Goal: Task Accomplishment & Management: Manage account settings

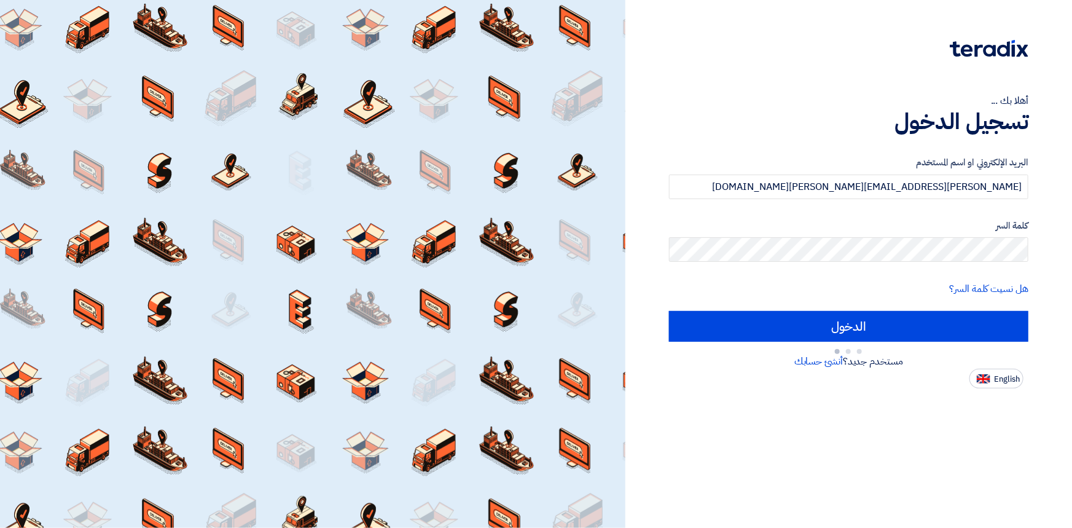
type input "Sign in"
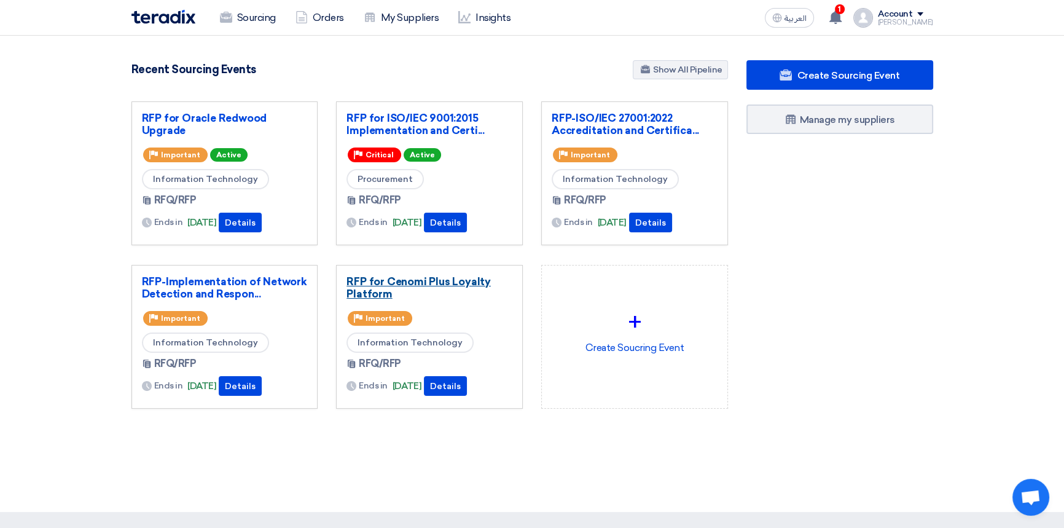
click at [408, 278] on link "RFP for Cenomi Plus Loyalty Platform" at bounding box center [430, 287] width 166 height 25
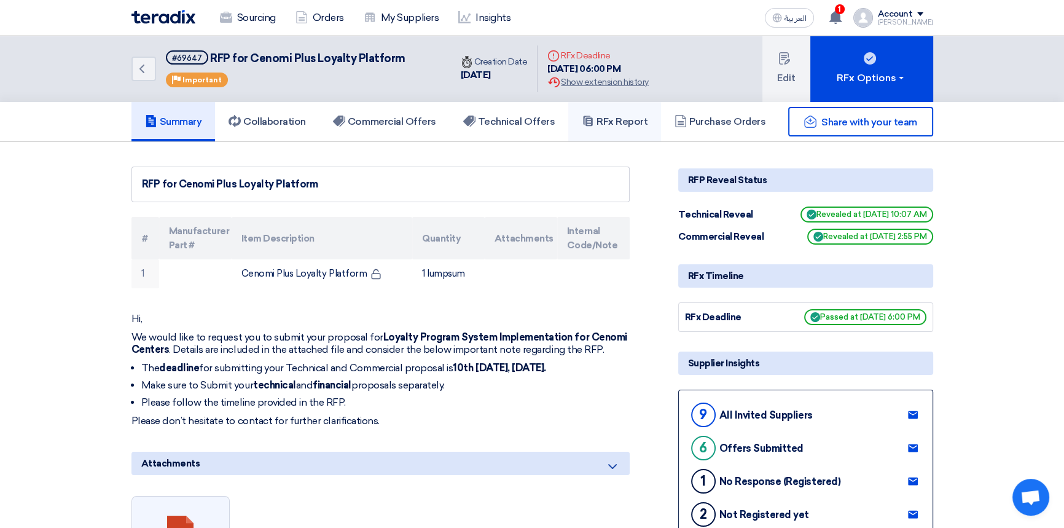
click at [630, 123] on h5 "RFx Report" at bounding box center [615, 122] width 66 height 12
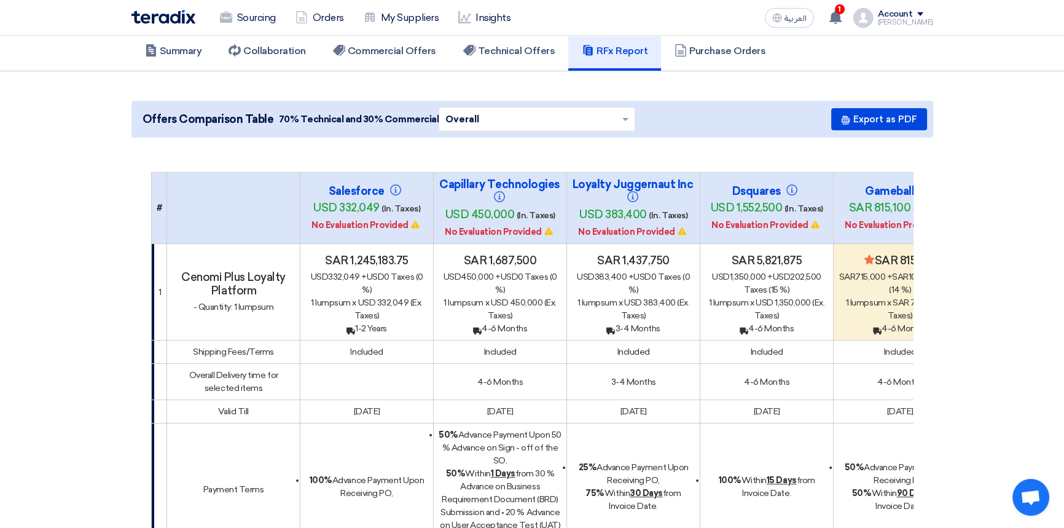
scroll to position [55, 0]
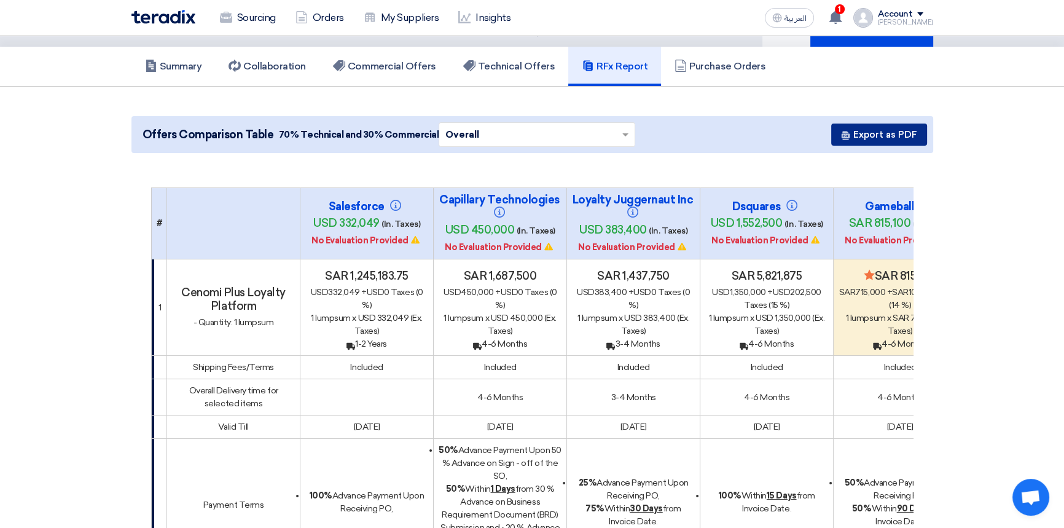
click at [891, 138] on button "Export as PDF" at bounding box center [880, 135] width 96 height 22
click at [883, 133] on button "Export as PDF" at bounding box center [880, 135] width 96 height 22
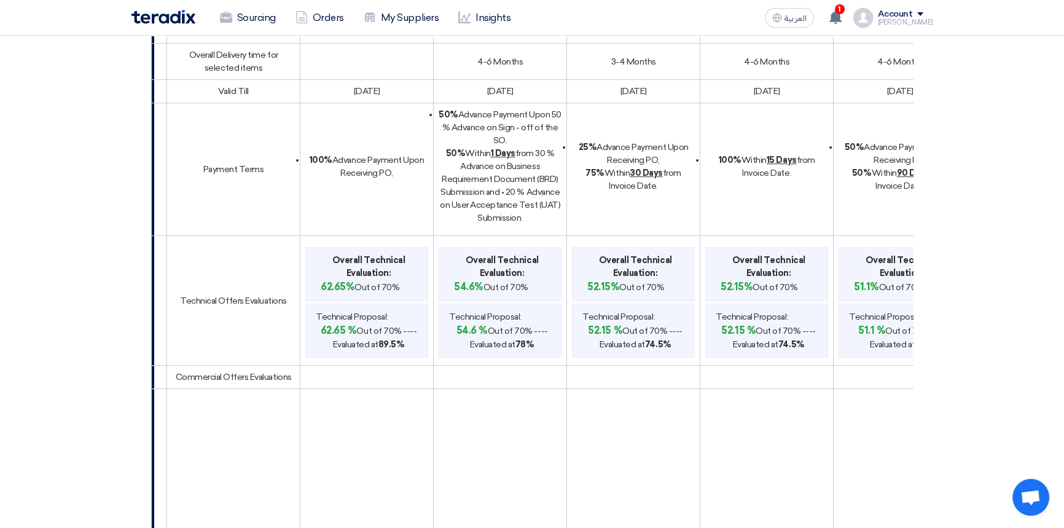
scroll to position [0, 0]
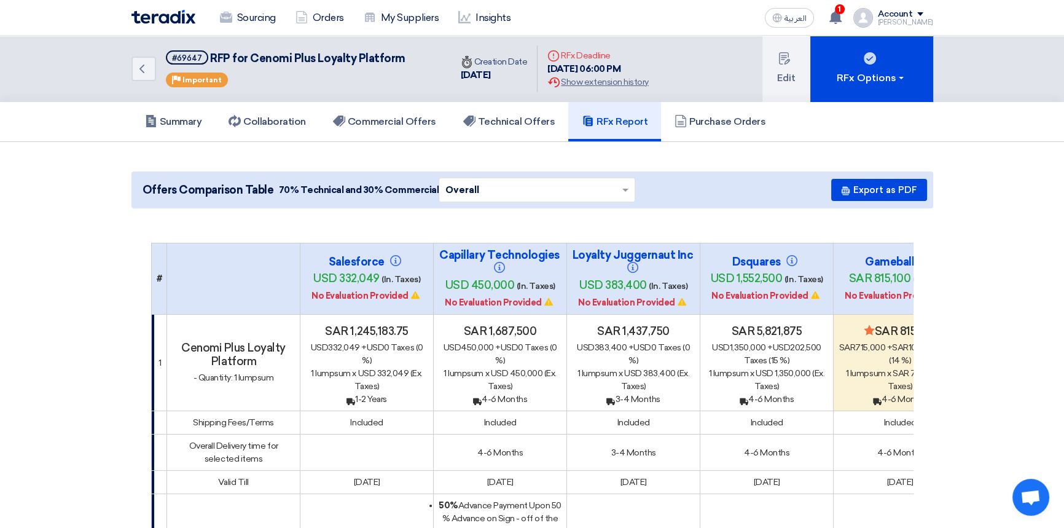
click at [161, 19] on img at bounding box center [164, 17] width 64 height 14
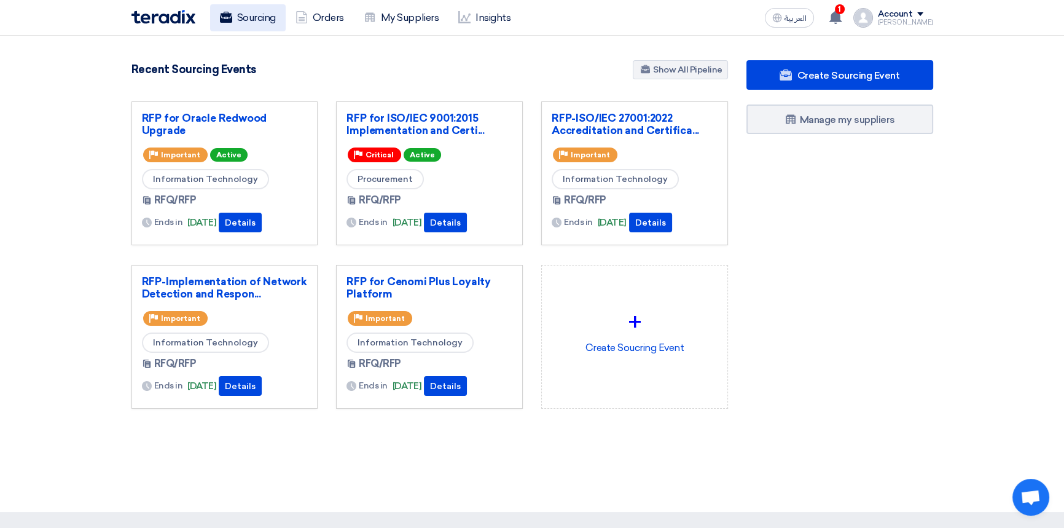
click at [247, 18] on link "Sourcing" at bounding box center [248, 17] width 76 height 27
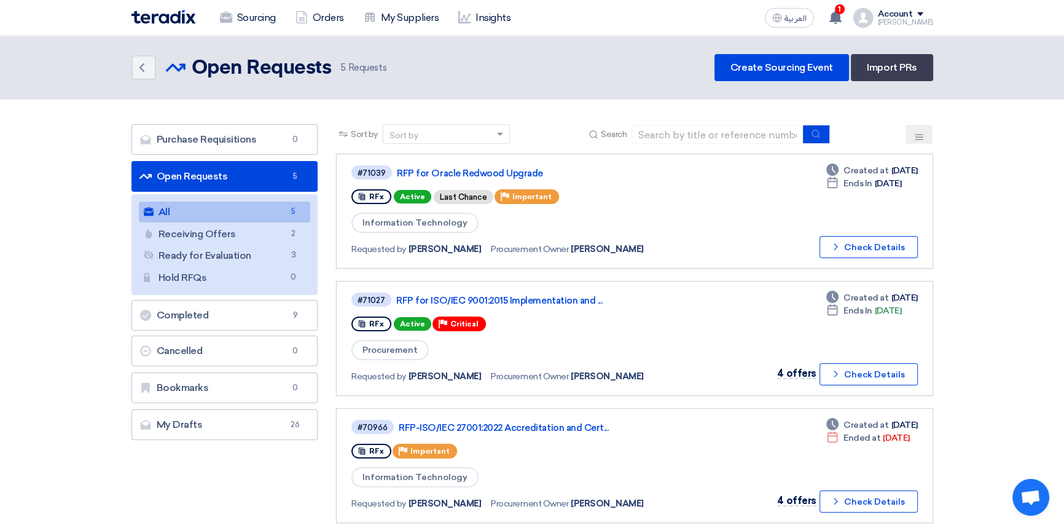
click at [188, 209] on link "All All 5" at bounding box center [225, 212] width 172 height 21
click at [191, 314] on link "Completed Completed 9" at bounding box center [225, 315] width 187 height 31
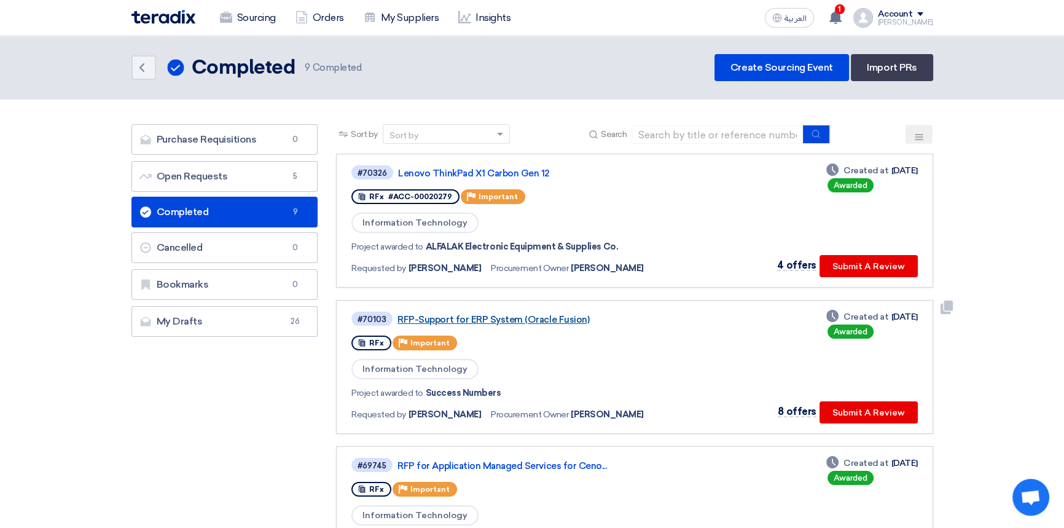
click at [474, 317] on link "RFP-Support for ERP System (Oracle Fusion)" at bounding box center [551, 319] width 307 height 11
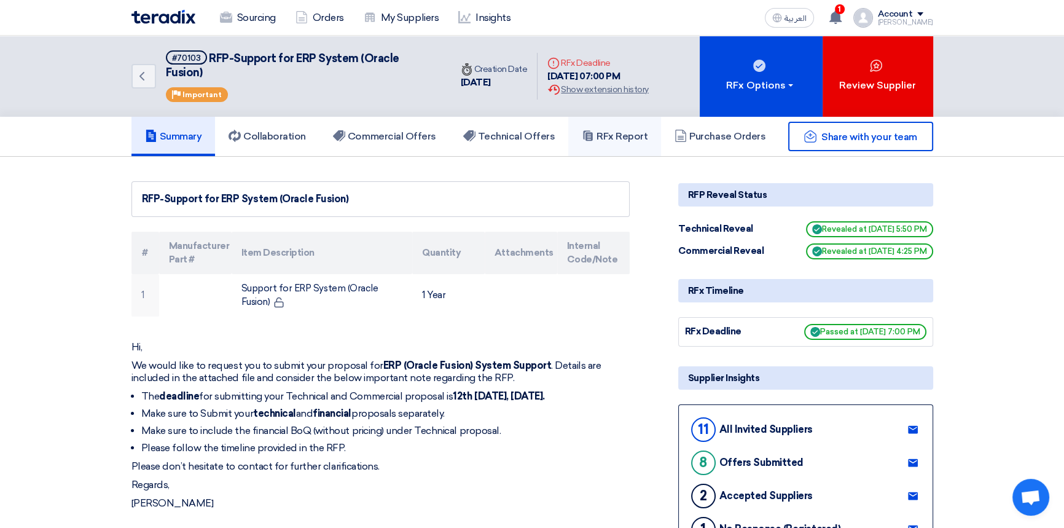
click at [608, 130] on h5 "RFx Report" at bounding box center [615, 136] width 66 height 12
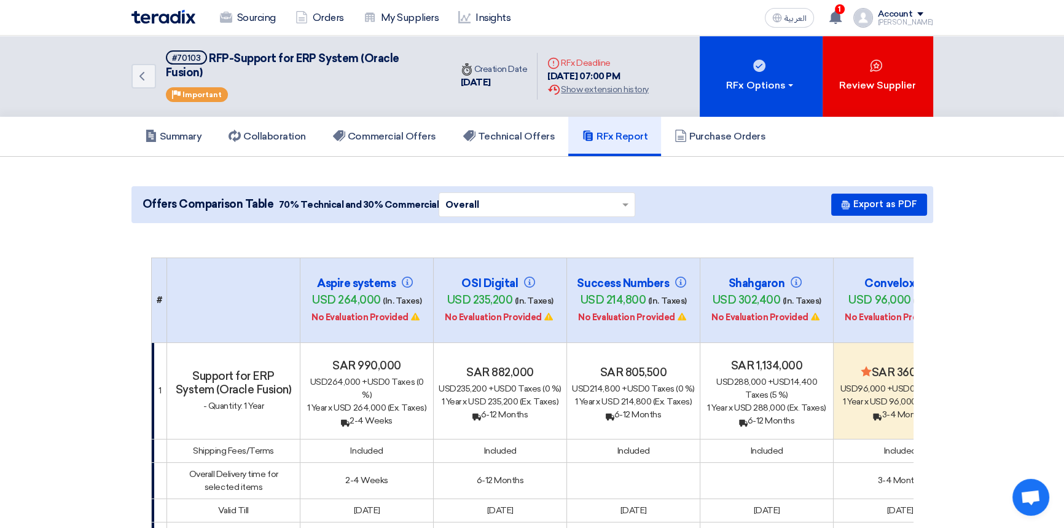
click at [162, 18] on img at bounding box center [164, 17] width 64 height 14
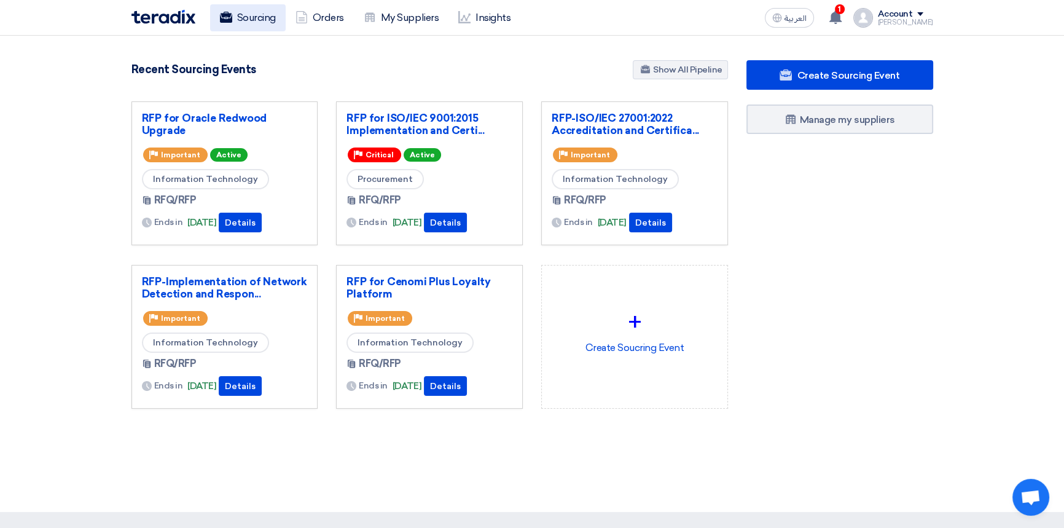
click at [241, 20] on link "Sourcing" at bounding box center [248, 17] width 76 height 27
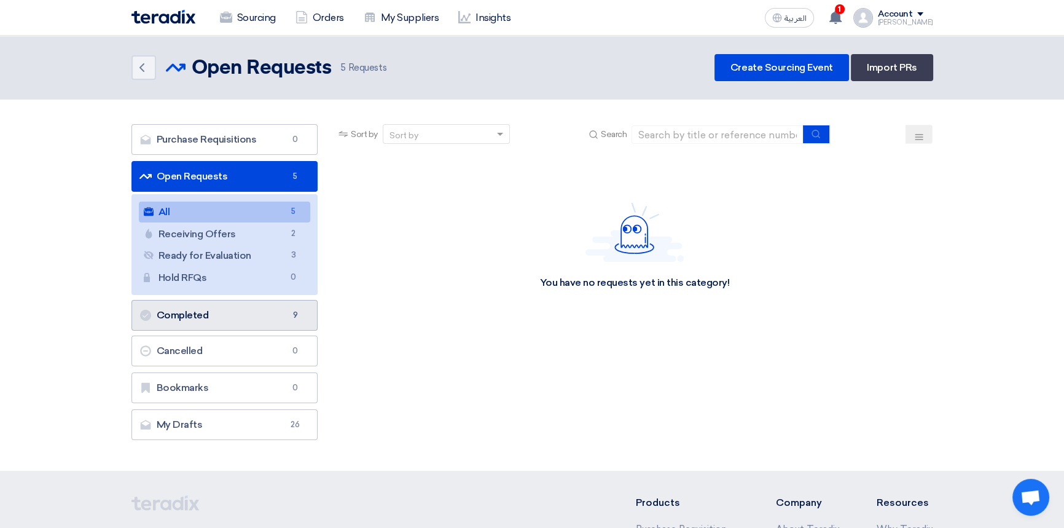
click at [223, 315] on link "Completed Completed 9" at bounding box center [225, 315] width 187 height 31
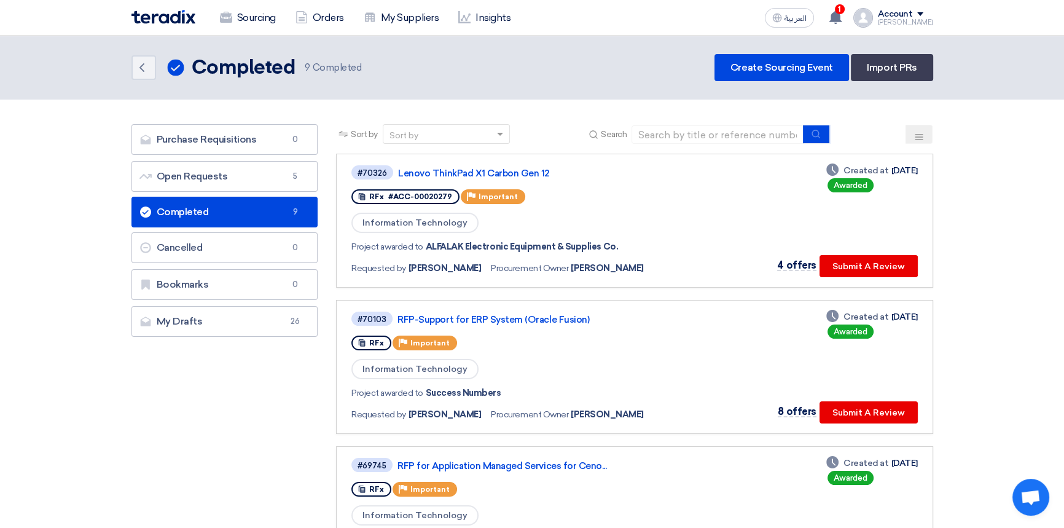
click at [196, 212] on link "Completed Completed 9" at bounding box center [225, 212] width 187 height 31
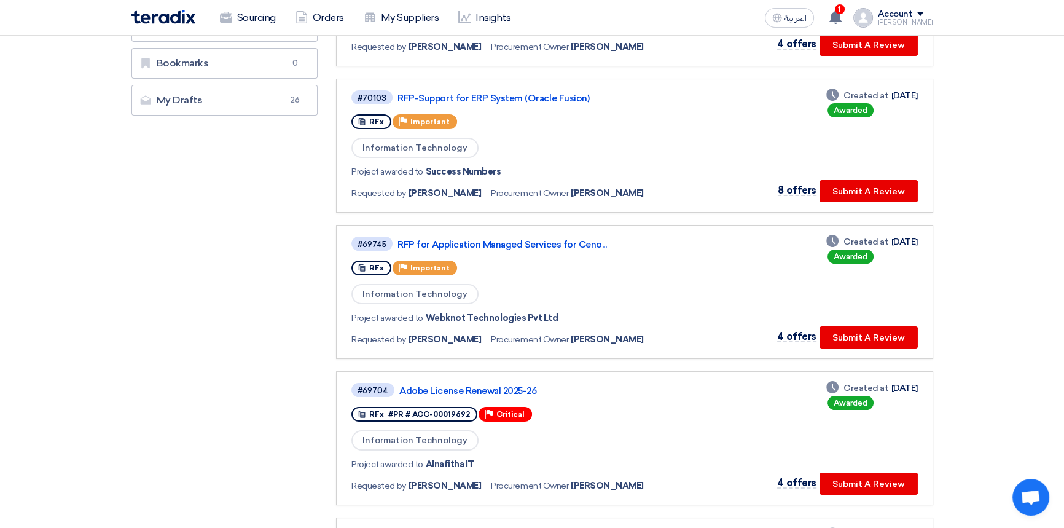
scroll to position [223, 0]
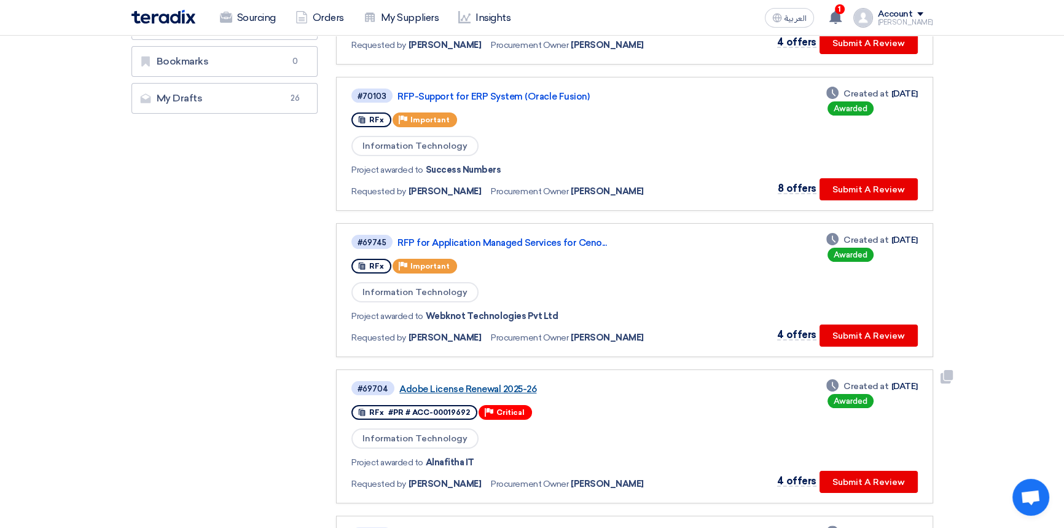
click at [490, 384] on link "Adobe License Renewal 2025-26" at bounding box center [552, 389] width 307 height 11
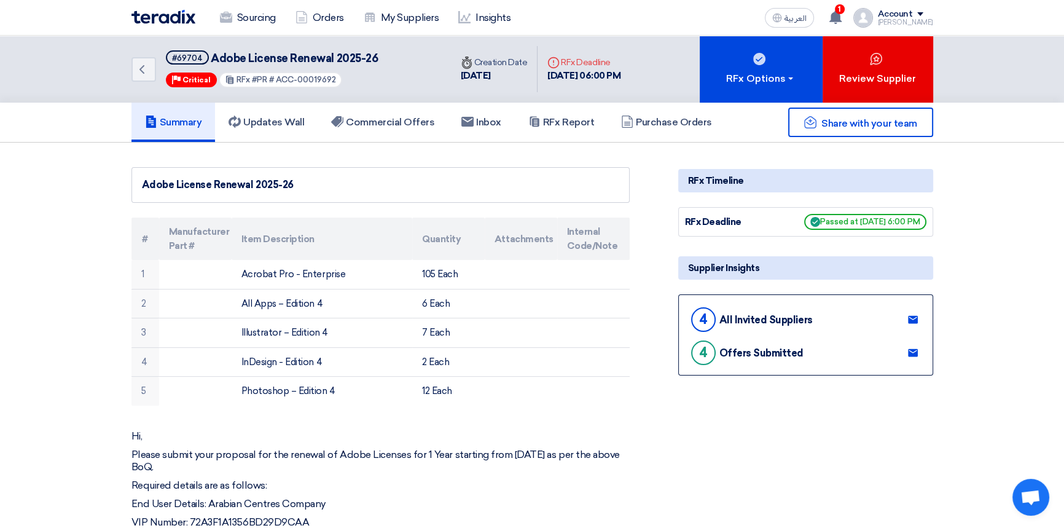
click at [165, 16] on img at bounding box center [164, 17] width 64 height 14
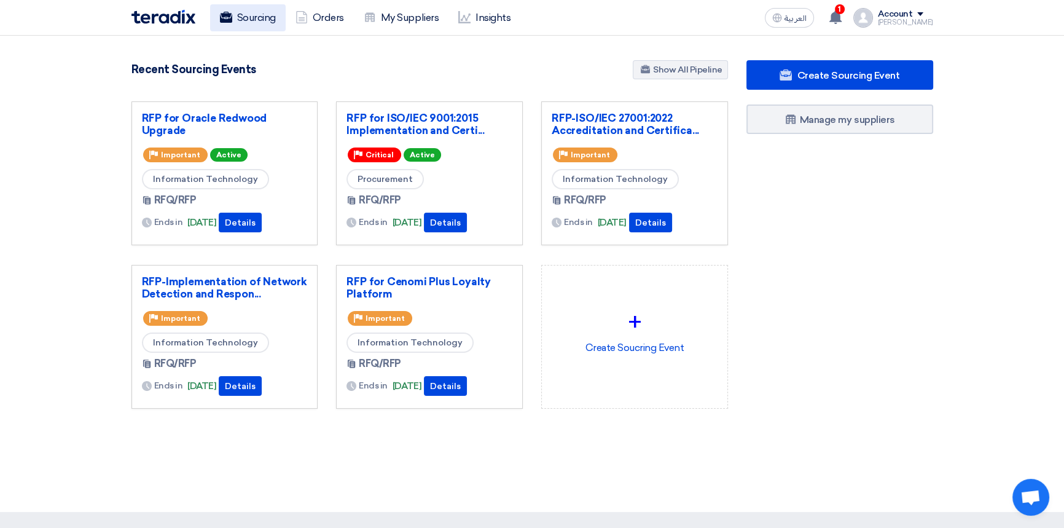
click at [251, 19] on link "Sourcing" at bounding box center [248, 17] width 76 height 27
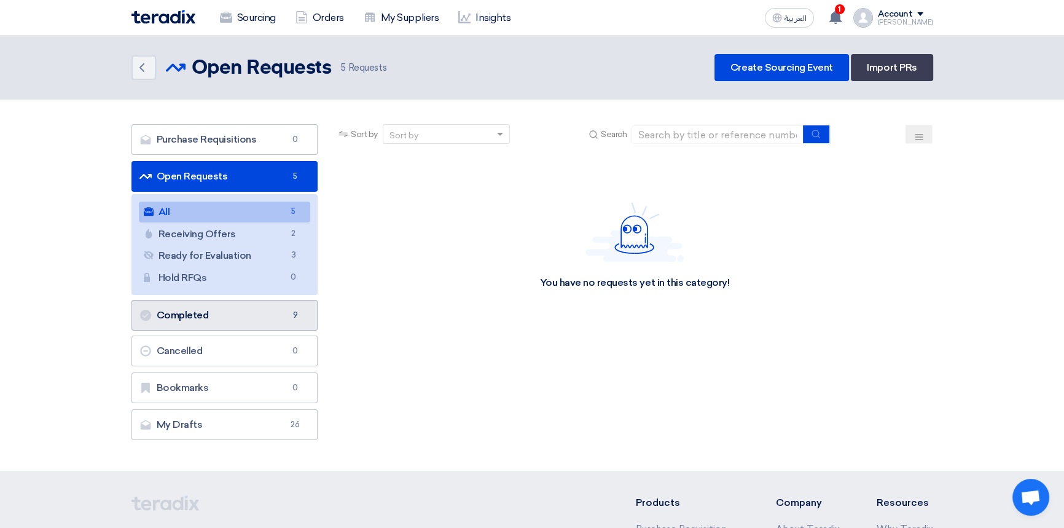
click at [217, 317] on link "Completed Completed 9" at bounding box center [225, 315] width 187 height 31
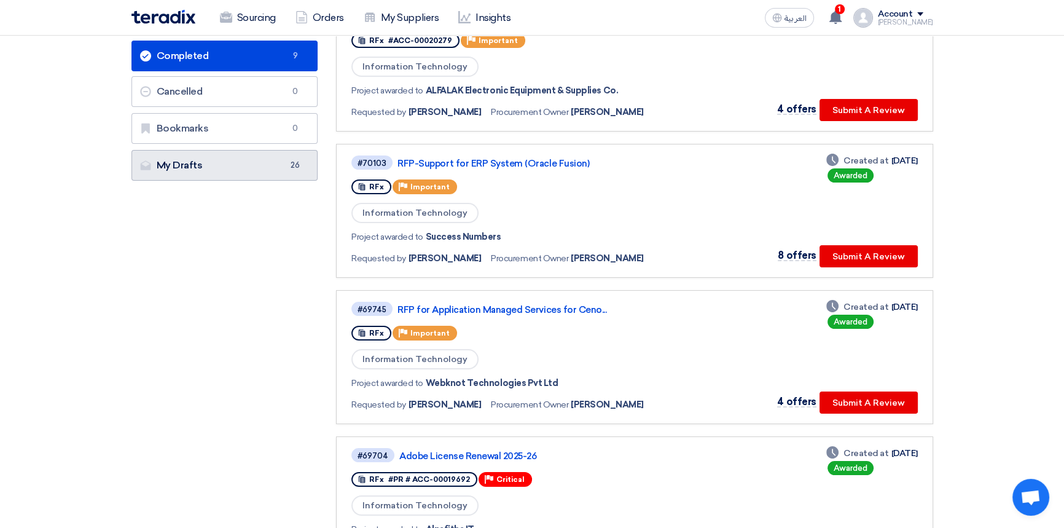
scroll to position [55, 0]
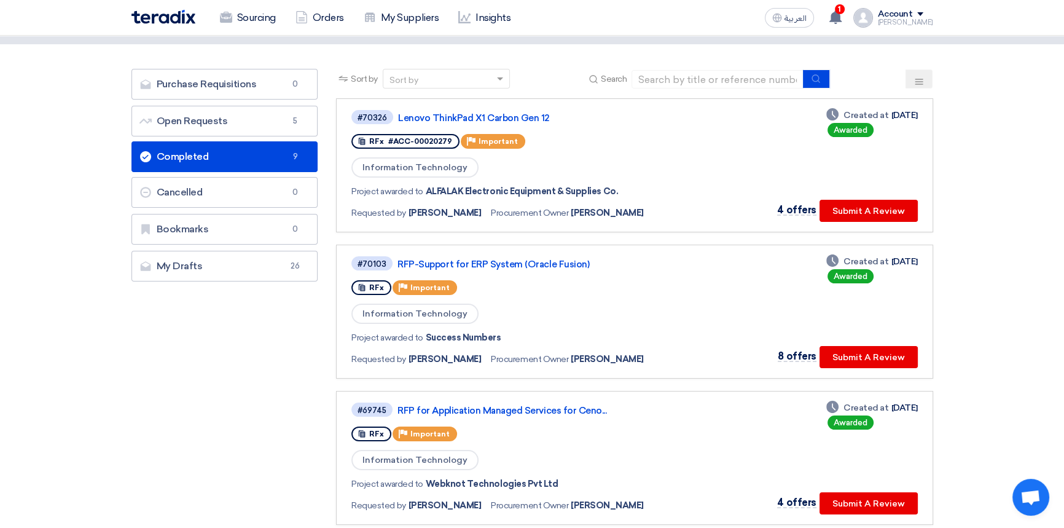
click at [206, 143] on link "Completed Completed 9" at bounding box center [225, 156] width 187 height 31
click at [202, 157] on link "Completed Completed 9" at bounding box center [225, 156] width 187 height 31
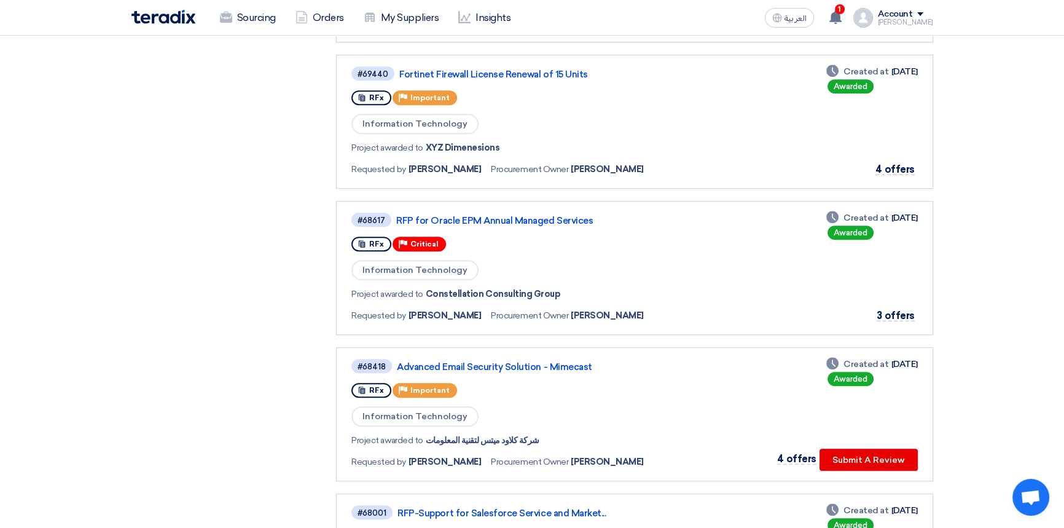
scroll to position [838, 0]
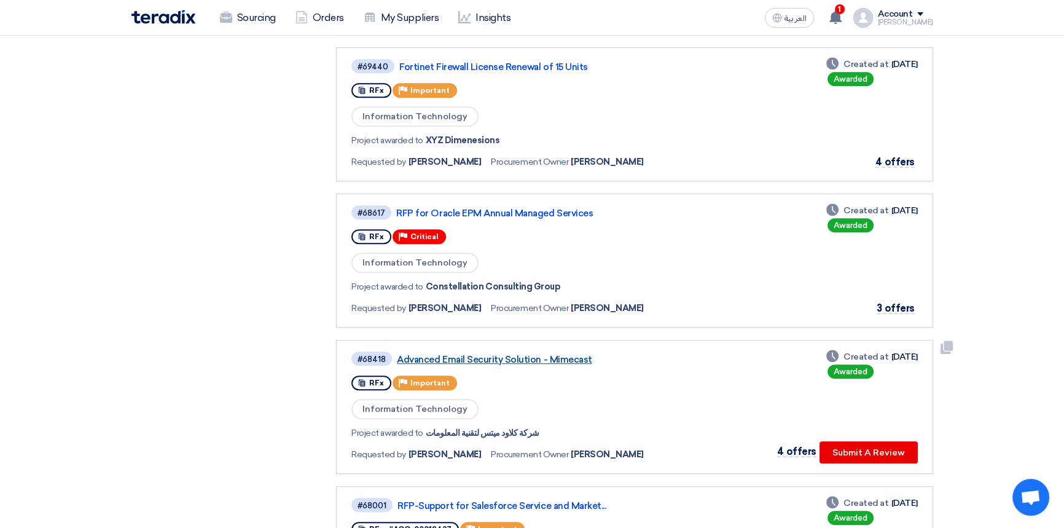
click at [525, 354] on link "Advanced Email Security Solution - Mimecast" at bounding box center [550, 359] width 307 height 11
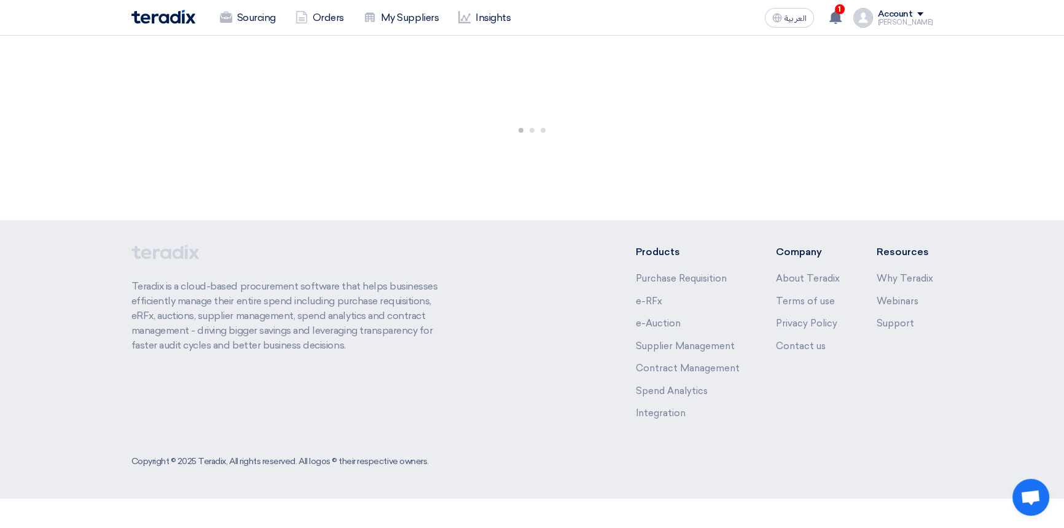
scroll to position [0, 0]
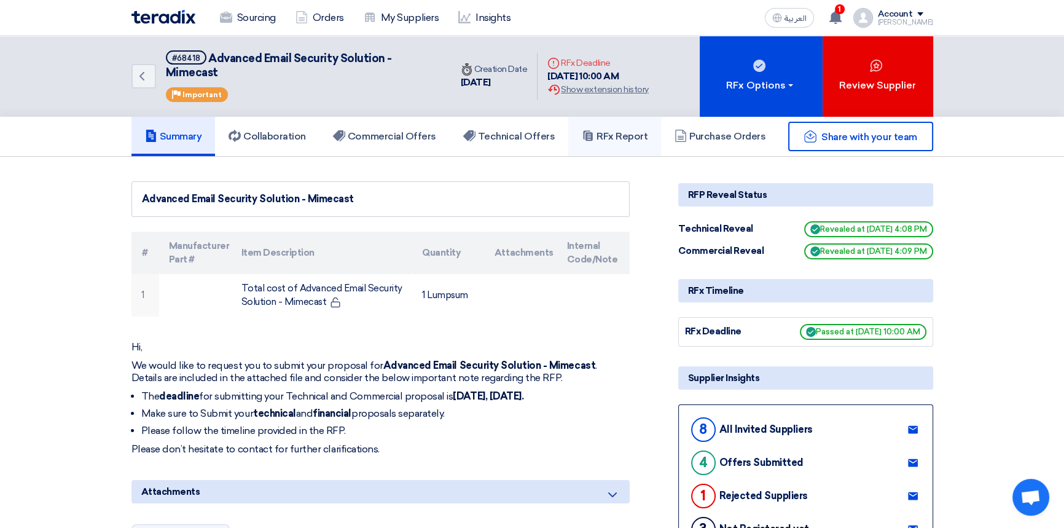
click at [620, 133] on h5 "RFx Report" at bounding box center [615, 136] width 66 height 12
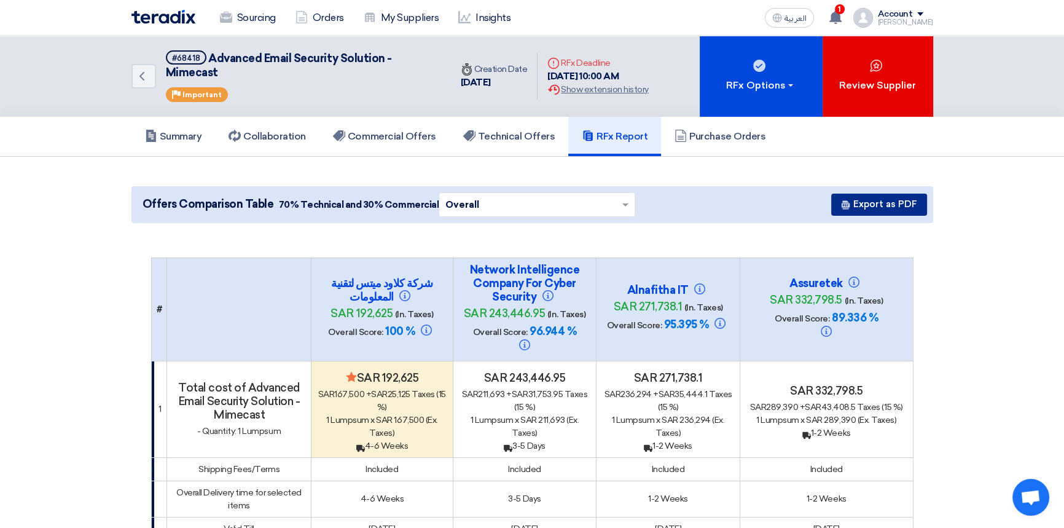
click at [879, 204] on button "Export as PDF" at bounding box center [880, 205] width 96 height 22
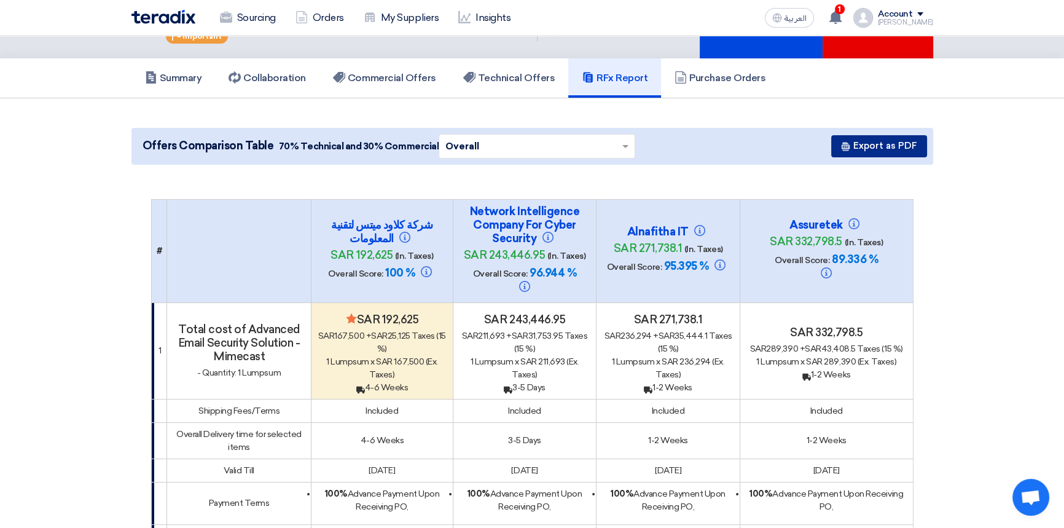
scroll to position [55, 0]
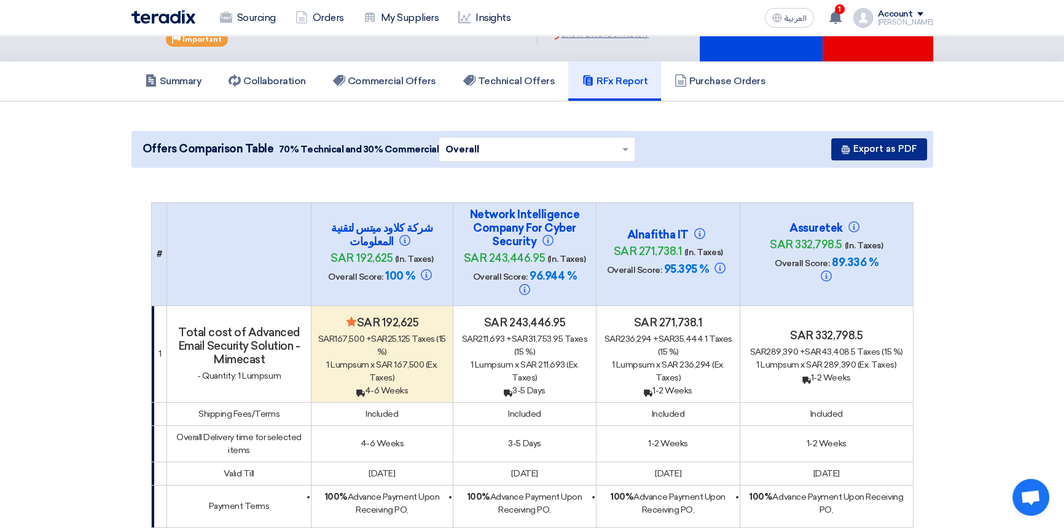
click at [861, 144] on button "Export as PDF" at bounding box center [880, 149] width 96 height 22
click at [170, 24] on div "Sourcing Orders My Suppliers Insights" at bounding box center [372, 17] width 481 height 27
click at [173, 18] on img at bounding box center [164, 17] width 64 height 14
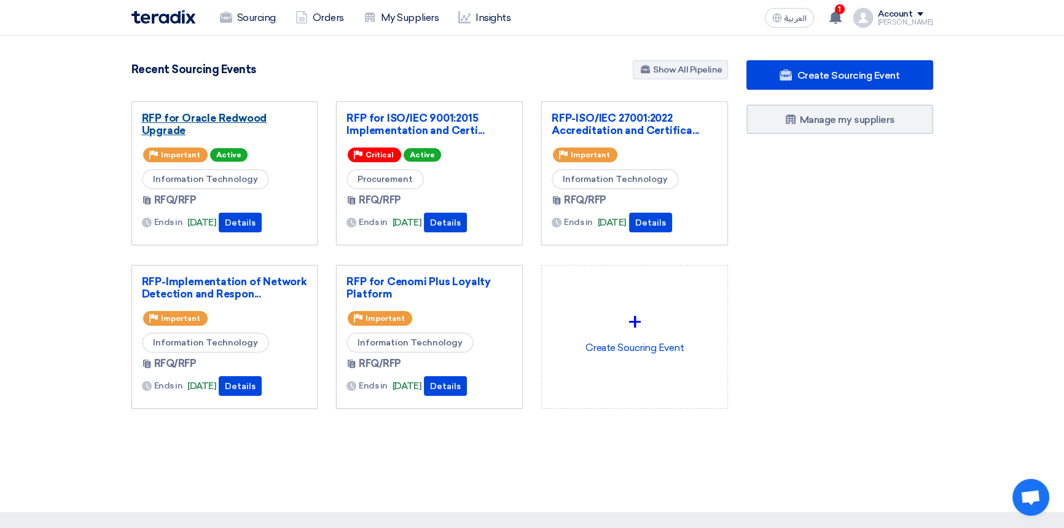
click at [229, 118] on link "RFP for Oracle Redwood Upgrade" at bounding box center [225, 124] width 166 height 25
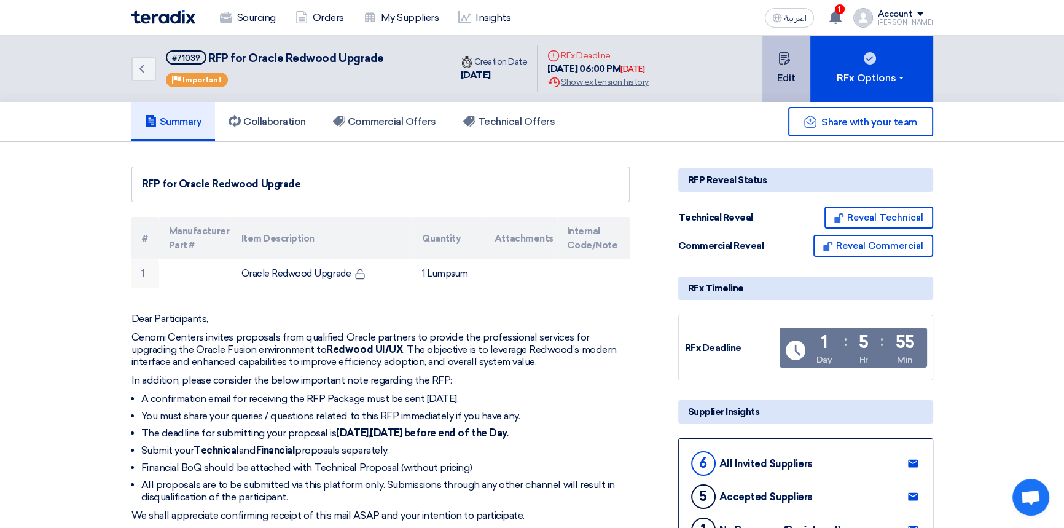
click at [795, 69] on button "Edit" at bounding box center [787, 69] width 48 height 66
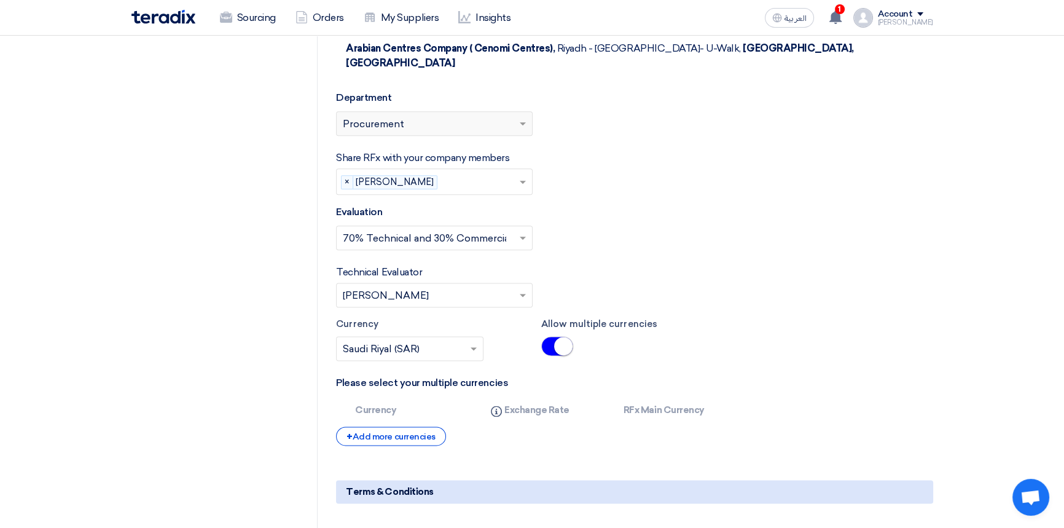
scroll to position [1871, 0]
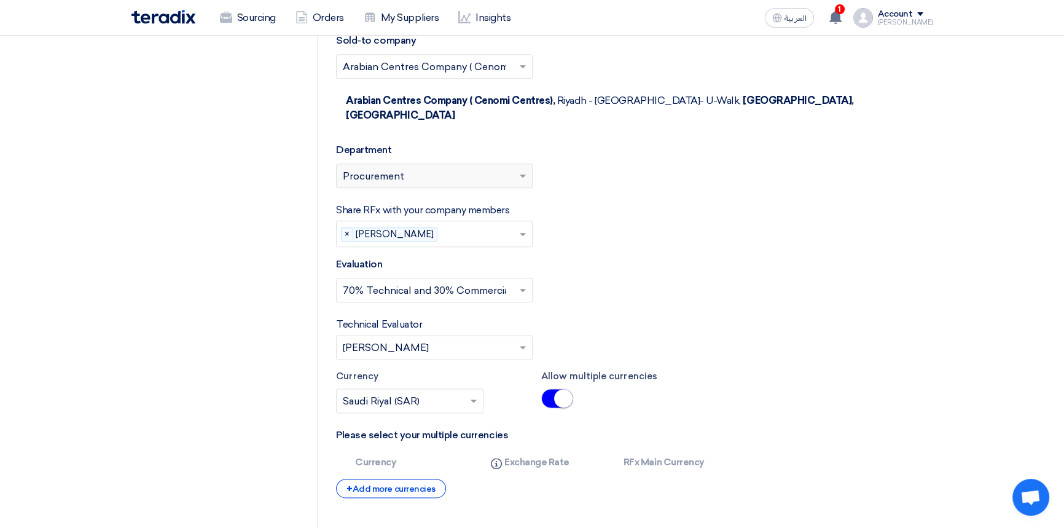
click at [458, 168] on div "Please select department... × Procurement" at bounding box center [427, 175] width 180 height 15
click at [522, 175] on span at bounding box center [523, 177] width 6 height 4
click at [608, 163] on div "Please select department... × Procurement" at bounding box center [634, 180] width 597 height 34
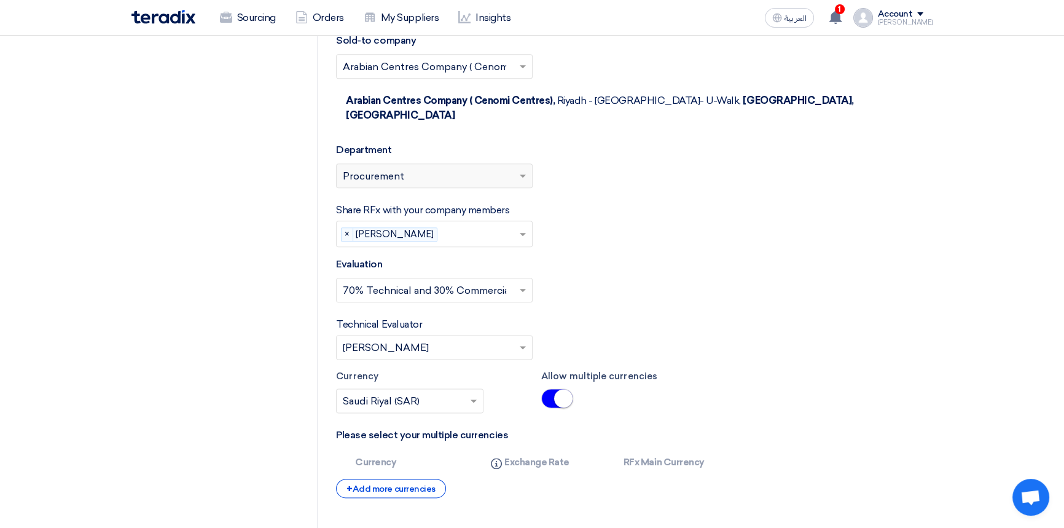
click at [474, 168] on div "Please select department... × Procurement" at bounding box center [427, 175] width 180 height 15
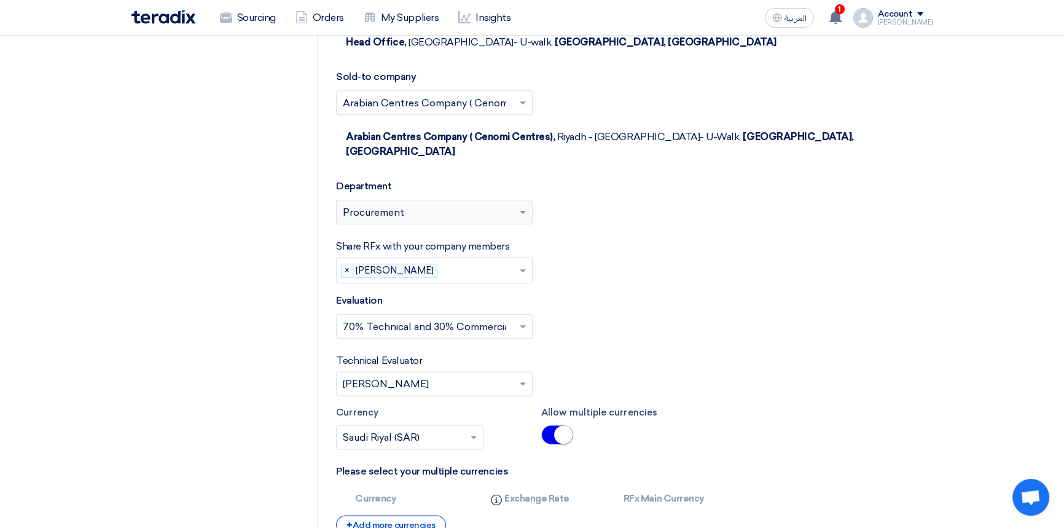
scroll to position [1816, 0]
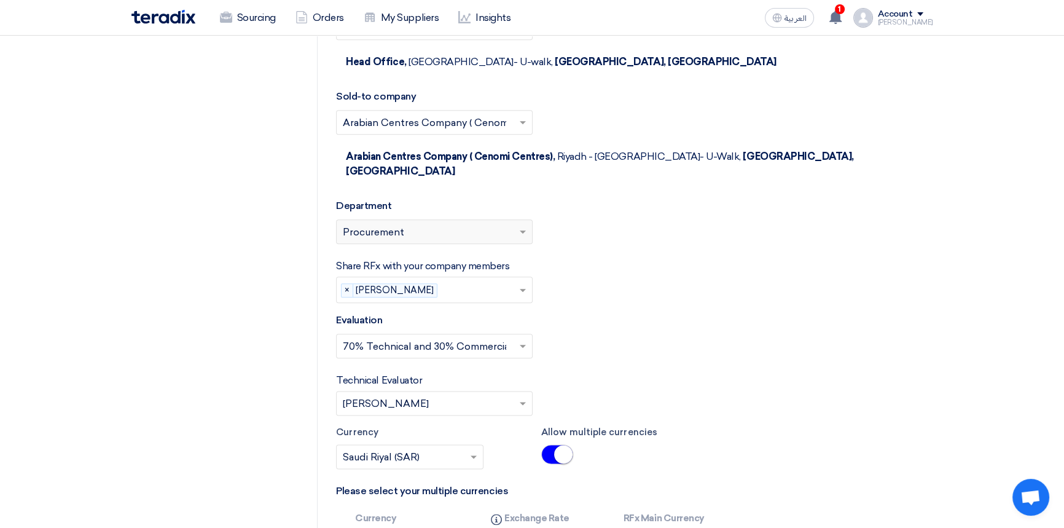
click at [695, 259] on div "Share RFx with your company members Please select company members... × [PERSON_…" at bounding box center [634, 281] width 597 height 44
click at [517, 224] on span at bounding box center [524, 231] width 15 height 15
click at [468, 224] on div "Please select department... × Procurement" at bounding box center [427, 231] width 180 height 15
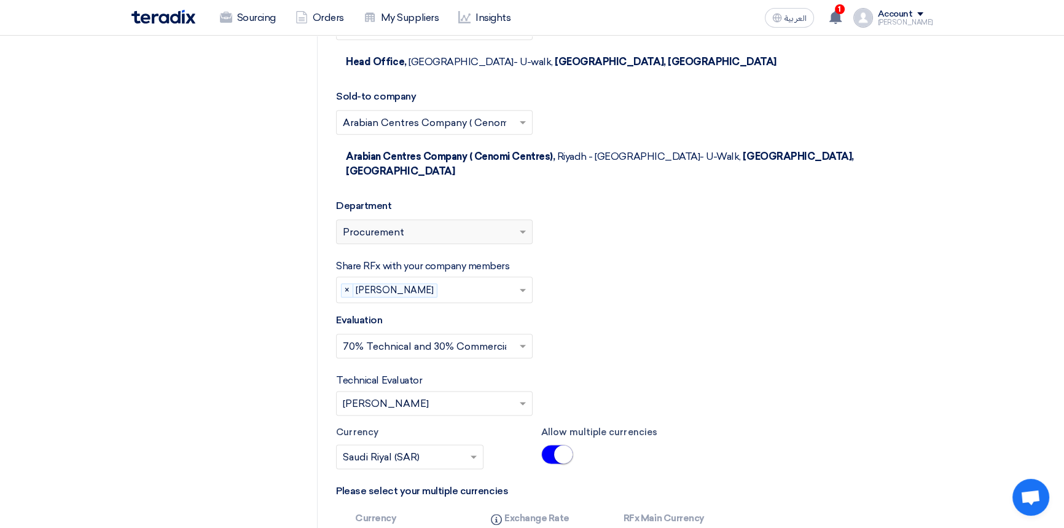
click at [468, 224] on div "Please select department... × Procurement" at bounding box center [427, 231] width 180 height 15
click at [469, 224] on div "Please select department... × Procurement" at bounding box center [427, 231] width 180 height 15
click at [470, 224] on div "Please select department... × Procurement" at bounding box center [427, 231] width 180 height 15
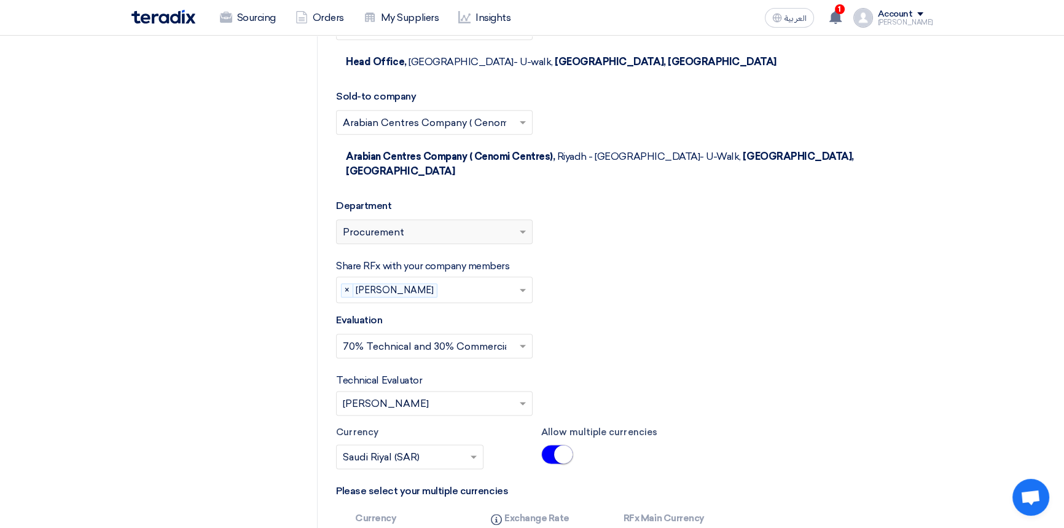
click at [522, 224] on span at bounding box center [524, 231] width 15 height 15
click at [521, 224] on span at bounding box center [524, 231] width 15 height 15
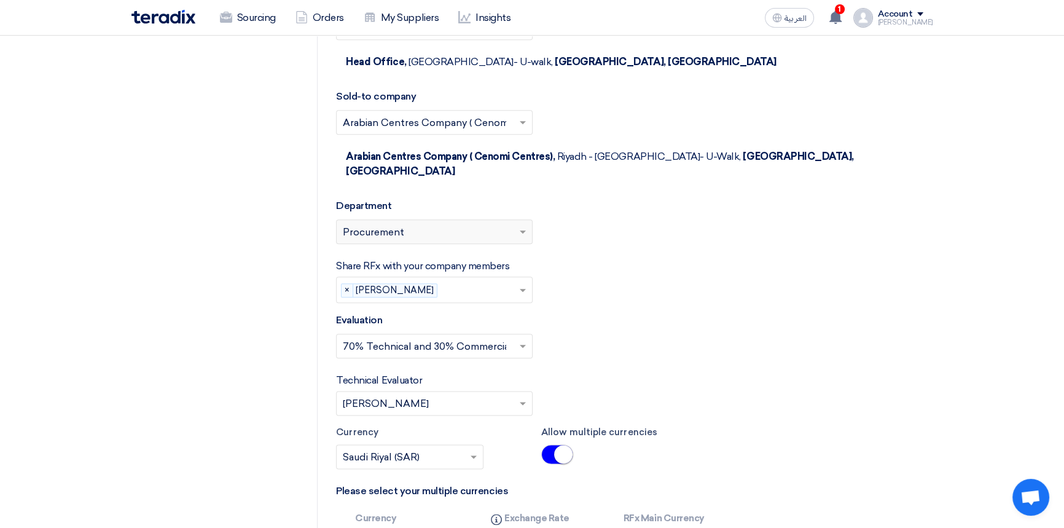
click at [698, 313] on div "Evaluation Select Evaluation... × 70% Technical and 30% Commercial ×" at bounding box center [634, 340] width 597 height 55
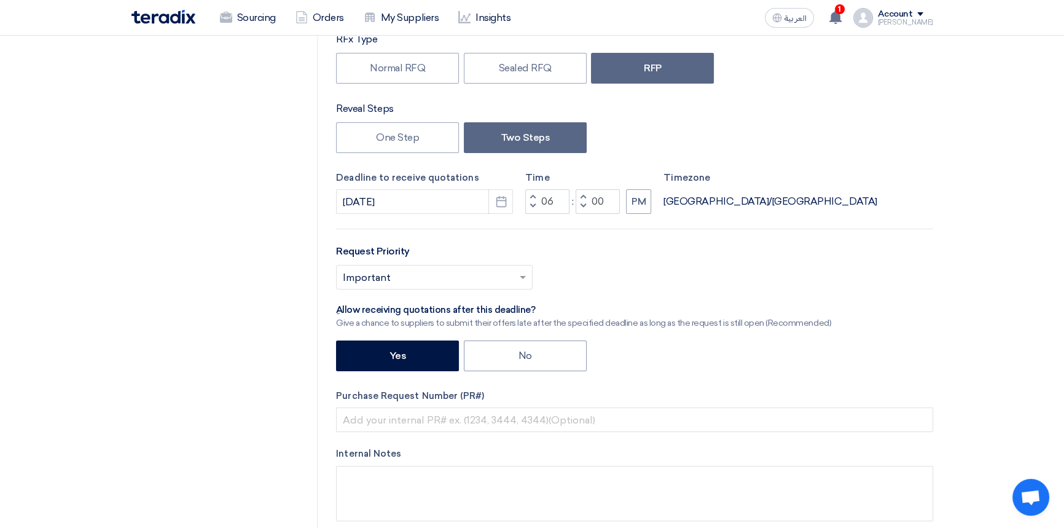
scroll to position [0, 0]
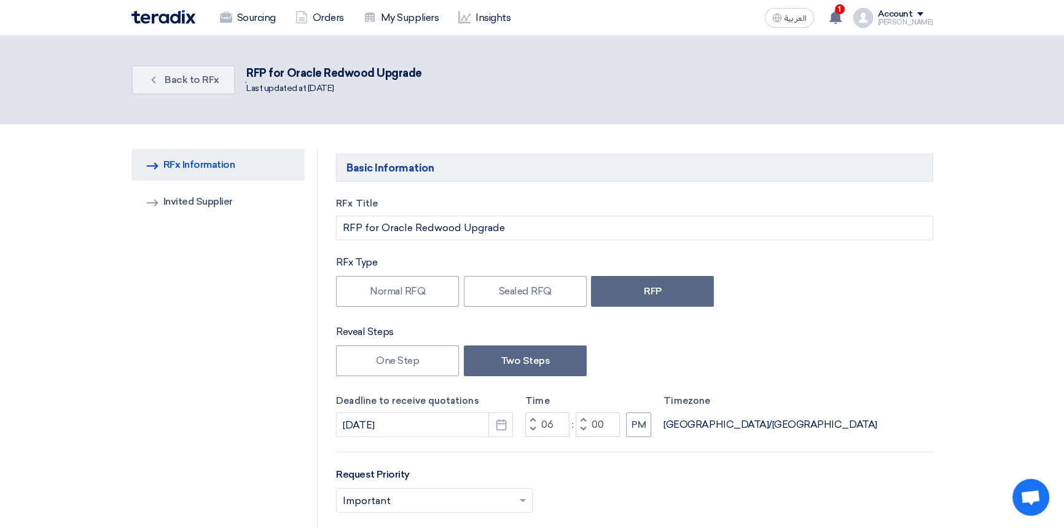
click at [183, 60] on div "Back Back to RFx . RFP for Oracle Redwood Upgrade Last updated at 20 Aug 2025" at bounding box center [533, 79] width 802 height 39
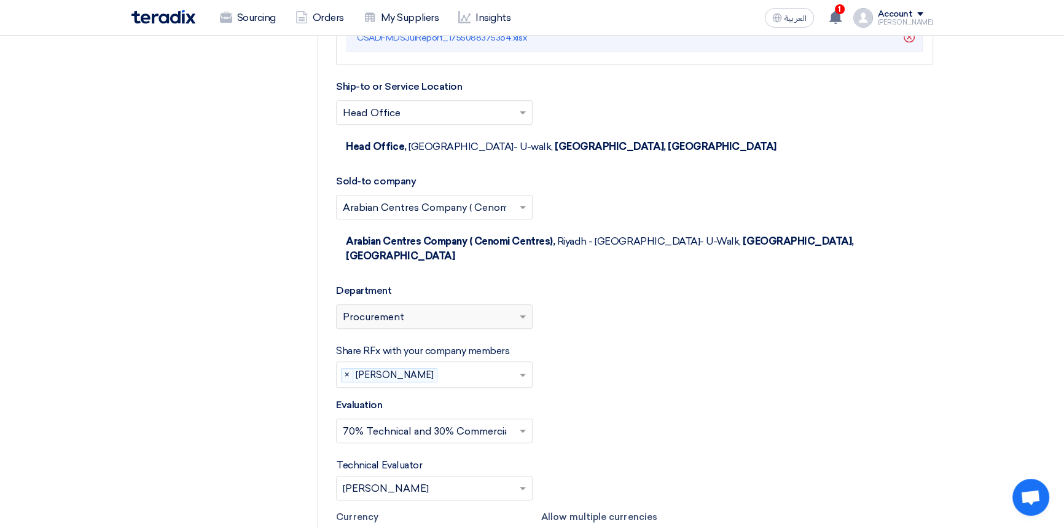
scroll to position [1732, 0]
click at [447, 308] on div "Please select department... × Procurement" at bounding box center [427, 315] width 180 height 15
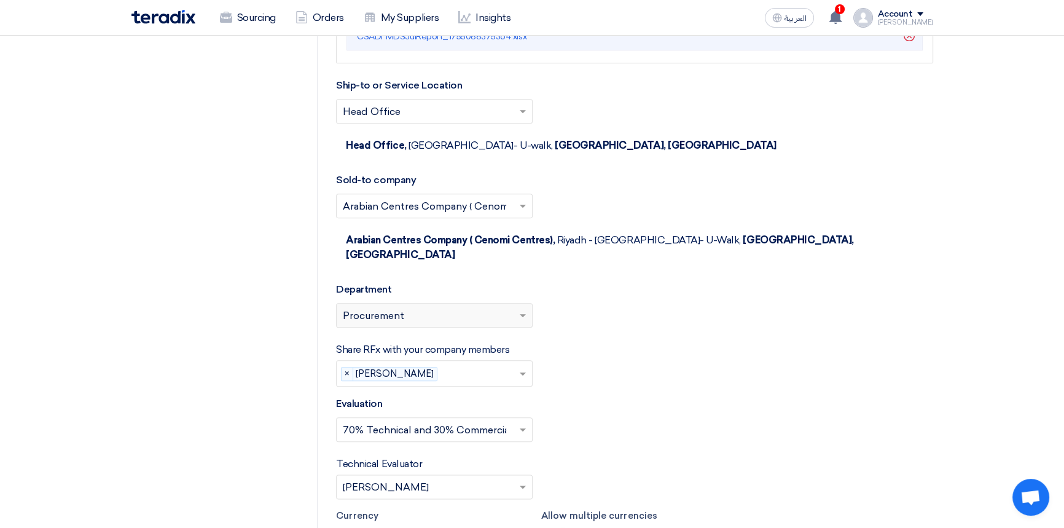
click at [160, 19] on img at bounding box center [164, 17] width 64 height 14
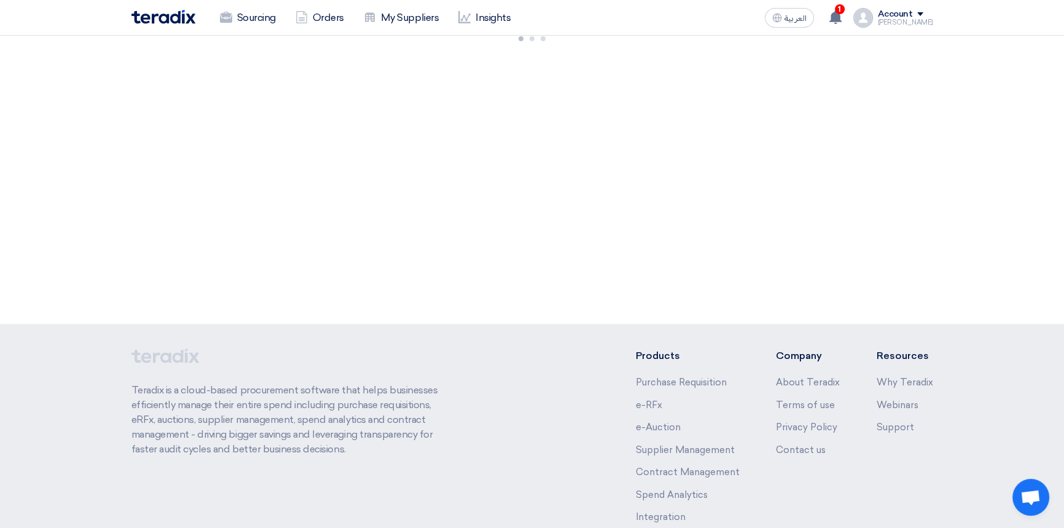
scroll to position [0, 0]
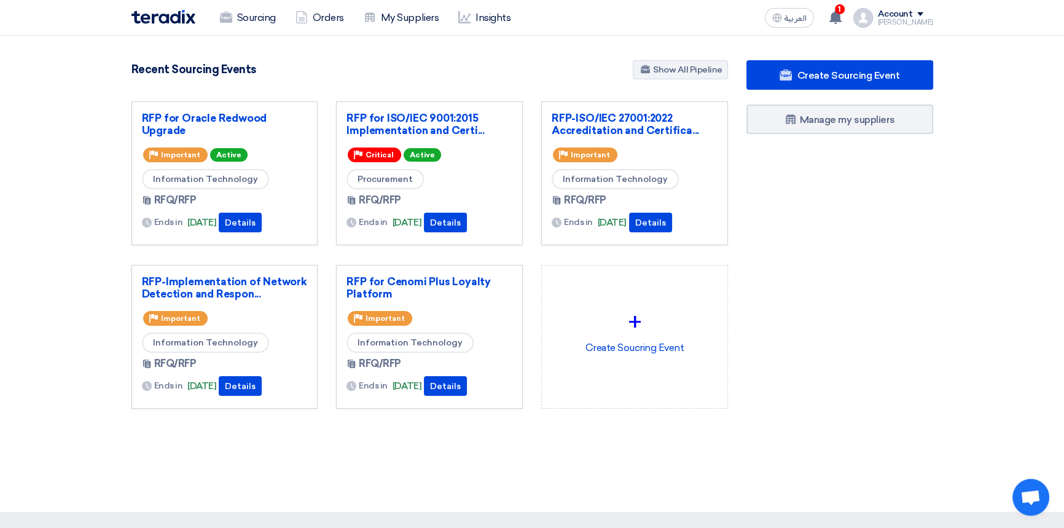
click at [912, 16] on div "Account" at bounding box center [895, 14] width 35 height 10
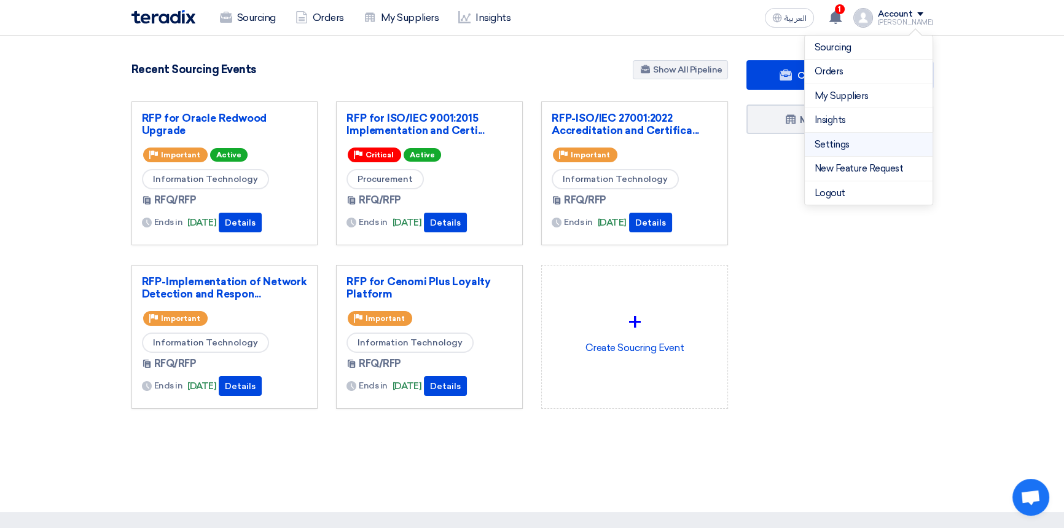
click at [837, 146] on link "Settings" at bounding box center [869, 145] width 108 height 14
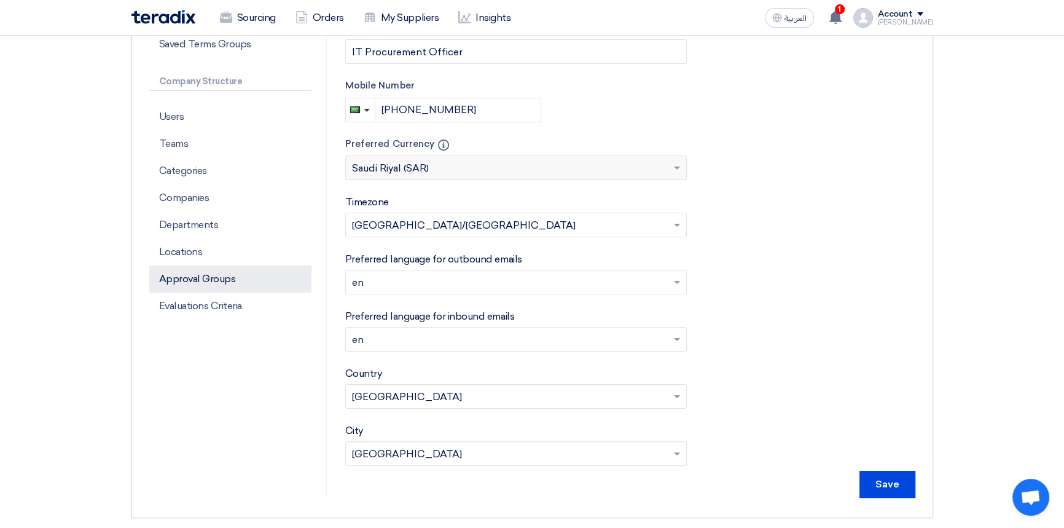
scroll to position [279, 0]
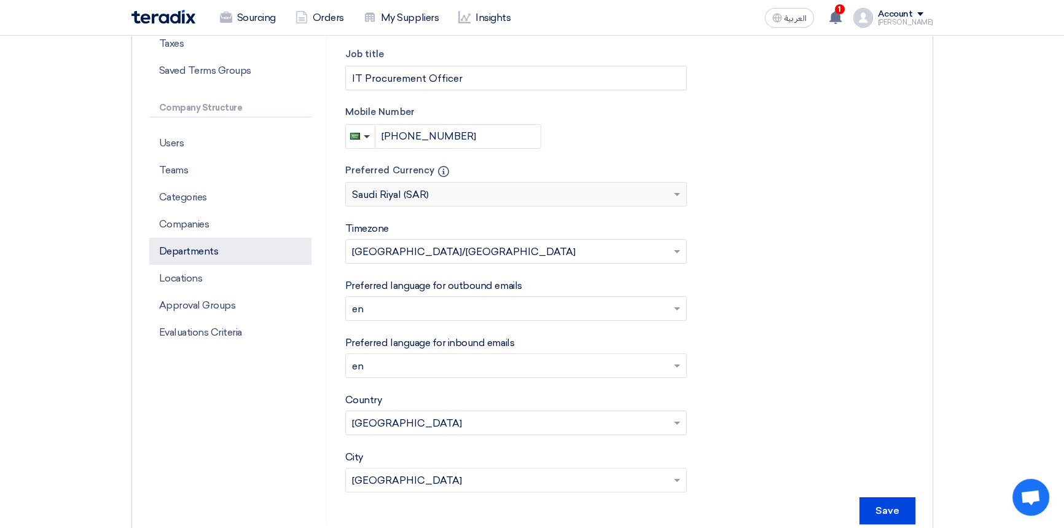
click at [202, 258] on p "Departments" at bounding box center [230, 251] width 162 height 27
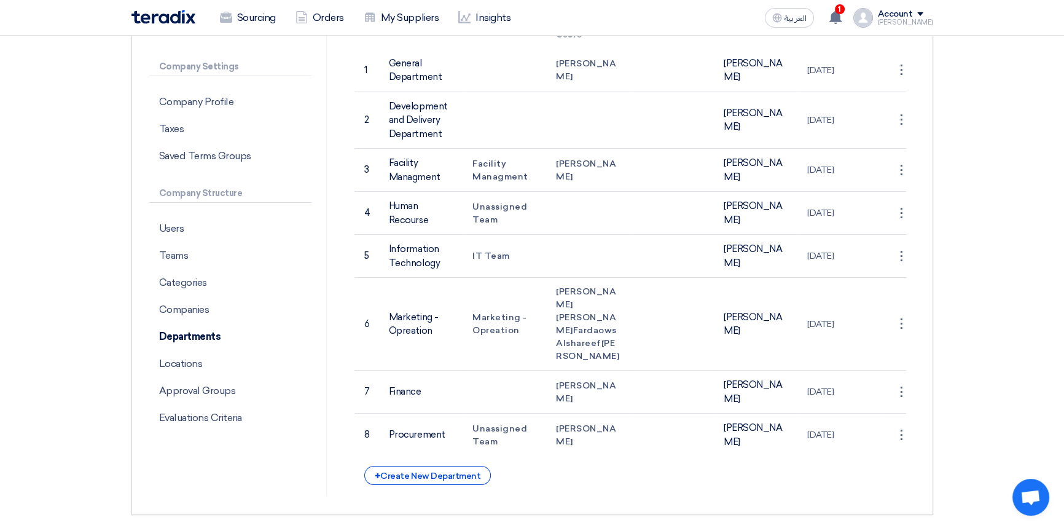
scroll to position [167, 0]
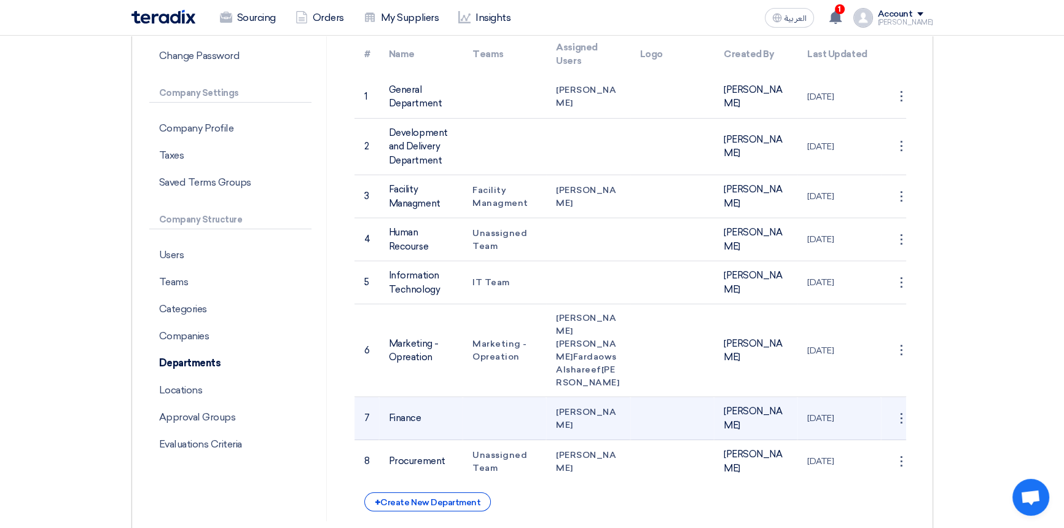
click at [409, 438] on td "Finance" at bounding box center [421, 418] width 84 height 43
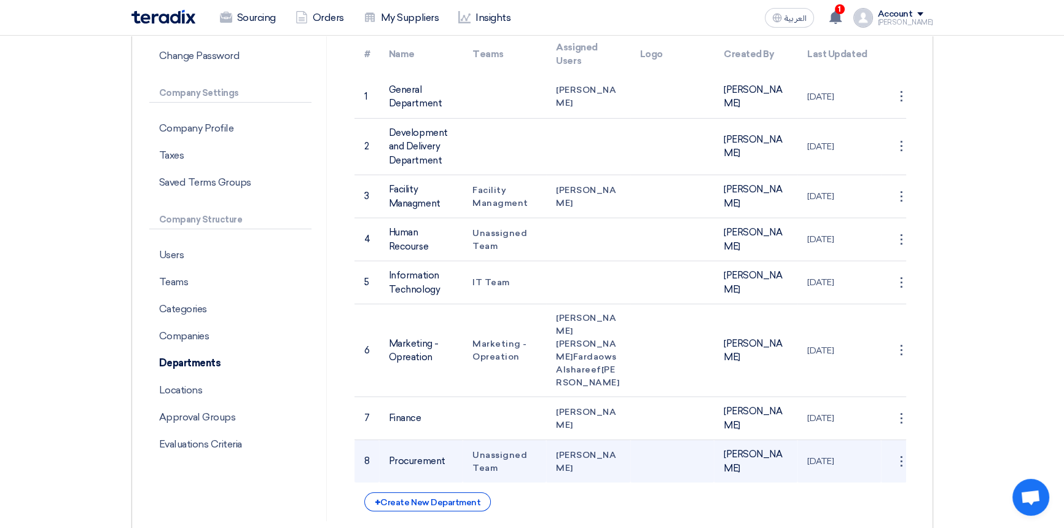
click at [561, 473] on span "Faizan Ahmed" at bounding box center [586, 461] width 60 height 23
click at [903, 106] on div "⋮" at bounding box center [901, 97] width 20 height 20
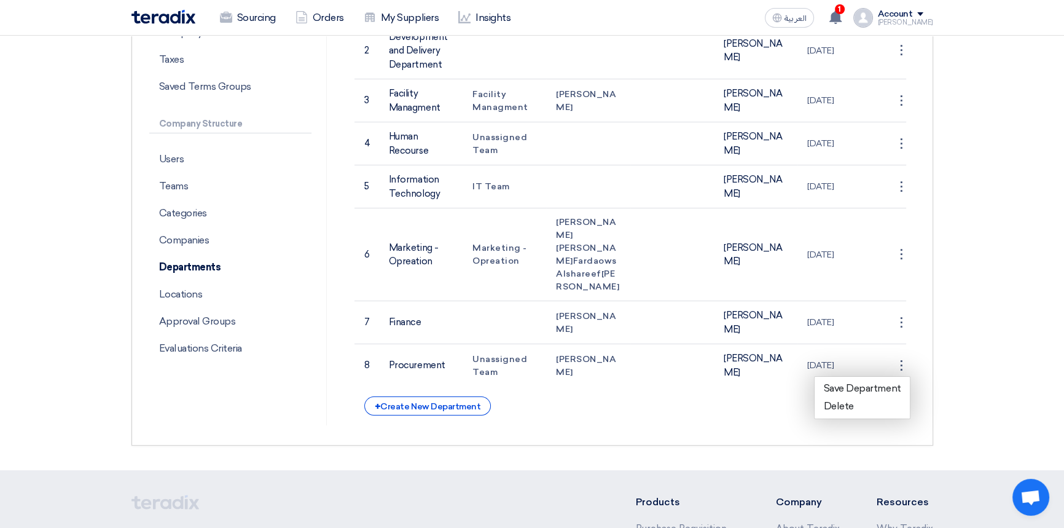
scroll to position [335, 0]
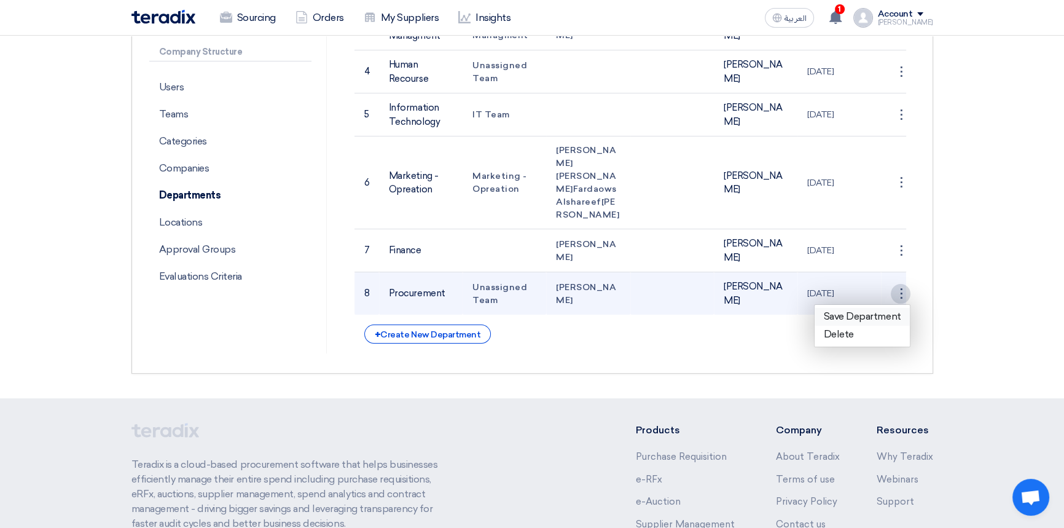
click at [857, 326] on link "Save Department" at bounding box center [863, 317] width 96 height 18
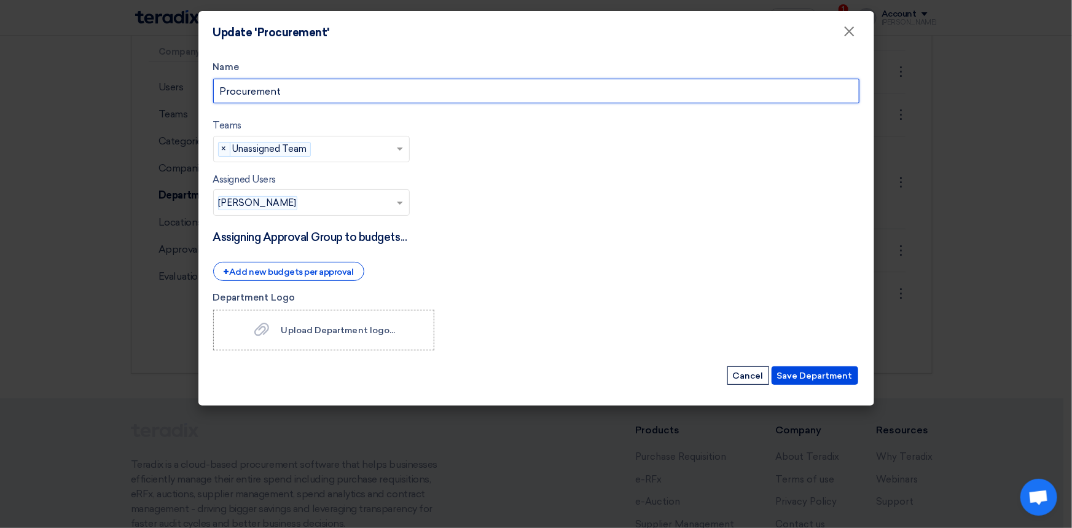
click at [307, 92] on input "Procurement" at bounding box center [536, 91] width 647 height 25
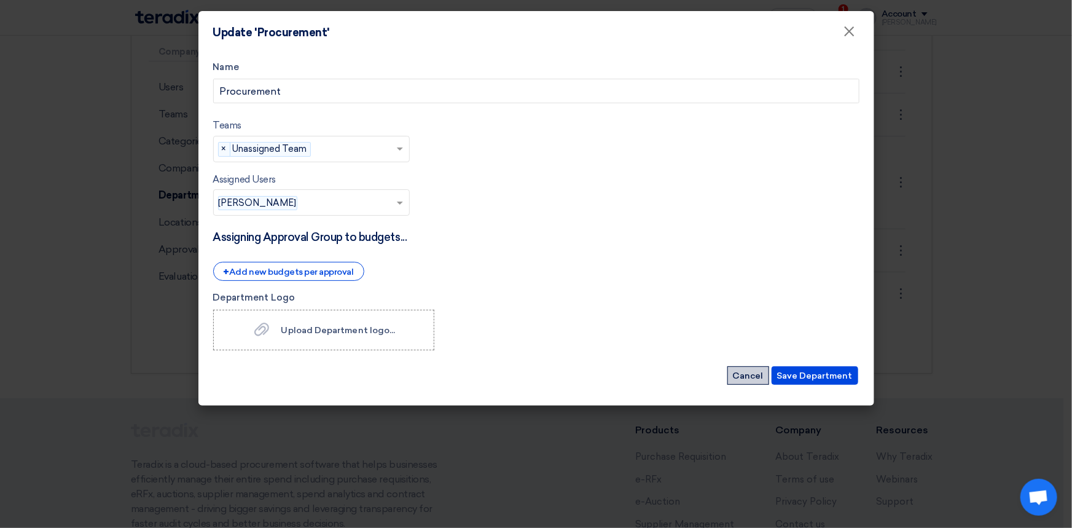
click at [751, 373] on button "Cancel" at bounding box center [749, 375] width 42 height 18
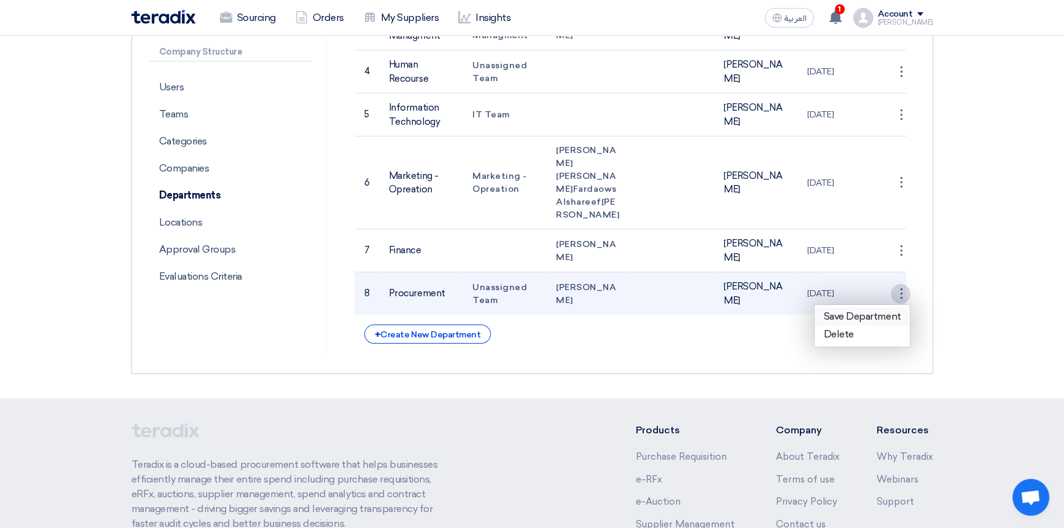
click at [850, 326] on link "Save Department" at bounding box center [863, 317] width 96 height 18
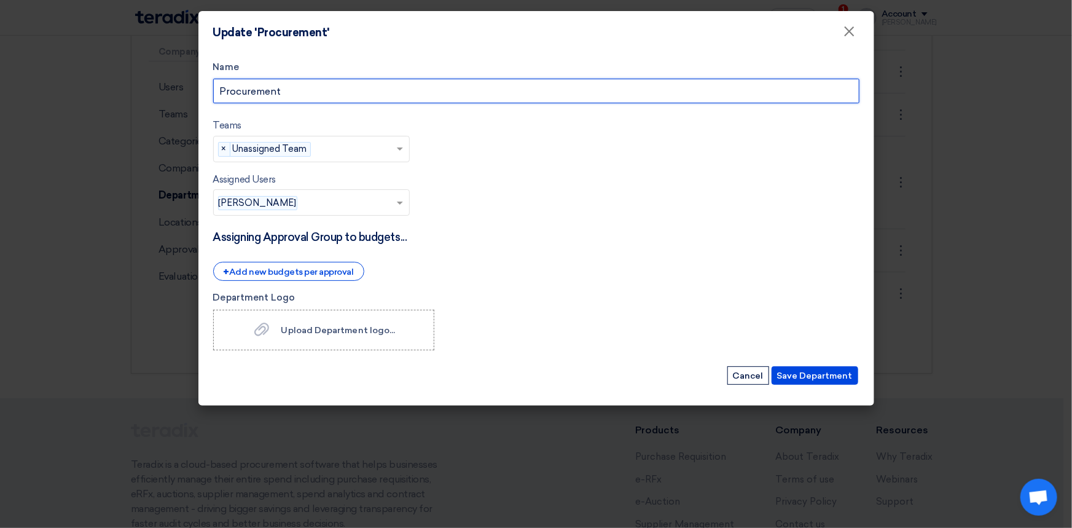
click at [294, 90] on input "Procurement" at bounding box center [536, 91] width 647 height 25
drag, startPoint x: 342, startPoint y: 94, endPoint x: 117, endPoint y: 103, distance: 225.7
click at [117, 97] on modal-container "Update 'Procurement' × Name Procurement Teams teams... × Unassigned Team × Assi…" at bounding box center [536, 264] width 1072 height 528
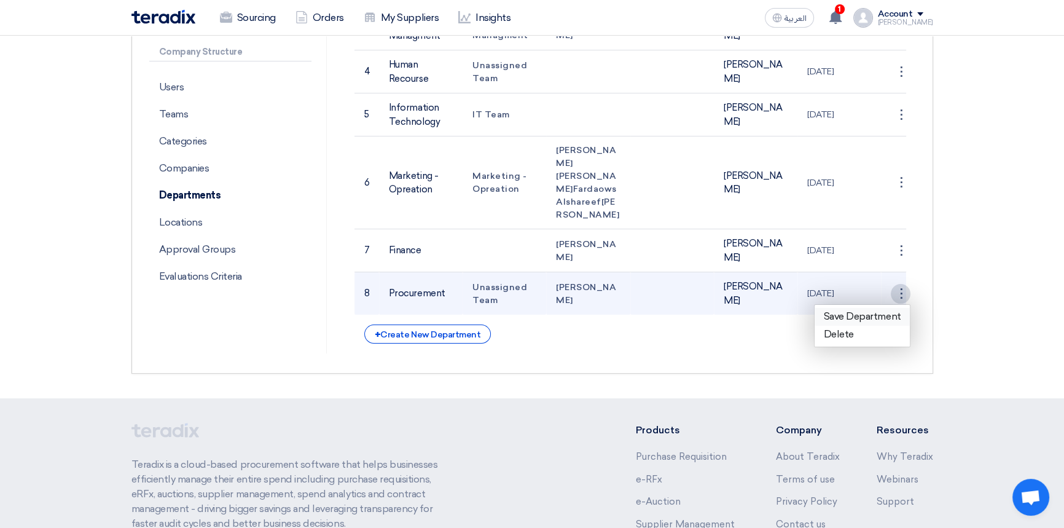
click at [862, 326] on link "Save Department" at bounding box center [863, 317] width 96 height 18
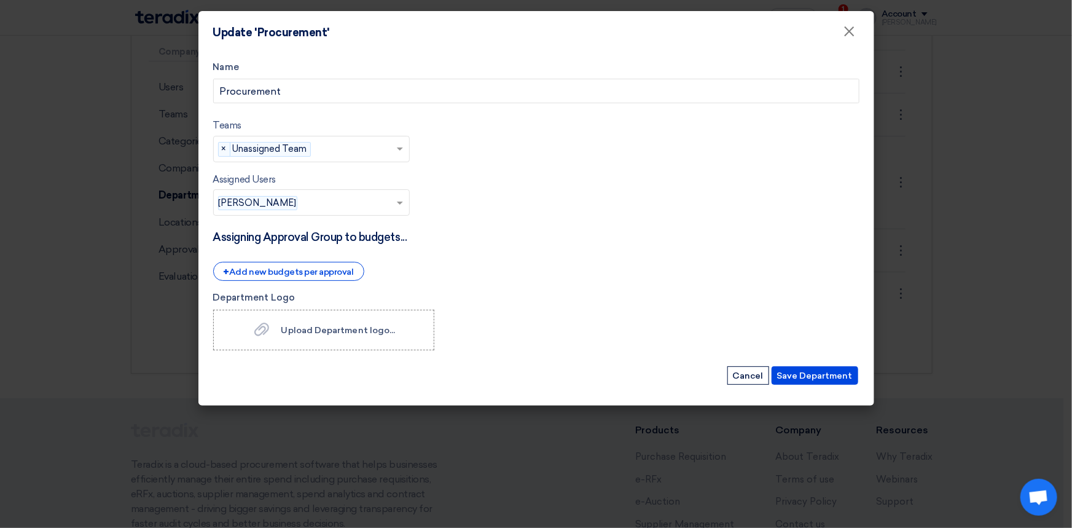
click at [347, 148] on input "text" at bounding box center [356, 150] width 80 height 20
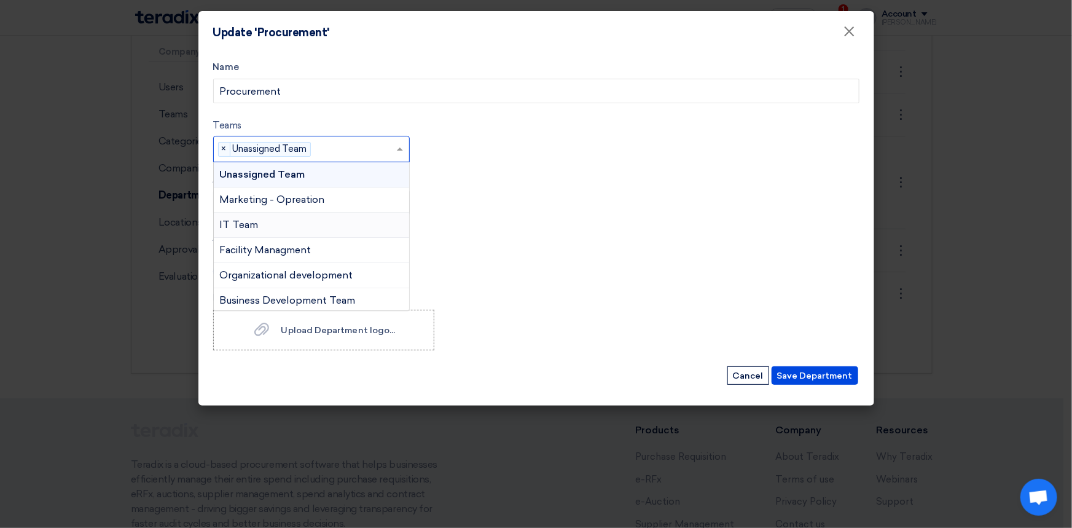
click at [247, 221] on span "IT Team" at bounding box center [239, 225] width 39 height 12
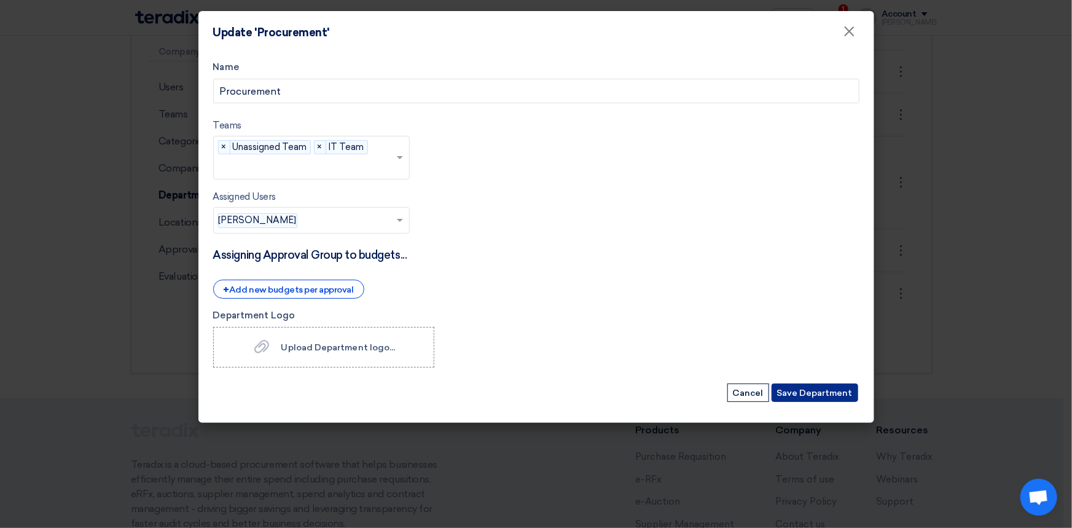
click at [811, 395] on button "Save Department" at bounding box center [815, 393] width 87 height 18
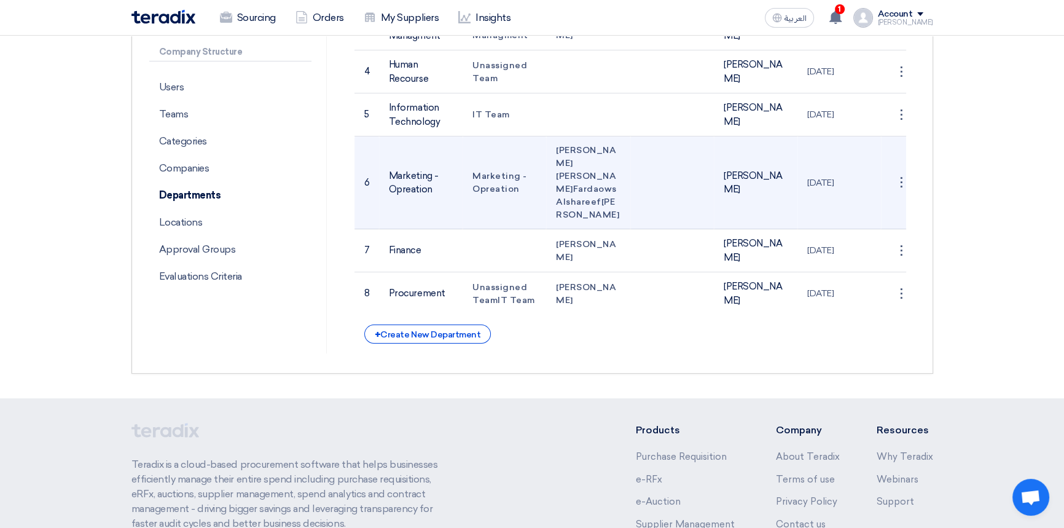
scroll to position [0, 0]
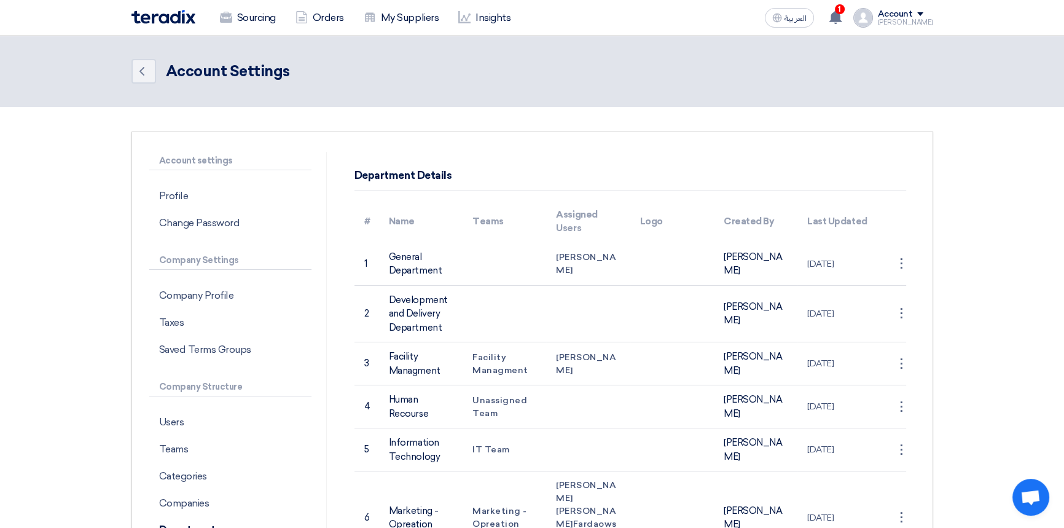
click at [142, 12] on img at bounding box center [164, 17] width 64 height 14
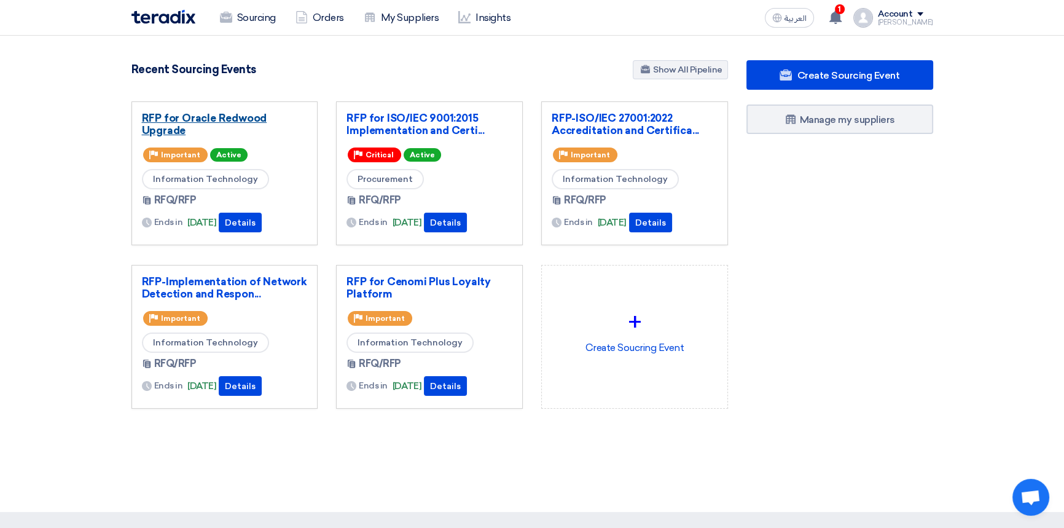
click at [216, 118] on link "RFP for Oracle Redwood Upgrade" at bounding box center [225, 124] width 166 height 25
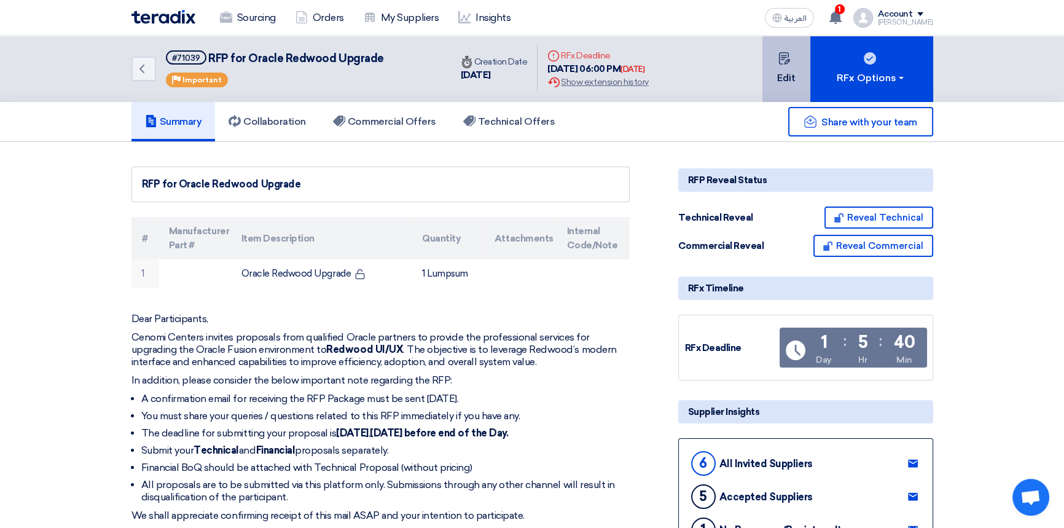
click at [789, 73] on button "Edit" at bounding box center [787, 69] width 48 height 66
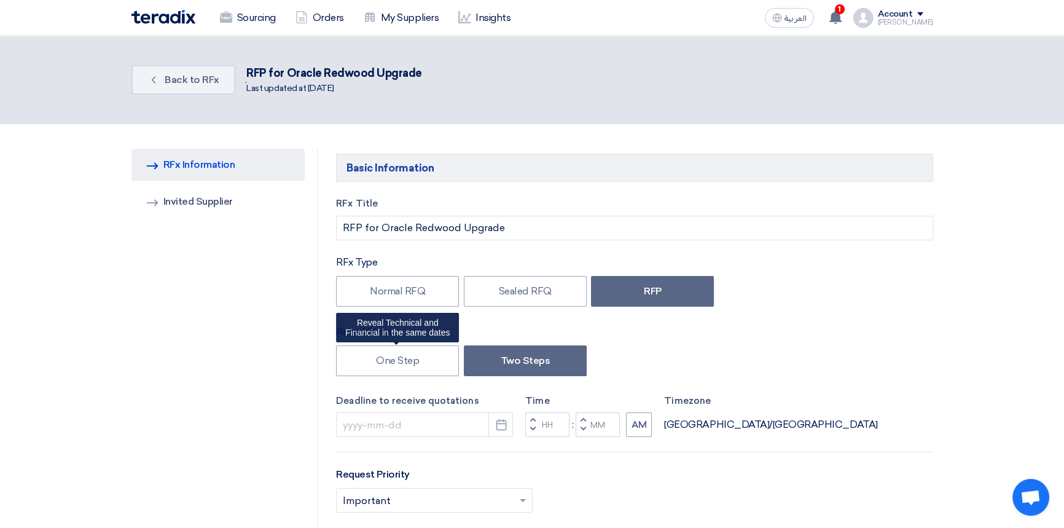
type input "[DATE]"
type input "06"
type input "00"
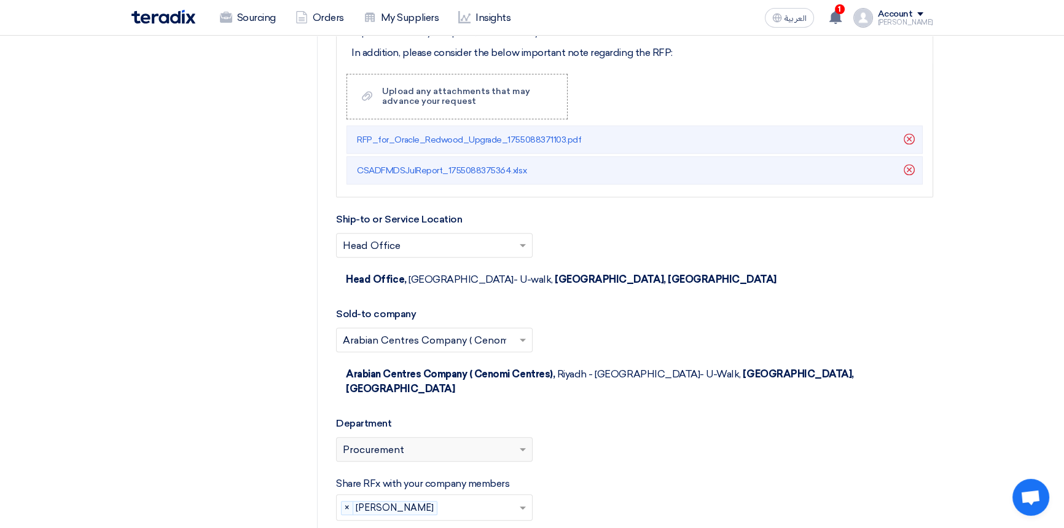
scroll to position [1844, 0]
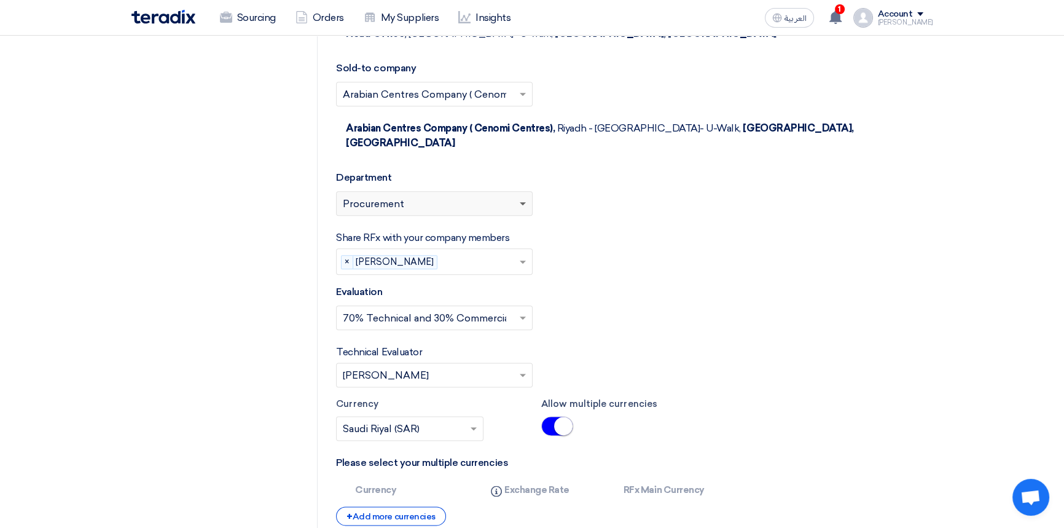
click at [521, 202] on span at bounding box center [523, 204] width 6 height 4
click at [522, 202] on span at bounding box center [523, 204] width 6 height 4
click at [423, 196] on div "Please select department... × Procurement" at bounding box center [427, 203] width 180 height 15
click at [406, 196] on div "Please select department... × Procurement" at bounding box center [427, 203] width 180 height 15
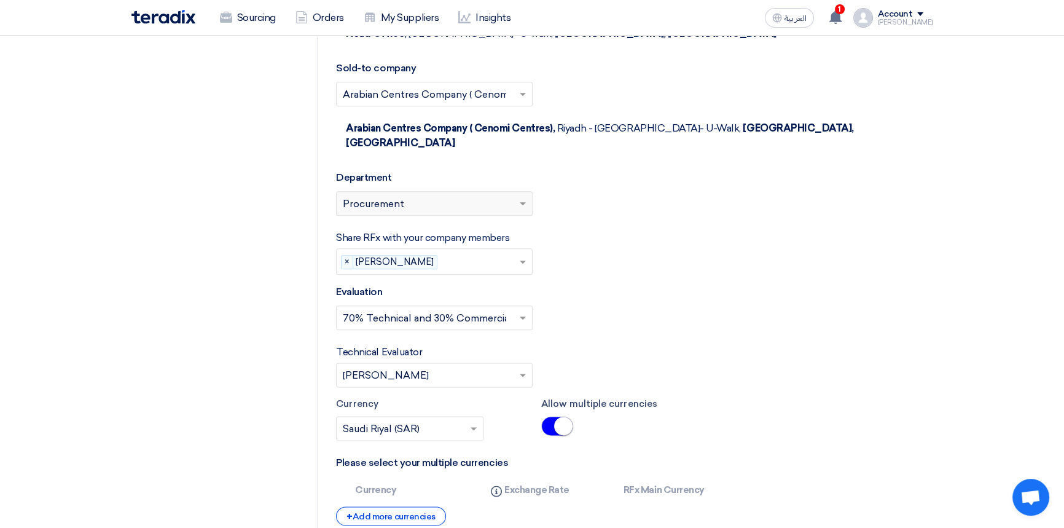
click at [358, 197] on span "Procurement" at bounding box center [373, 204] width 61 height 15
click at [522, 202] on span at bounding box center [523, 204] width 6 height 4
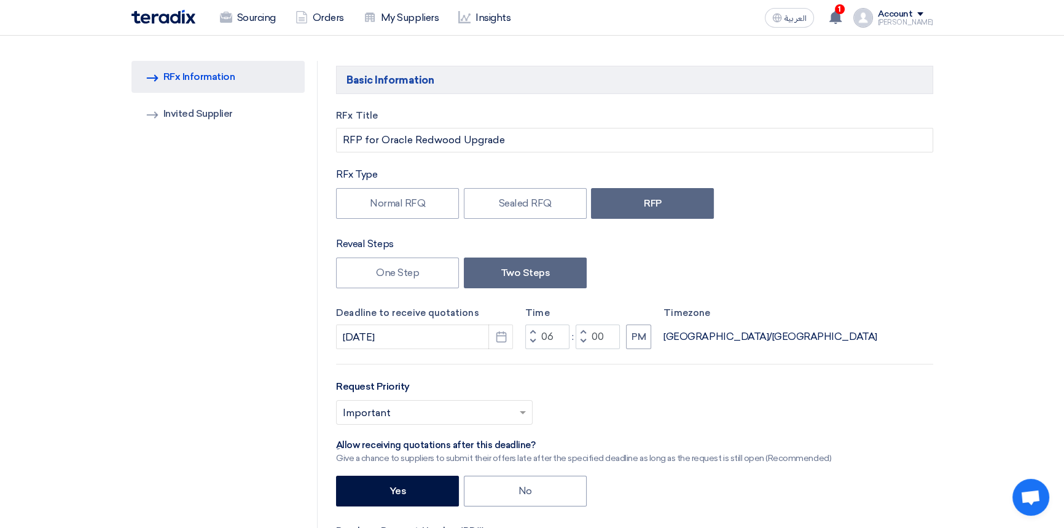
scroll to position [0, 0]
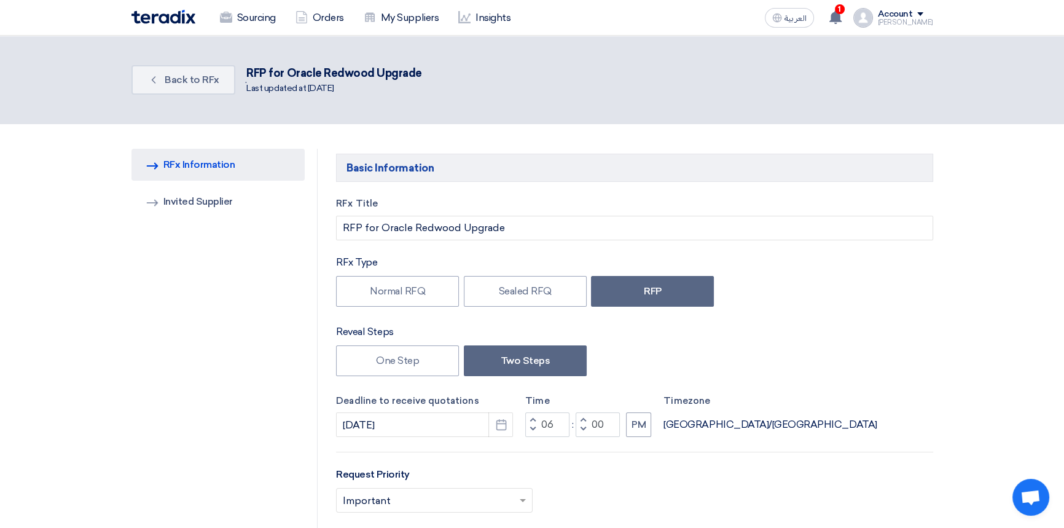
click at [903, 12] on div "Account" at bounding box center [895, 14] width 35 height 10
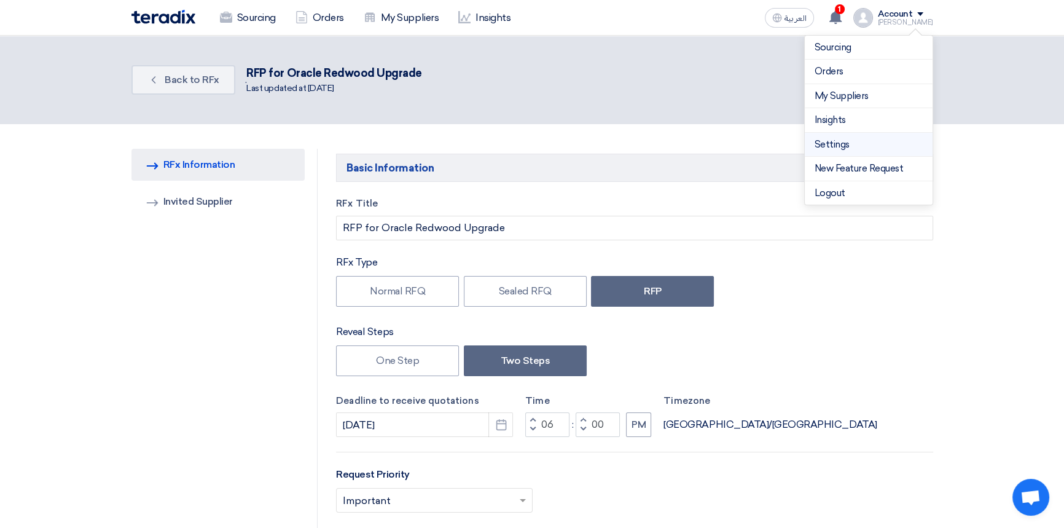
click at [829, 142] on link "Settings" at bounding box center [869, 145] width 108 height 14
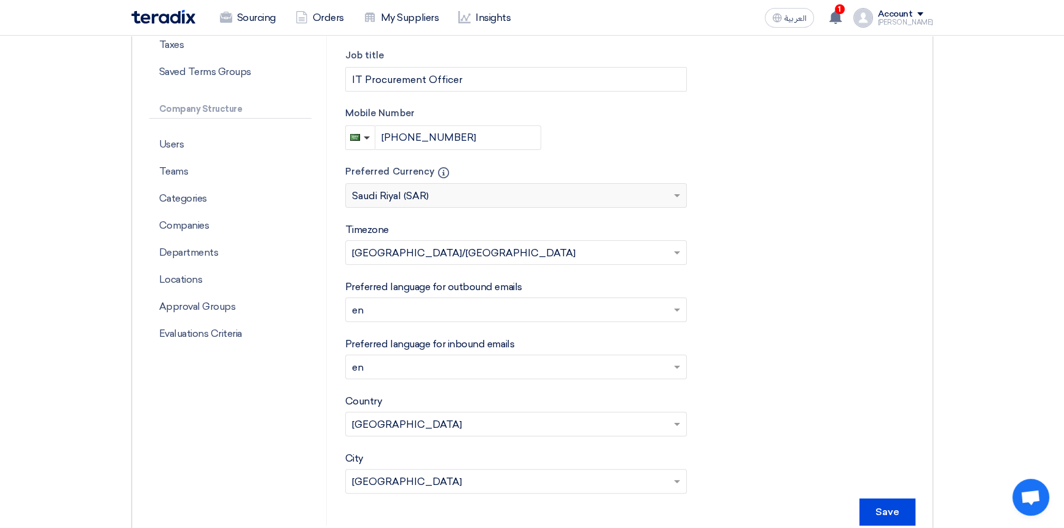
scroll to position [279, 0]
click at [212, 251] on p "Departments" at bounding box center [230, 251] width 162 height 27
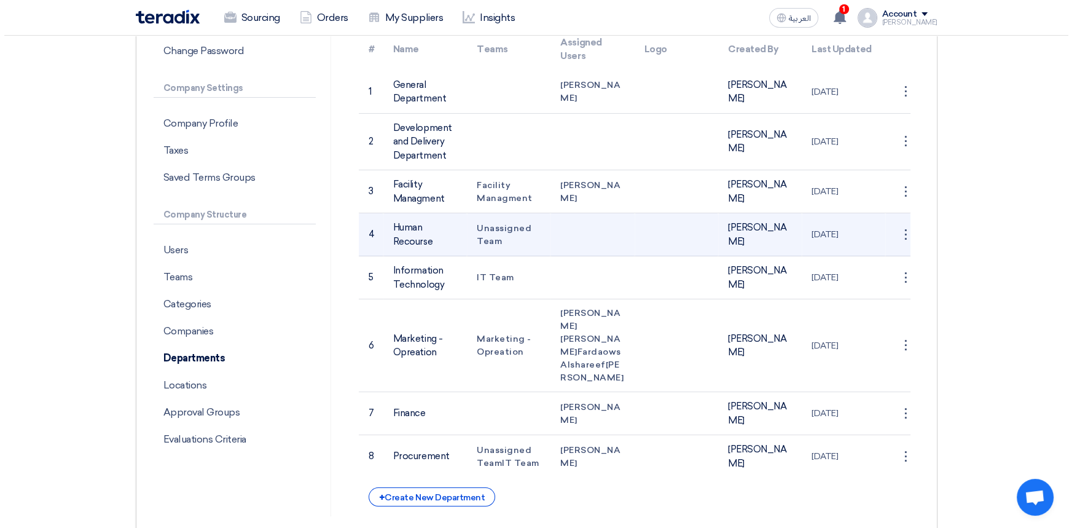
scroll to position [167, 0]
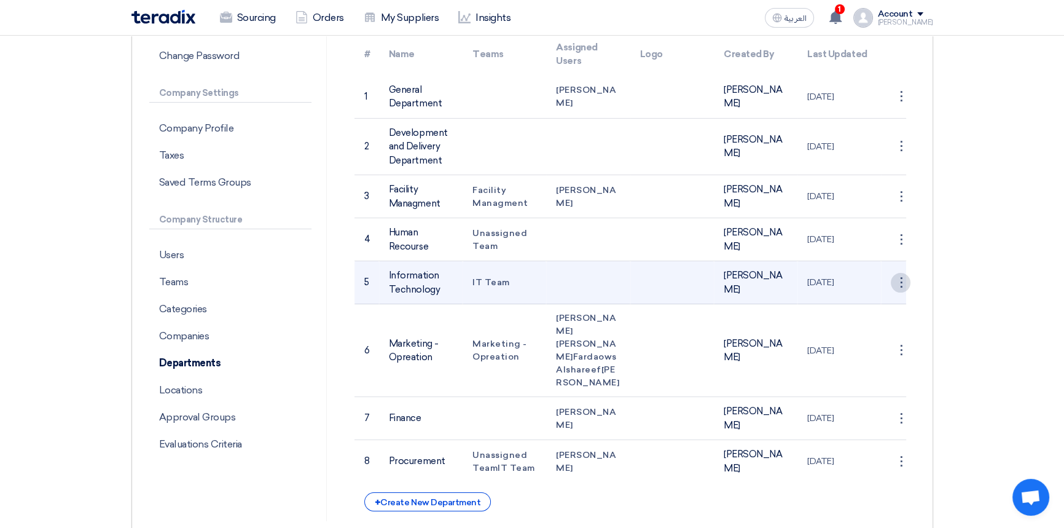
click at [894, 106] on div "⋮" at bounding box center [901, 97] width 20 height 20
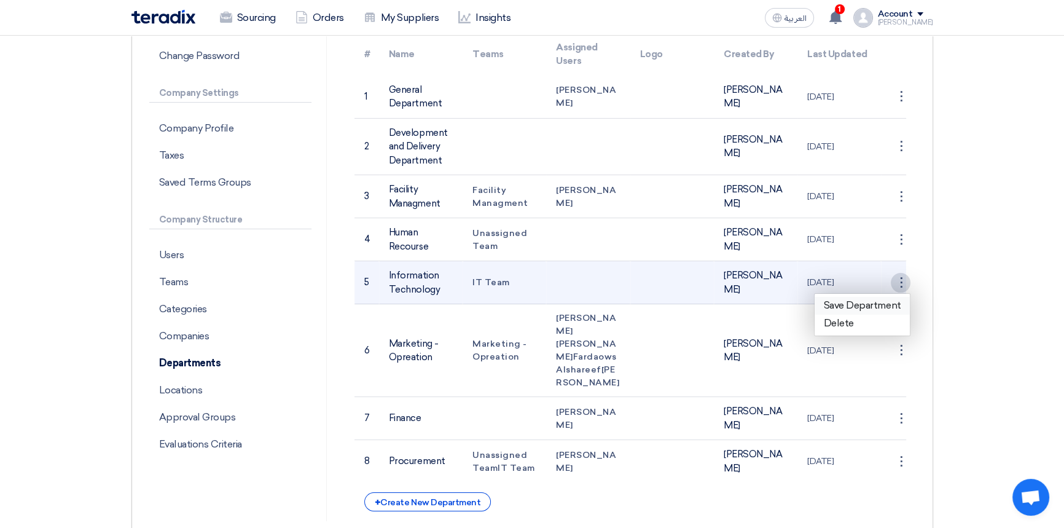
click at [870, 303] on link "Save Department" at bounding box center [863, 306] width 96 height 18
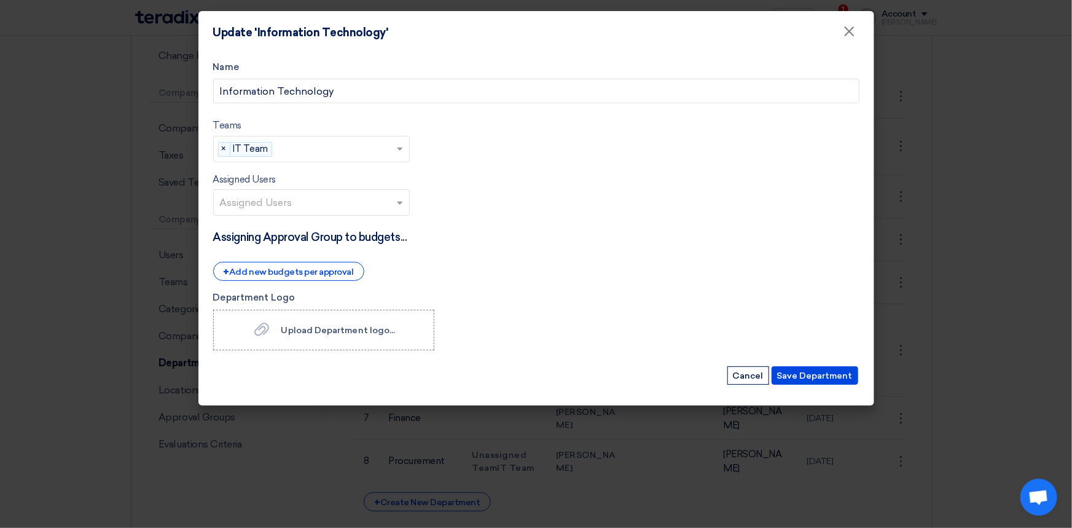
click at [371, 197] on input "text" at bounding box center [313, 204] width 186 height 20
type input "f"
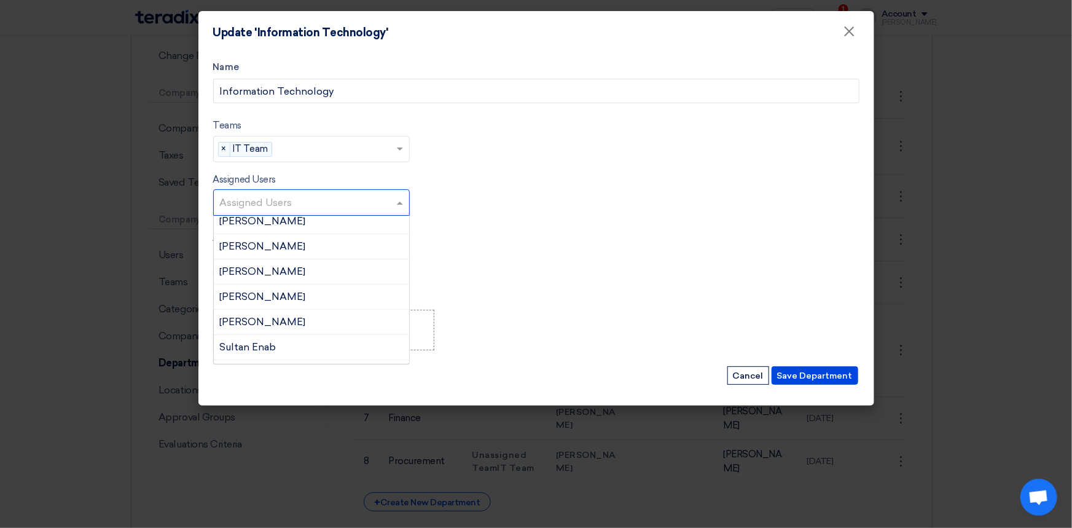
scroll to position [857, 0]
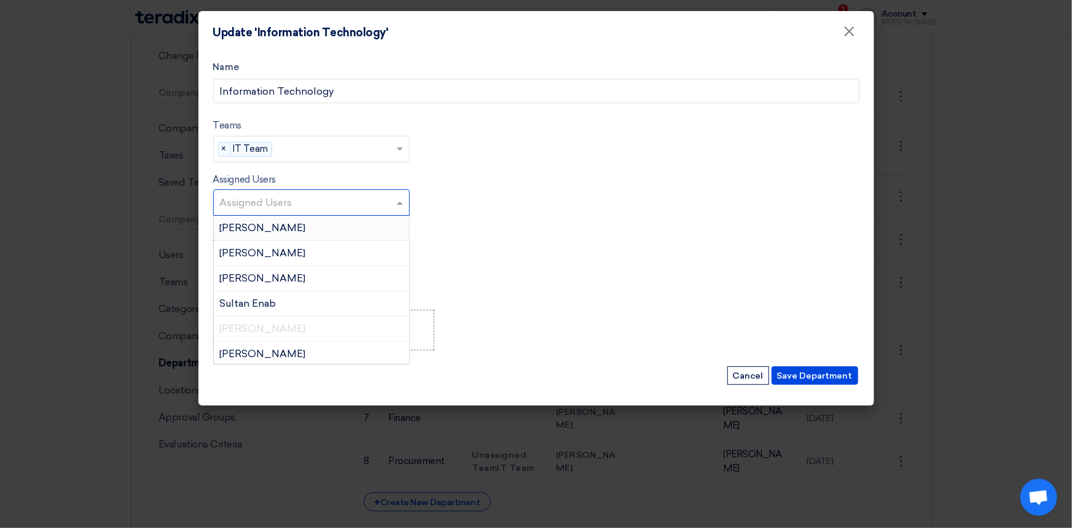
click at [273, 199] on input "text" at bounding box center [313, 204] width 186 height 20
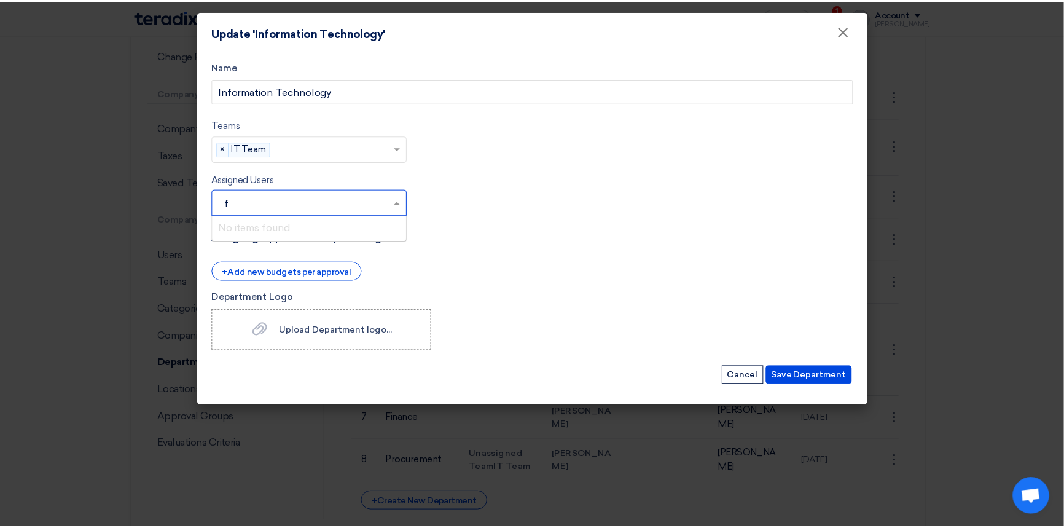
scroll to position [0, 0]
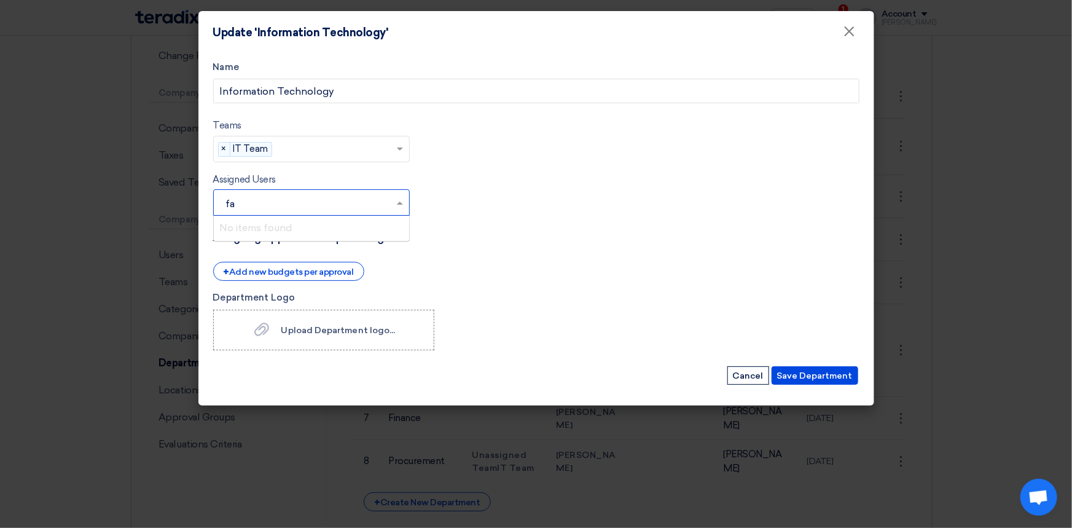
type input "f"
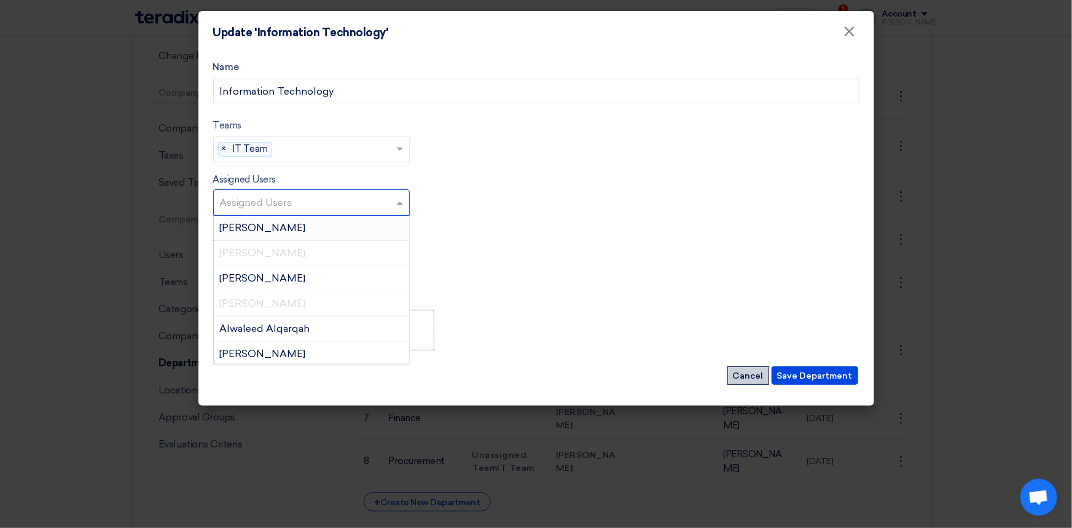
click at [748, 377] on button "Cancel" at bounding box center [749, 375] width 42 height 18
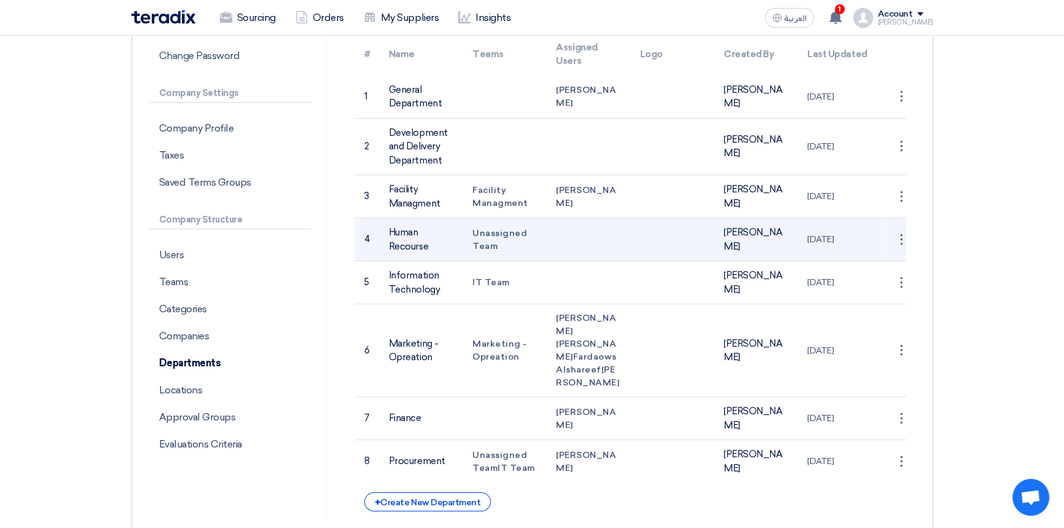
click at [505, 240] on td "Unassigned Team" at bounding box center [505, 239] width 84 height 43
click at [900, 106] on div "⋮" at bounding box center [901, 97] width 20 height 20
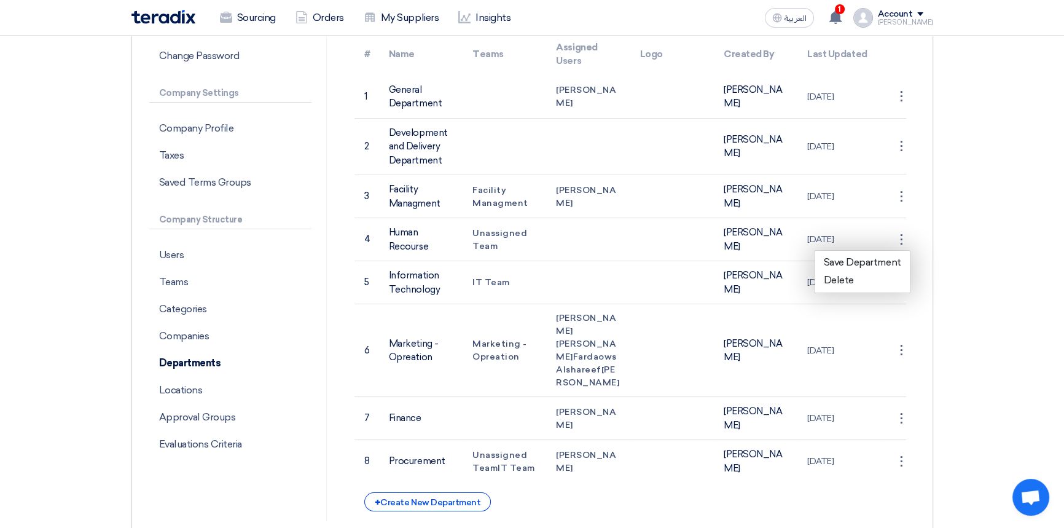
click at [978, 325] on section "Account settings Profile Change Password Company Settings Company Profile Taxes…" at bounding box center [532, 253] width 1064 height 626
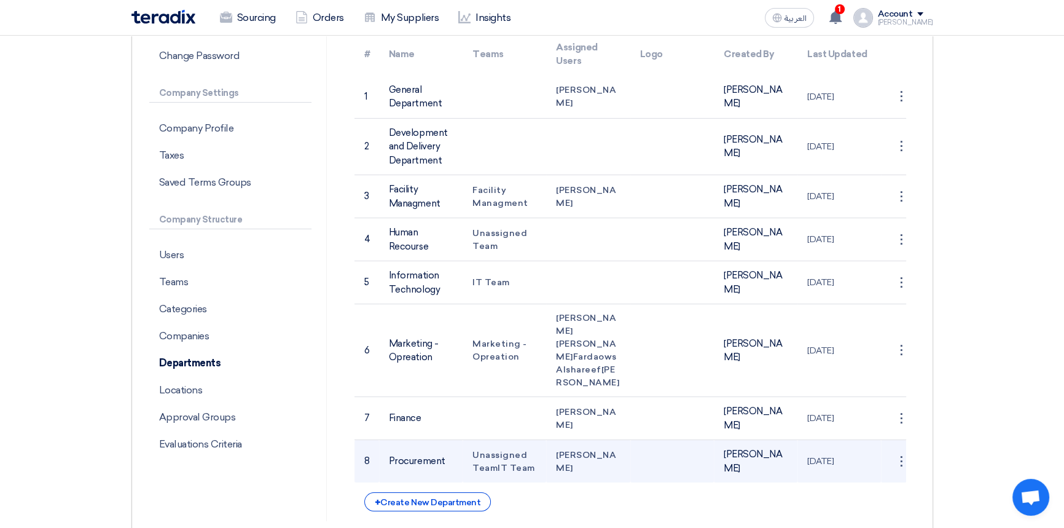
scroll to position [223, 0]
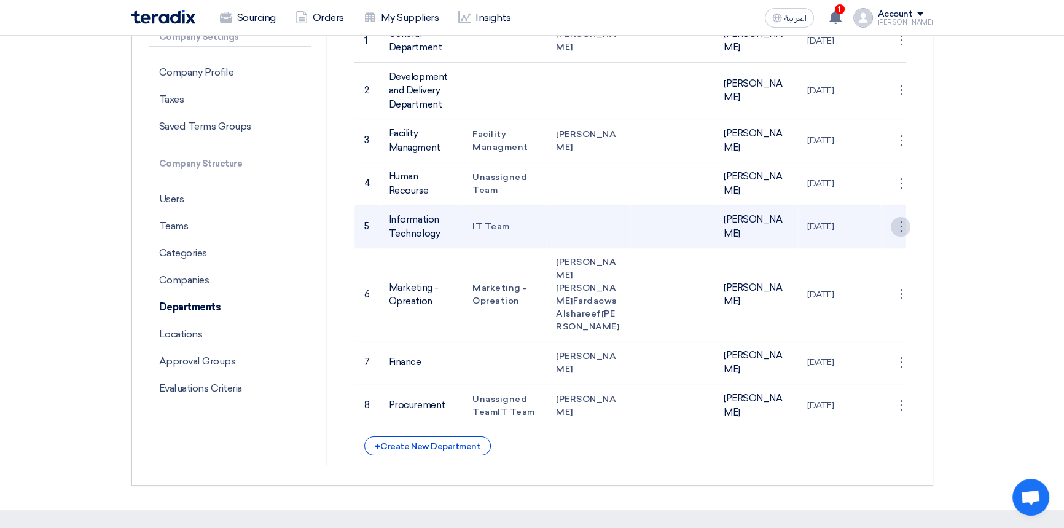
click at [902, 50] on div "⋮" at bounding box center [901, 41] width 20 height 20
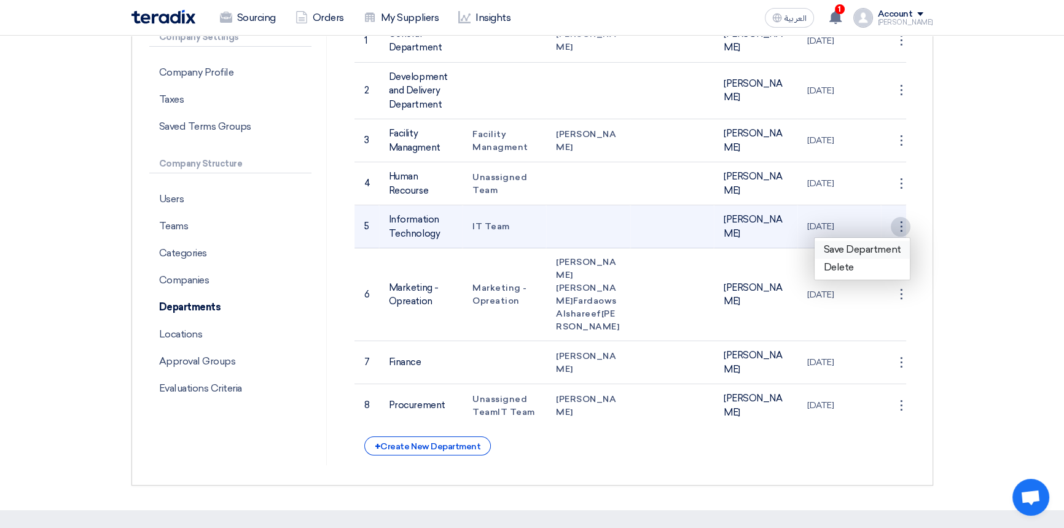
click at [875, 250] on link "Save Department" at bounding box center [863, 250] width 96 height 18
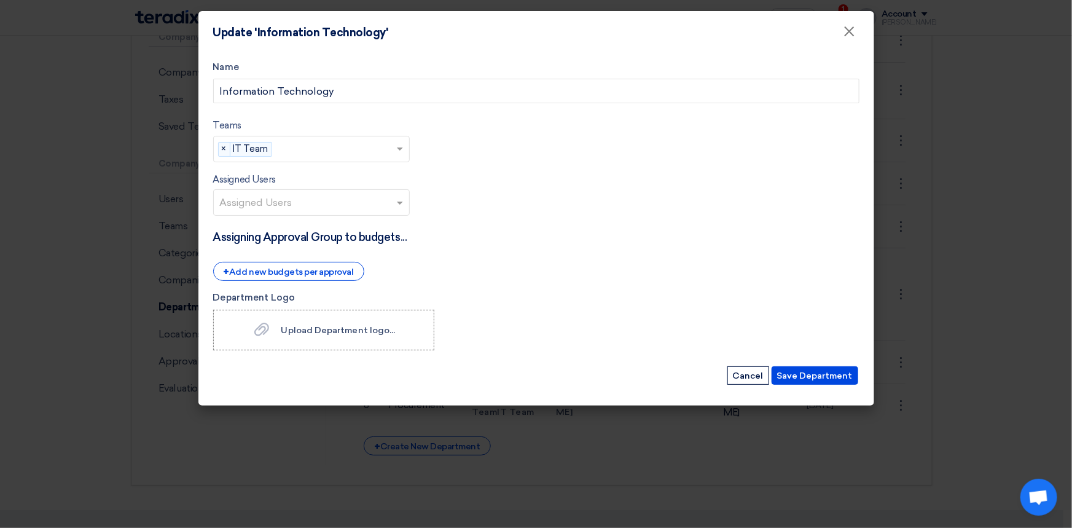
click at [349, 152] on input "text" at bounding box center [336, 150] width 119 height 20
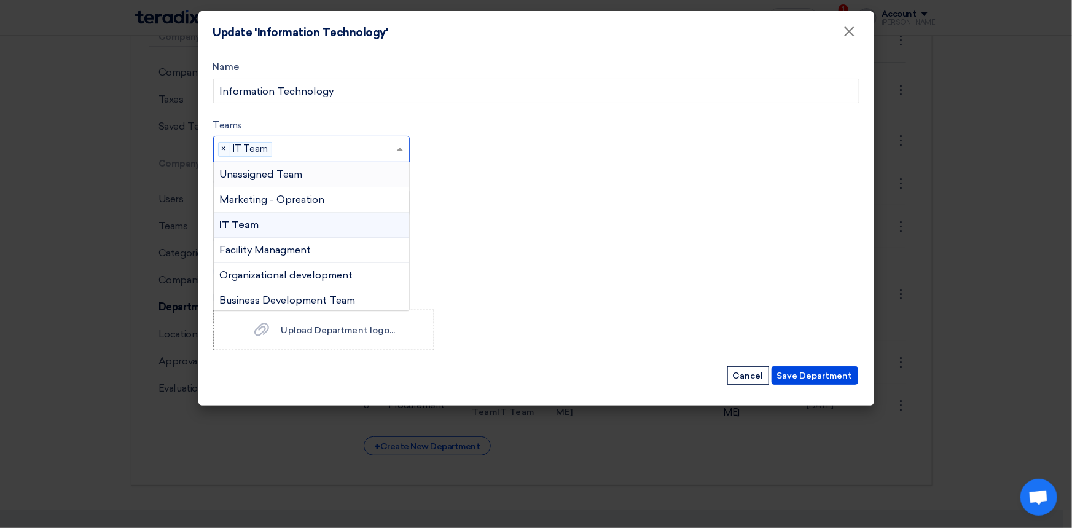
click at [256, 178] on span "Unassigned Team" at bounding box center [261, 174] width 83 height 12
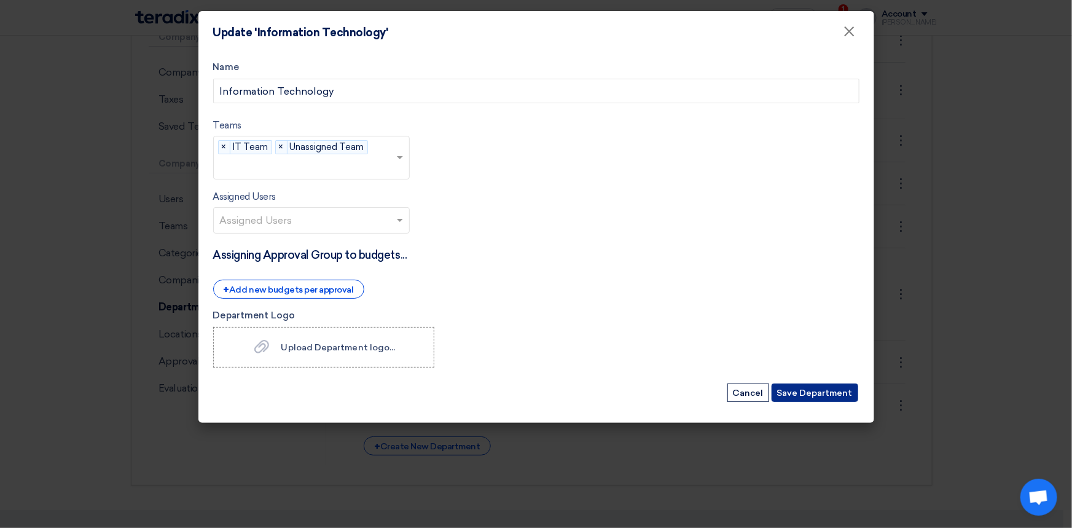
click at [828, 394] on button "Save Department" at bounding box center [815, 393] width 87 height 18
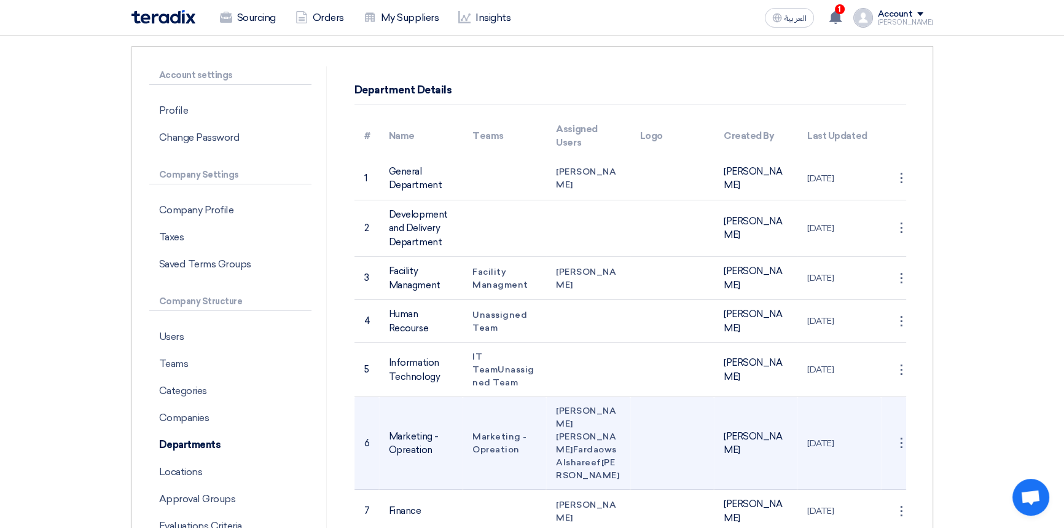
scroll to position [0, 0]
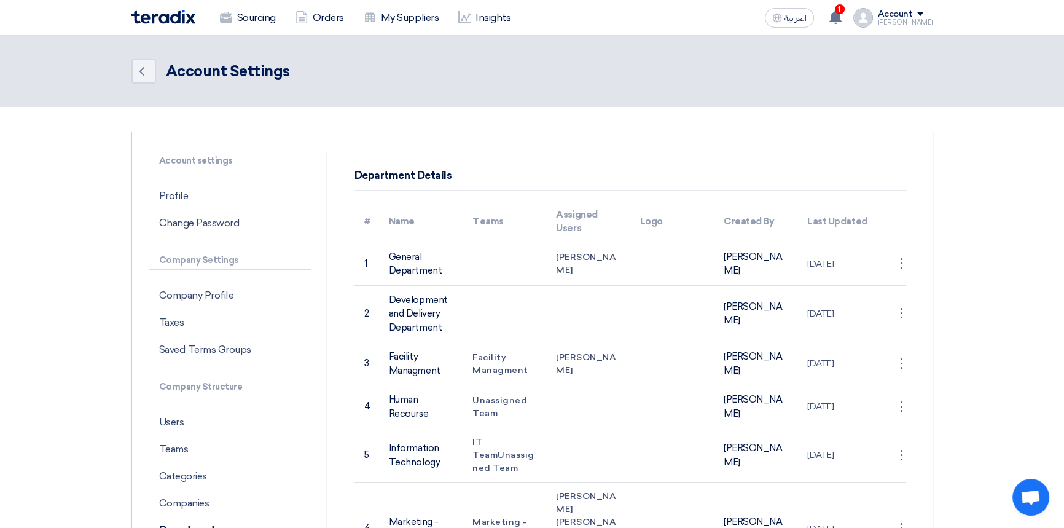
click at [174, 19] on img at bounding box center [164, 17] width 64 height 14
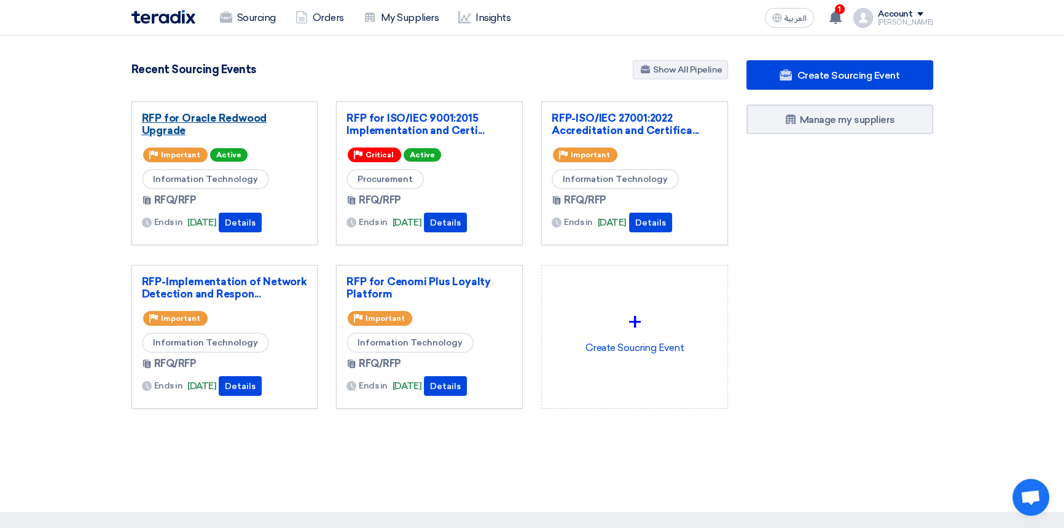
click at [205, 119] on link "RFP for Oracle Redwood Upgrade" at bounding box center [225, 124] width 166 height 25
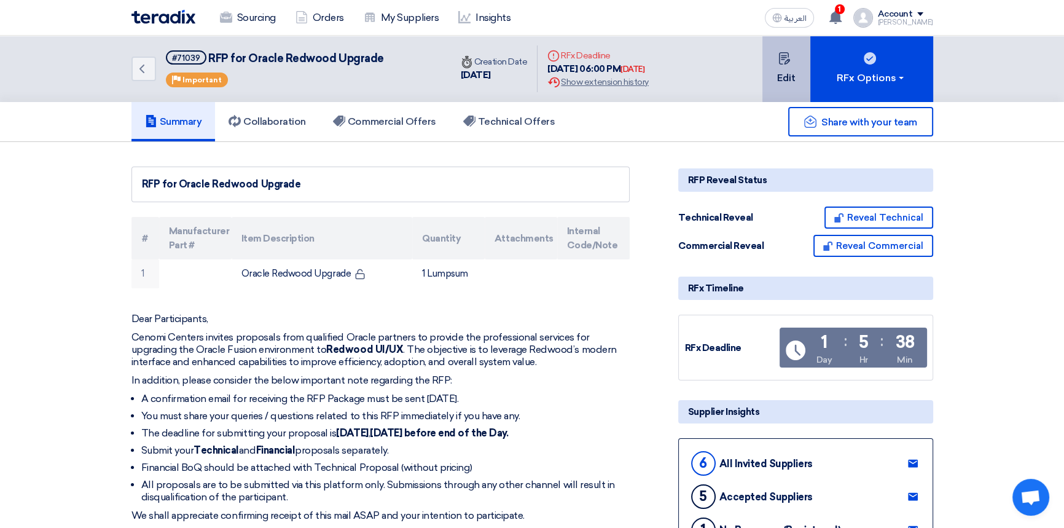
click at [782, 75] on button "Edit" at bounding box center [787, 69] width 48 height 66
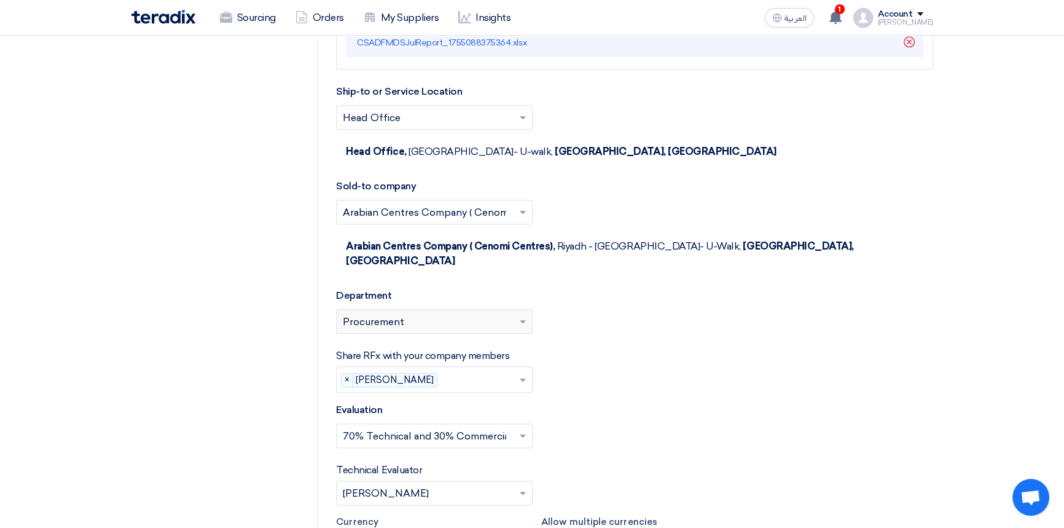
scroll to position [1732, 0]
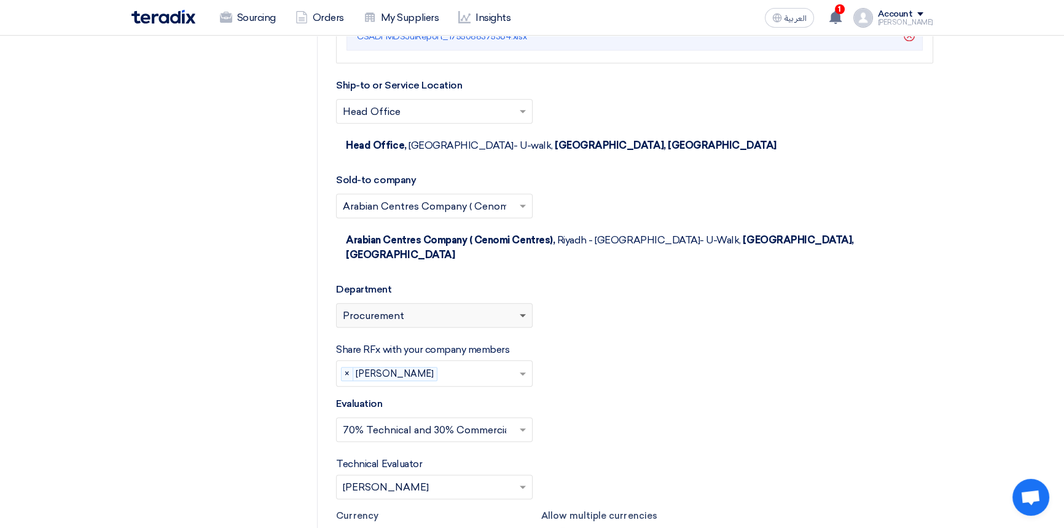
click at [525, 314] on span at bounding box center [523, 316] width 6 height 4
click at [522, 314] on span at bounding box center [523, 316] width 6 height 4
click at [417, 308] on div "Please select department... × Procurement" at bounding box center [427, 315] width 180 height 15
click at [436, 308] on div "Please select department... × Procurement" at bounding box center [427, 315] width 180 height 15
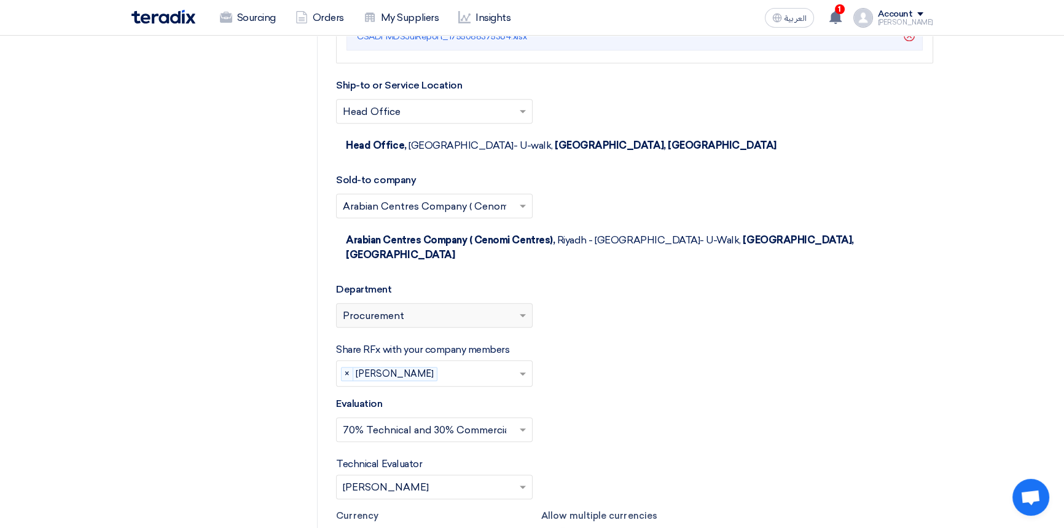
click at [369, 309] on span "Procurement" at bounding box center [373, 316] width 61 height 15
click at [517, 308] on span at bounding box center [524, 315] width 15 height 15
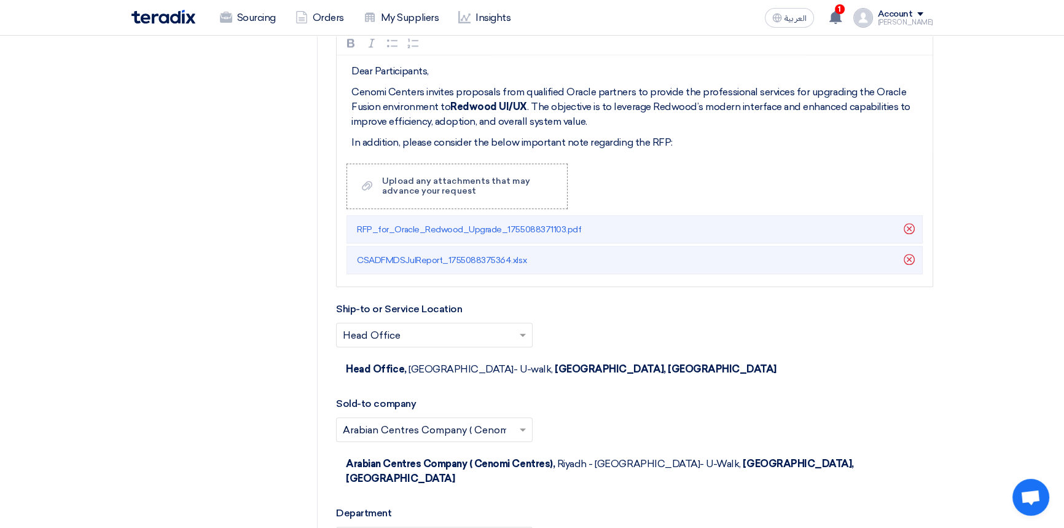
scroll to position [1005, 0]
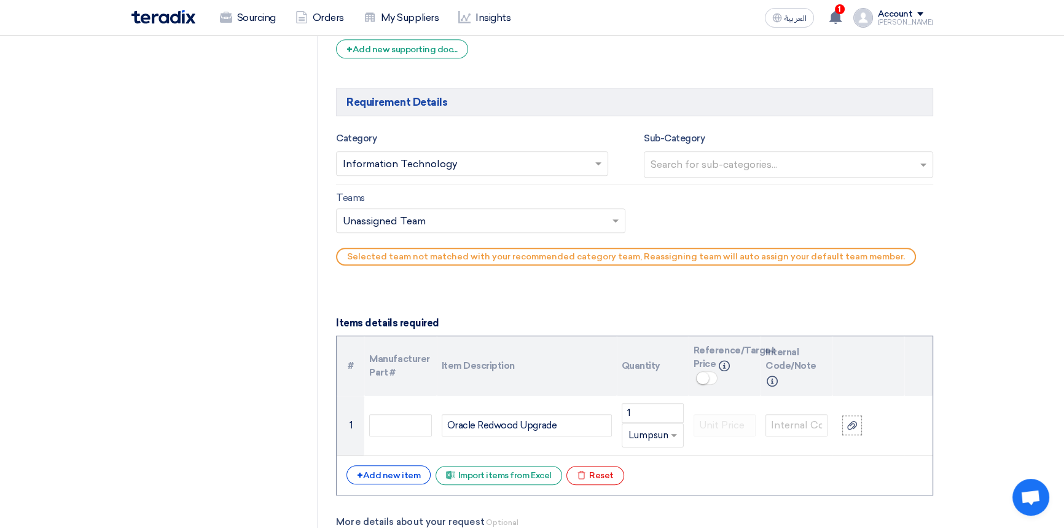
click at [909, 10] on div "Account" at bounding box center [895, 14] width 35 height 10
click at [996, 195] on section "RFQ Information RFx Information Invited Suppliers Invited Supplier Basic Inform…" at bounding box center [532, 336] width 1064 height 2434
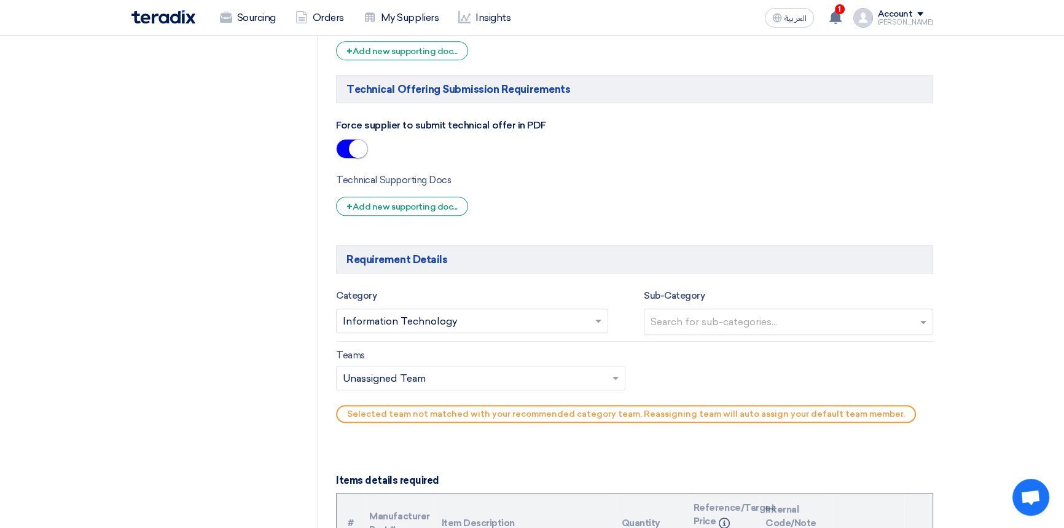
scroll to position [838, 0]
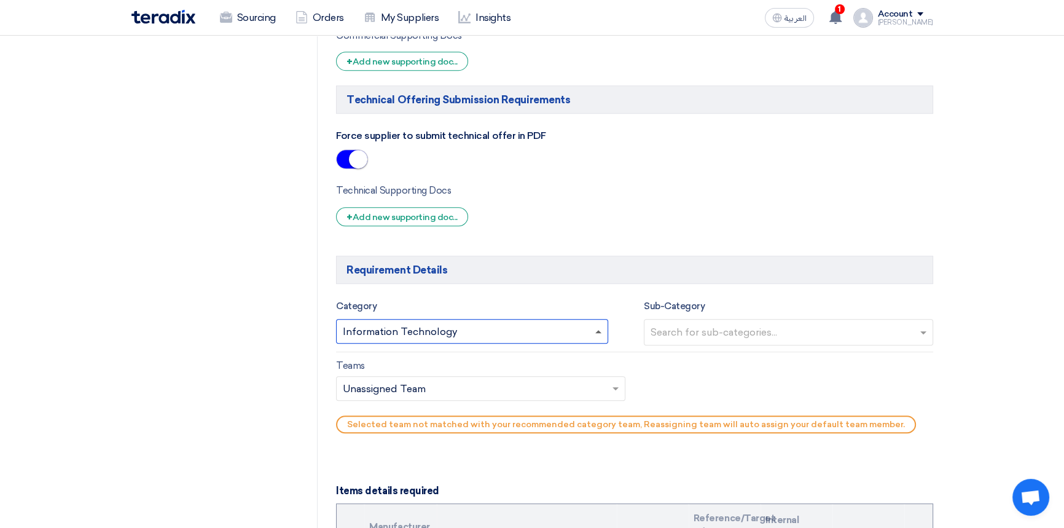
click at [596, 331] on span at bounding box center [599, 331] width 6 height 3
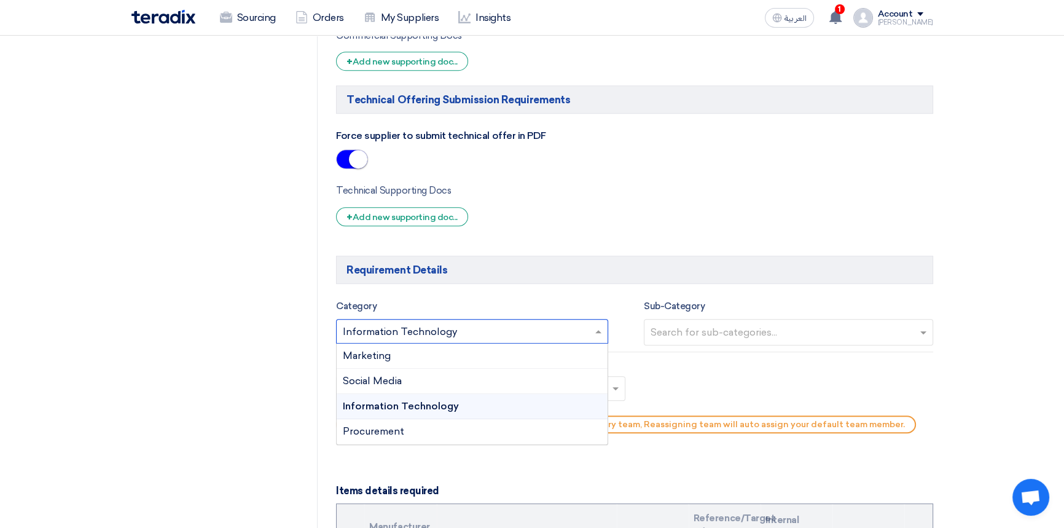
click at [435, 407] on span "Information Technology" at bounding box center [401, 406] width 116 height 12
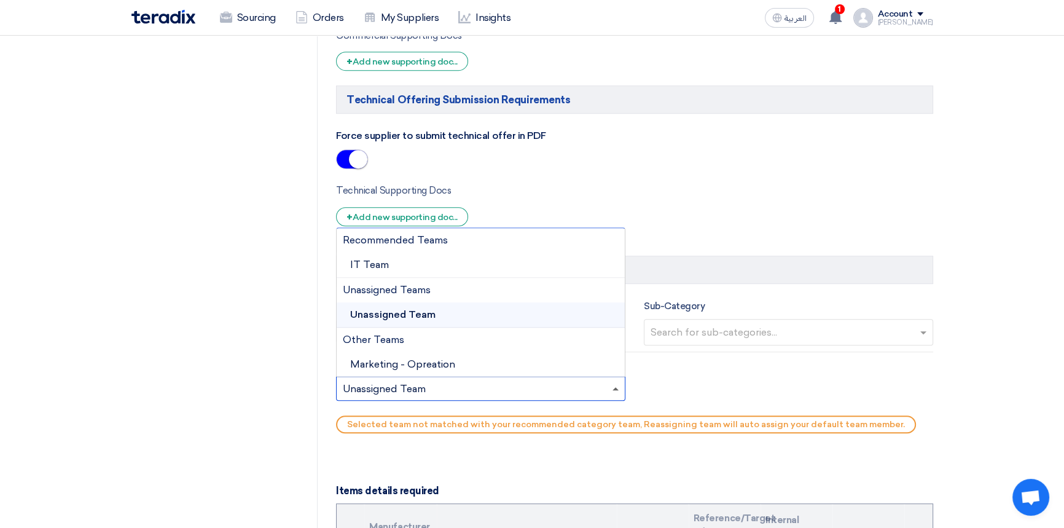
click at [616, 390] on span at bounding box center [617, 388] width 15 height 15
click at [385, 264] on span "IT Team" at bounding box center [369, 265] width 39 height 12
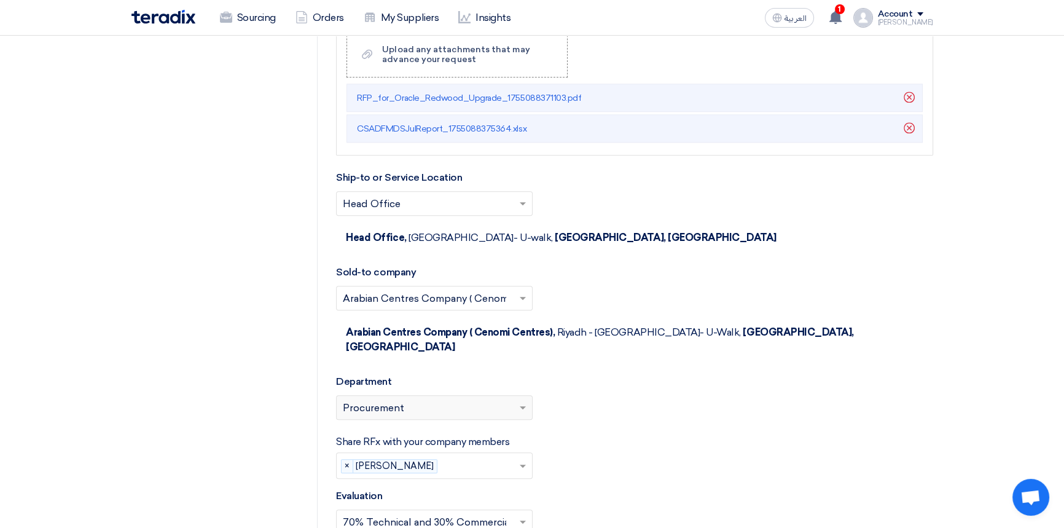
scroll to position [1676, 0]
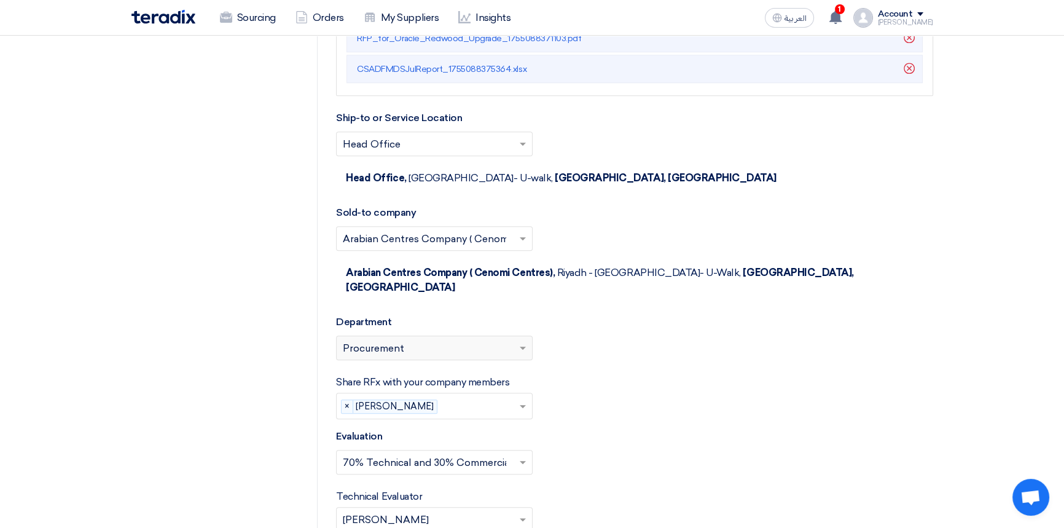
click at [479, 340] on div "Please select department... × Procurement" at bounding box center [427, 347] width 180 height 15
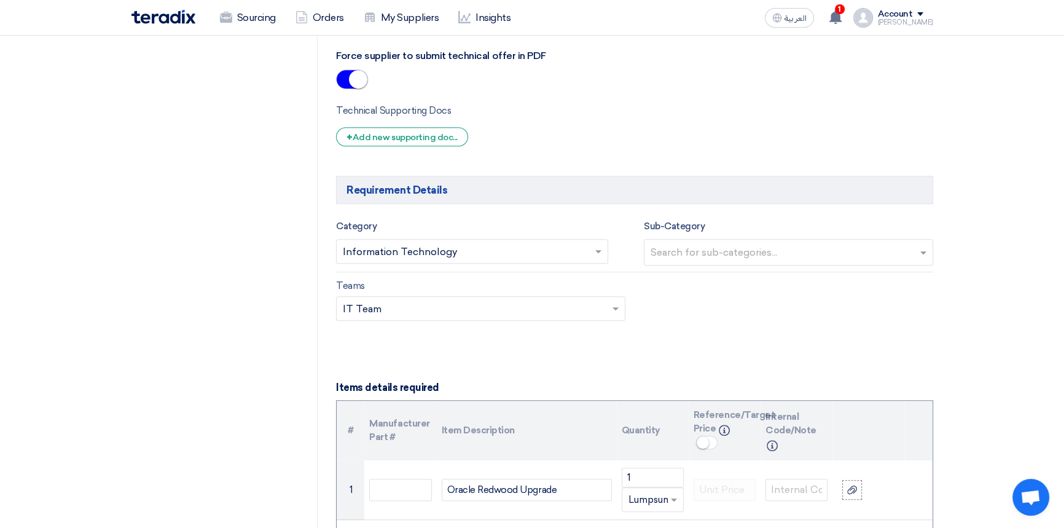
scroll to position [838, 0]
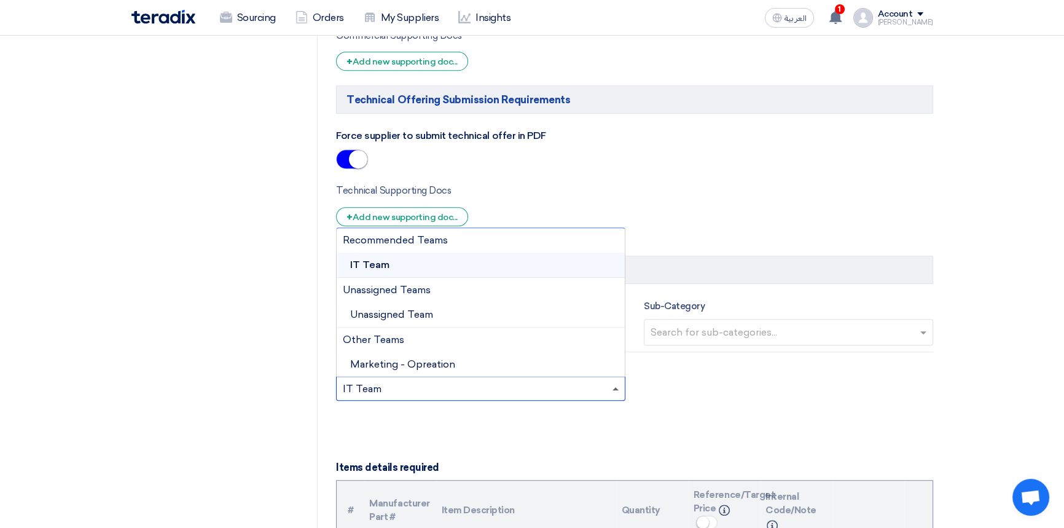
click at [614, 390] on span at bounding box center [617, 388] width 15 height 15
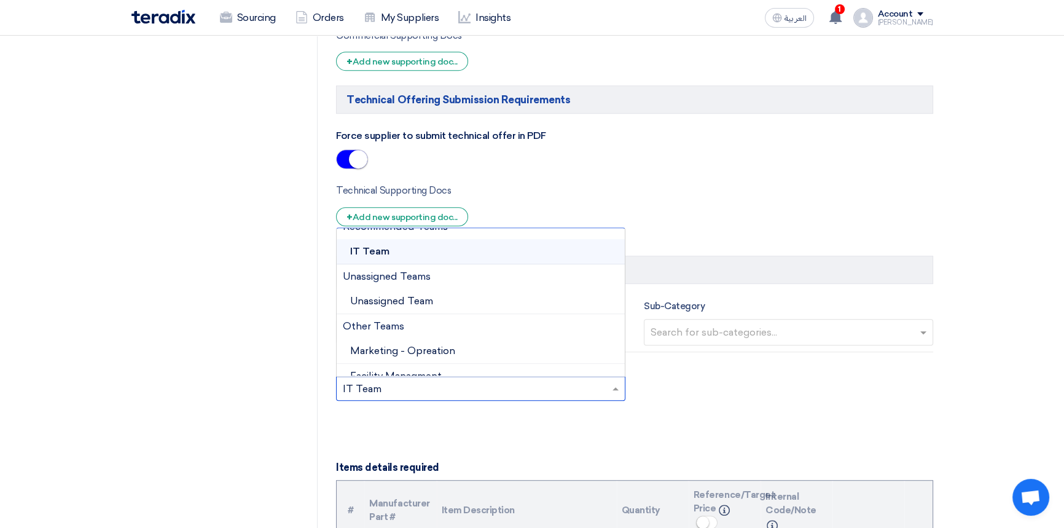
scroll to position [0, 0]
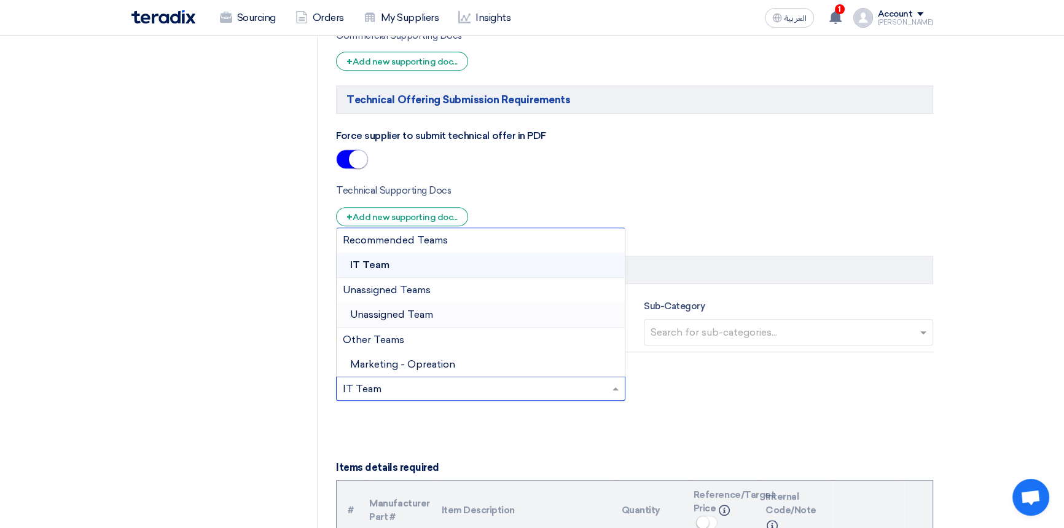
click at [408, 314] on span "Unassigned Team" at bounding box center [391, 315] width 83 height 12
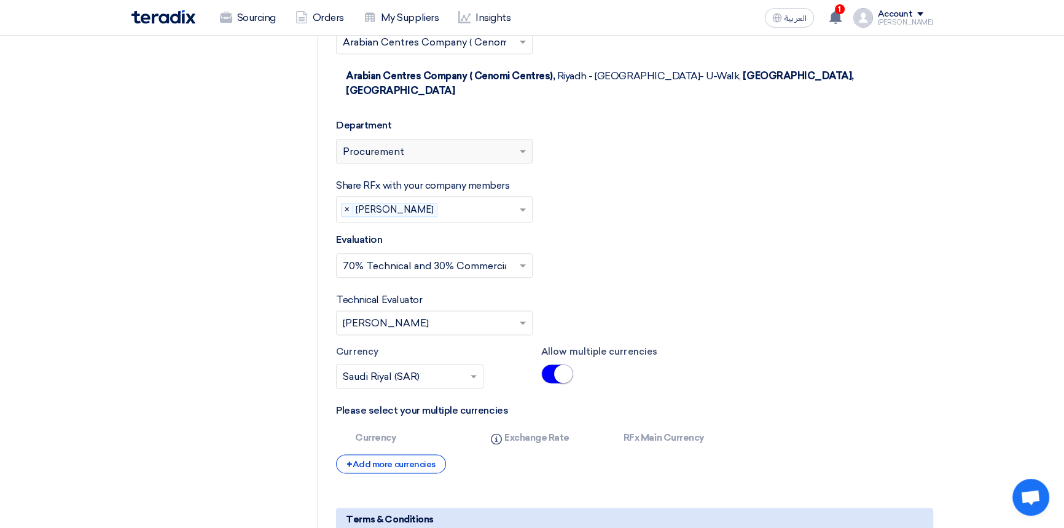
scroll to position [1899, 0]
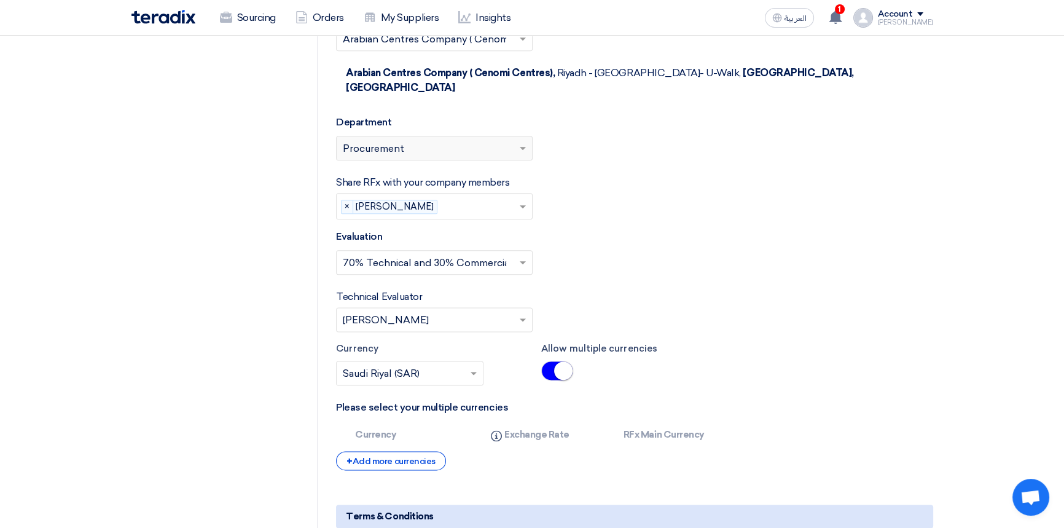
click at [443, 136] on div "Please select department... × Procurement" at bounding box center [434, 148] width 197 height 25
click at [438, 141] on div "Please select department... × Procurement" at bounding box center [427, 148] width 180 height 15
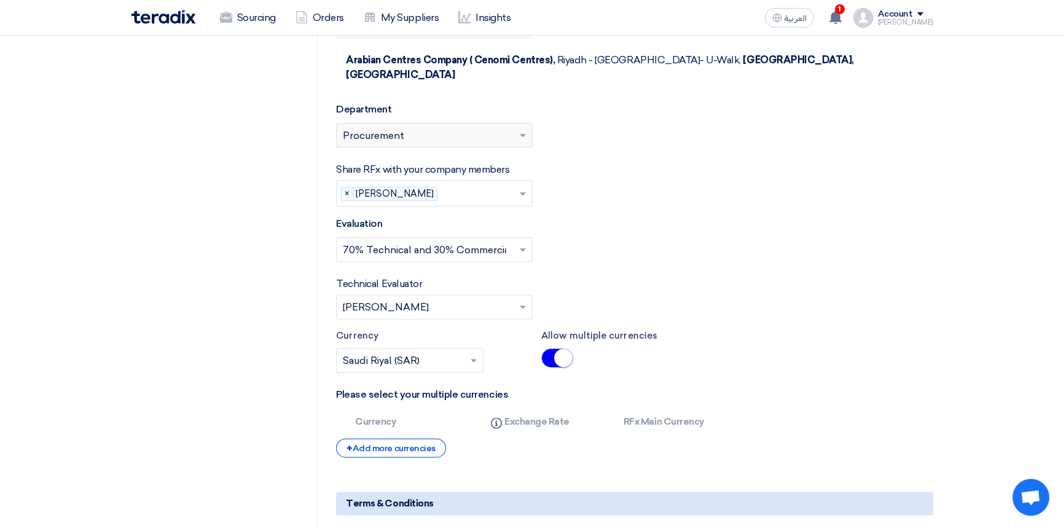
scroll to position [2262, 0]
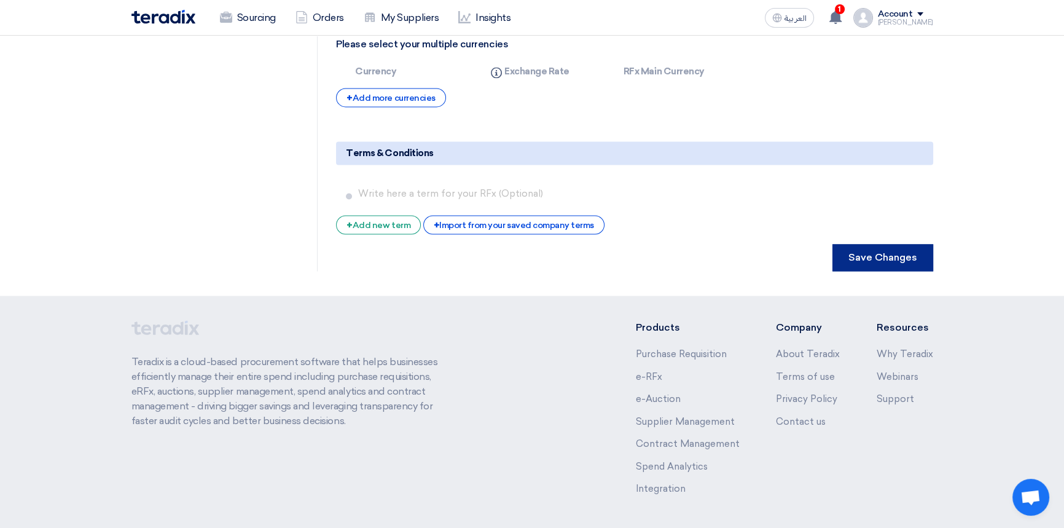
click at [897, 244] on button "Save Changes" at bounding box center [883, 257] width 101 height 27
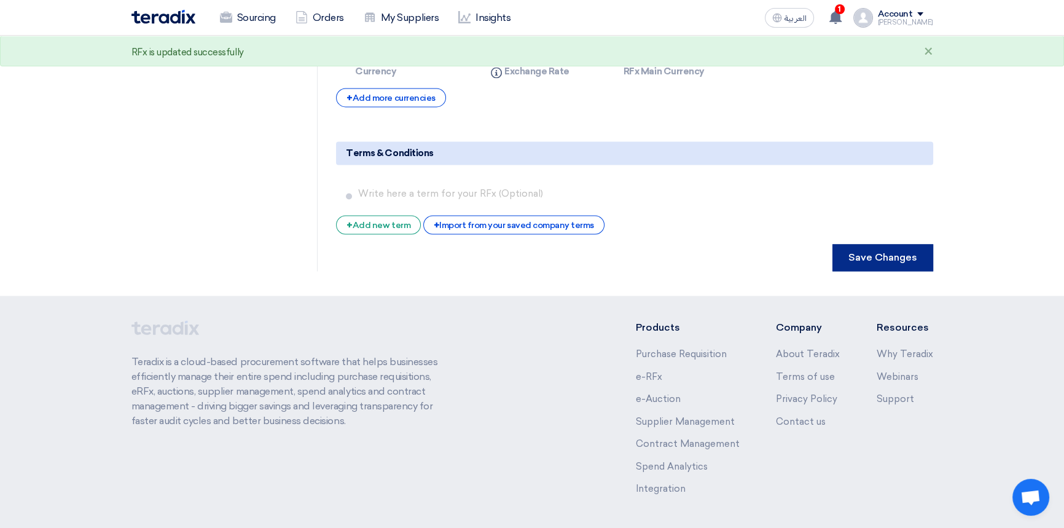
scroll to position [0, 0]
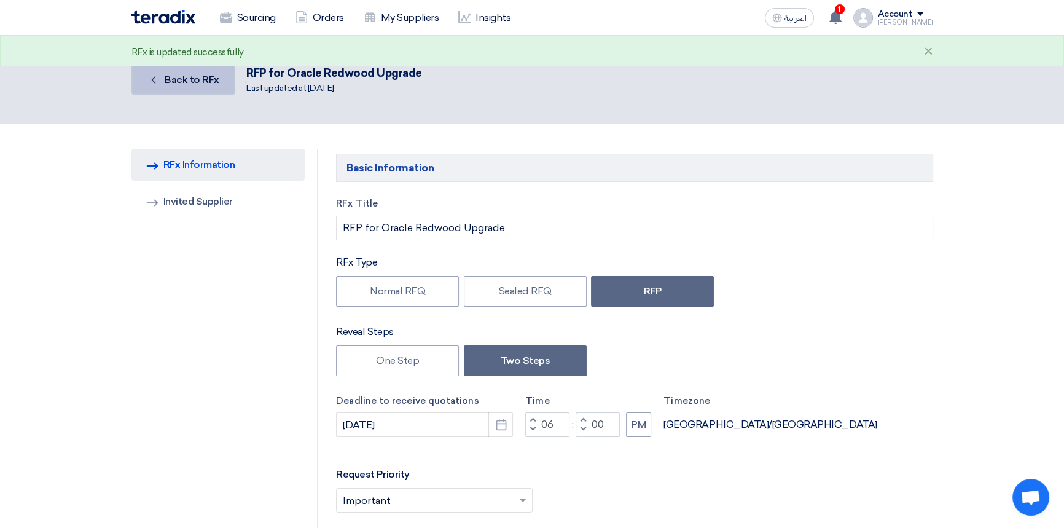
click at [186, 79] on span "Back to RFx" at bounding box center [192, 80] width 55 height 12
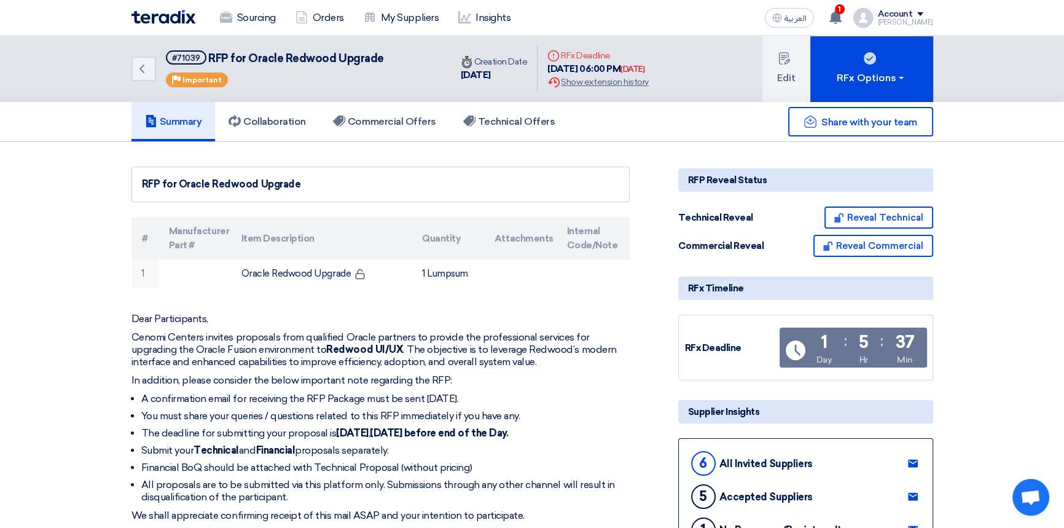
click at [916, 20] on div "[PERSON_NAME]" at bounding box center [905, 22] width 55 height 7
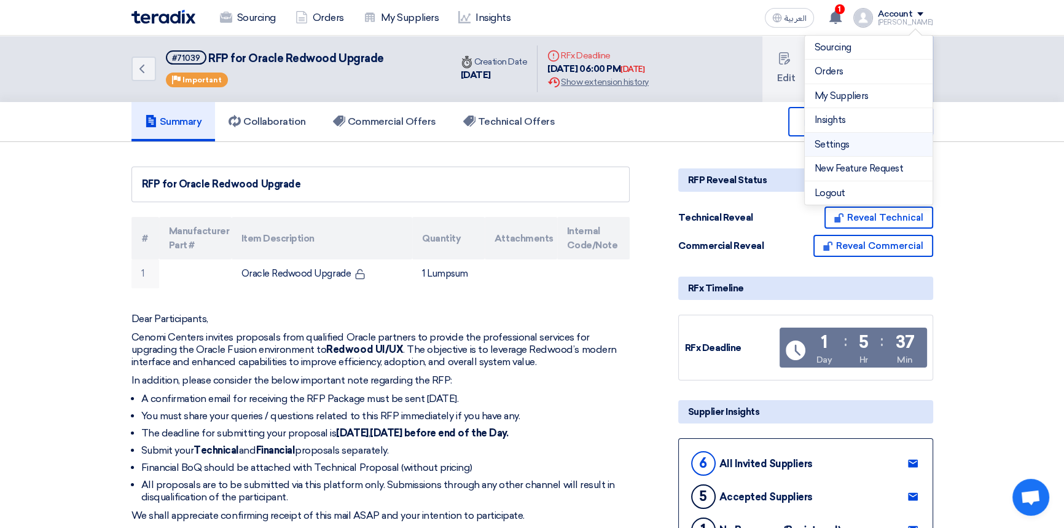
click at [832, 146] on link "Settings" at bounding box center [869, 145] width 108 height 14
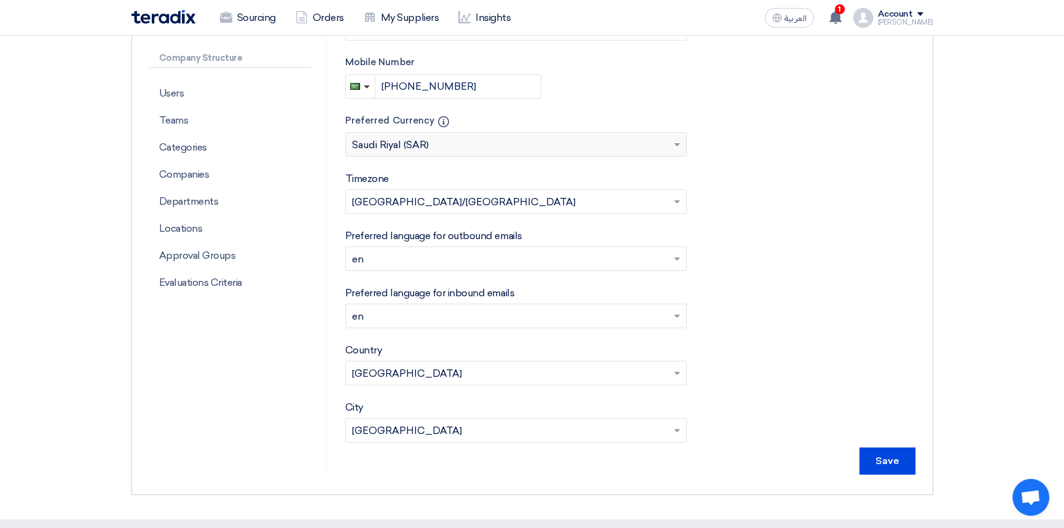
scroll to position [335, 0]
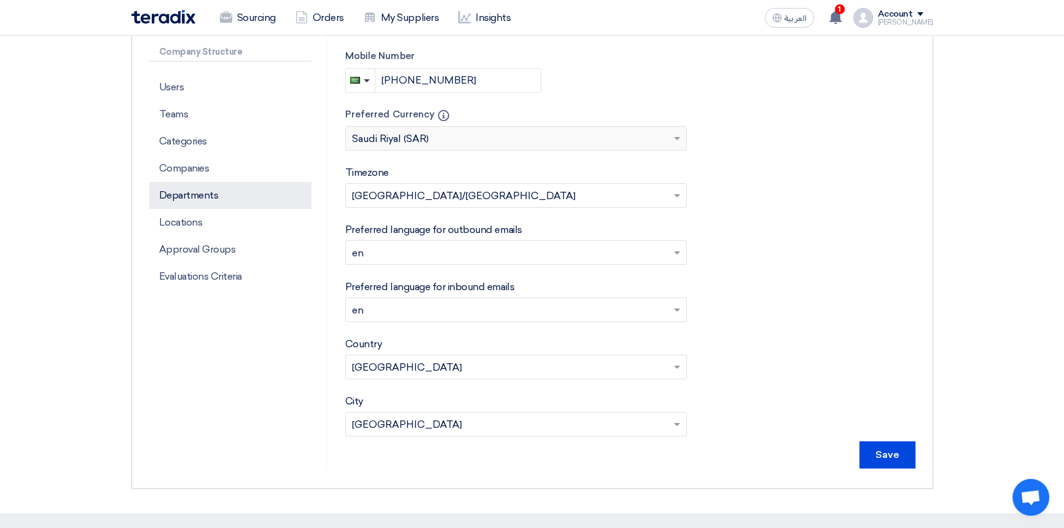
click at [200, 196] on p "Departments" at bounding box center [230, 195] width 162 height 27
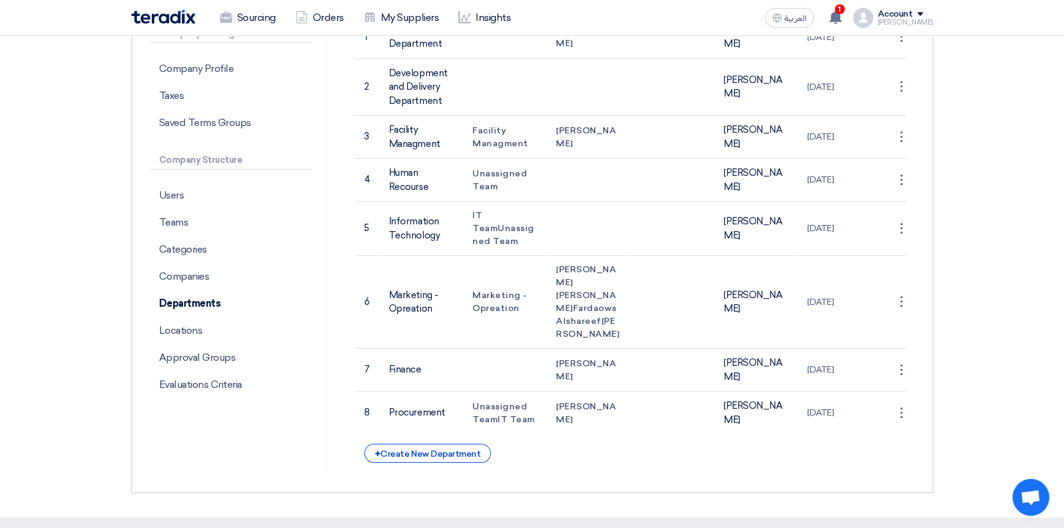
scroll to position [223, 0]
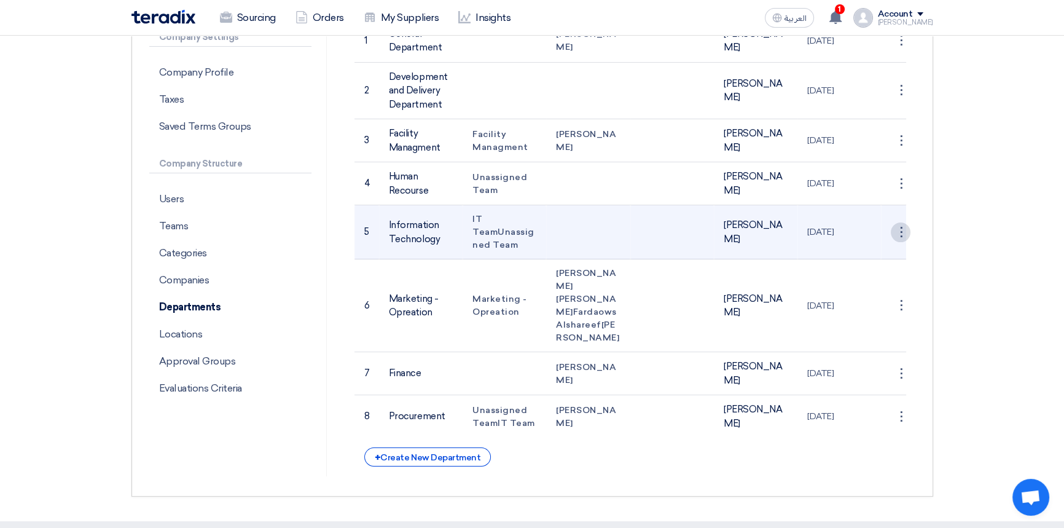
click at [899, 50] on div "⋮" at bounding box center [901, 41] width 20 height 20
click at [872, 258] on link "Save Department" at bounding box center [863, 255] width 96 height 18
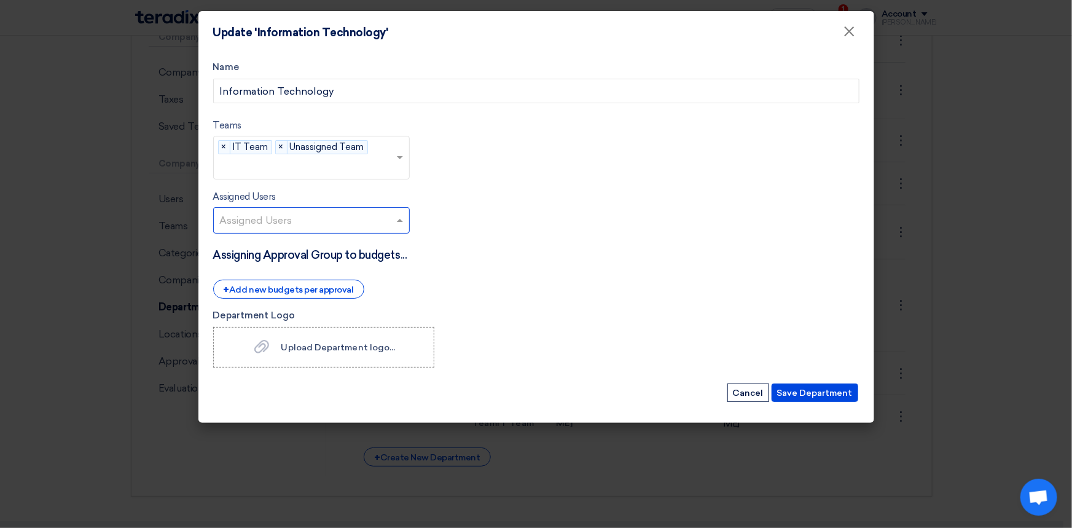
click at [334, 221] on input "text" at bounding box center [313, 221] width 186 height 20
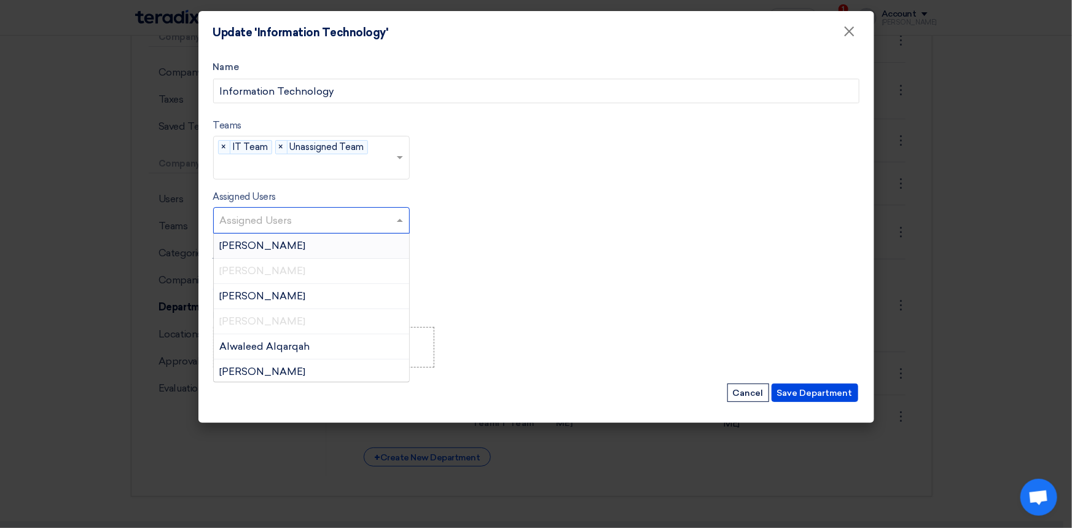
type input "f"
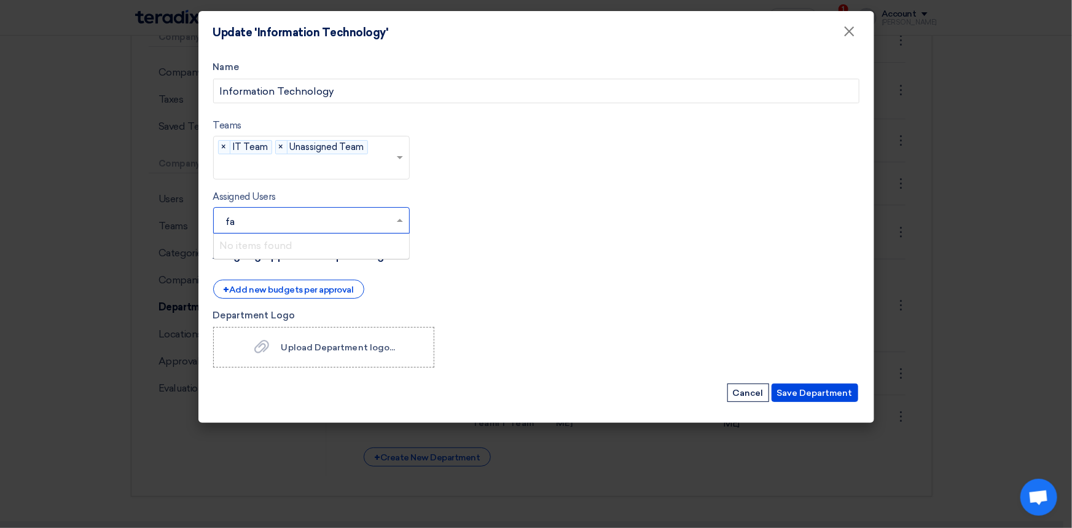
type input "f"
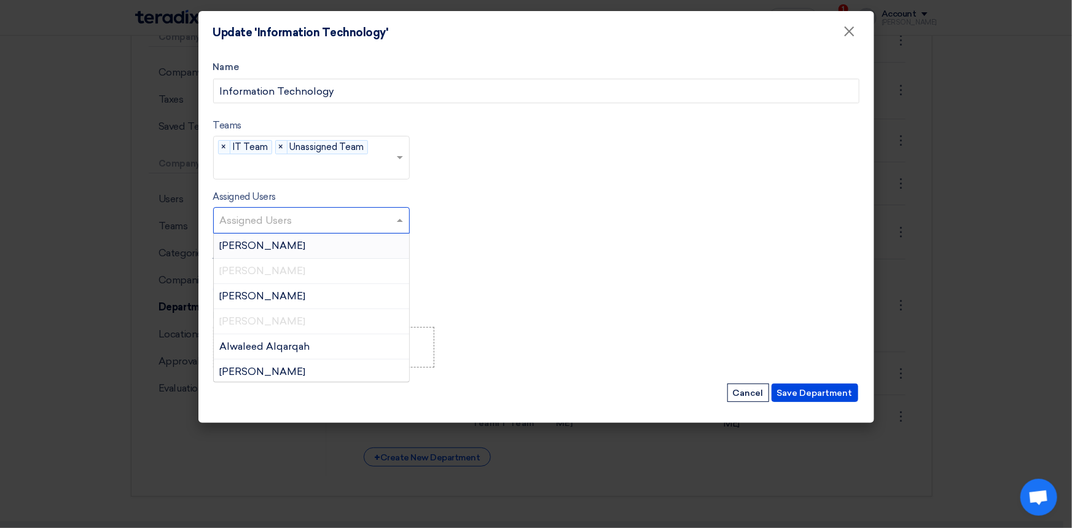
click at [495, 230] on form "Name Information Technology Teams teams... × IT Team × Unassigned Team × Assign…" at bounding box center [536, 232] width 647 height 344
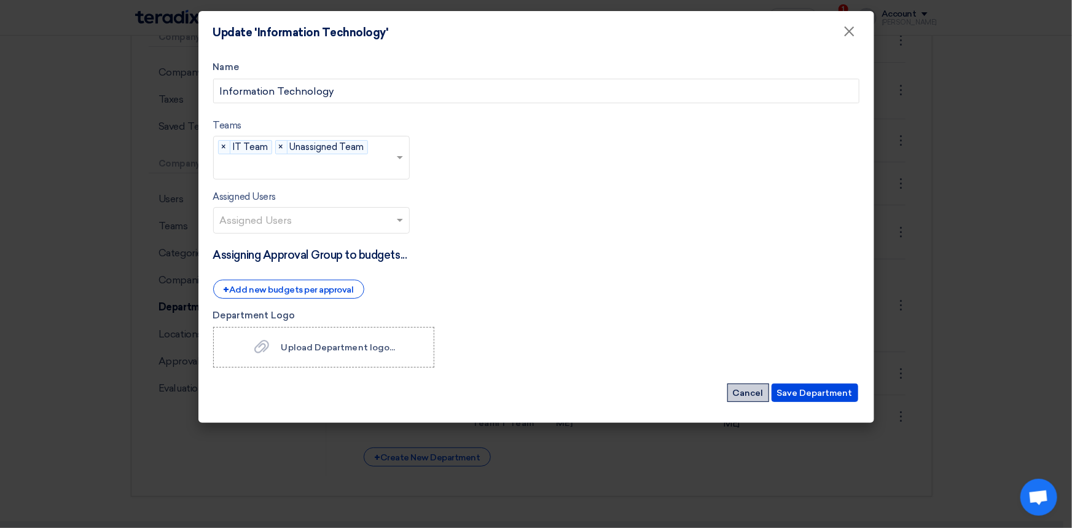
click at [750, 386] on button "Cancel" at bounding box center [749, 393] width 42 height 18
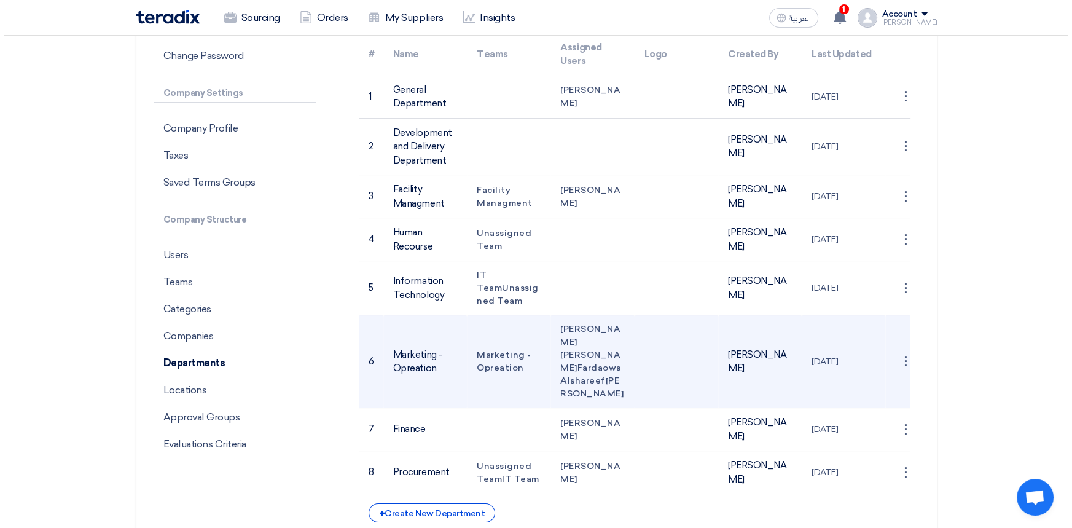
scroll to position [111, 0]
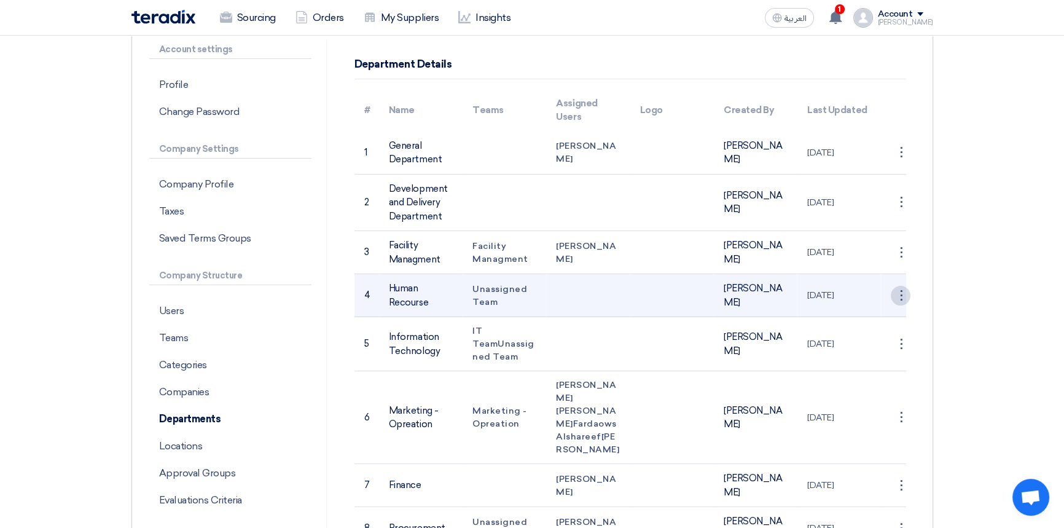
click at [899, 162] on div "⋮" at bounding box center [901, 153] width 20 height 20
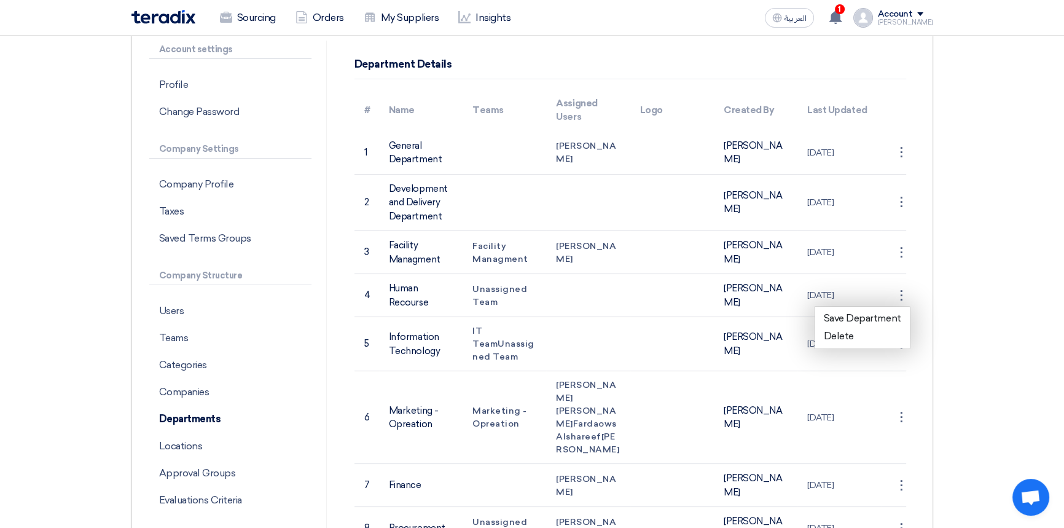
click at [976, 424] on section "Account settings Profile Change Password Company Settings Company Profile Taxes…" at bounding box center [532, 314] width 1064 height 637
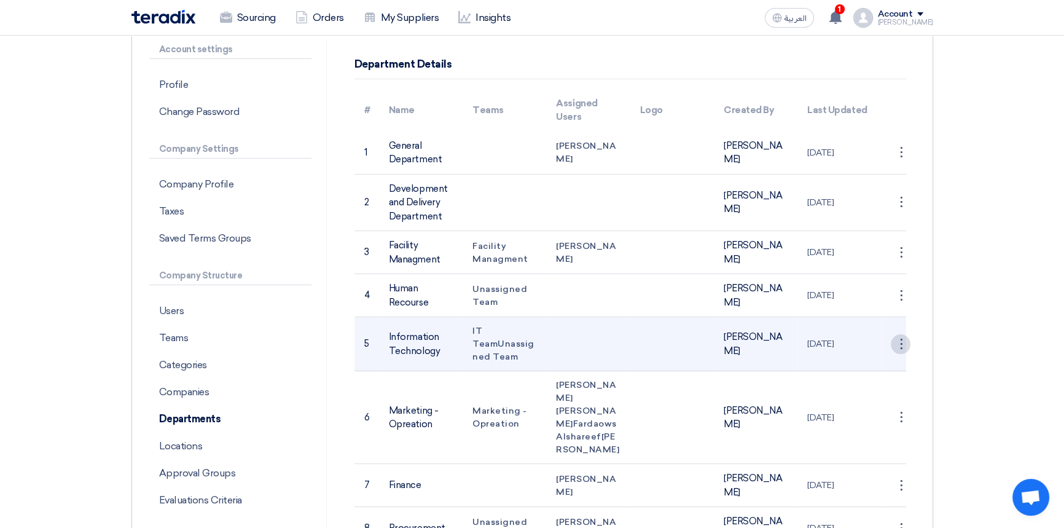
click at [902, 162] on div "⋮" at bounding box center [901, 153] width 20 height 20
click at [871, 368] on link "Save Department" at bounding box center [863, 367] width 96 height 18
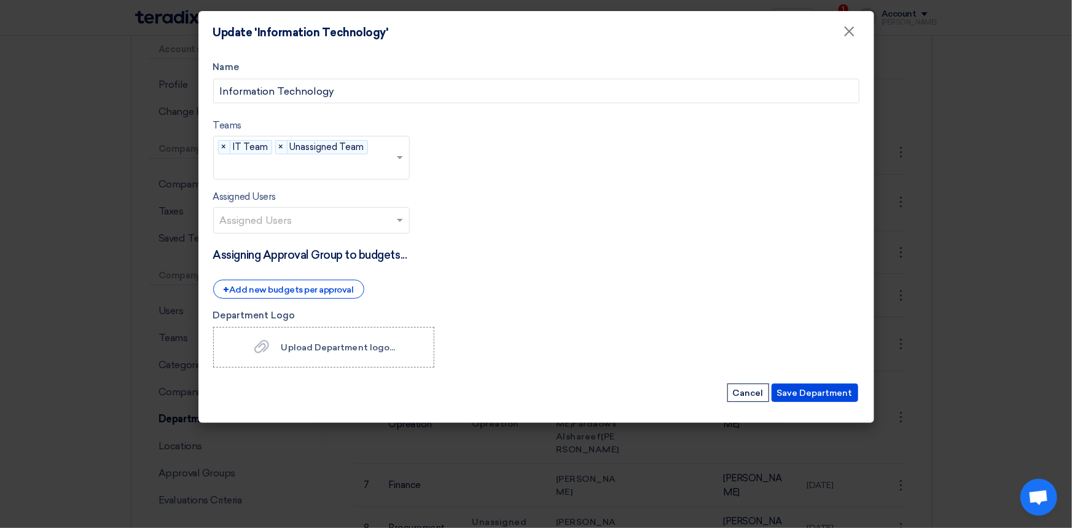
click at [288, 222] on input "text" at bounding box center [313, 221] width 186 height 20
type input "a"
type input "d"
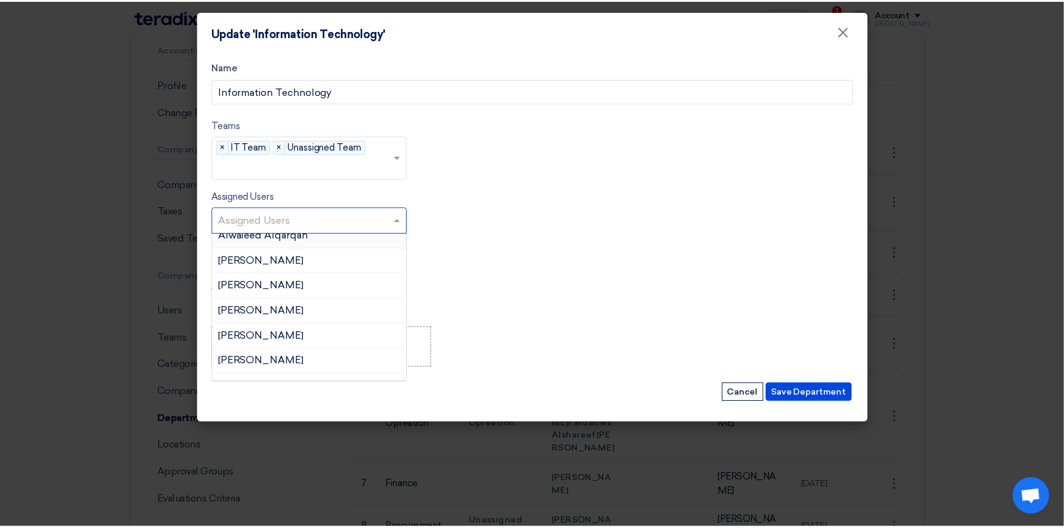
scroll to position [167, 0]
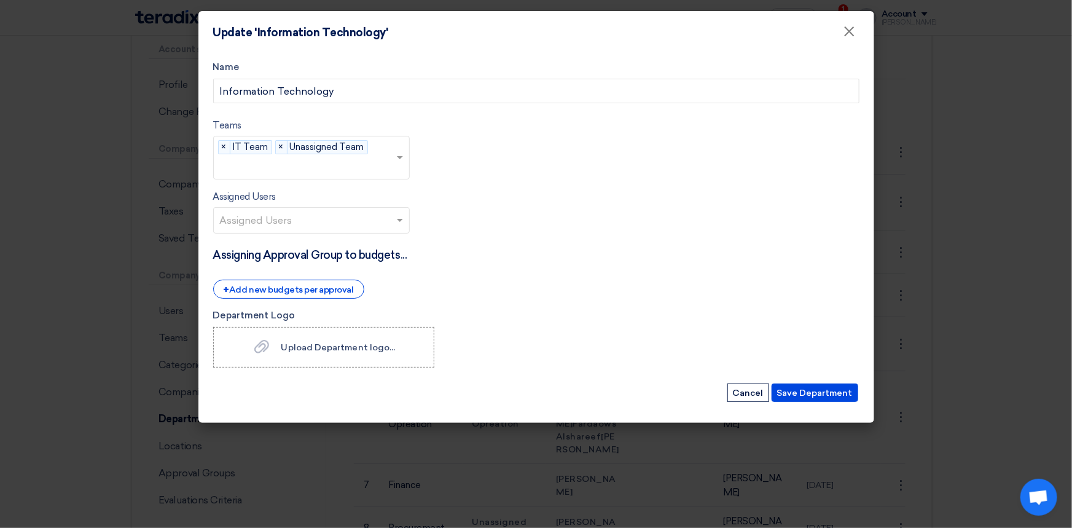
click at [590, 242] on form "Name Information Technology Teams teams... × IT Team × Unassigned Team × Assign…" at bounding box center [536, 232] width 647 height 344
click at [559, 301] on form "Name Information Technology Teams teams... × IT Team × Unassigned Team × Assign…" at bounding box center [536, 232] width 647 height 344
click at [224, 144] on span "×" at bounding box center [225, 148] width 12 height 14
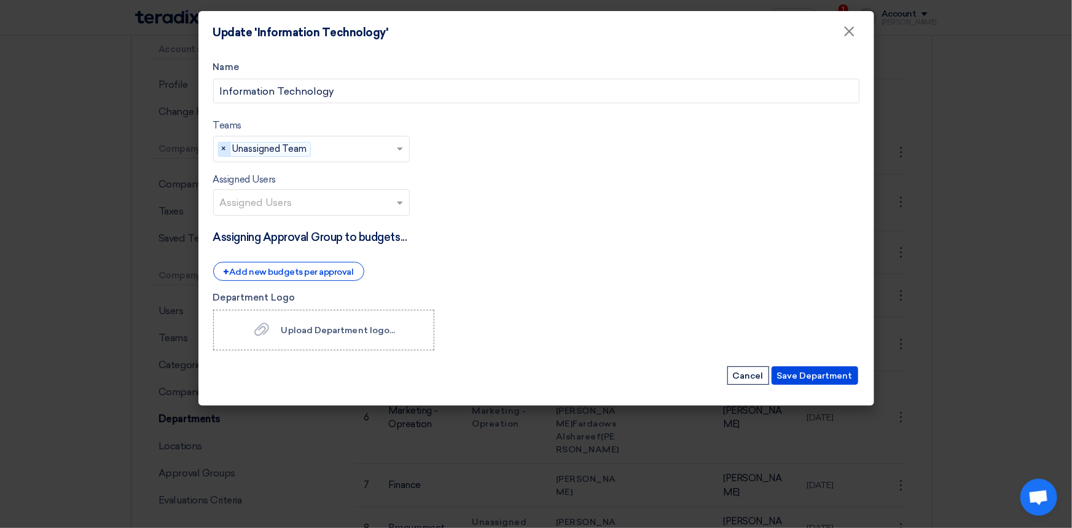
click at [222, 147] on span "×" at bounding box center [225, 150] width 12 height 14
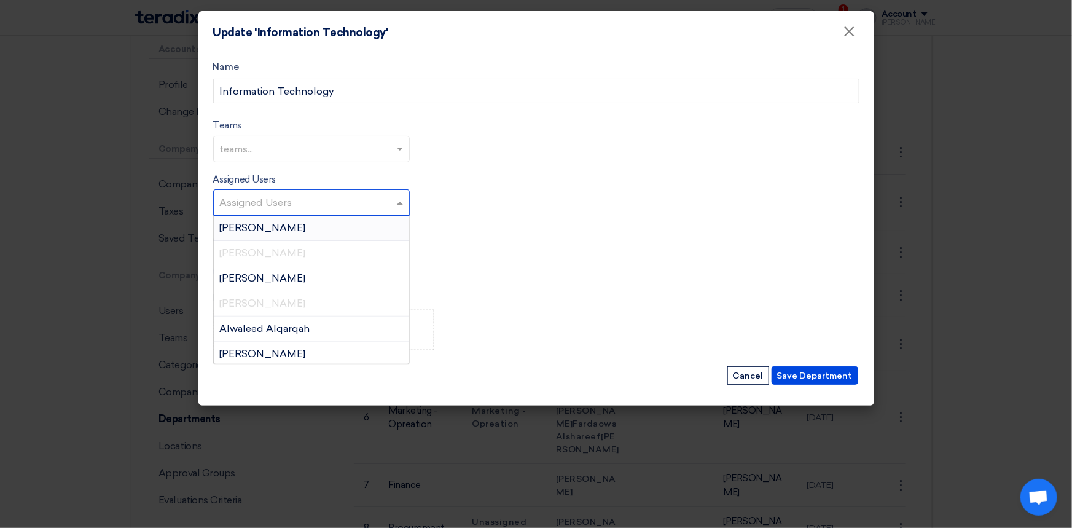
click at [274, 199] on input "text" at bounding box center [313, 204] width 186 height 20
type input "f"
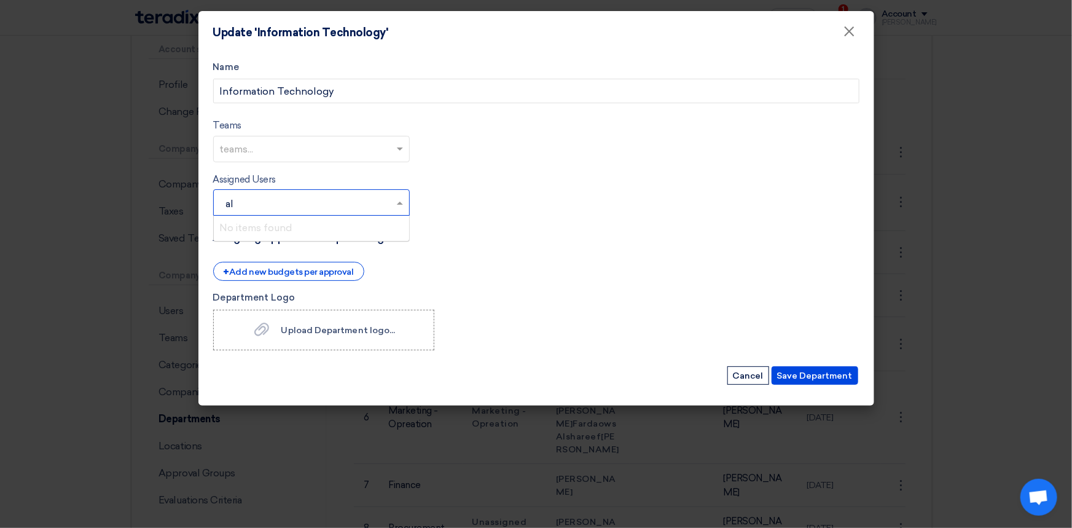
type input "a"
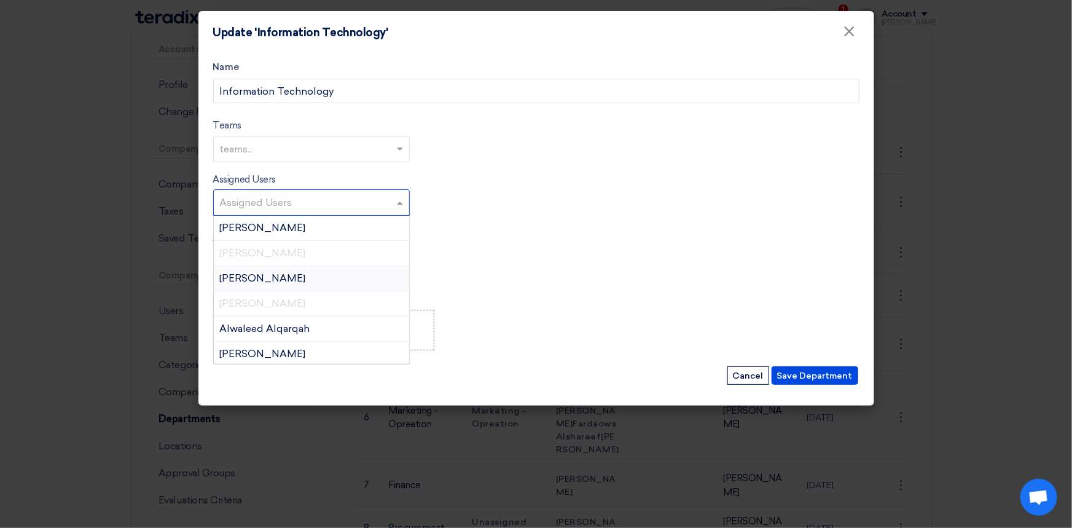
click at [267, 305] on span "[PERSON_NAME]" at bounding box center [263, 303] width 86 height 12
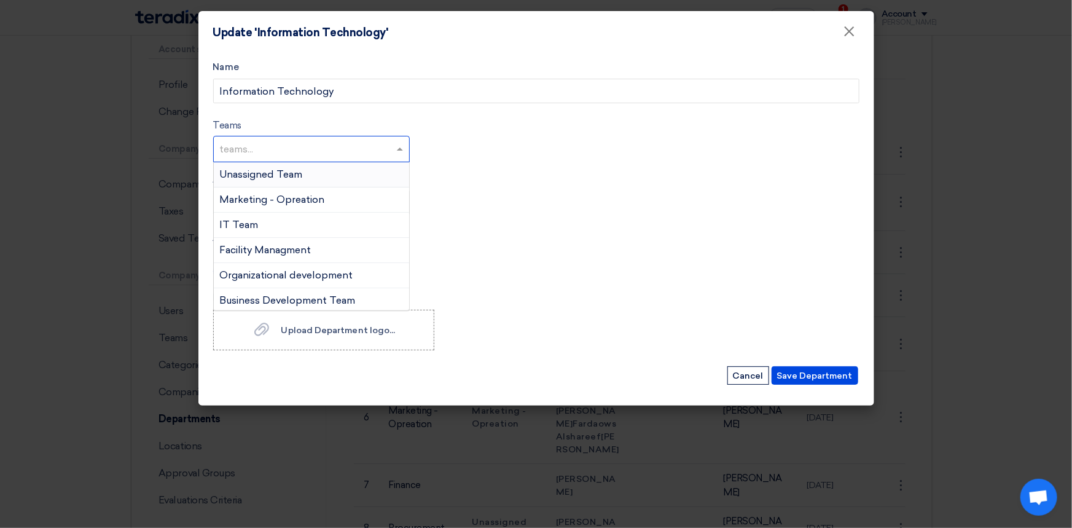
click at [281, 151] on input "text" at bounding box center [313, 150] width 186 height 20
click at [253, 222] on span "IT Team" at bounding box center [239, 225] width 39 height 12
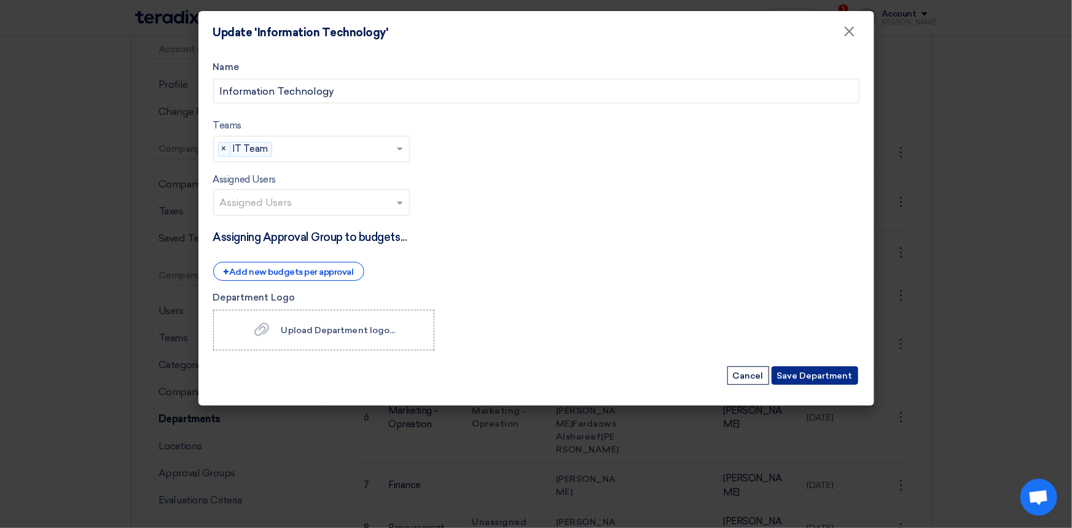
click at [843, 372] on button "Save Department" at bounding box center [815, 375] width 87 height 18
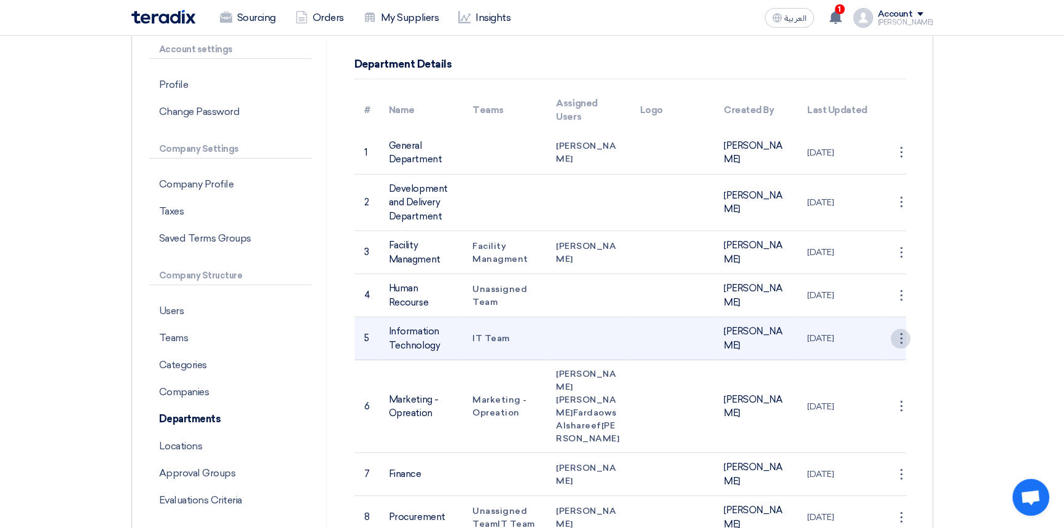
click at [894, 162] on div "⋮" at bounding box center [901, 153] width 20 height 20
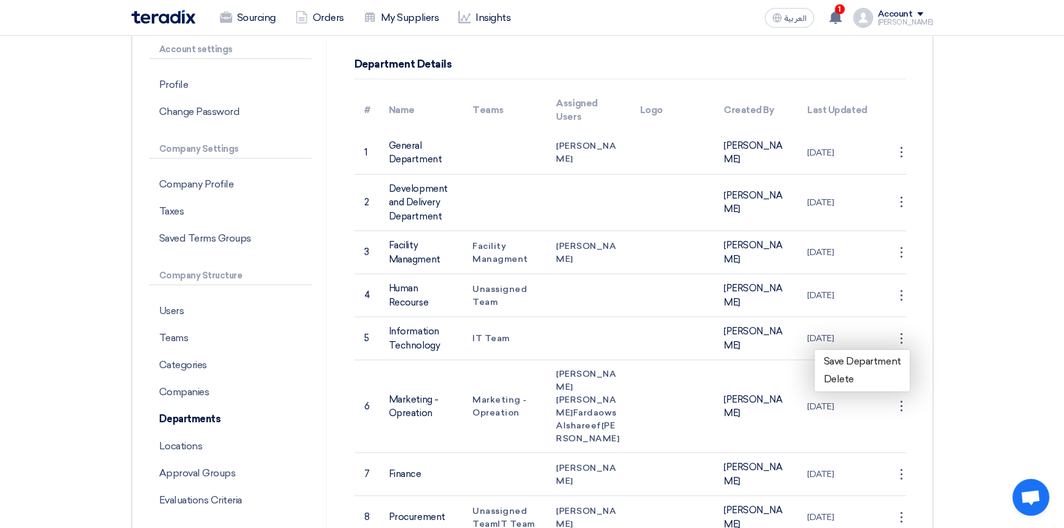
click at [974, 337] on section "Account settings Profile Change Password Company Settings Company Profile Taxes…" at bounding box center [532, 309] width 1064 height 626
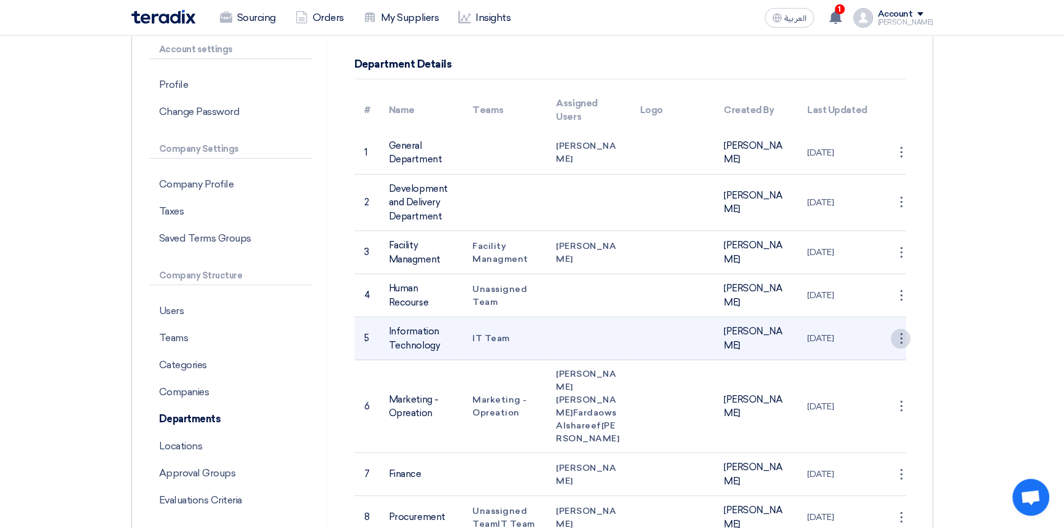
click at [905, 162] on div "⋮" at bounding box center [901, 153] width 20 height 20
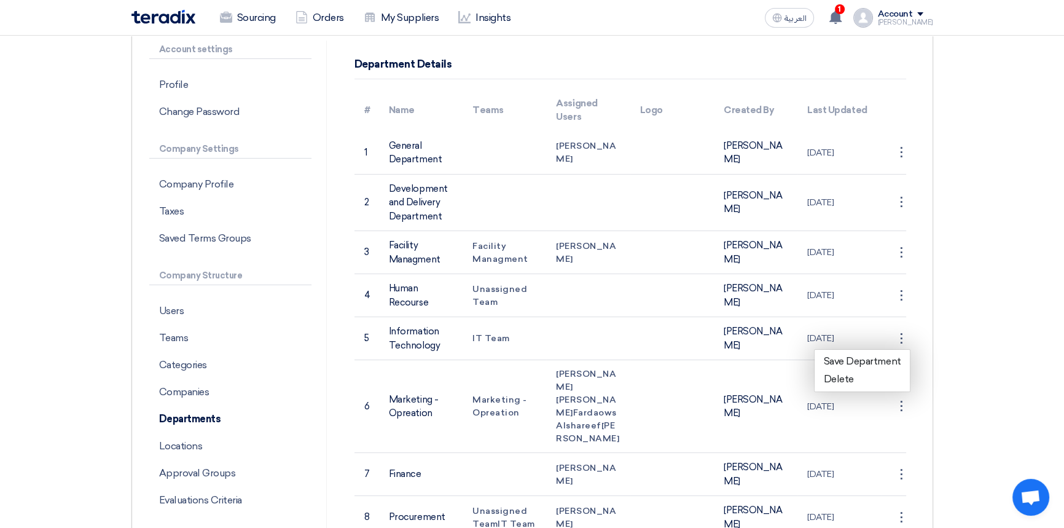
click at [971, 358] on section "Account settings Profile Change Password Company Settings Company Profile Taxes…" at bounding box center [532, 309] width 1064 height 626
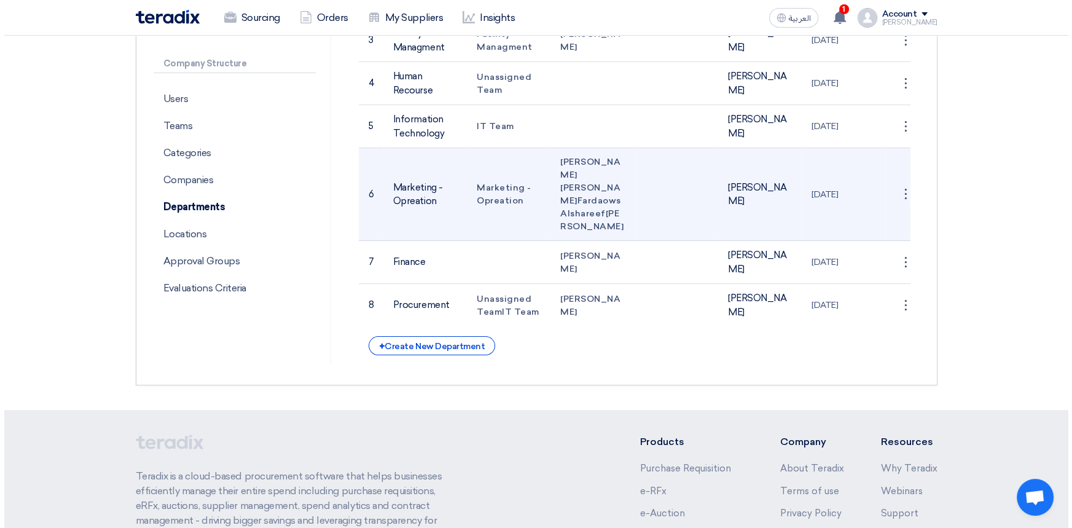
scroll to position [335, 0]
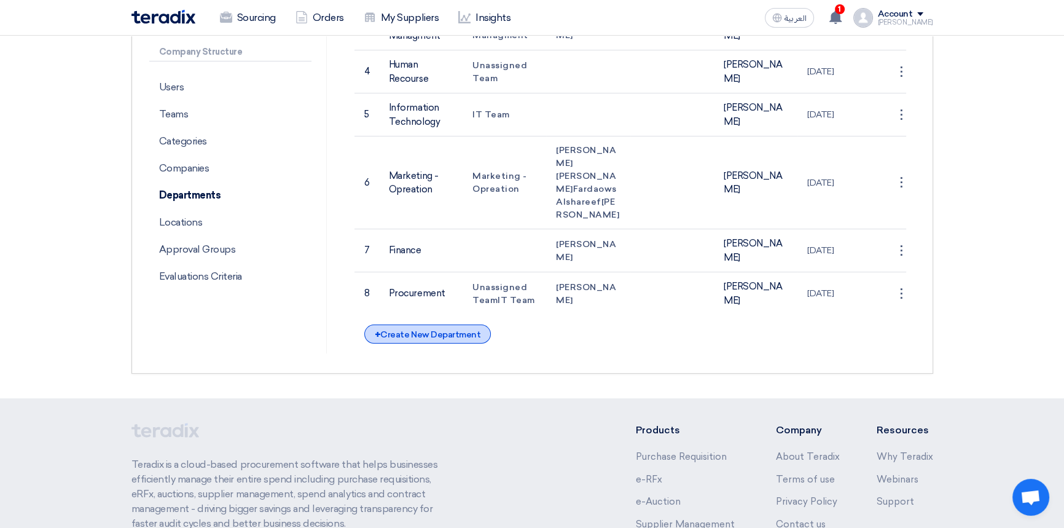
click at [420, 344] on div "+ Create New Department" at bounding box center [427, 334] width 127 height 19
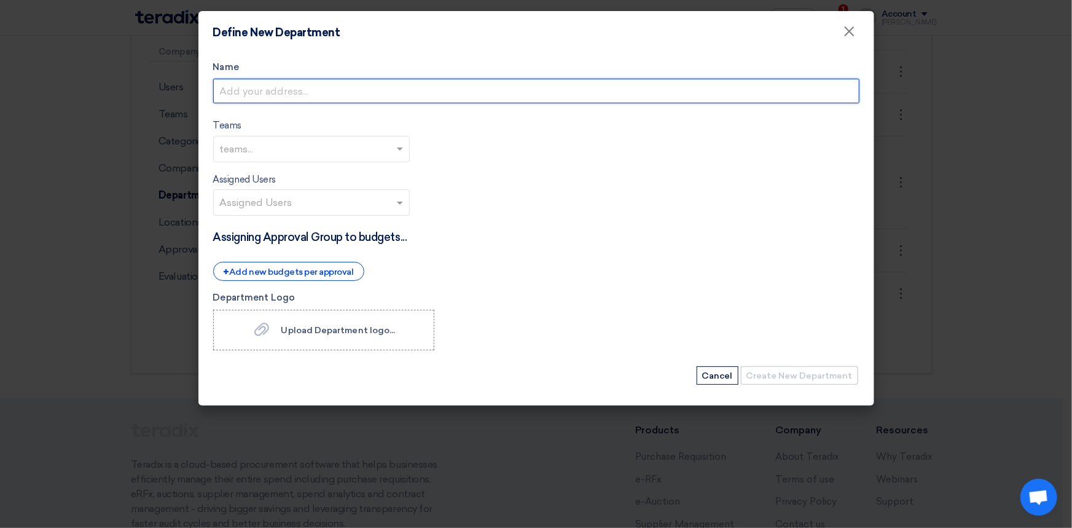
click at [273, 89] on input "Name" at bounding box center [536, 91] width 647 height 25
type input "Information Technology"
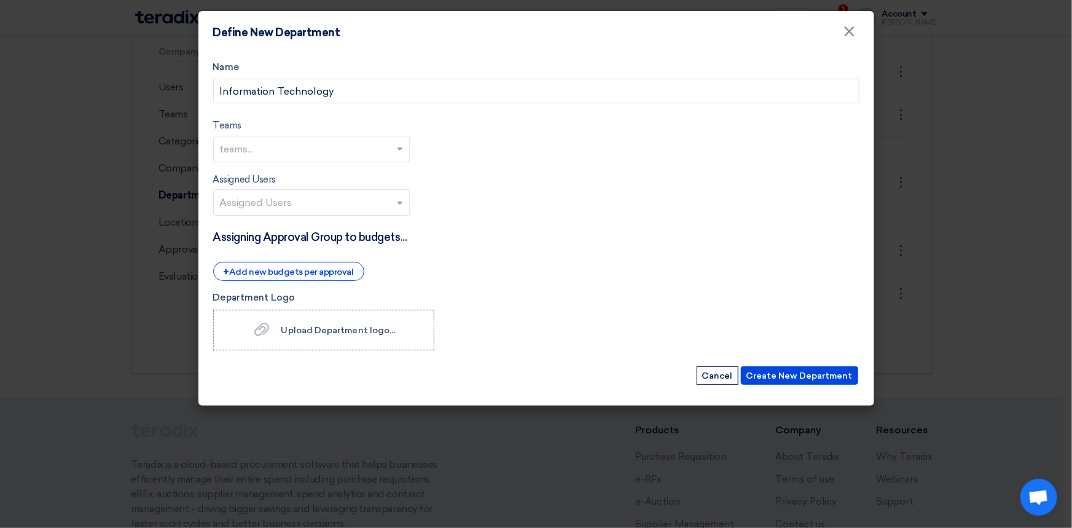
click at [250, 153] on input "text" at bounding box center [313, 150] width 186 height 20
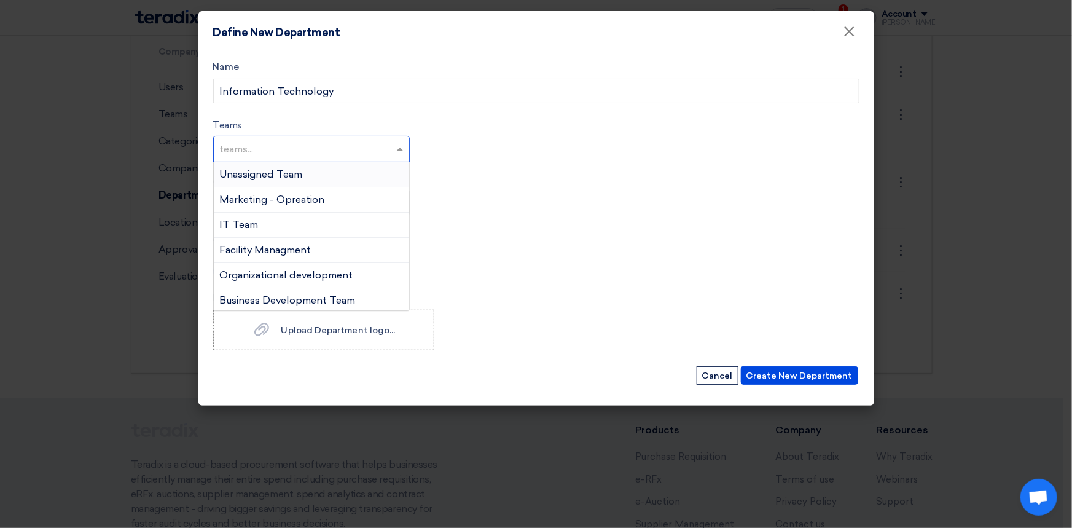
click at [250, 150] on input "text" at bounding box center [313, 150] width 186 height 20
click at [486, 160] on form "Name Information Technology Teams teams... Unassigned Team Marketing - Opreatio…" at bounding box center [536, 223] width 647 height 326
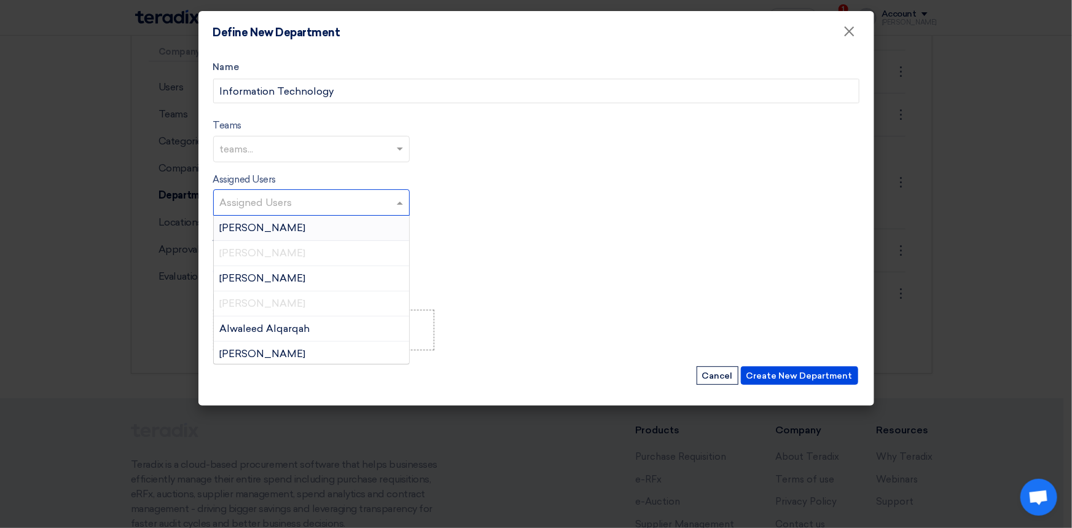
click at [299, 195] on input "text" at bounding box center [313, 204] width 186 height 20
click at [282, 202] on input "text" at bounding box center [313, 204] width 186 height 20
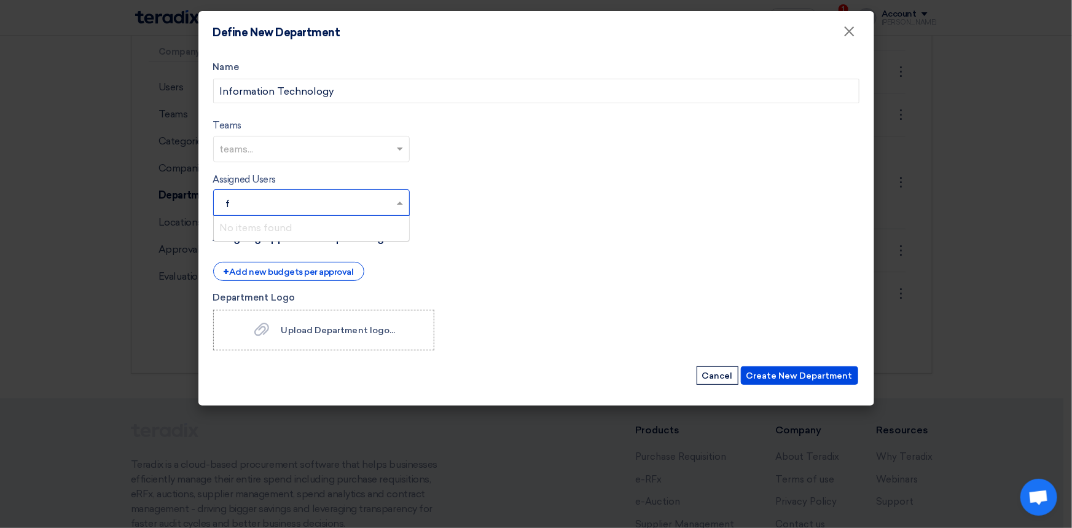
type input "fa"
click at [516, 192] on form "Name Information Technology Teams teams... Assigned Users Assigned Users × No i…" at bounding box center [536, 223] width 647 height 326
click at [258, 154] on input "text" at bounding box center [313, 150] width 186 height 20
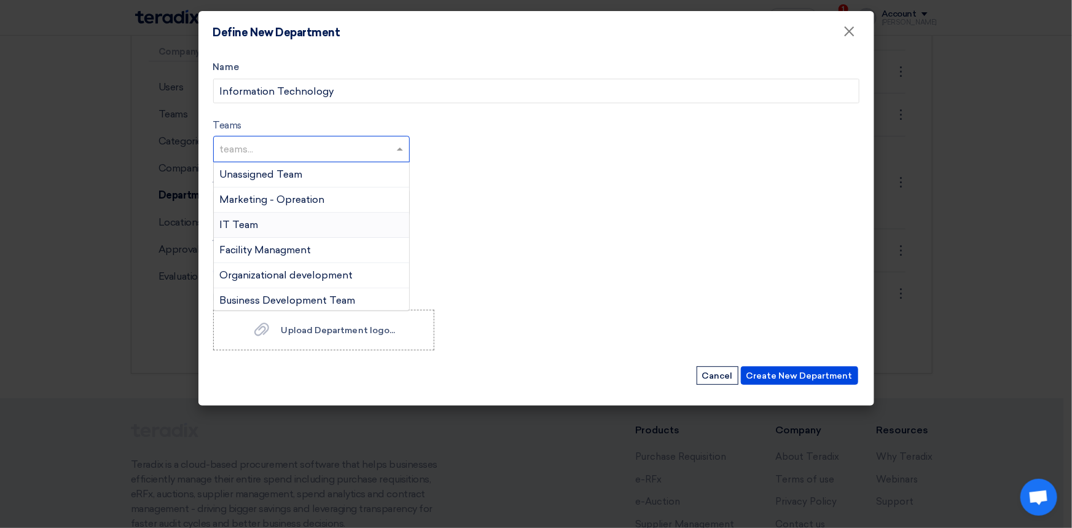
click at [255, 222] on span "IT Team" at bounding box center [239, 225] width 39 height 12
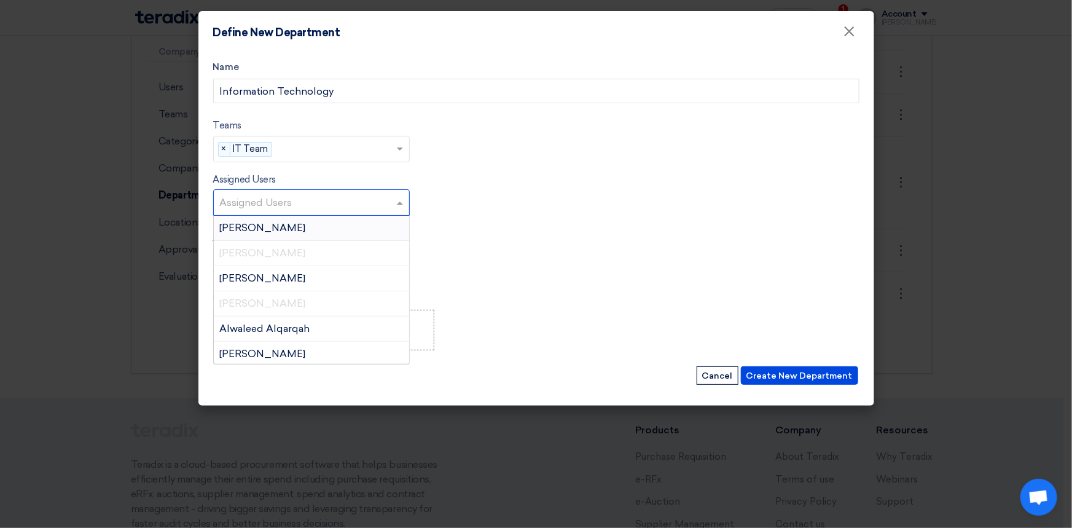
click at [258, 203] on input "text" at bounding box center [313, 204] width 186 height 20
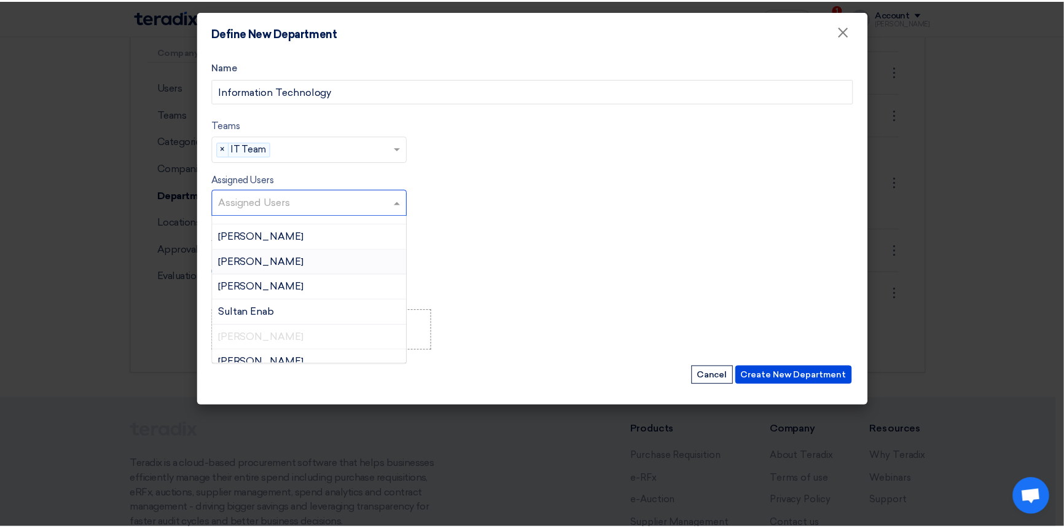
scroll to position [857, 0]
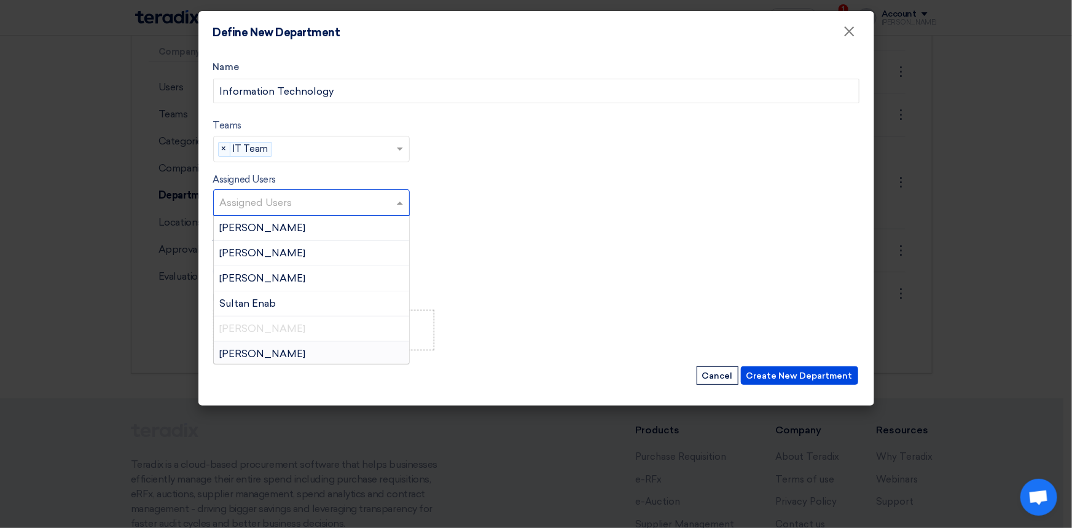
click at [528, 204] on form "Name Information Technology Teams teams... × IT Team × Assigned Users Assigned …" at bounding box center [536, 223] width 647 height 326
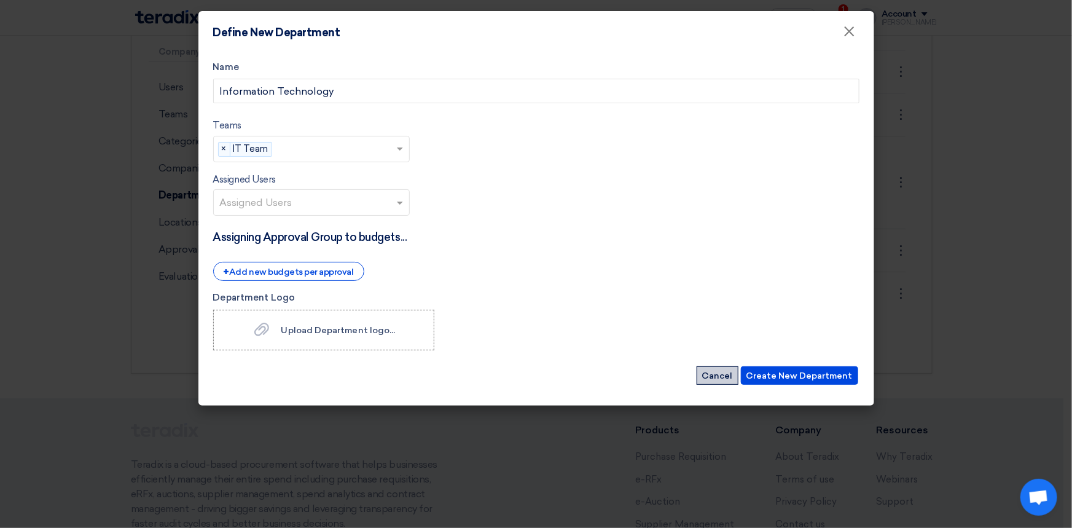
drag, startPoint x: 709, startPoint y: 372, endPoint x: 688, endPoint y: 381, distance: 22.0
click at [709, 375] on button "Cancel" at bounding box center [718, 375] width 42 height 18
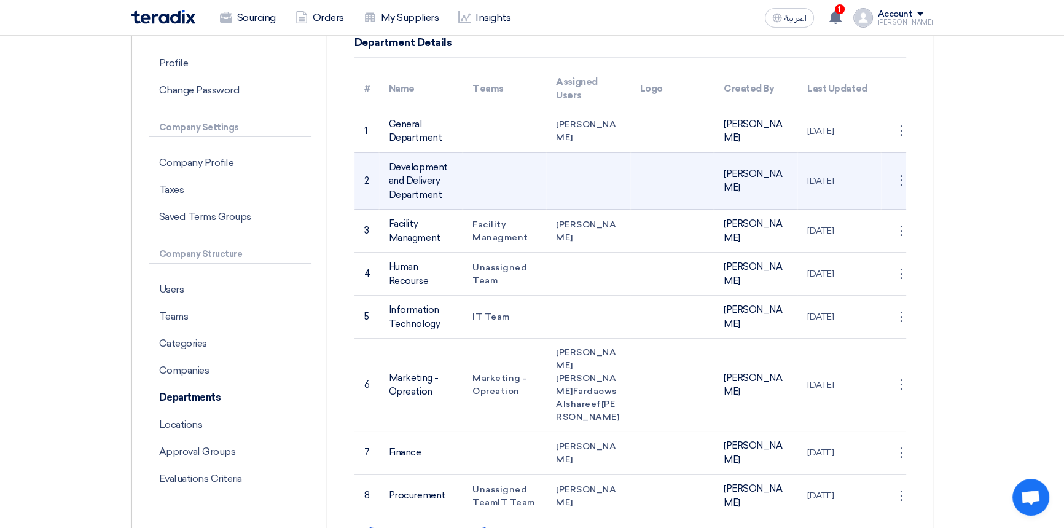
scroll to position [0, 0]
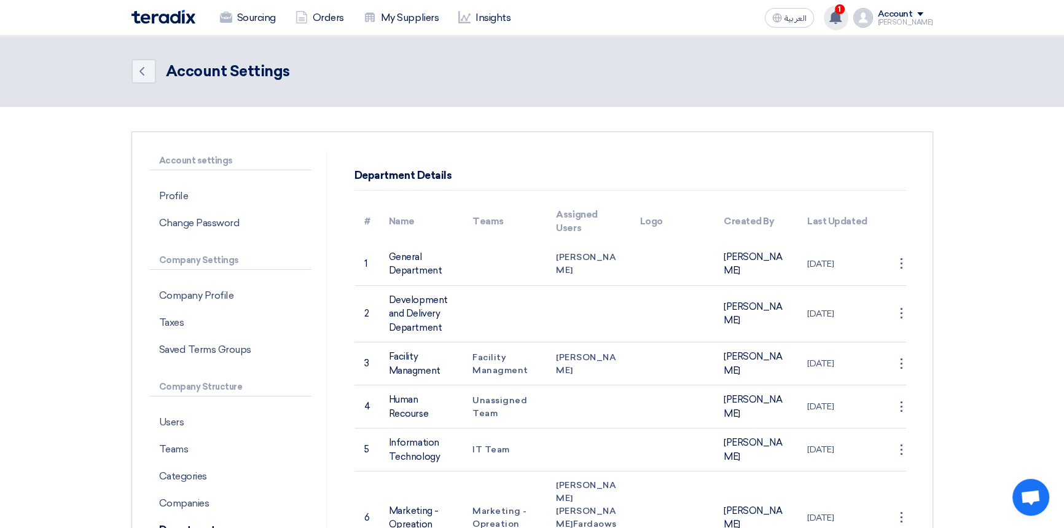
click at [842, 17] on use at bounding box center [836, 17] width 12 height 14
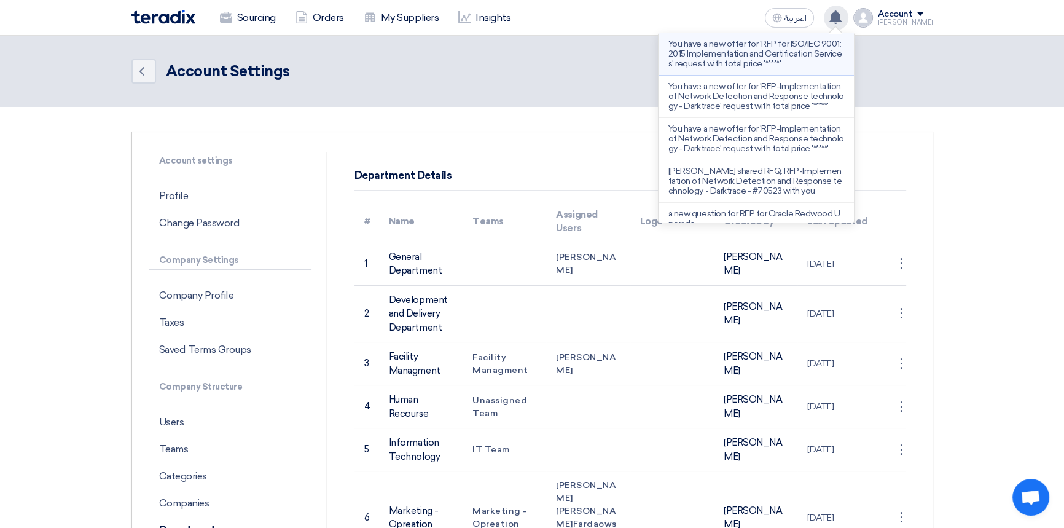
click at [737, 52] on p "You have a new offer for 'RFP for ISO/IEC 9001:2015 Implementation and Certific…" at bounding box center [757, 54] width 176 height 30
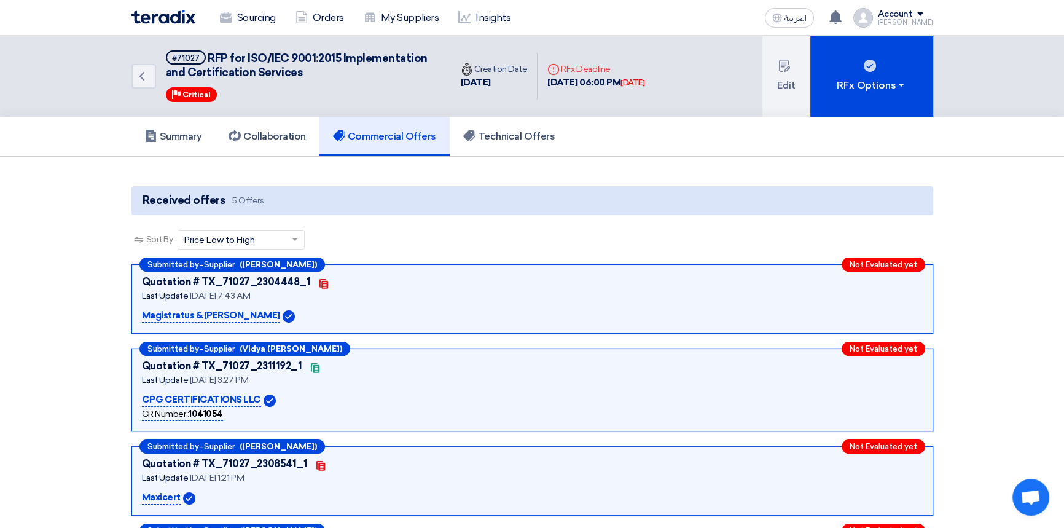
click at [170, 16] on img at bounding box center [164, 17] width 64 height 14
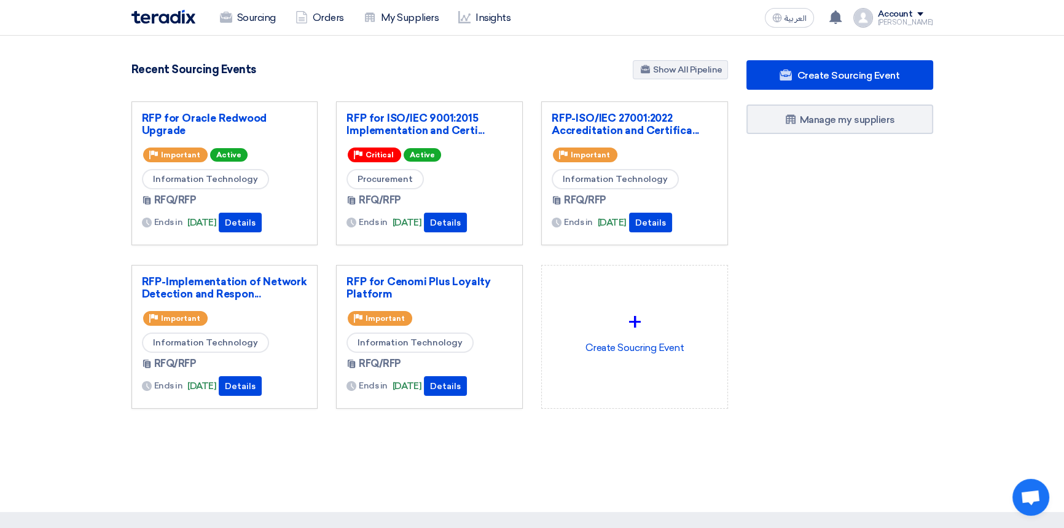
click at [819, 323] on div "Create Sourcing Event Manage my suppliers" at bounding box center [840, 259] width 205 height 398
click at [831, 356] on div "Create Sourcing Event Manage my suppliers" at bounding box center [840, 259] width 205 height 398
click at [774, 277] on div "Create Sourcing Event Manage my suppliers" at bounding box center [840, 259] width 205 height 398
click at [900, 14] on div "Account" at bounding box center [895, 14] width 35 height 10
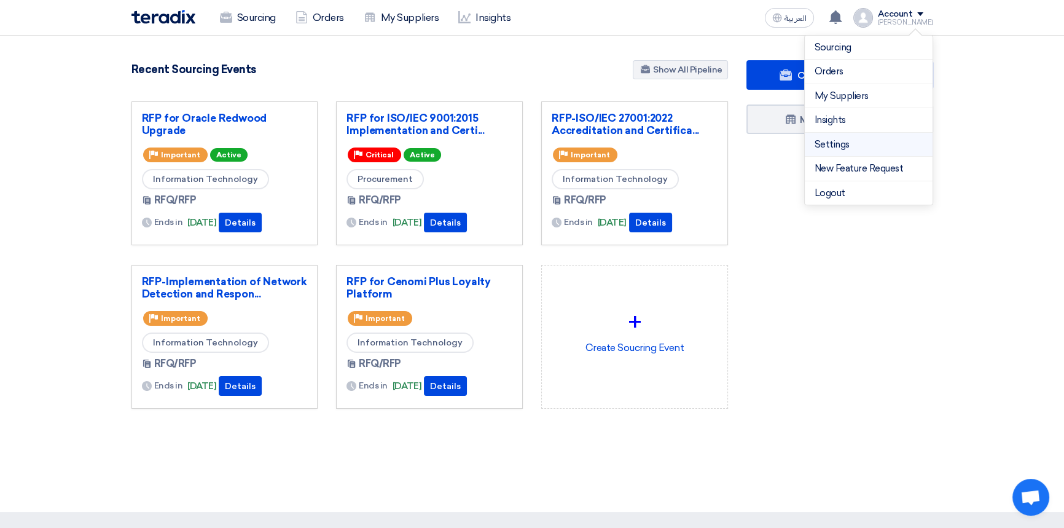
click at [864, 141] on link "Settings" at bounding box center [869, 145] width 108 height 14
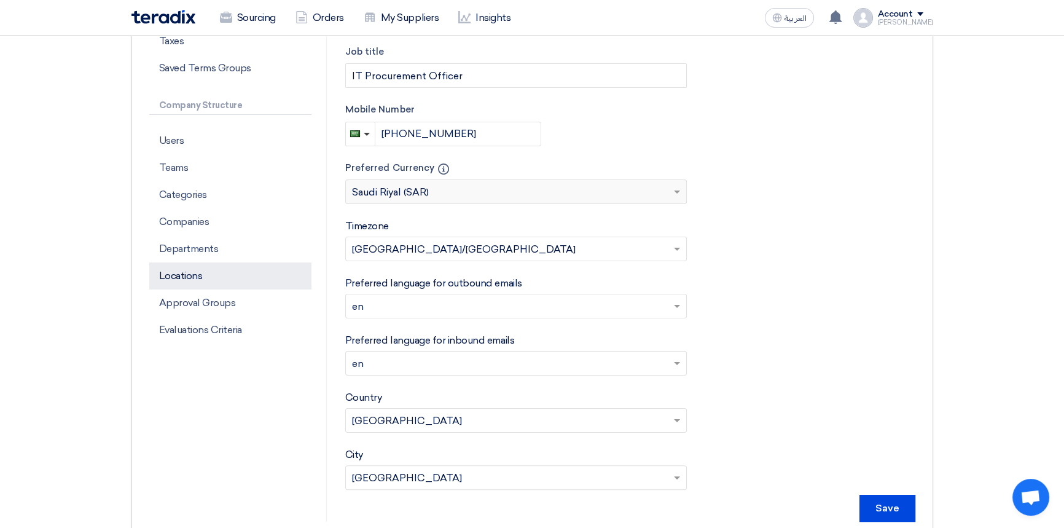
scroll to position [279, 0]
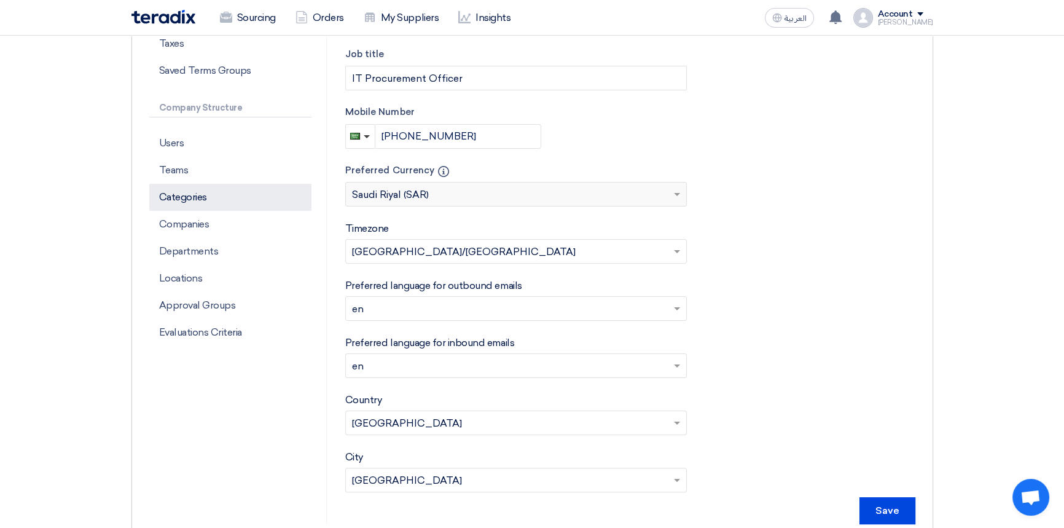
click at [209, 199] on p "Categories" at bounding box center [230, 197] width 162 height 27
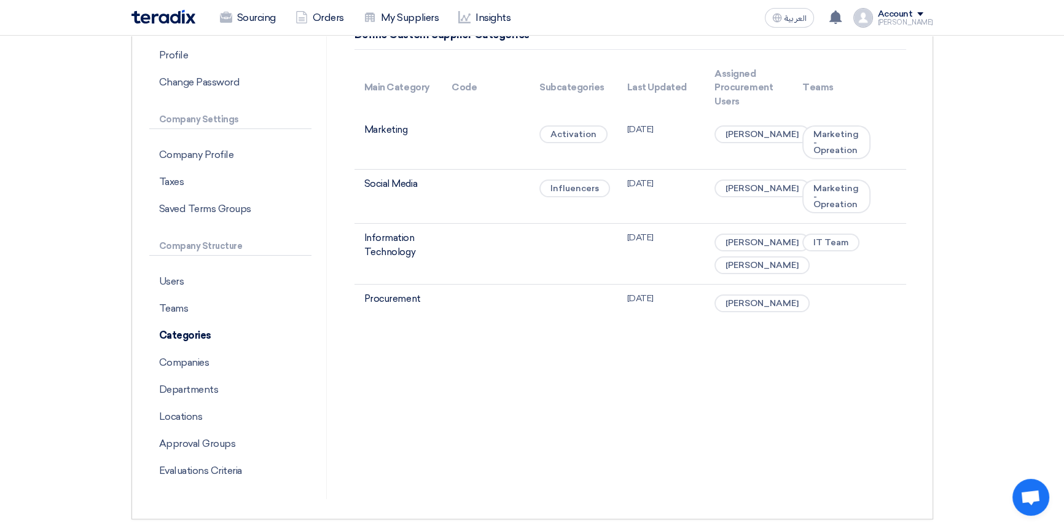
scroll to position [111, 0]
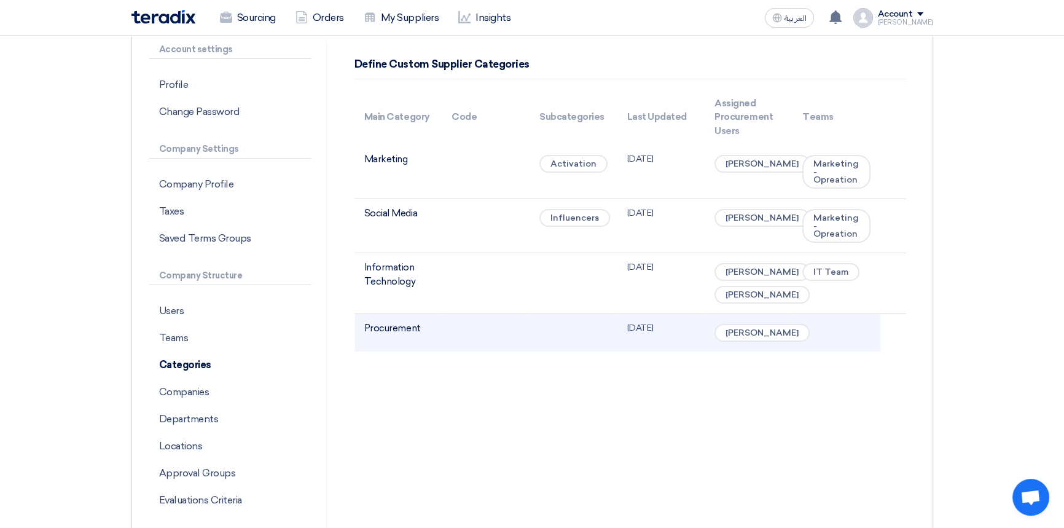
click at [449, 352] on td at bounding box center [486, 333] width 88 height 38
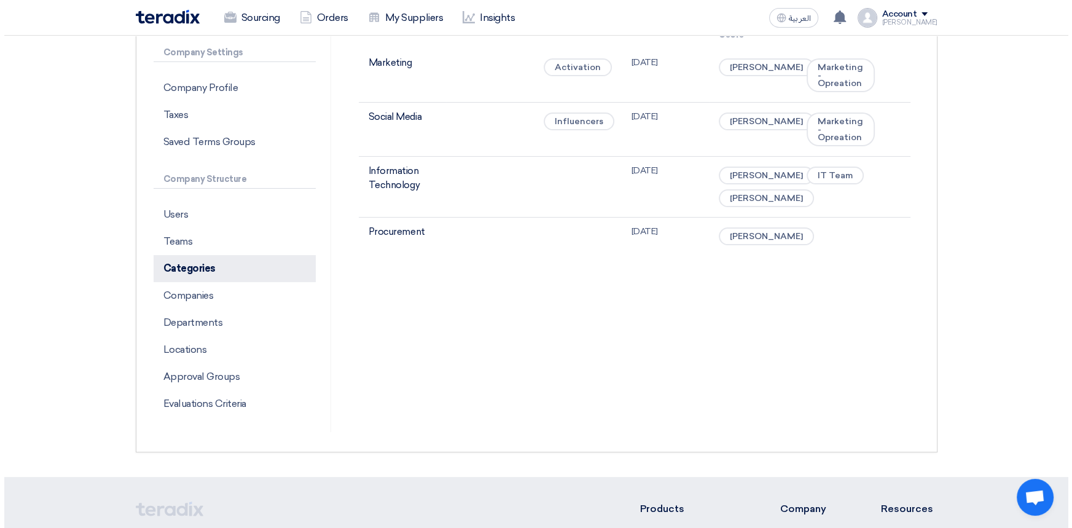
scroll to position [223, 0]
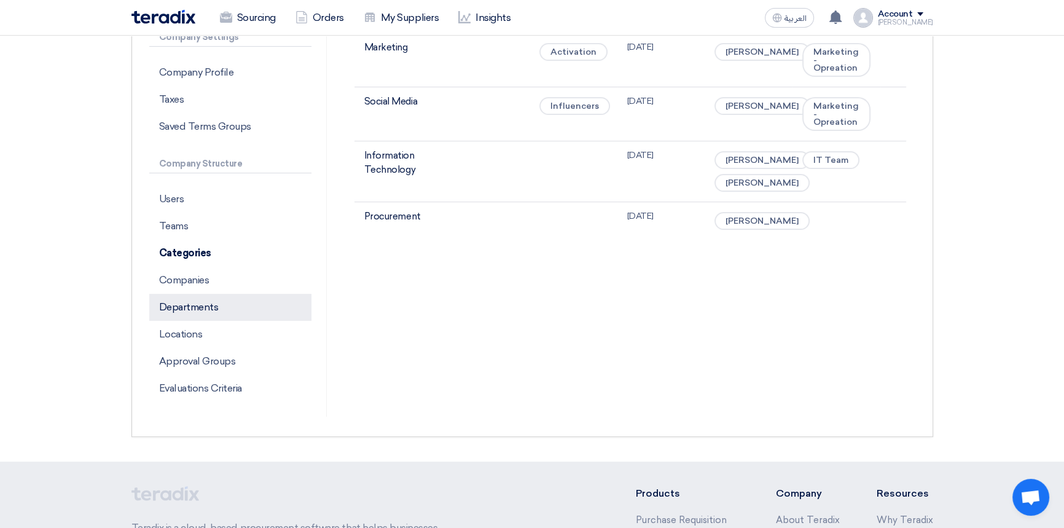
click at [212, 301] on p "Departments" at bounding box center [230, 307] width 162 height 27
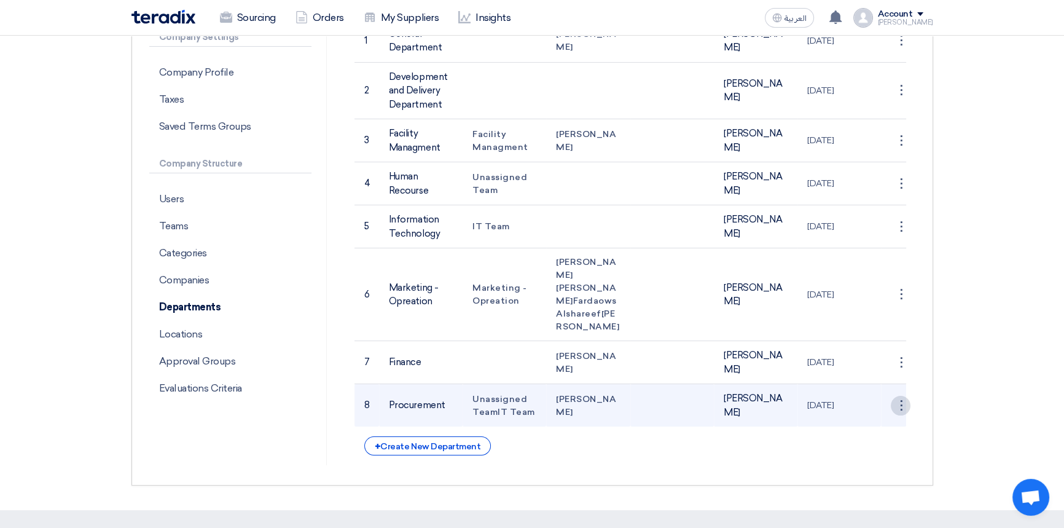
click at [899, 50] on div "⋮" at bounding box center [901, 41] width 20 height 20
click at [869, 438] on link "Save Department" at bounding box center [863, 429] width 96 height 18
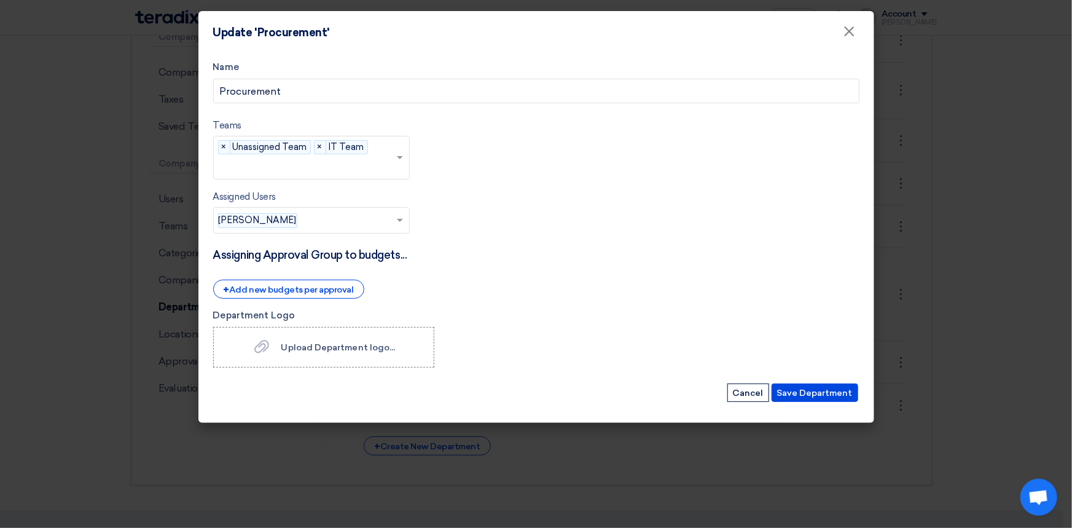
click at [307, 216] on input "text" at bounding box center [348, 221] width 93 height 20
type input "a"
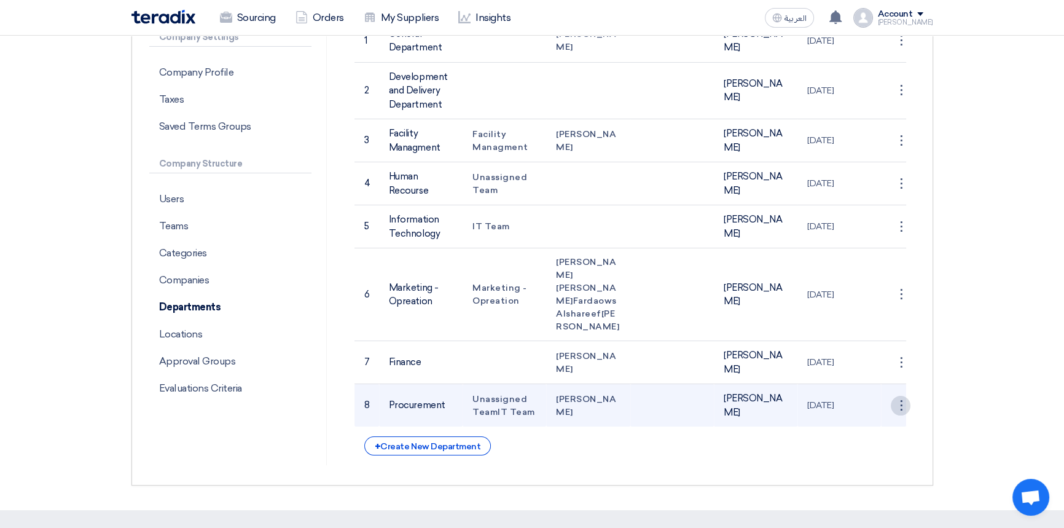
click at [905, 50] on div "⋮" at bounding box center [901, 41] width 20 height 20
click at [859, 438] on link "Save Department" at bounding box center [863, 429] width 96 height 18
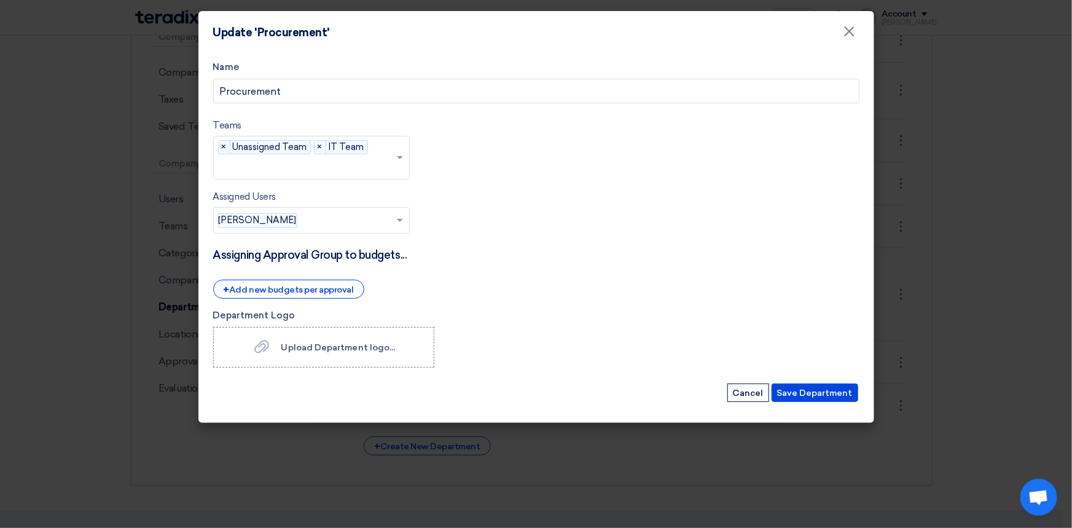
click at [406, 219] on span at bounding box center [401, 220] width 15 height 15
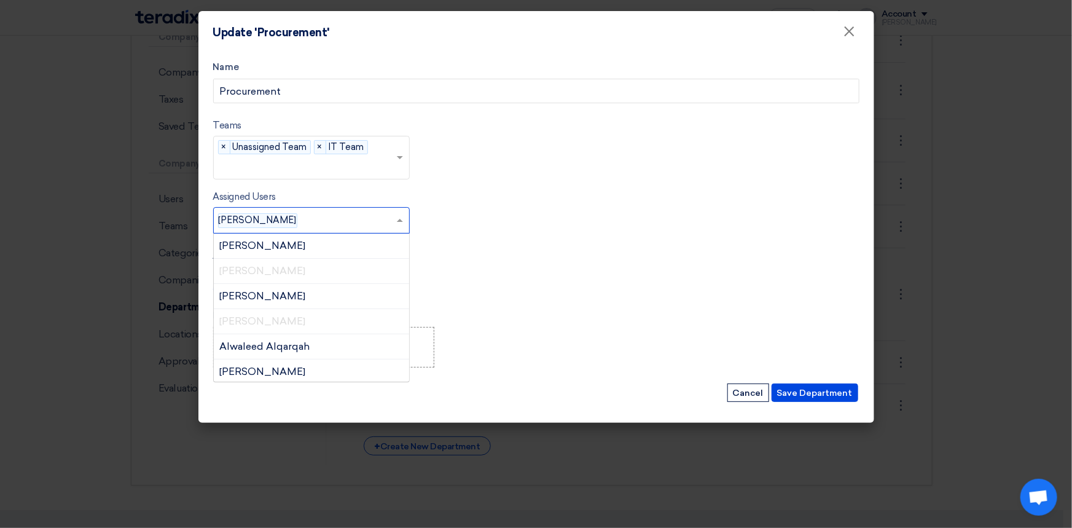
click at [340, 214] on input "text" at bounding box center [348, 221] width 93 height 20
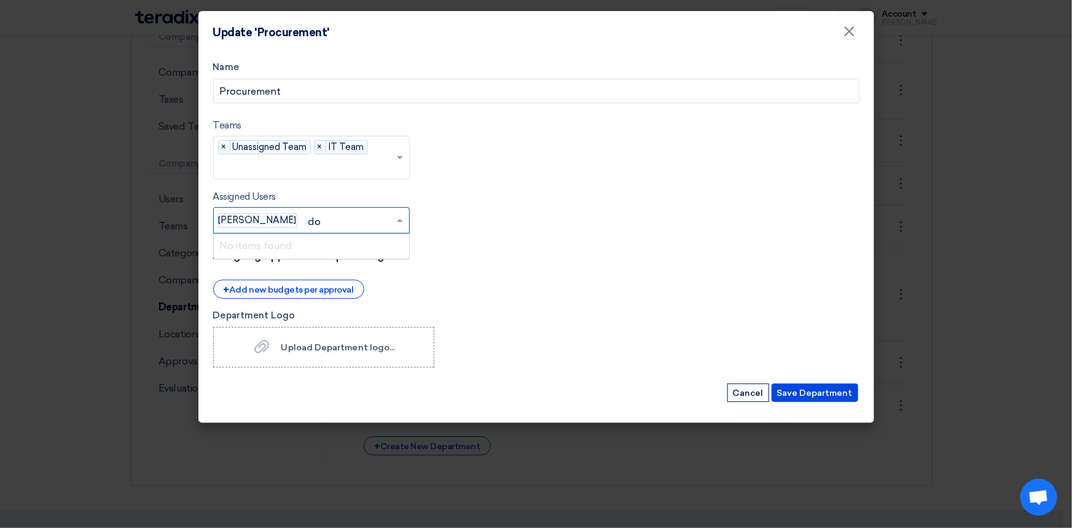
type input "d"
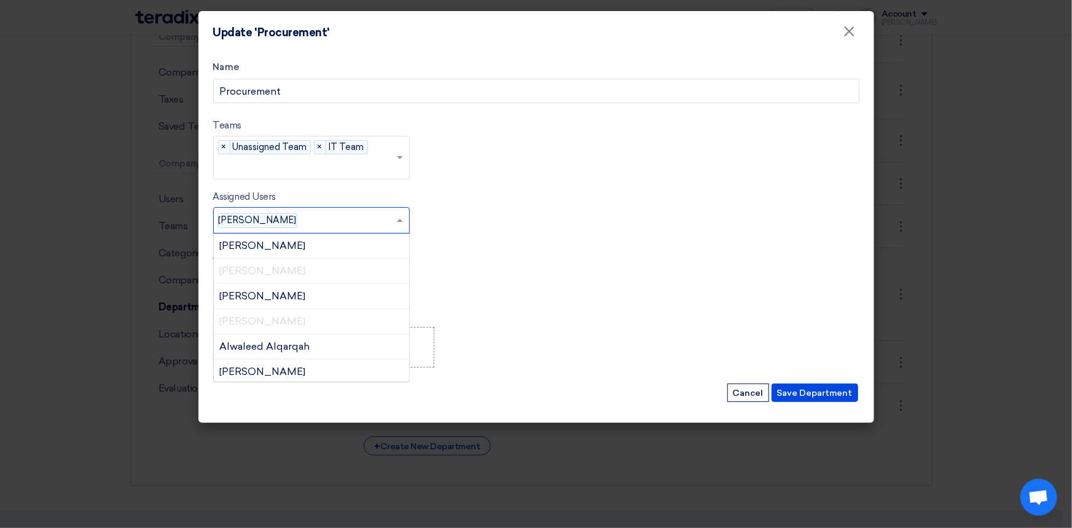
type input "D"
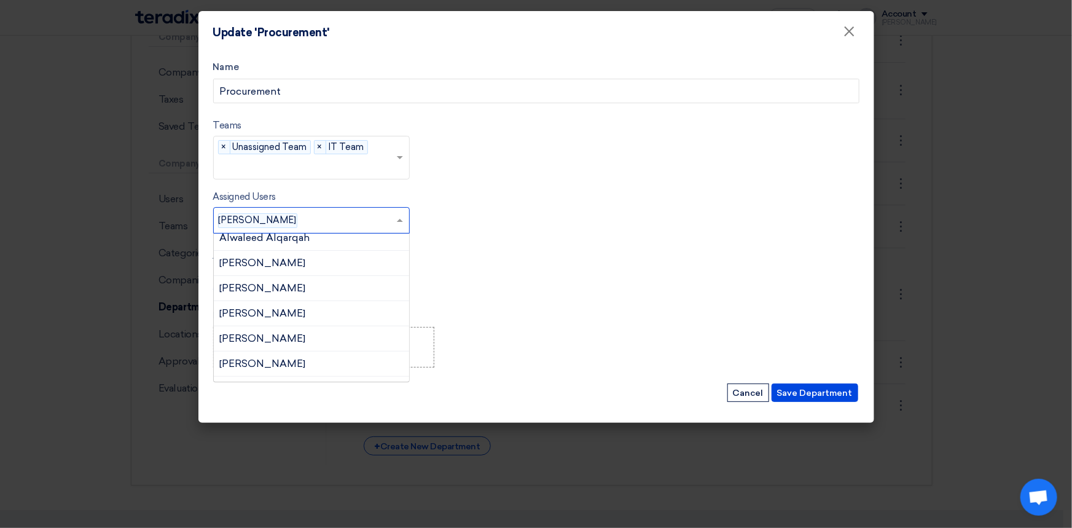
scroll to position [167, 0]
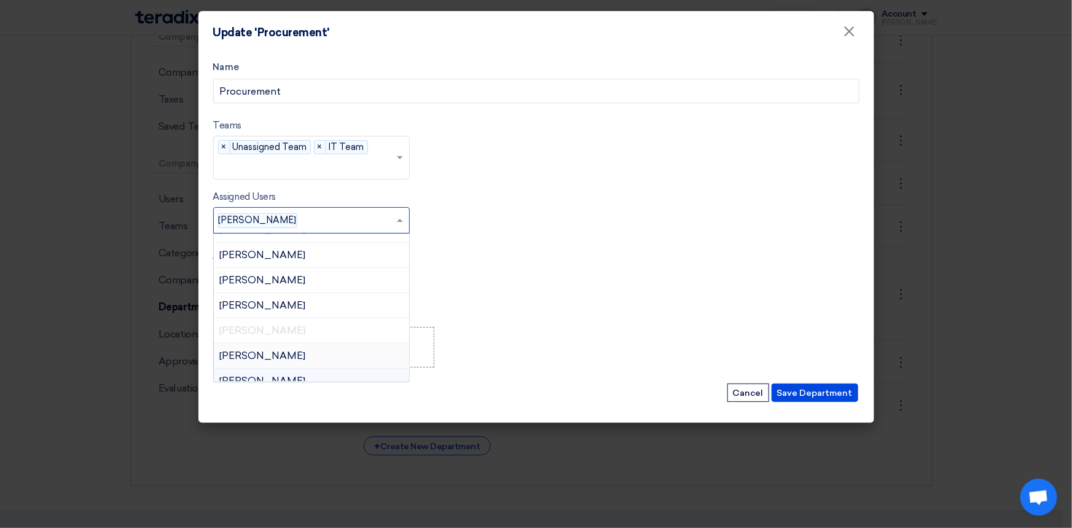
click at [305, 353] on div "[PERSON_NAME]" at bounding box center [311, 356] width 195 height 25
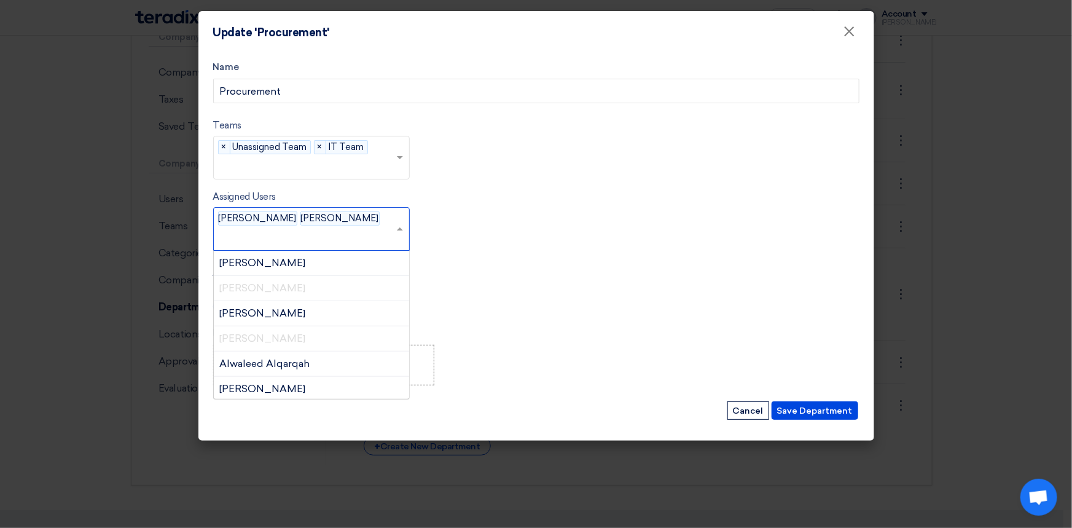
scroll to position [170, 0]
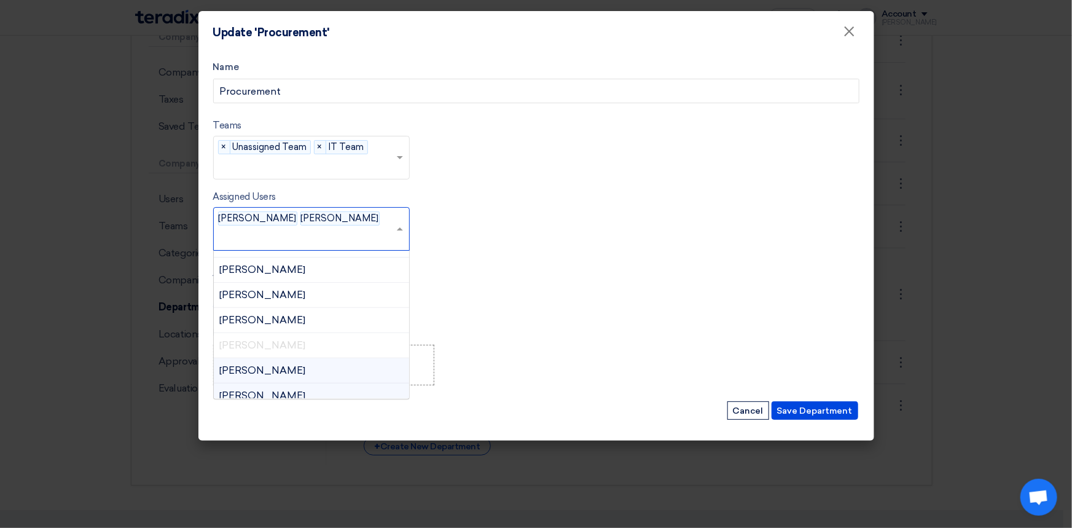
click at [338, 221] on span "[PERSON_NAME]" at bounding box center [340, 218] width 78 height 11
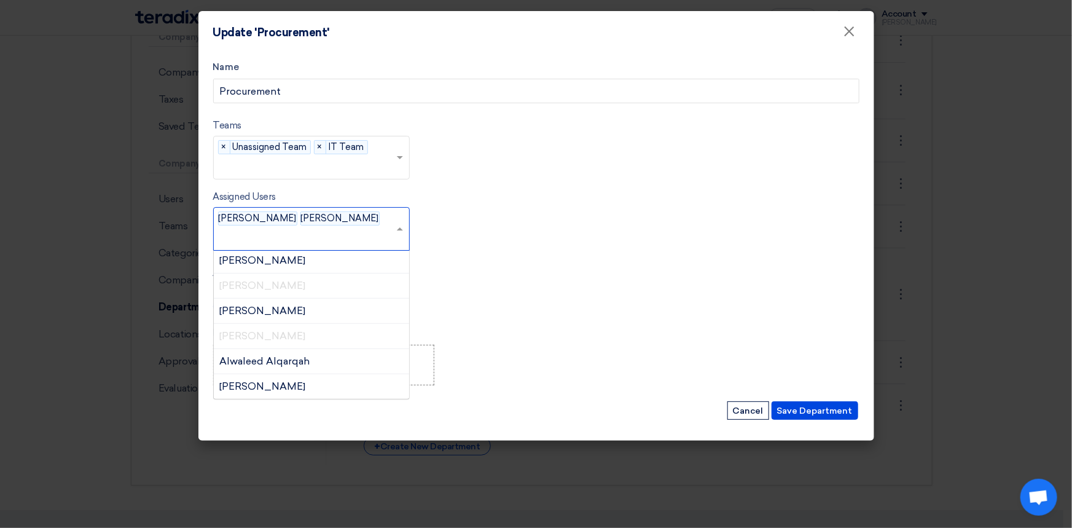
scroll to position [2, 0]
click at [291, 331] on span "[PERSON_NAME]" at bounding box center [263, 337] width 86 height 12
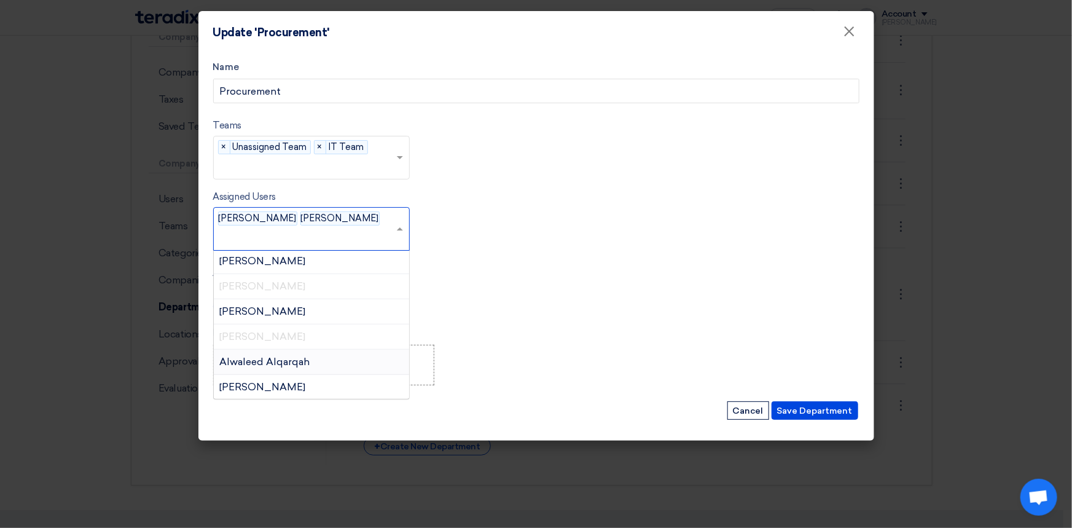
click at [291, 331] on span "[PERSON_NAME]" at bounding box center [263, 337] width 86 height 12
click at [356, 229] on input "text" at bounding box center [308, 239] width 176 height 20
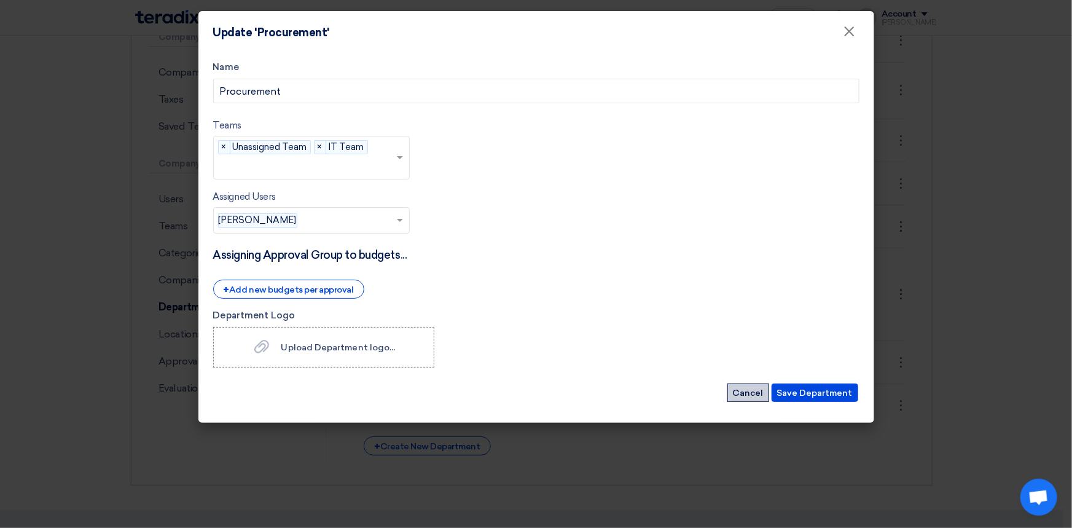
click at [755, 392] on button "Cancel" at bounding box center [749, 393] width 42 height 18
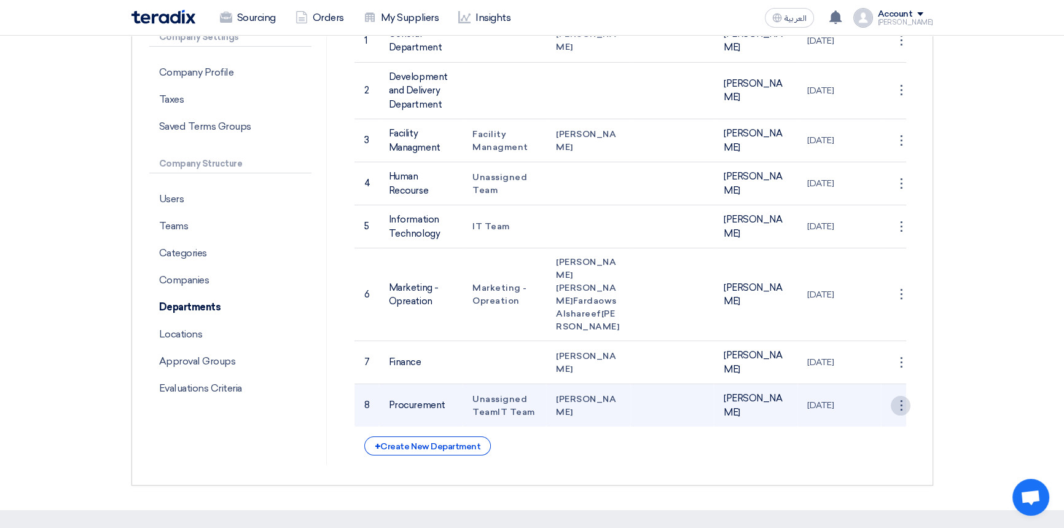
click at [897, 50] on div "⋮" at bounding box center [901, 41] width 20 height 20
click at [870, 438] on link "Save Department" at bounding box center [863, 429] width 96 height 18
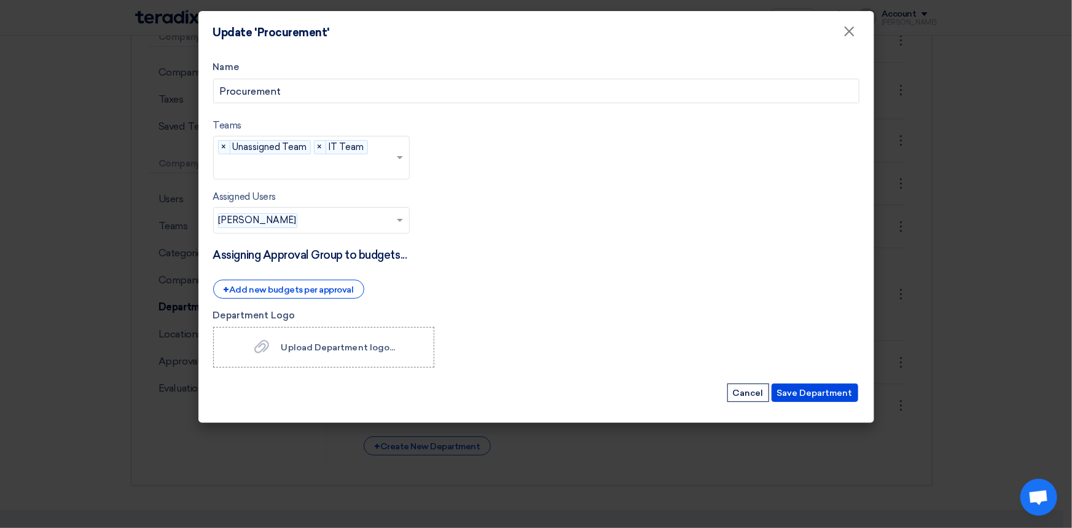
click at [403, 221] on span at bounding box center [401, 220] width 15 height 15
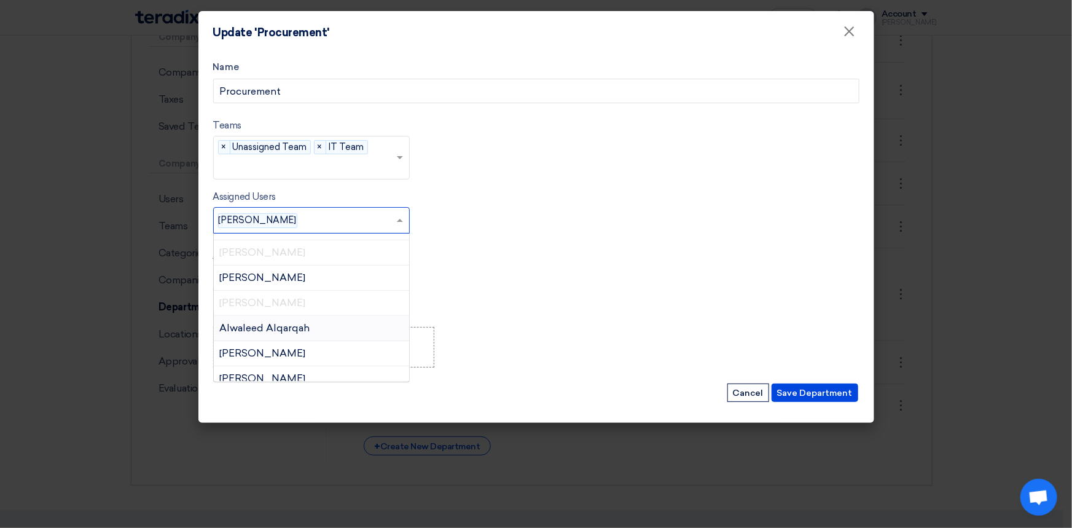
scroll to position [0, 0]
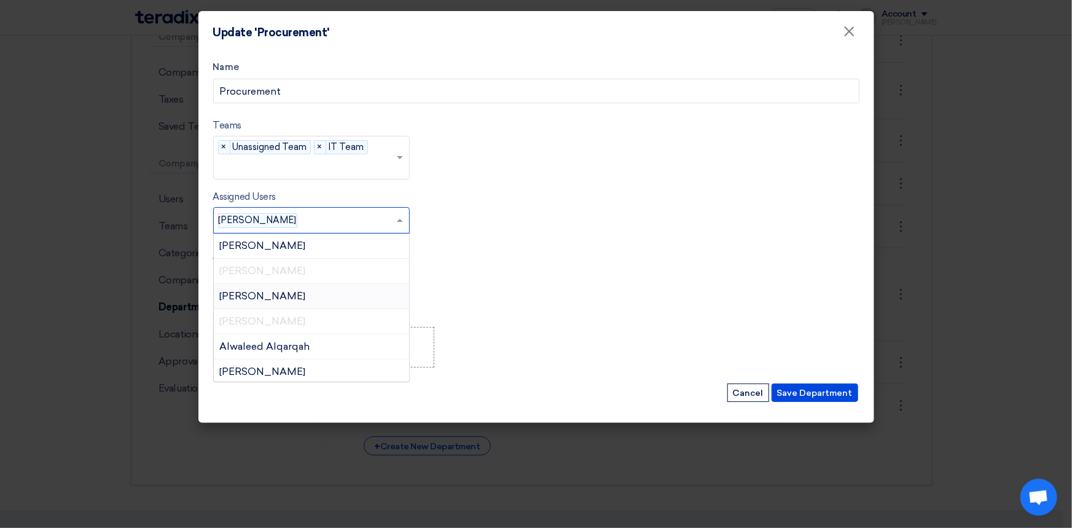
click at [545, 180] on form "Name Procurement Teams teams... × Unassigned Team × IT Team × Assigned Users As…" at bounding box center [536, 232] width 647 height 344
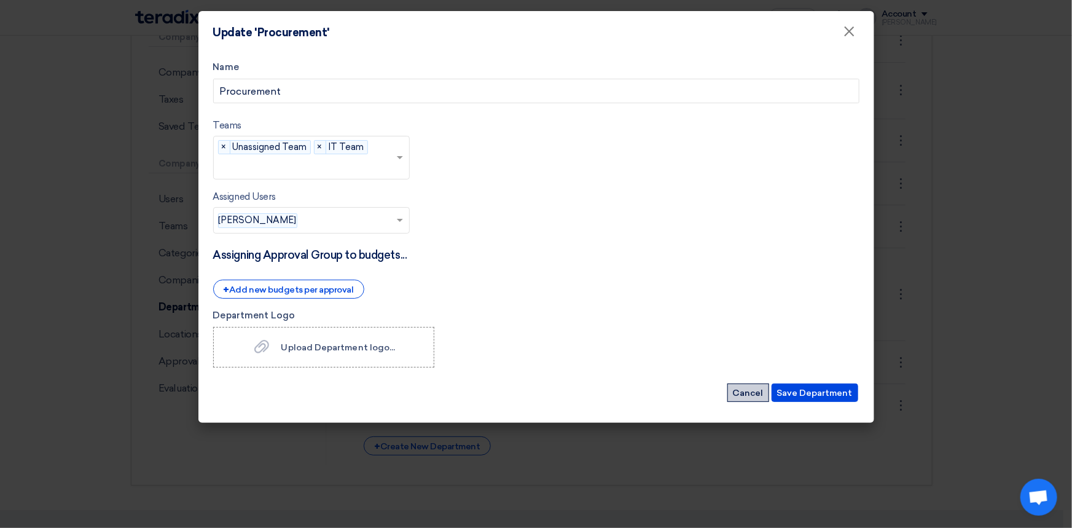
click at [745, 400] on button "Cancel" at bounding box center [749, 393] width 42 height 18
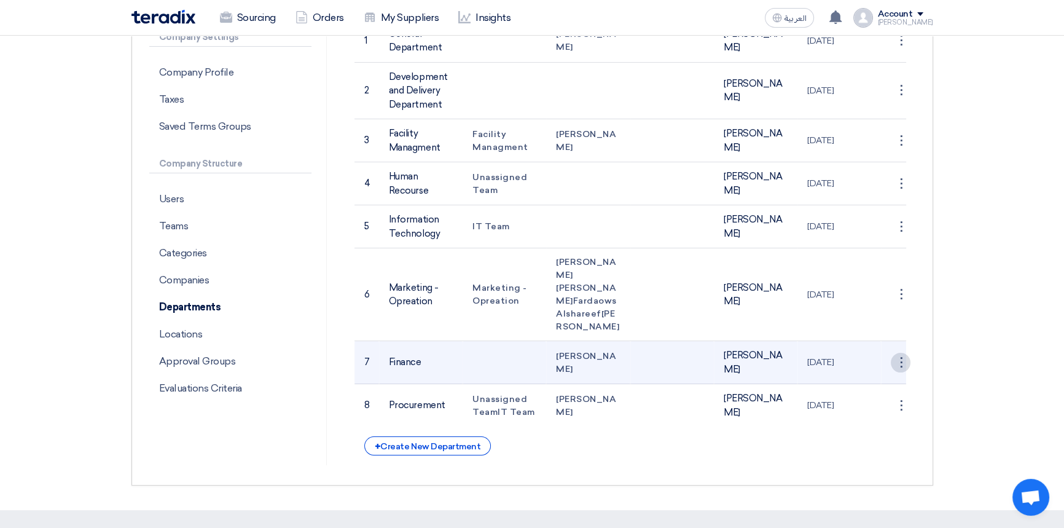
click at [900, 50] on div "⋮" at bounding box center [901, 41] width 20 height 20
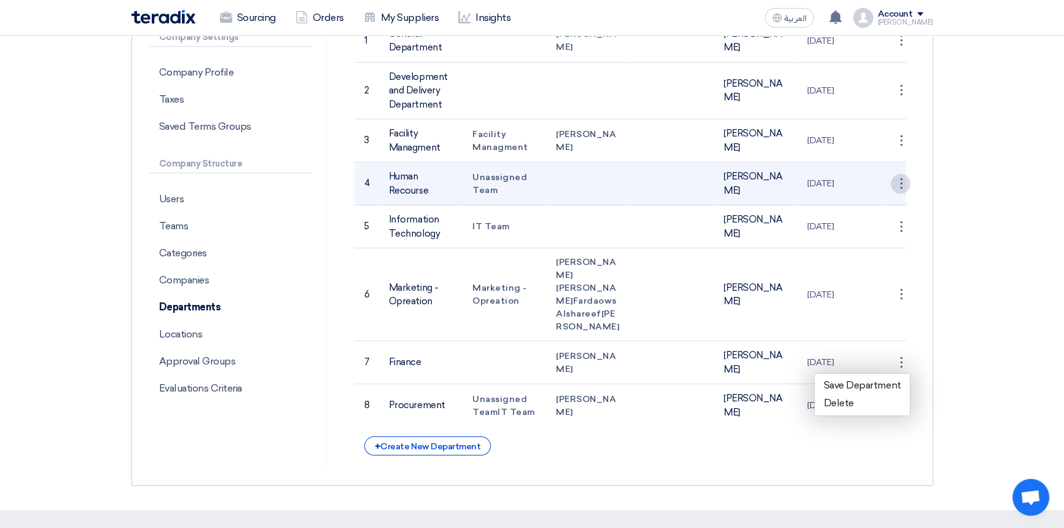
click at [900, 50] on div "⋮" at bounding box center [901, 41] width 20 height 20
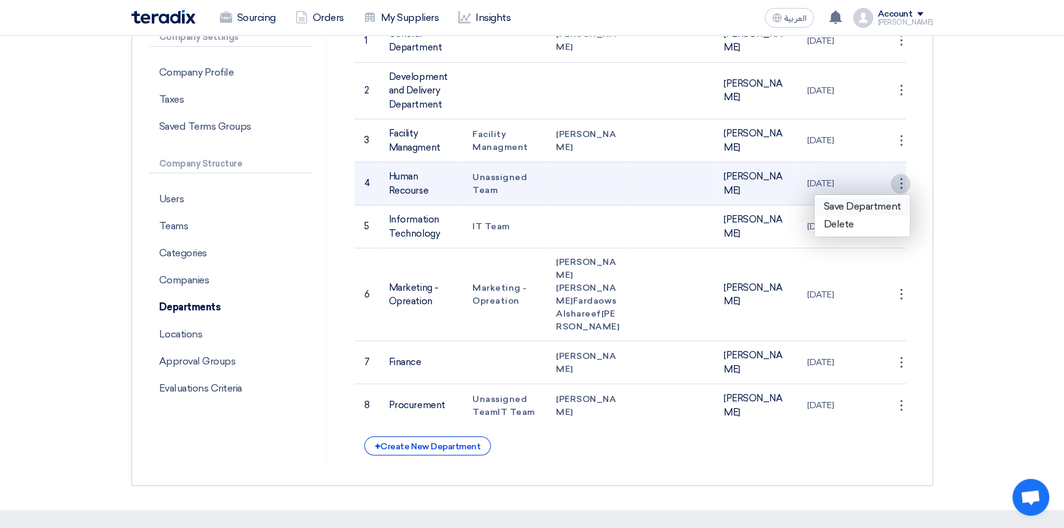
click at [875, 209] on link "Save Department" at bounding box center [863, 207] width 96 height 18
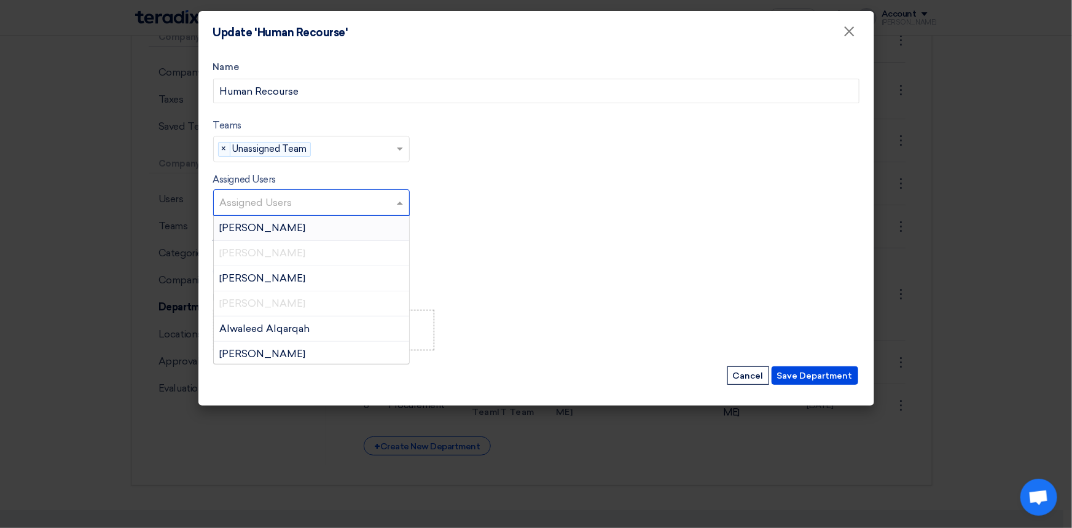
click at [310, 206] on input "text" at bounding box center [313, 204] width 186 height 20
click at [278, 307] on span "[PERSON_NAME]" at bounding box center [263, 303] width 86 height 12
click at [450, 230] on h4 "Assigning Approval Group to budgets..." at bounding box center [536, 237] width 647 height 14
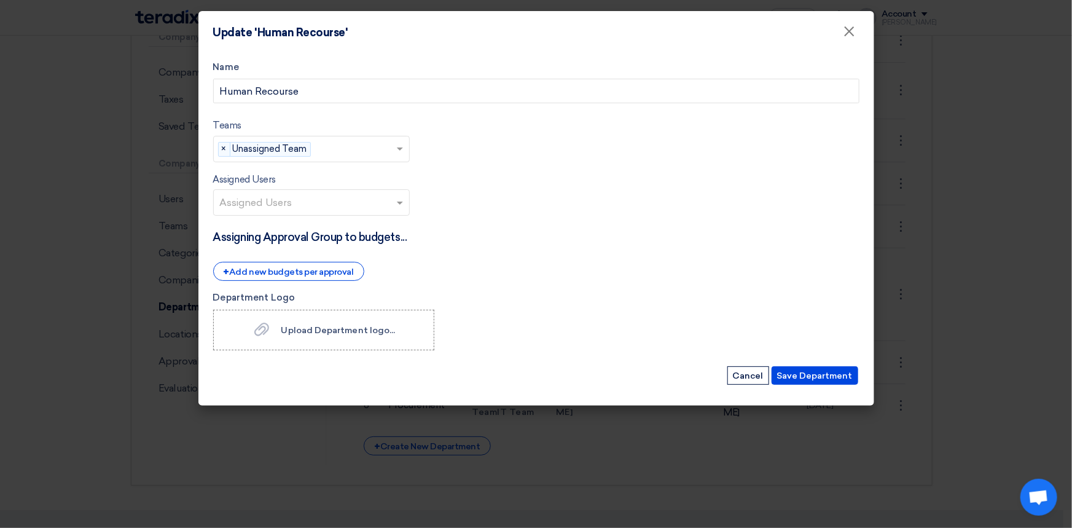
click at [286, 202] on input "text" at bounding box center [313, 204] width 186 height 20
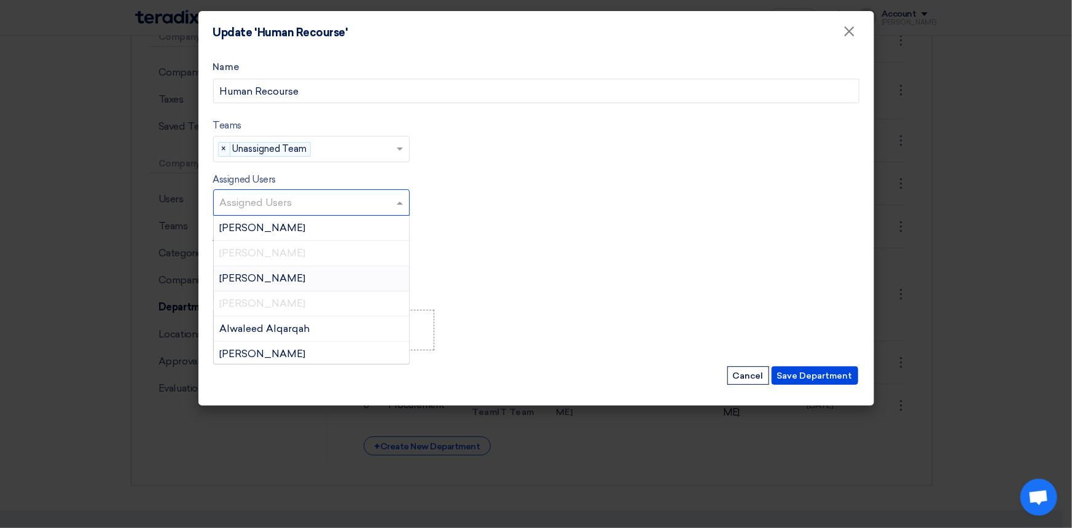
click at [254, 302] on span "[PERSON_NAME]" at bounding box center [263, 303] width 86 height 12
click at [602, 269] on form "Name Human Recourse Teams teams... × Unassigned Team × Assigned Users Assigned …" at bounding box center [536, 223] width 647 height 326
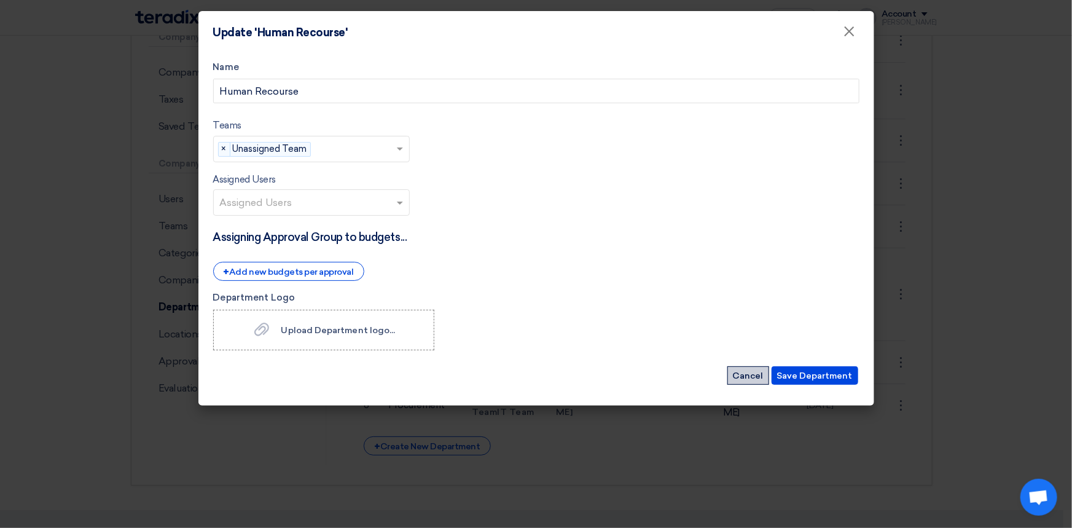
click at [763, 376] on button "Cancel" at bounding box center [749, 375] width 42 height 18
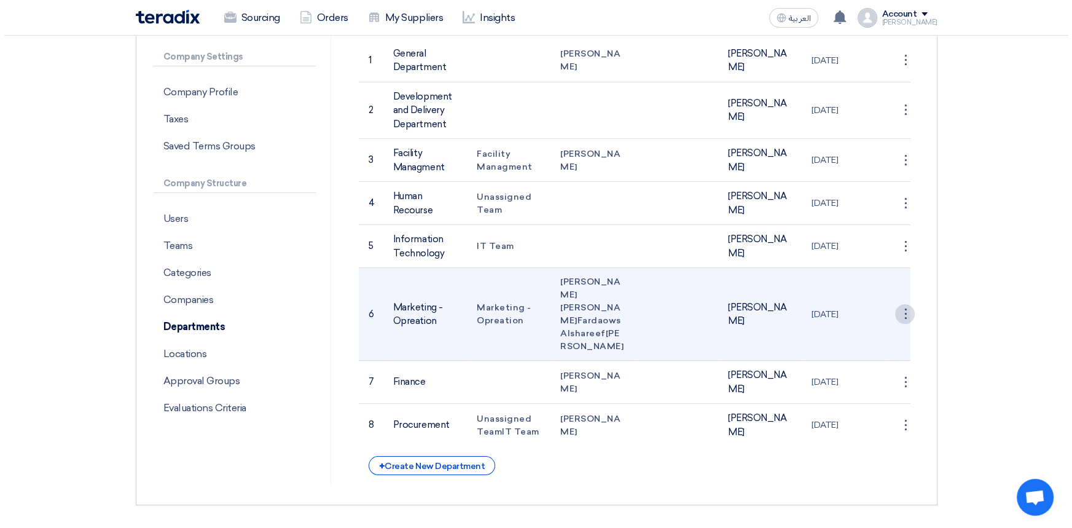
scroll to position [223, 0]
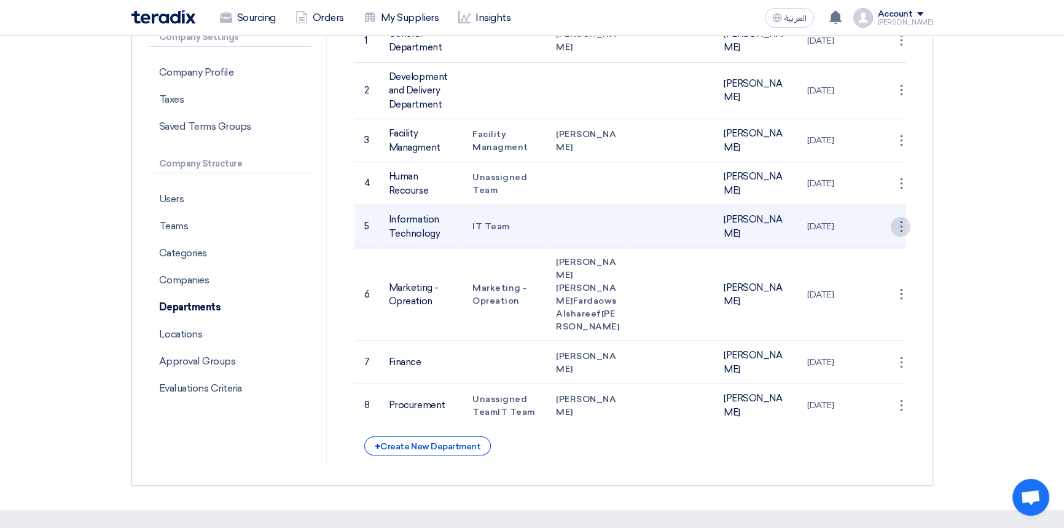
click at [904, 50] on div "⋮" at bounding box center [901, 41] width 20 height 20
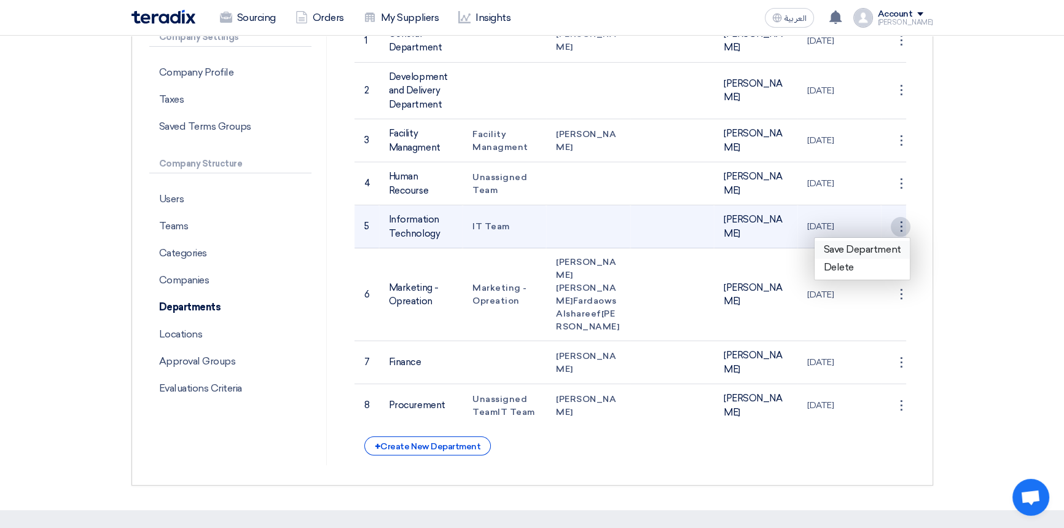
click at [854, 245] on link "Save Department" at bounding box center [863, 250] width 96 height 18
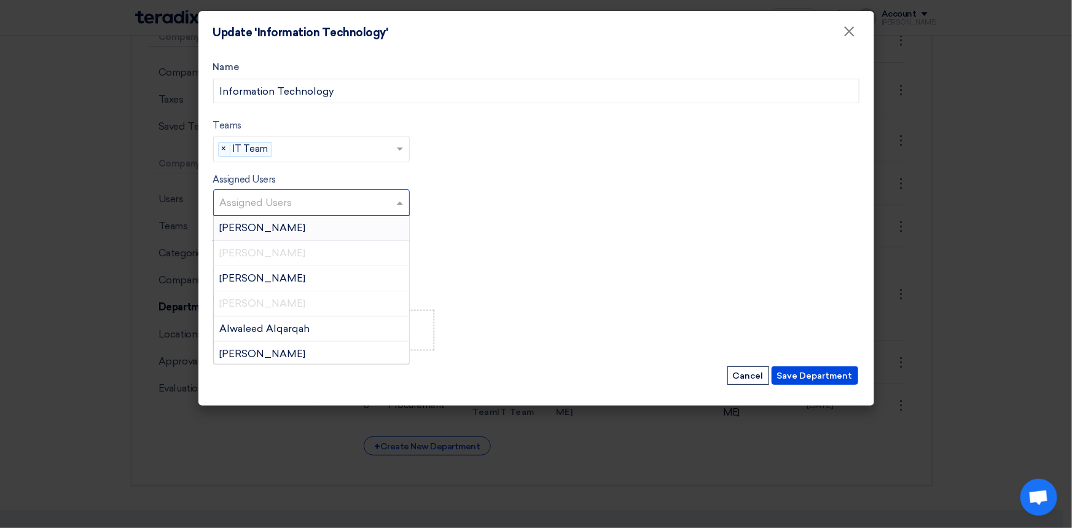
click at [291, 202] on input "text" at bounding box center [313, 204] width 186 height 20
click at [274, 202] on input "text" at bounding box center [313, 204] width 186 height 20
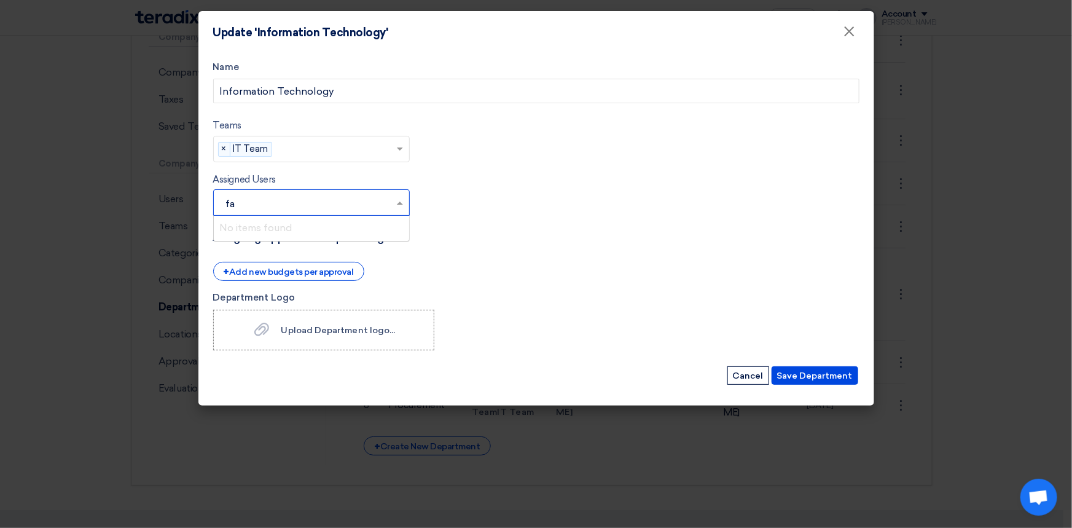
type input "f"
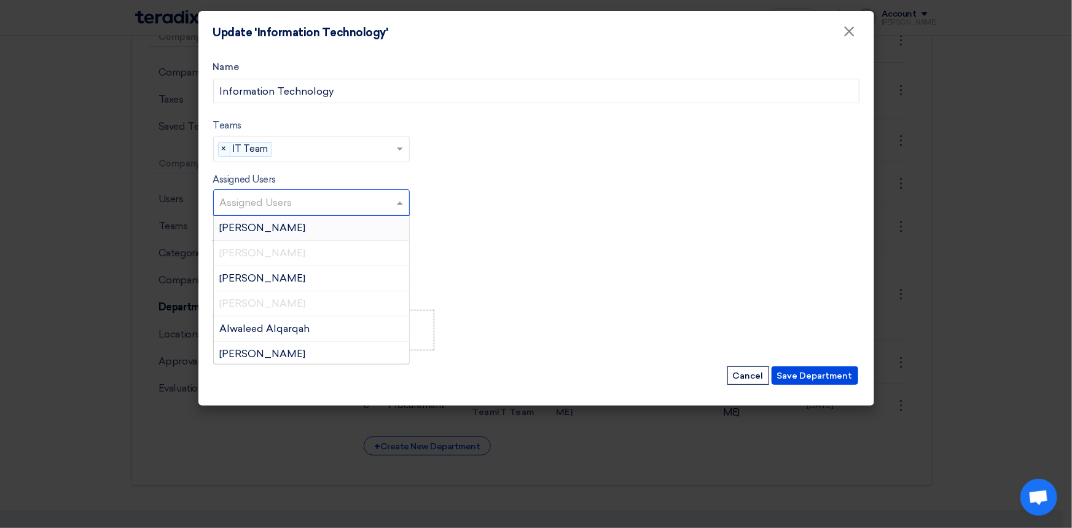
click at [323, 149] on input "text" at bounding box center [336, 150] width 119 height 20
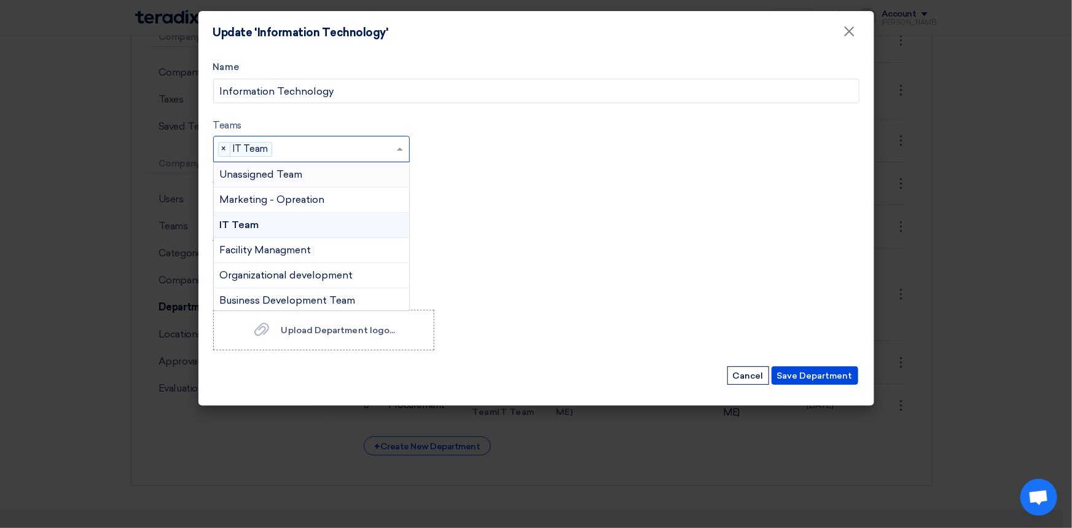
click at [295, 170] on span "Unassigned Team" at bounding box center [261, 174] width 83 height 12
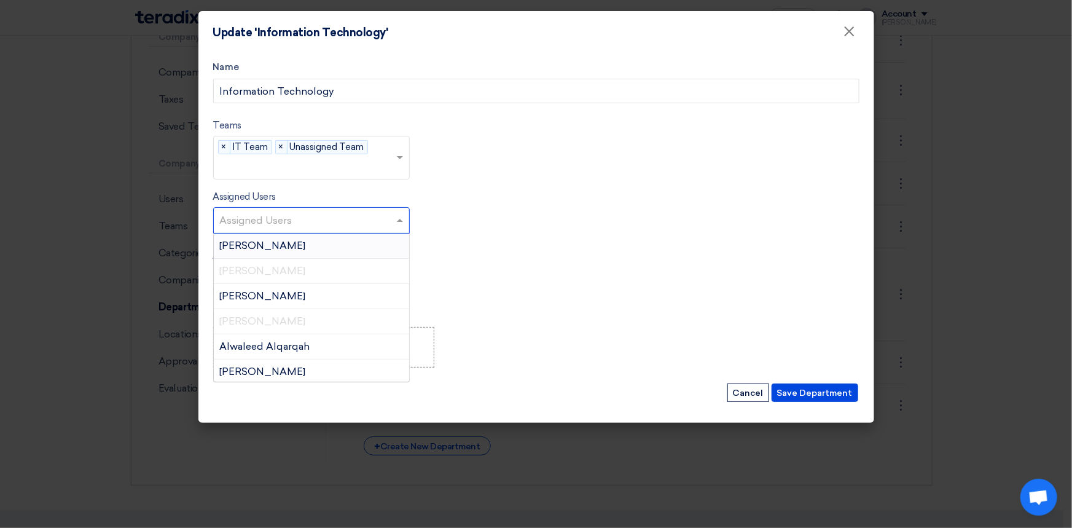
click at [296, 216] on input "text" at bounding box center [313, 221] width 186 height 20
click at [251, 214] on input "text" at bounding box center [313, 221] width 186 height 20
click at [243, 320] on span "[PERSON_NAME]" at bounding box center [263, 321] width 86 height 12
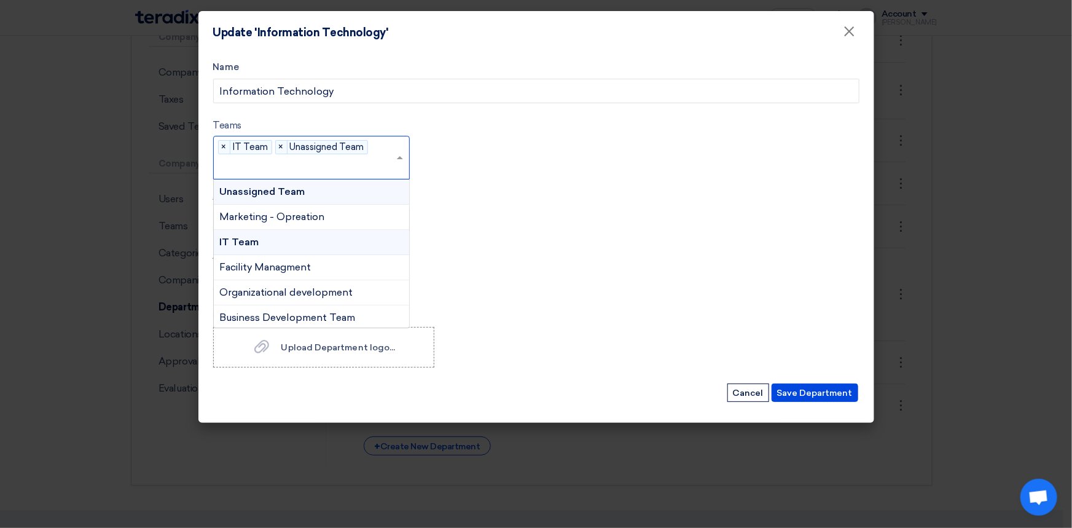
click at [335, 166] on input "text" at bounding box center [308, 167] width 176 height 20
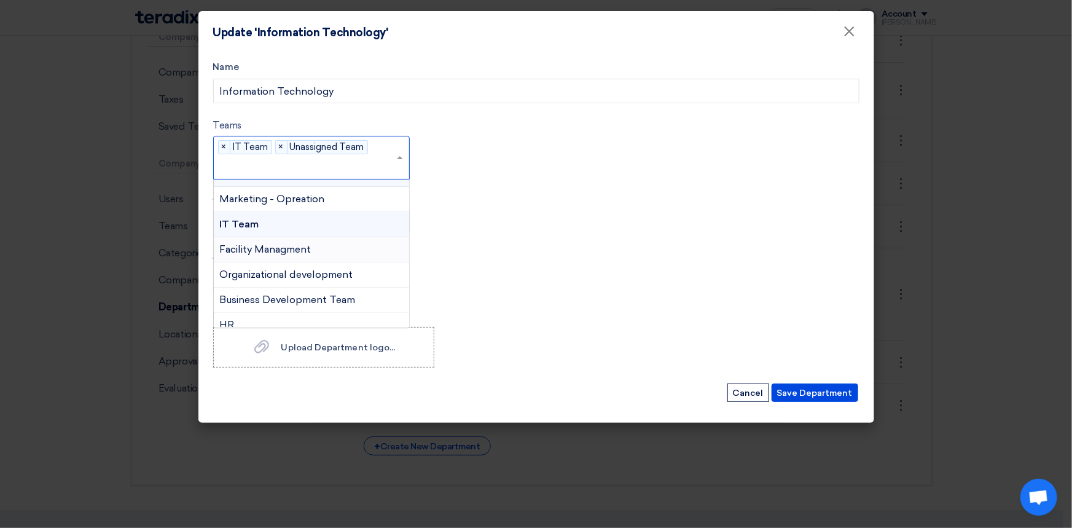
scroll to position [0, 0]
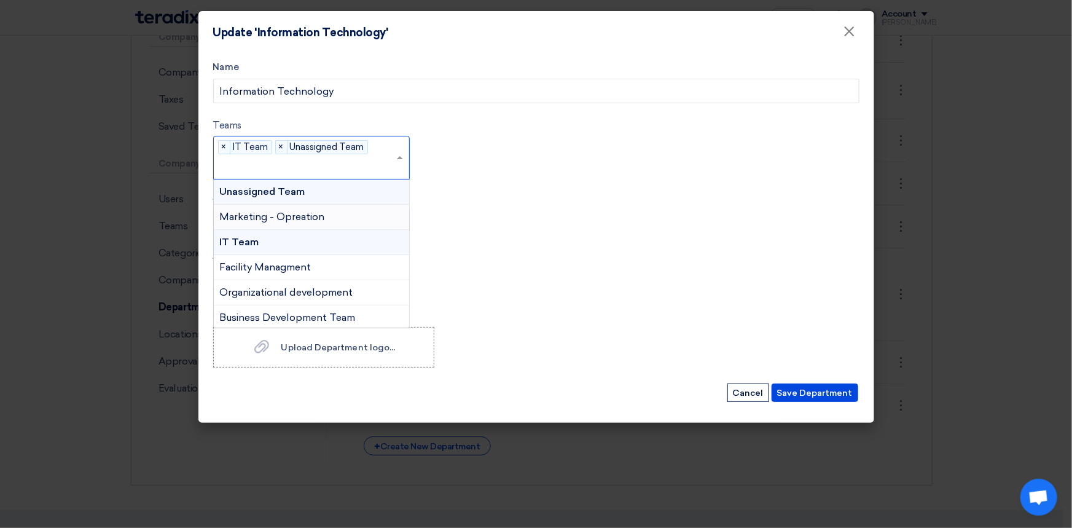
click at [324, 219] on div "Marketing - Opreation" at bounding box center [311, 217] width 195 height 25
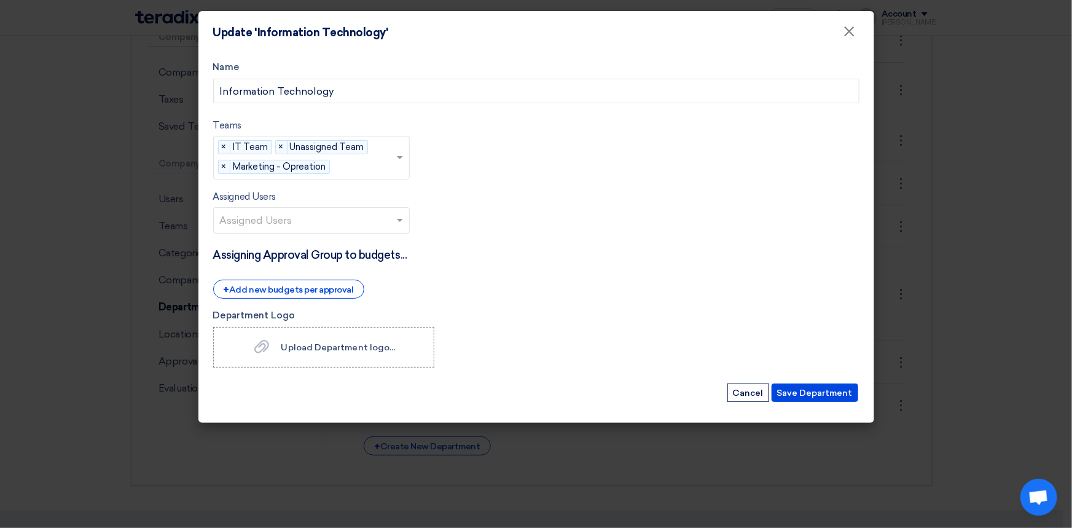
click at [284, 218] on input "text" at bounding box center [313, 221] width 186 height 20
click at [481, 200] on form "Name Information Technology Teams teams... × IT Team × Unassigned Team × Market…" at bounding box center [536, 232] width 647 height 344
click at [224, 168] on span "×" at bounding box center [225, 167] width 12 height 14
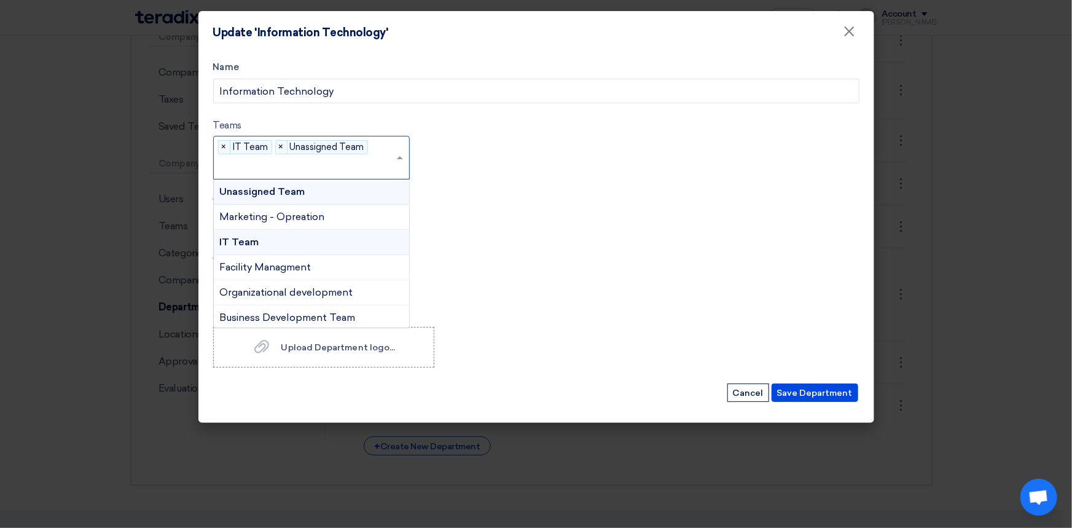
click at [344, 166] on input "text" at bounding box center [308, 167] width 176 height 20
click at [521, 216] on form "Name Information Technology Teams teams... × IT Team × Unassigned Team × Unassi…" at bounding box center [536, 232] width 647 height 344
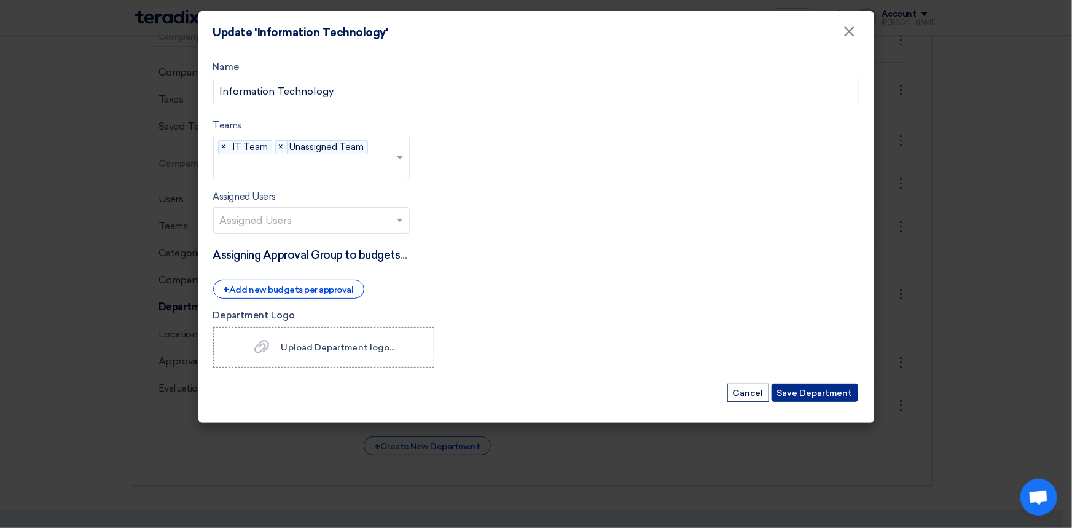
click at [835, 392] on button "Save Department" at bounding box center [815, 393] width 87 height 18
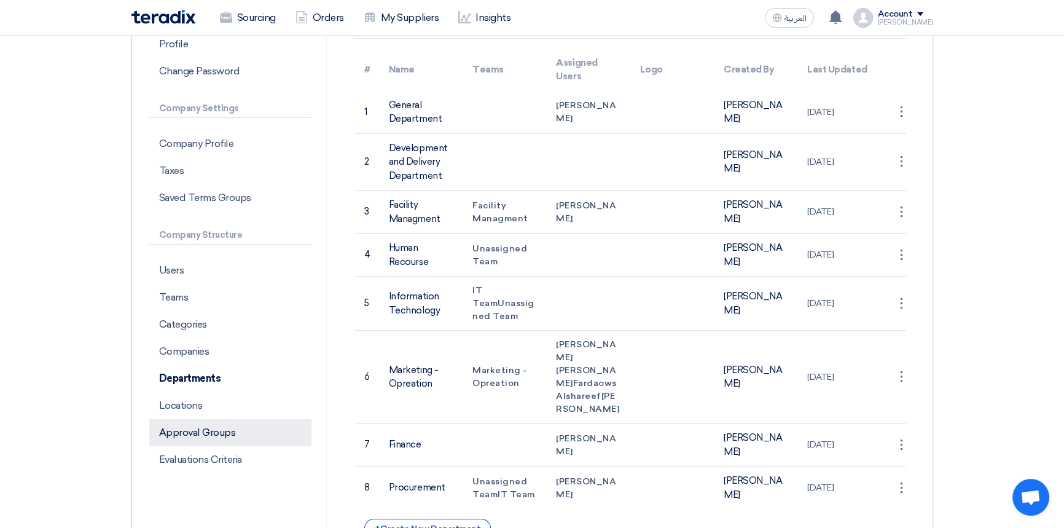
scroll to position [167, 0]
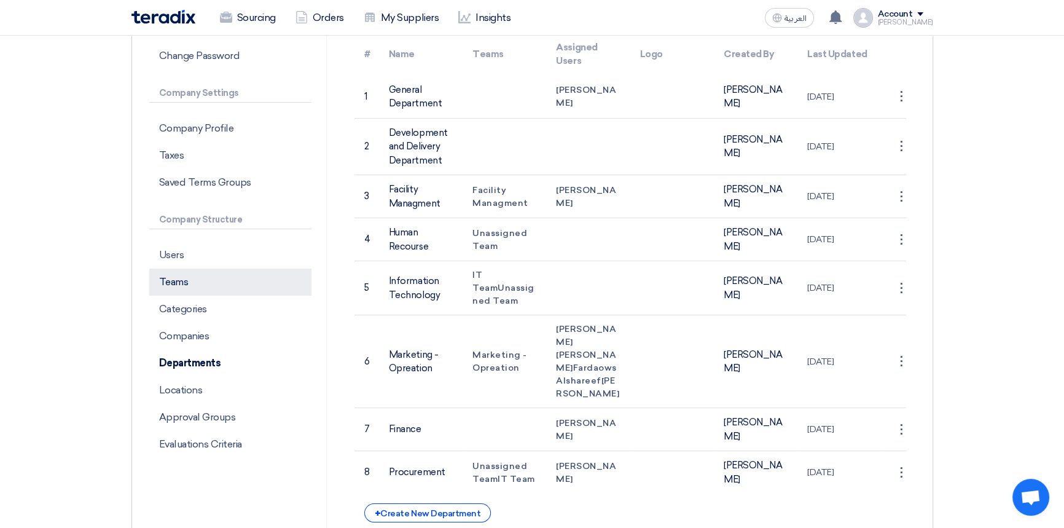
click at [187, 284] on p "Teams" at bounding box center [230, 282] width 162 height 27
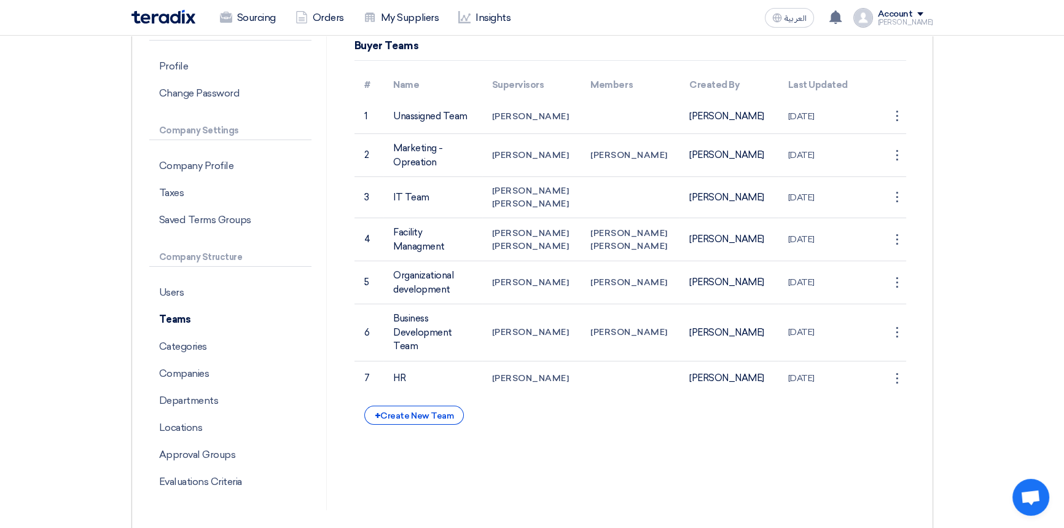
scroll to position [111, 0]
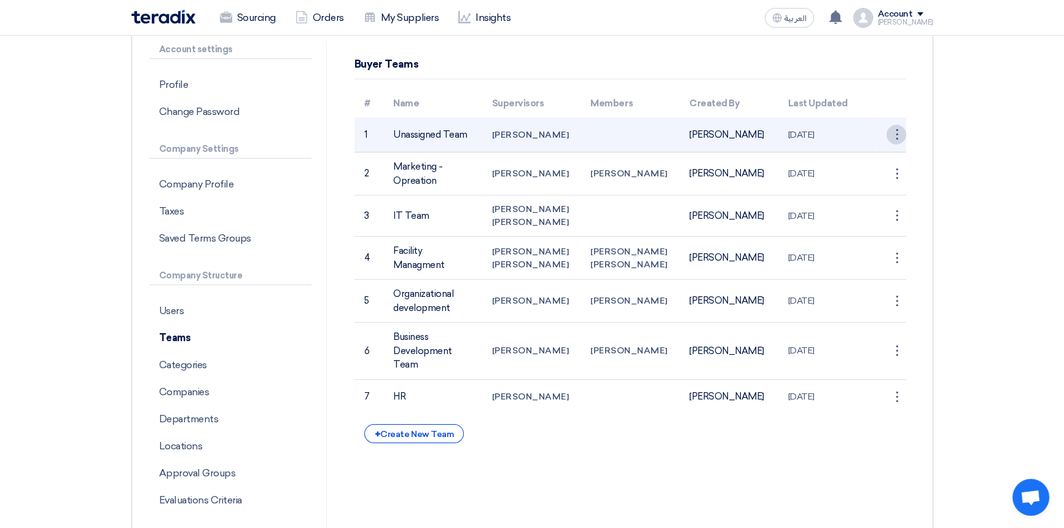
click at [899, 140] on div "⋮" at bounding box center [897, 135] width 20 height 20
click at [883, 164] on link "Edit Team" at bounding box center [874, 158] width 63 height 18
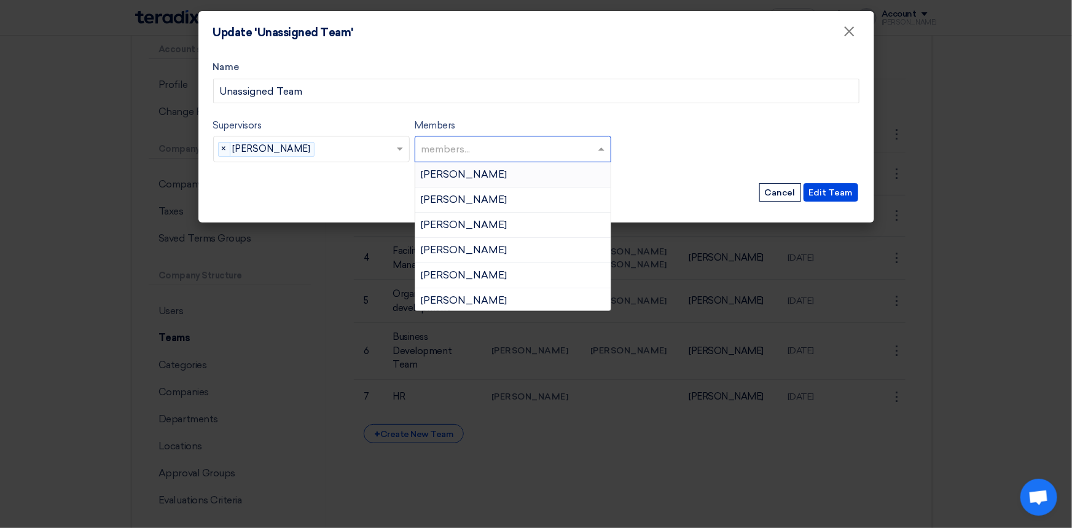
click at [506, 153] on input "text" at bounding box center [515, 150] width 186 height 20
click at [688, 131] on div "Supervisors Supervisors... × Mohammed Mousa × Members members... Alanoud Alhuri…" at bounding box center [536, 145] width 647 height 54
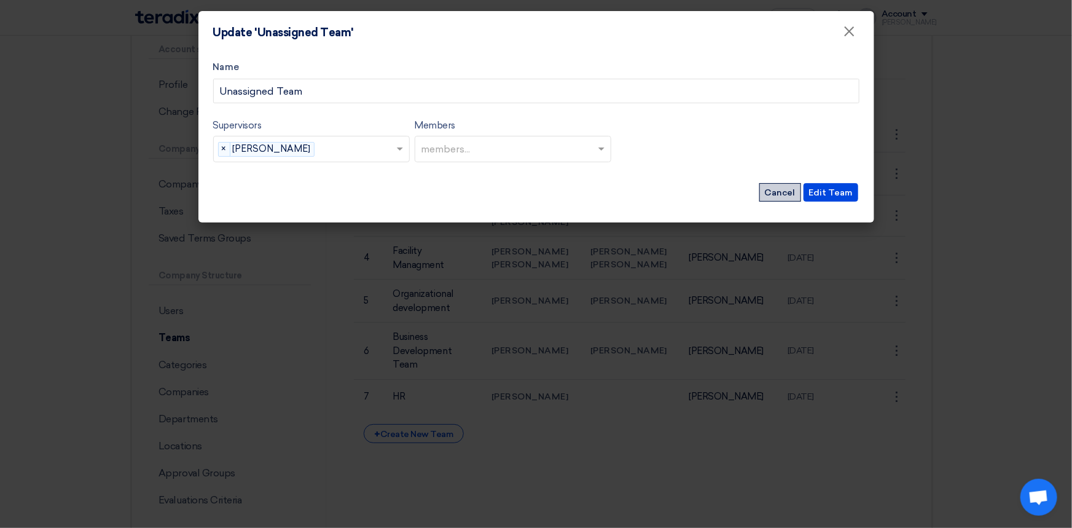
click at [789, 198] on button "Cancel" at bounding box center [781, 192] width 42 height 18
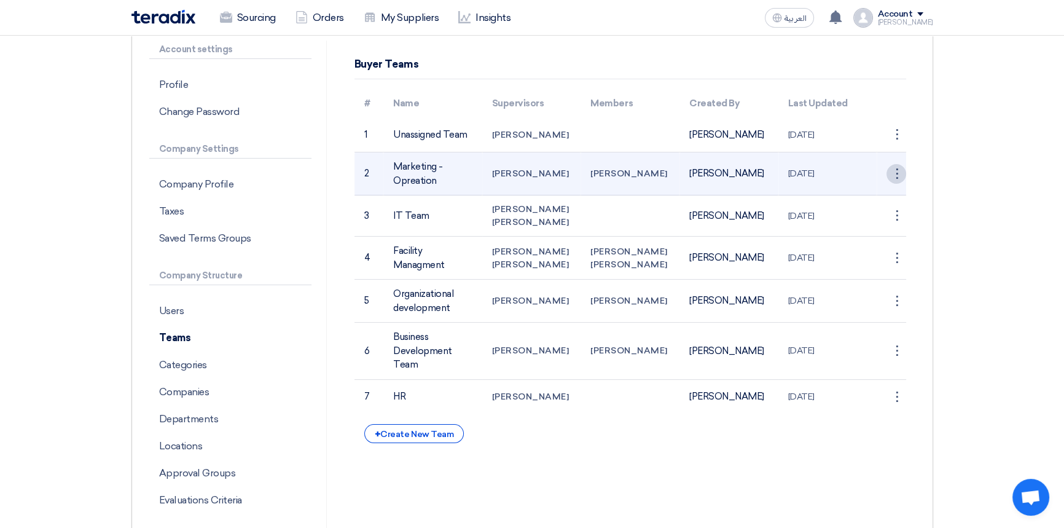
click at [895, 144] on div "⋮" at bounding box center [897, 135] width 20 height 20
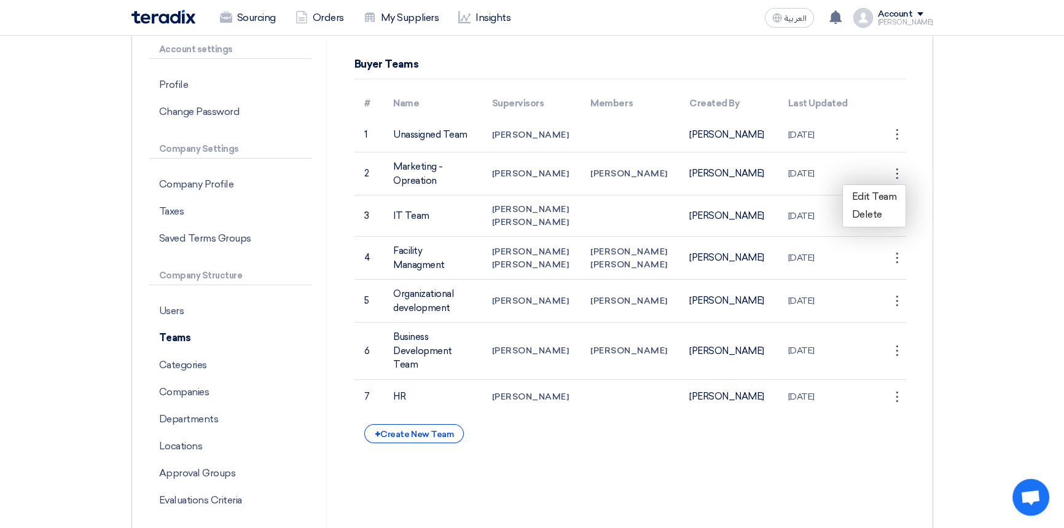
click at [974, 192] on section "Account settings Profile Change Password Company Settings Company Profile Taxes…" at bounding box center [532, 285] width 1064 height 578
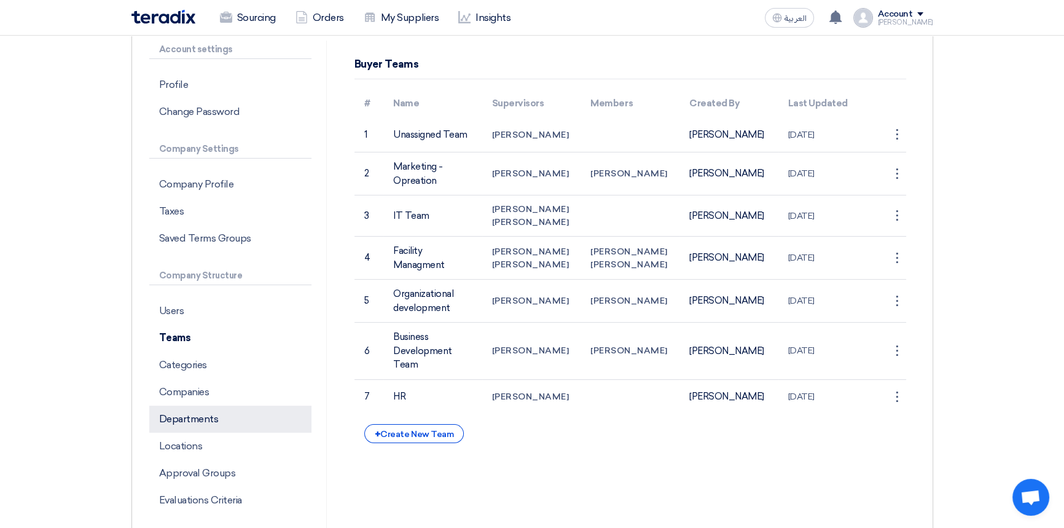
click at [211, 415] on p "Departments" at bounding box center [230, 419] width 162 height 27
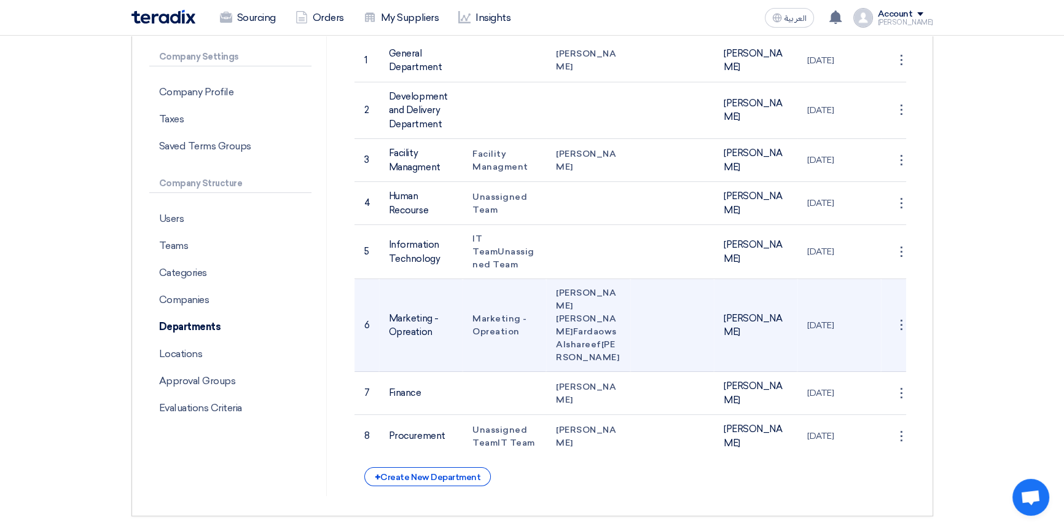
scroll to position [223, 0]
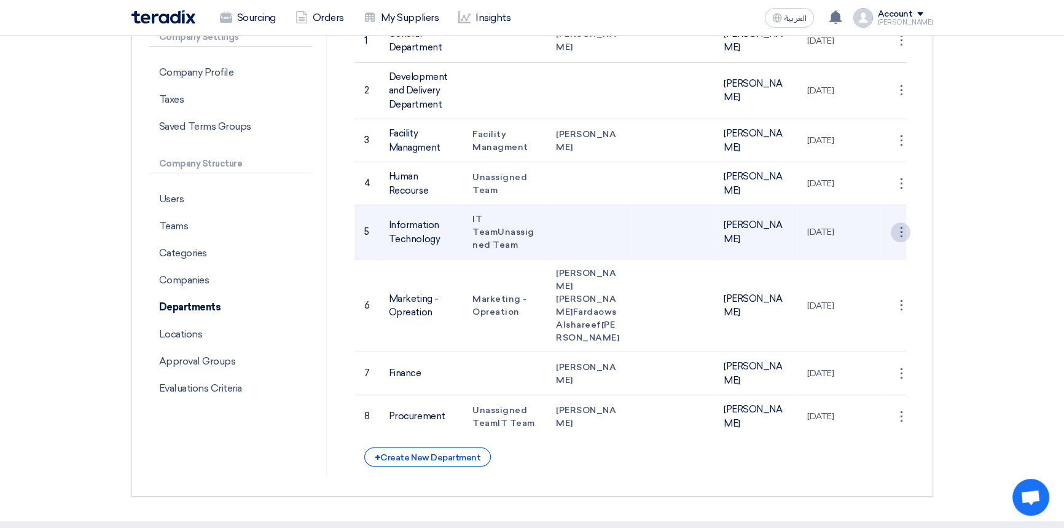
click at [905, 50] on div "⋮" at bounding box center [901, 41] width 20 height 20
click at [862, 251] on link "Save Department" at bounding box center [863, 255] width 96 height 18
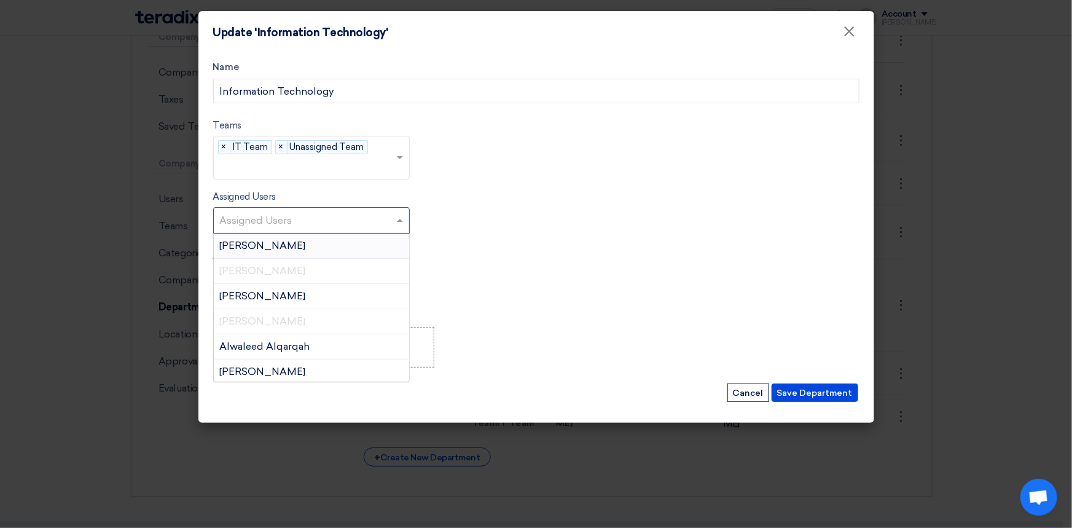
click at [305, 220] on input "text" at bounding box center [313, 221] width 186 height 20
click at [513, 181] on form "Name Information Technology Teams teams... × IT Team × Unassigned Team × Assign…" at bounding box center [536, 232] width 647 height 344
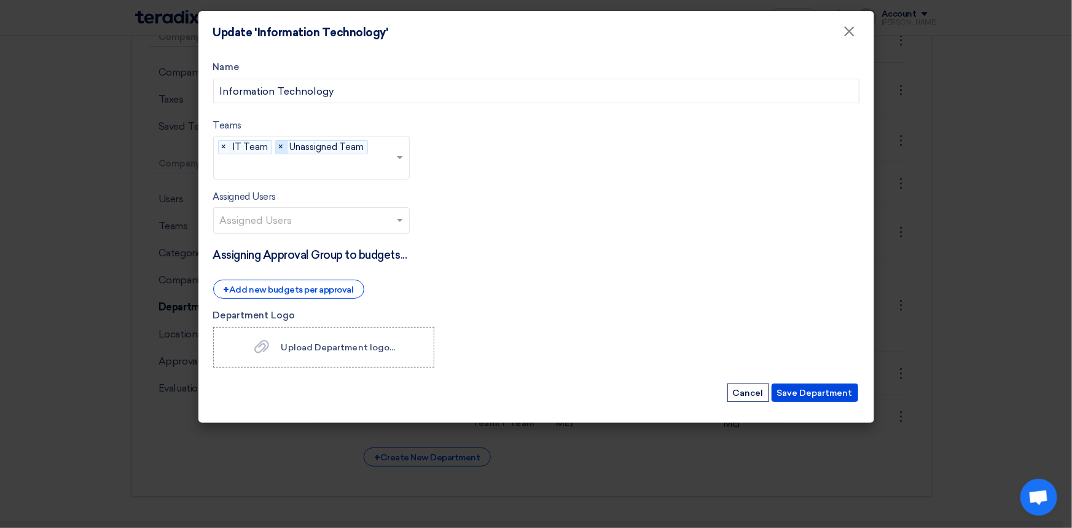
click at [281, 148] on span "×" at bounding box center [282, 148] width 12 height 14
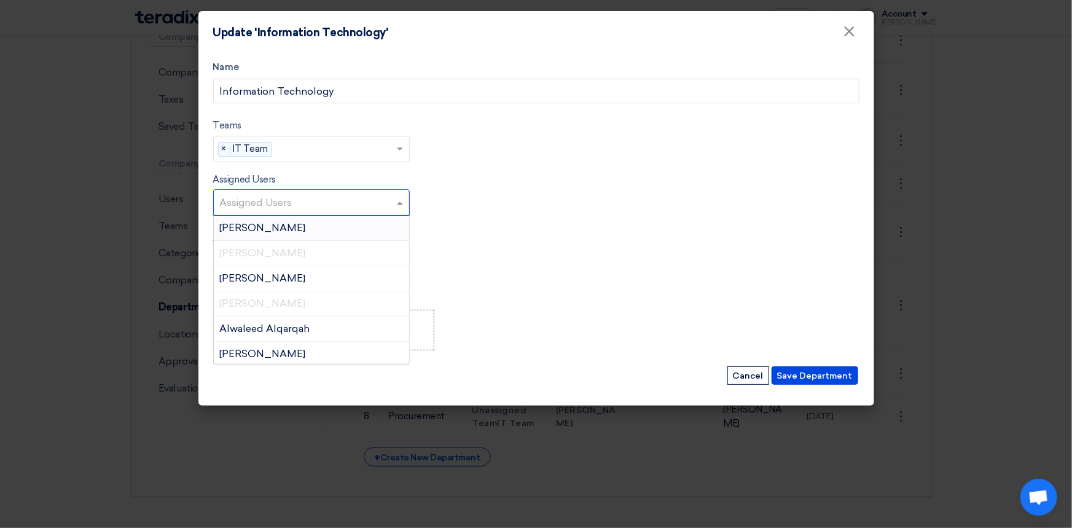
click at [315, 206] on input "text" at bounding box center [313, 204] width 186 height 20
click at [288, 301] on span "[PERSON_NAME]" at bounding box center [263, 303] width 86 height 12
click at [275, 207] on input "text" at bounding box center [313, 204] width 186 height 20
click at [313, 148] on input "text" at bounding box center [336, 150] width 119 height 20
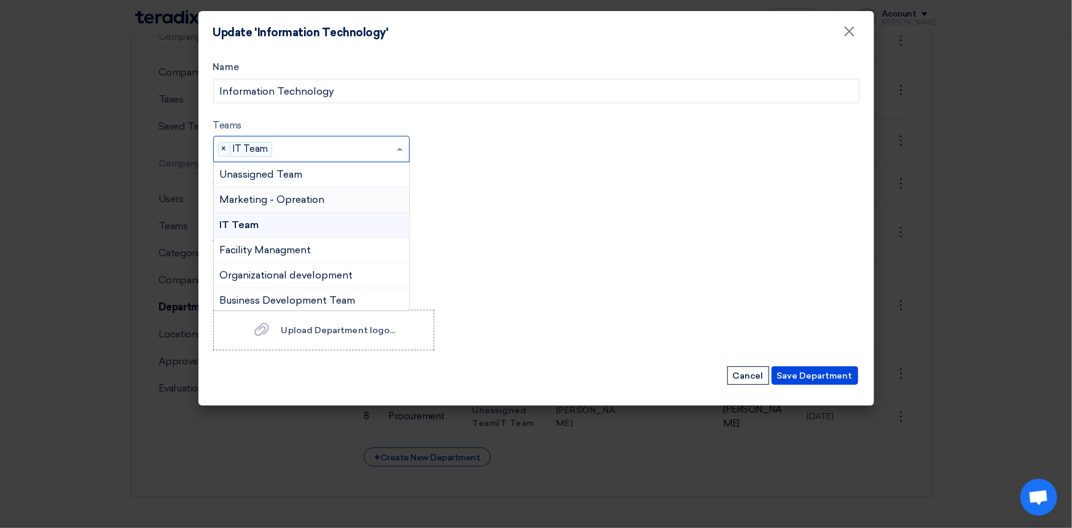
click at [295, 198] on span "Marketing - Opreation" at bounding box center [272, 200] width 105 height 12
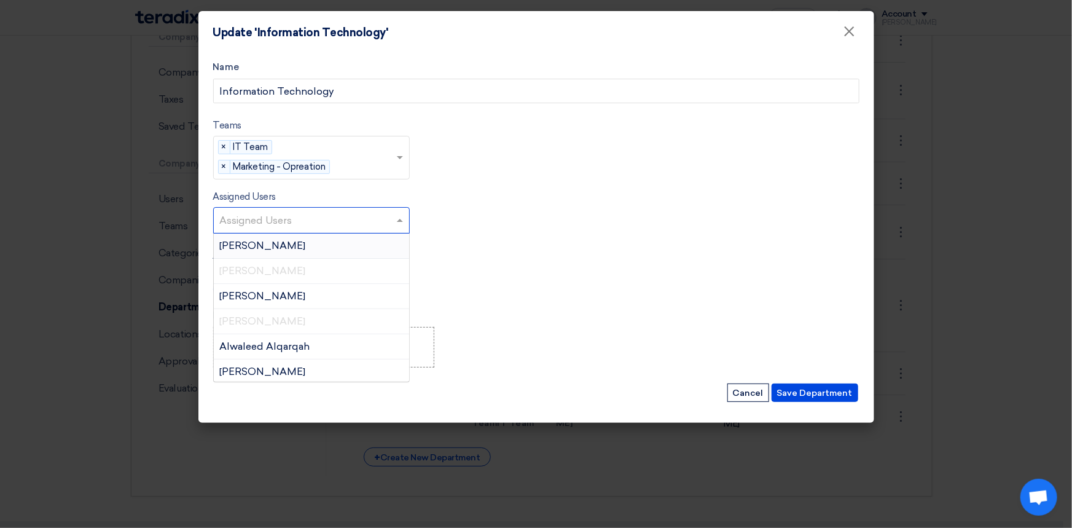
click at [311, 221] on input "text" at bounding box center [313, 221] width 186 height 20
click at [311, 219] on input "text" at bounding box center [313, 221] width 186 height 20
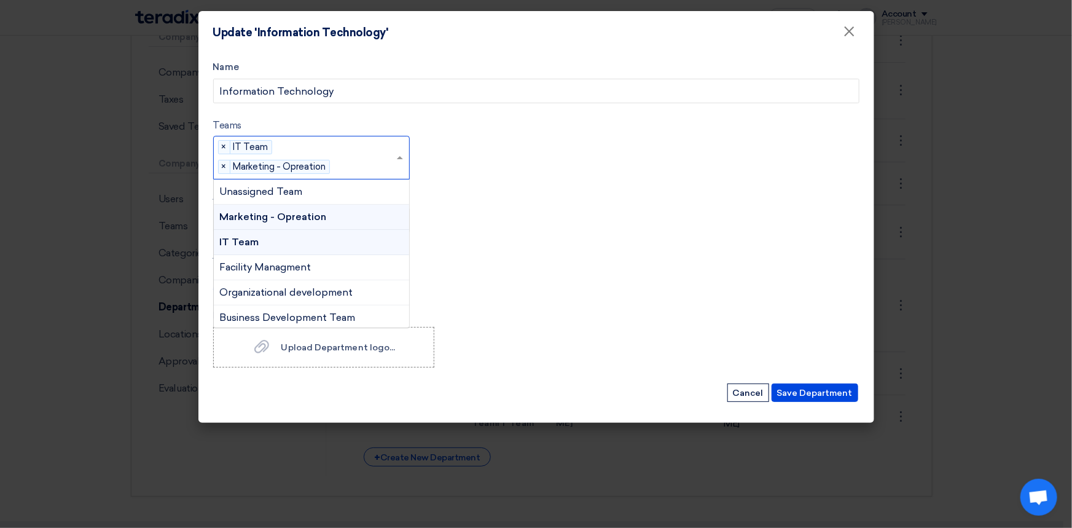
click at [338, 166] on input "text" at bounding box center [365, 167] width 61 height 20
click at [226, 166] on span "×" at bounding box center [225, 167] width 12 height 14
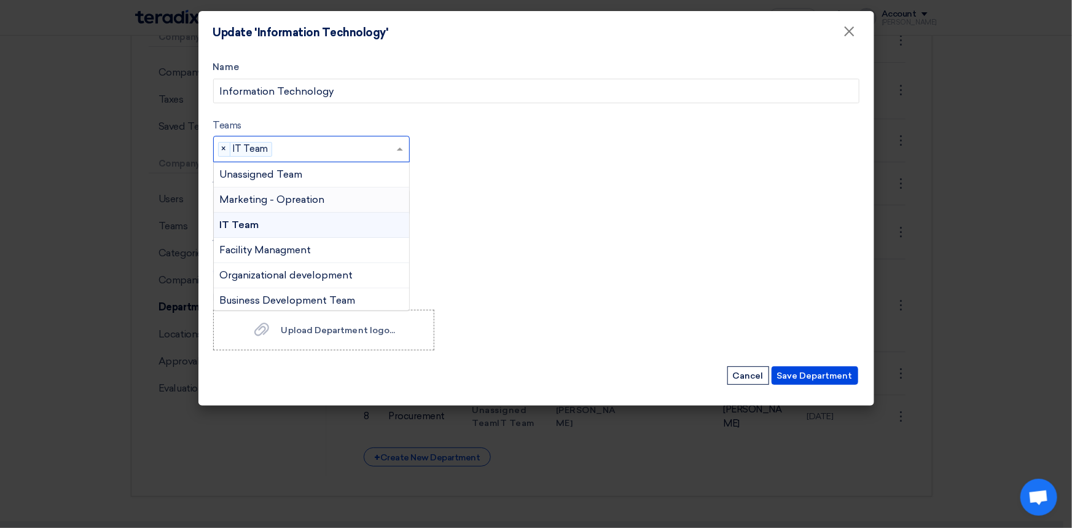
click at [473, 191] on form "Name Information Technology Teams teams... × IT Team × Unassigned Team Marketin…" at bounding box center [536, 223] width 647 height 326
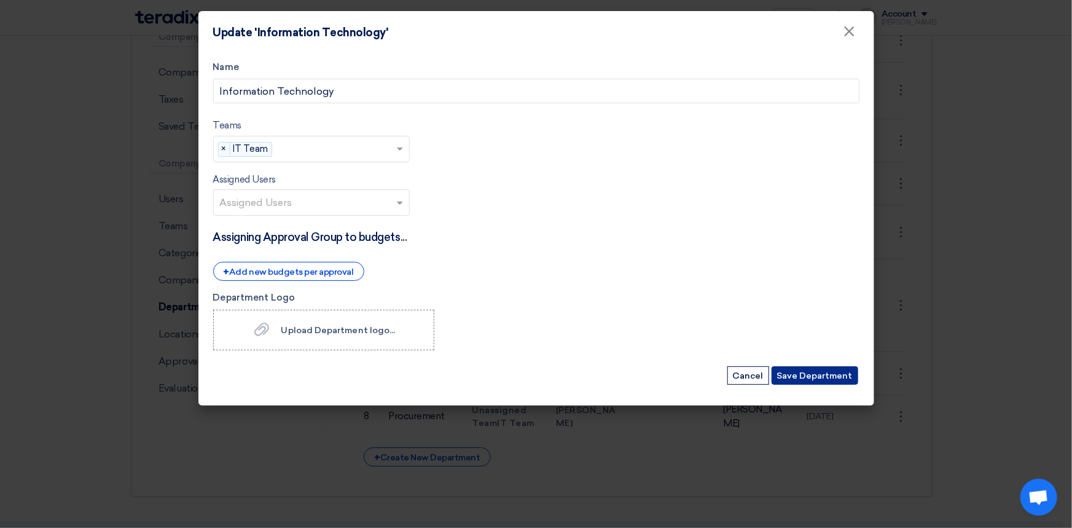
click at [830, 376] on button "Save Department" at bounding box center [815, 375] width 87 height 18
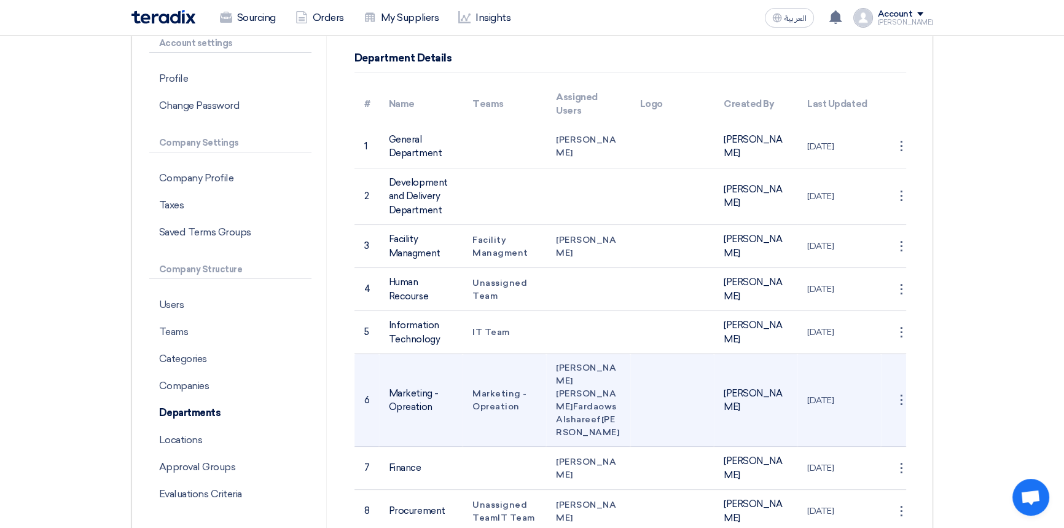
scroll to position [0, 0]
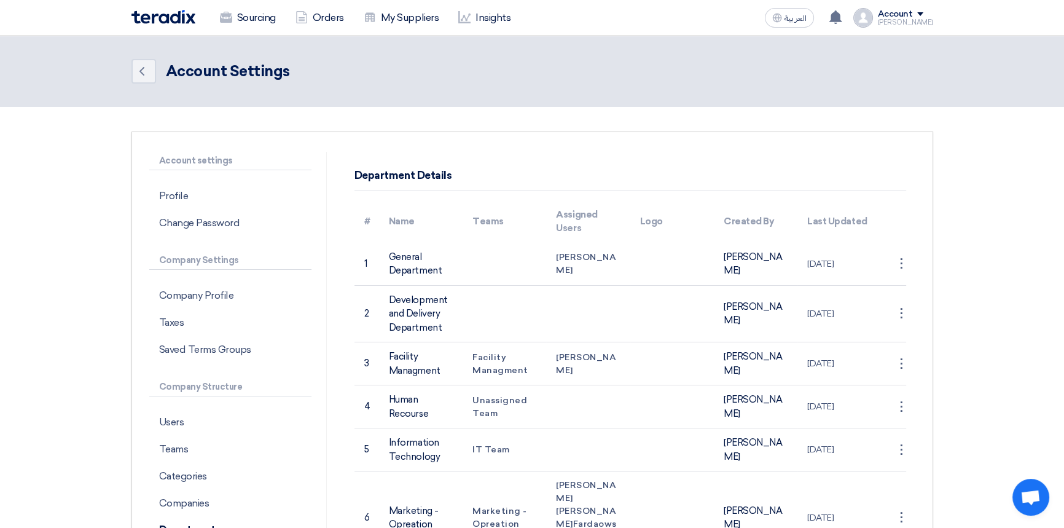
click at [172, 19] on img at bounding box center [164, 17] width 64 height 14
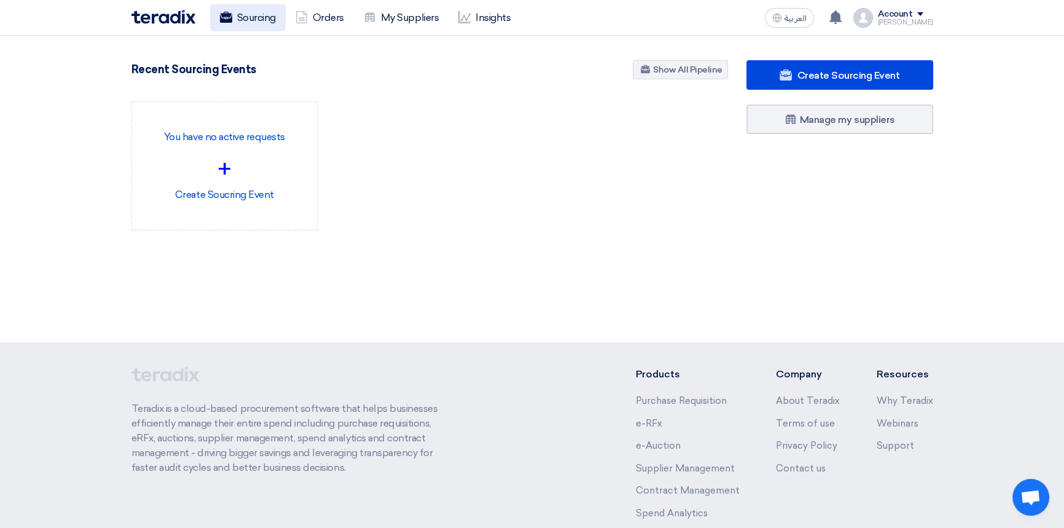
click at [256, 15] on link "Sourcing" at bounding box center [248, 17] width 76 height 27
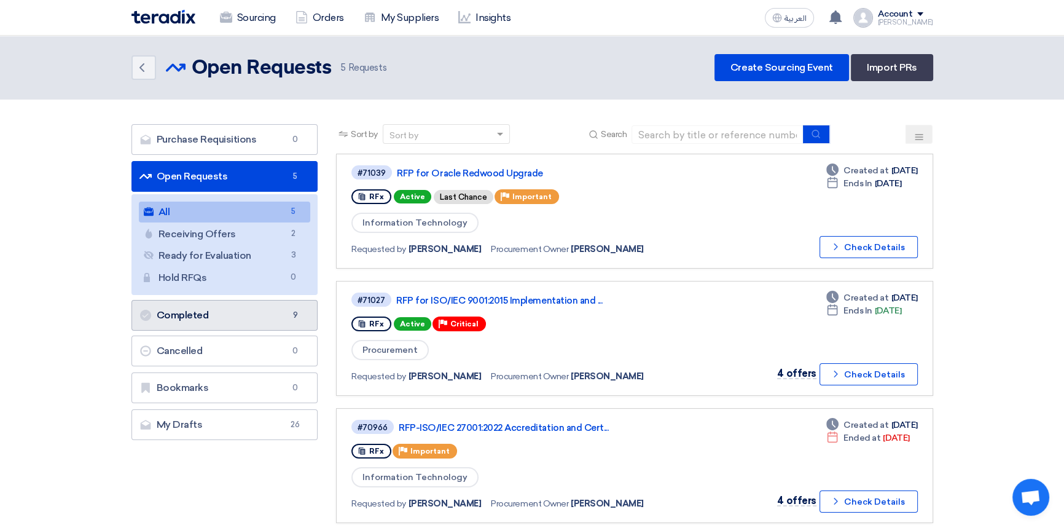
click at [215, 310] on link "Completed Completed 9" at bounding box center [225, 315] width 187 height 31
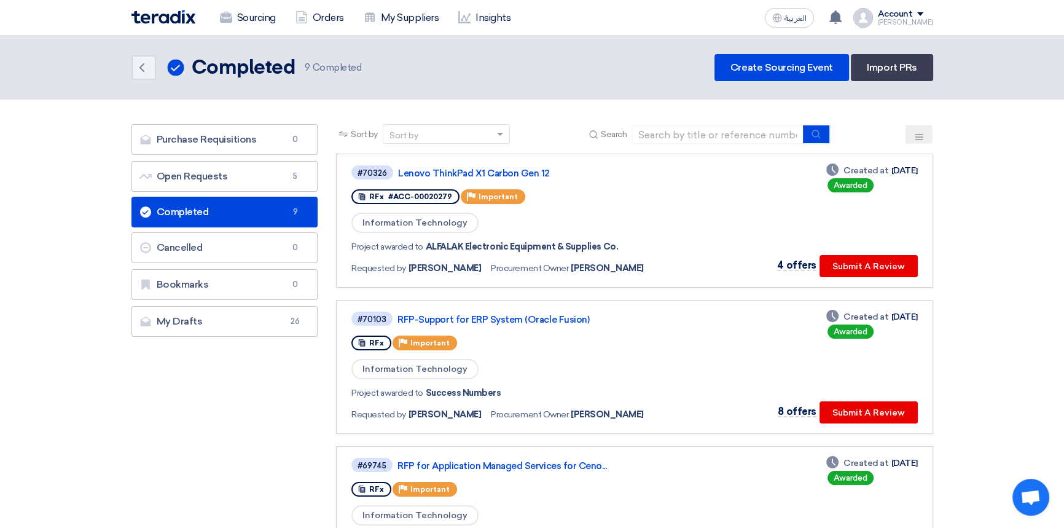
click at [135, 23] on img at bounding box center [164, 17] width 64 height 14
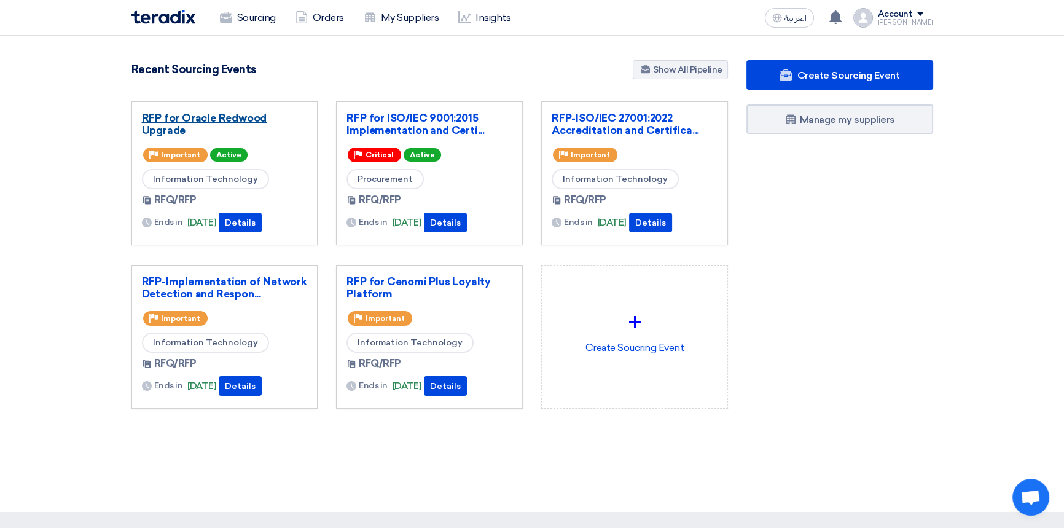
click at [215, 120] on link "RFP for Oracle Redwood Upgrade" at bounding box center [225, 124] width 166 height 25
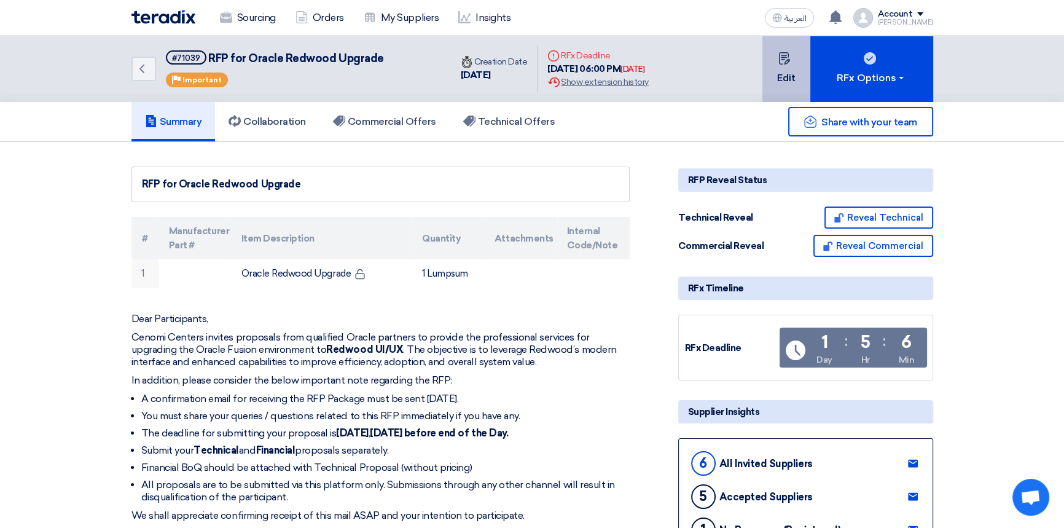
click at [784, 73] on button "Edit" at bounding box center [787, 69] width 48 height 66
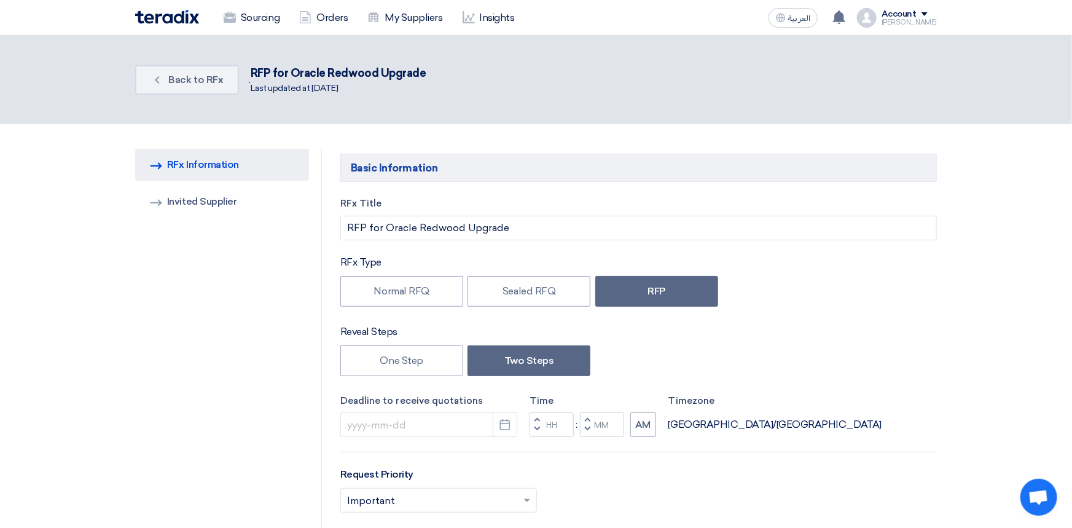
type input "[DATE]"
type input "06"
type input "00"
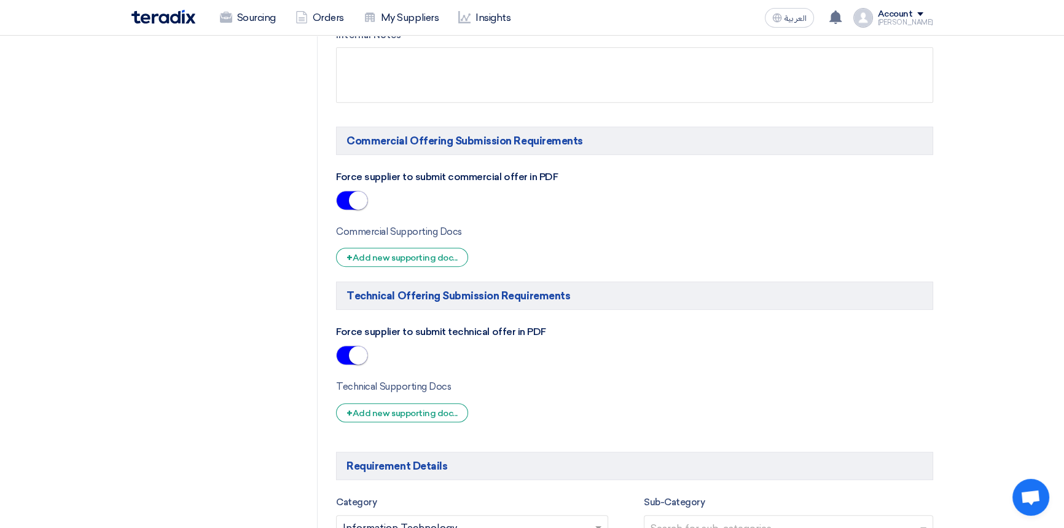
scroll to position [838, 0]
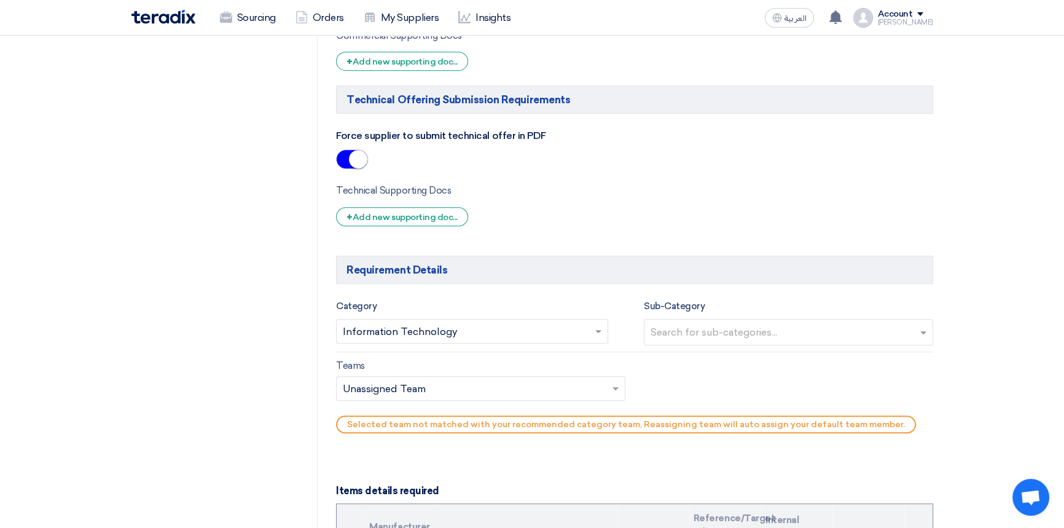
click at [481, 393] on input "text" at bounding box center [475, 389] width 264 height 20
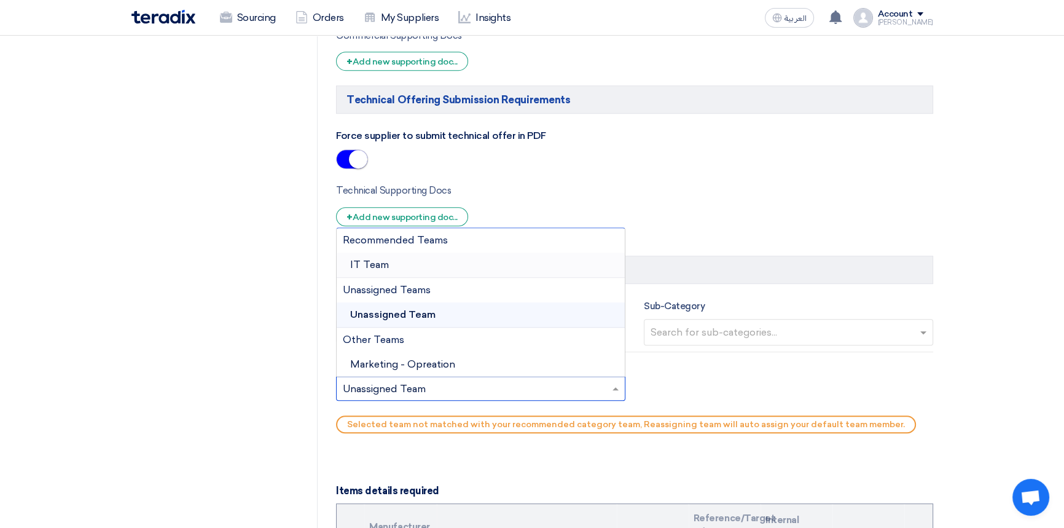
click at [406, 259] on div "IT Team" at bounding box center [481, 265] width 288 height 25
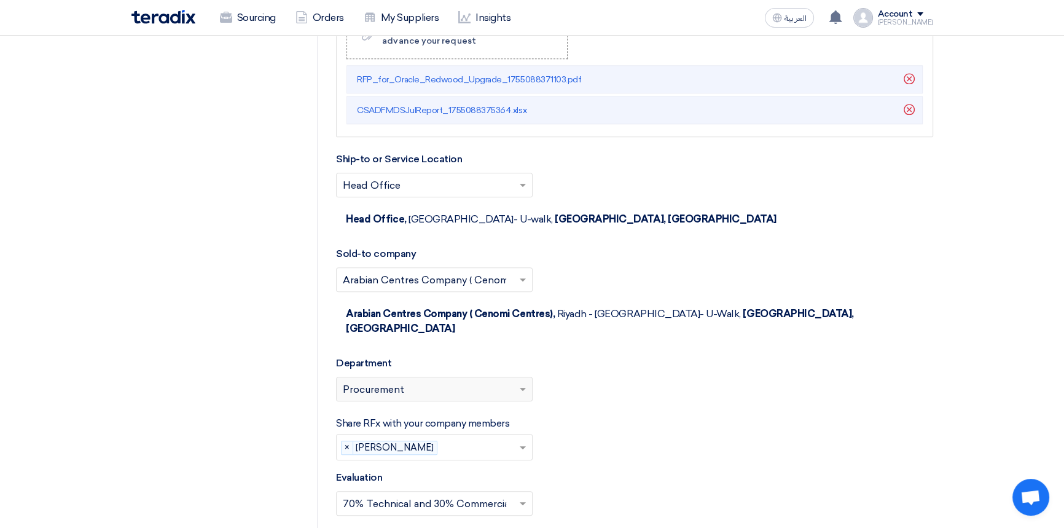
scroll to position [1676, 0]
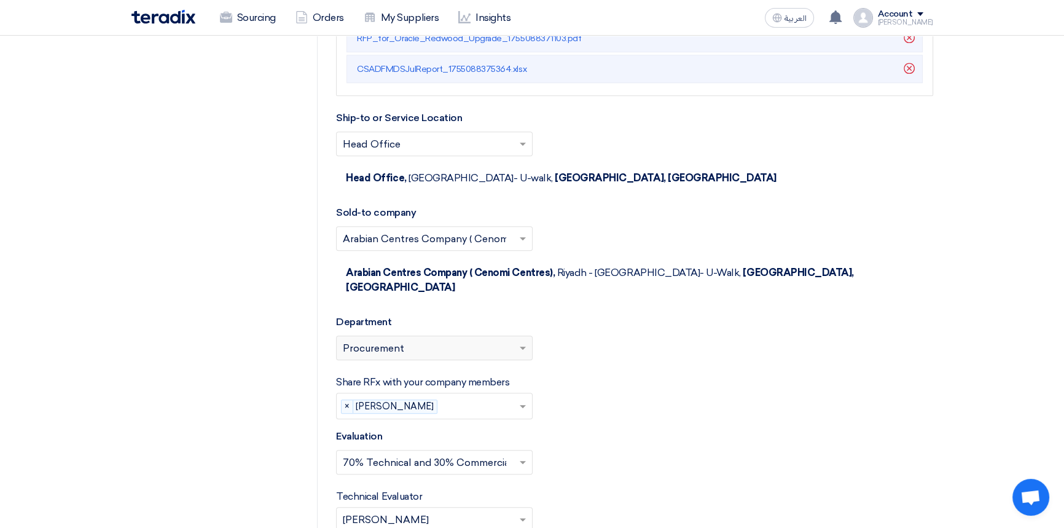
click at [461, 340] on div "Please select department... × Procurement" at bounding box center [427, 347] width 180 height 15
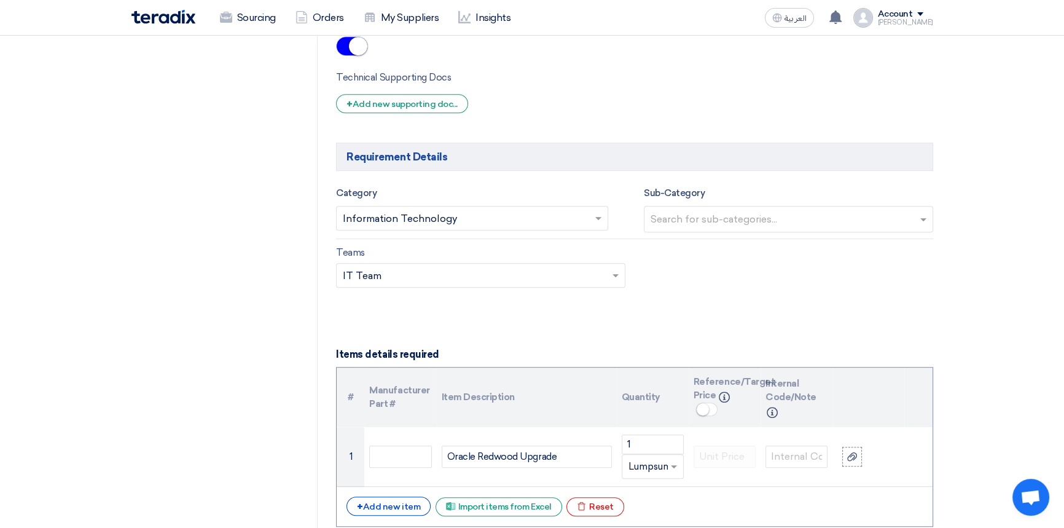
scroll to position [950, 0]
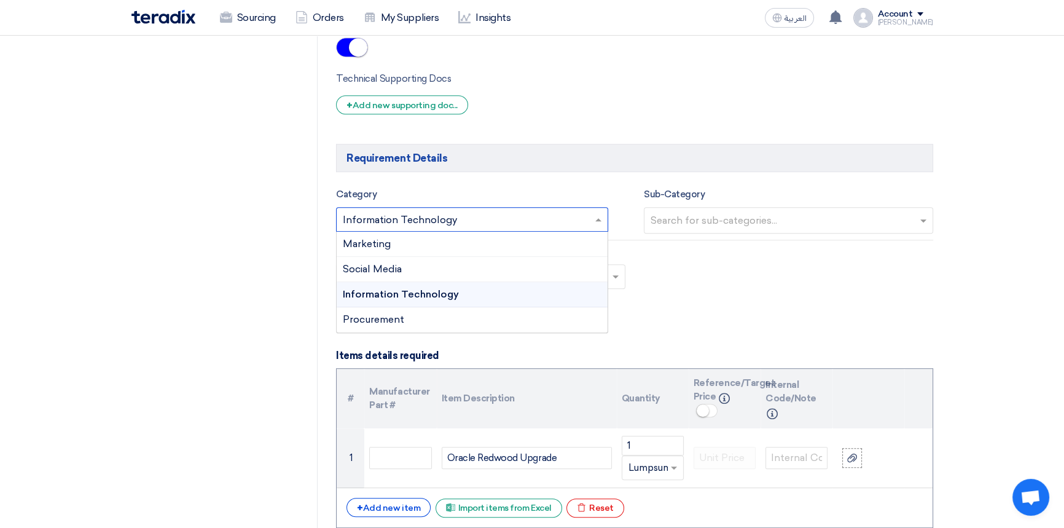
click at [480, 221] on input "text" at bounding box center [466, 221] width 246 height 20
click at [412, 295] on span "Information Technology" at bounding box center [401, 294] width 116 height 12
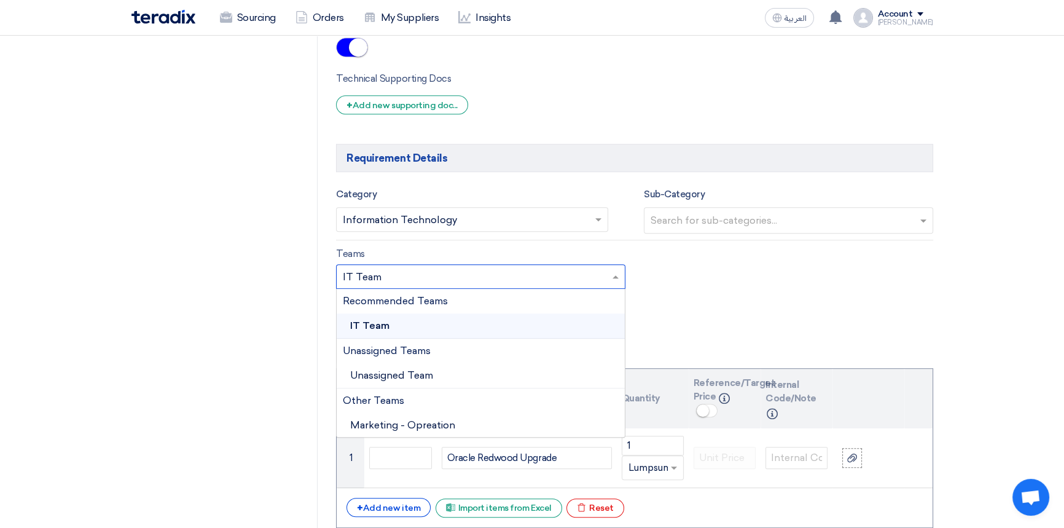
click at [447, 277] on input "text" at bounding box center [475, 277] width 264 height 20
click at [393, 323] on div "IT Team" at bounding box center [481, 325] width 288 height 25
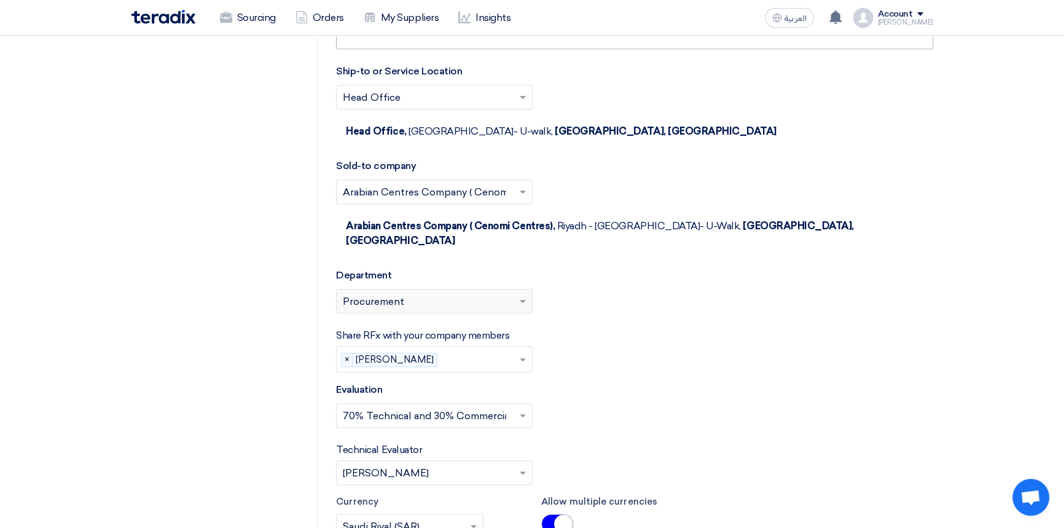
scroll to position [1788, 0]
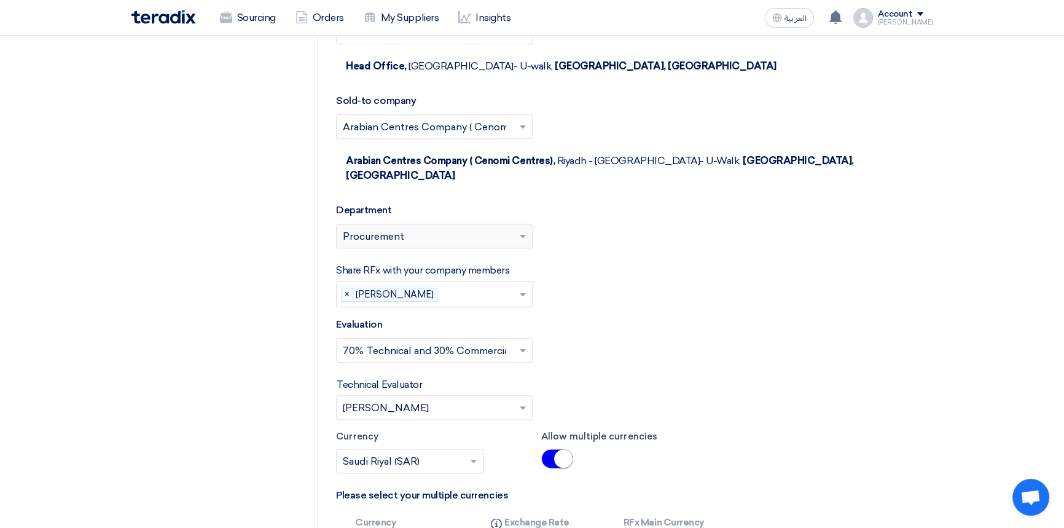
click at [406, 229] on div "Please select department... × Procurement" at bounding box center [427, 236] width 180 height 15
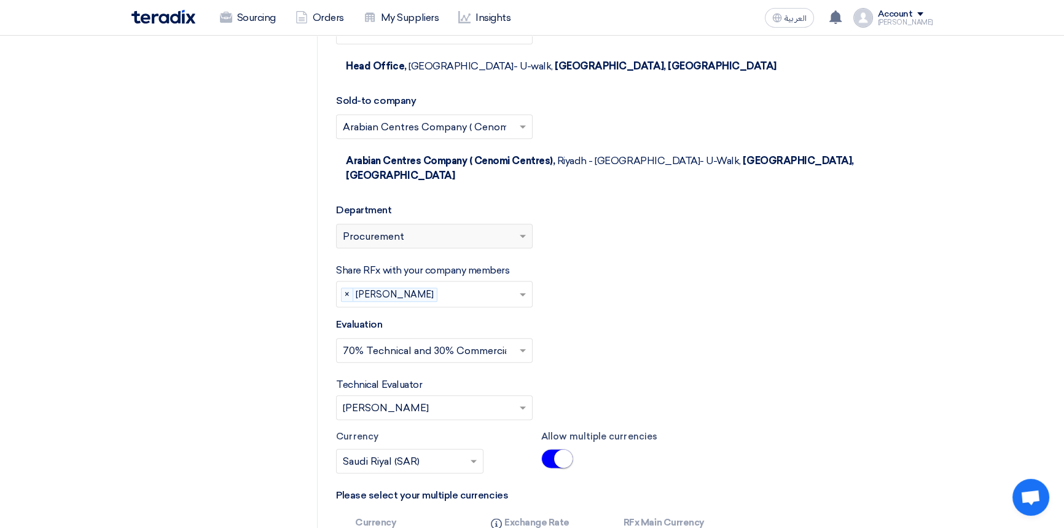
click at [371, 229] on span "Procurement" at bounding box center [373, 236] width 61 height 15
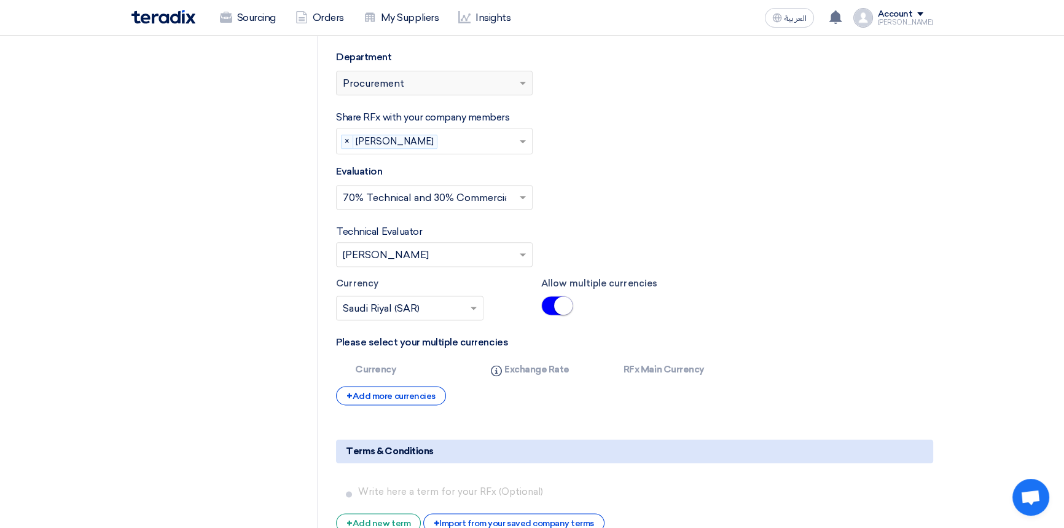
scroll to position [1955, 0]
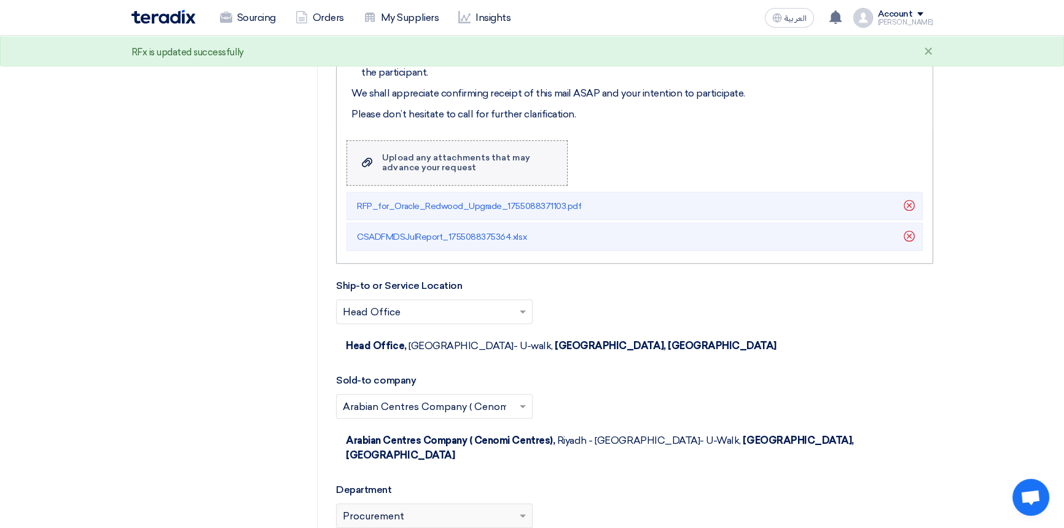
scroll to position [1564, 0]
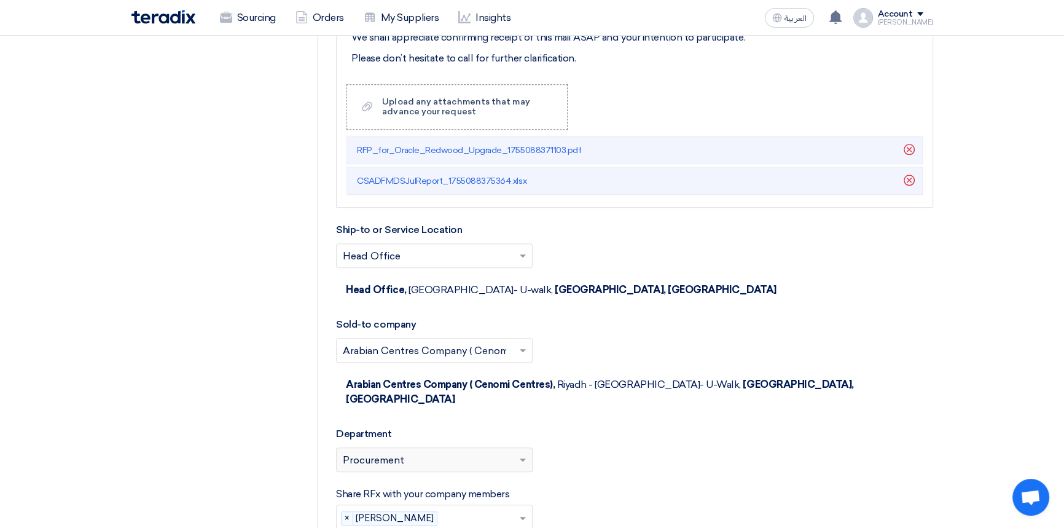
click at [412, 452] on div "Please select department... × Procurement" at bounding box center [427, 459] width 180 height 15
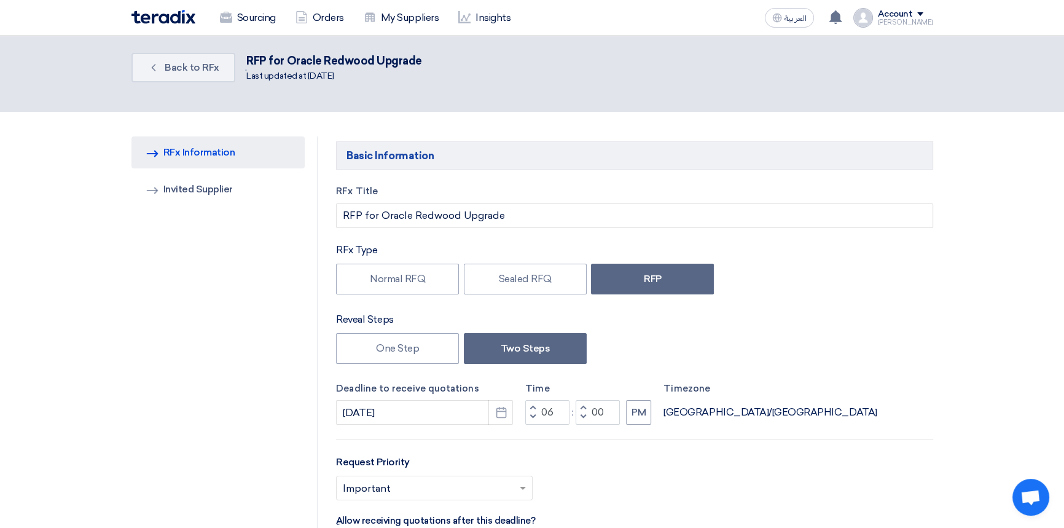
scroll to position [0, 0]
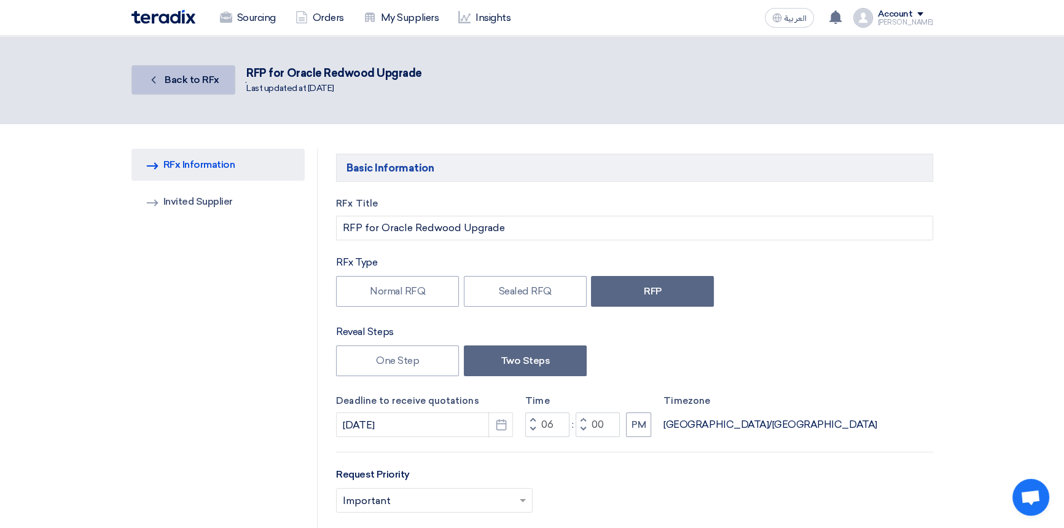
click at [167, 82] on span "Back to RFx" at bounding box center [192, 80] width 55 height 12
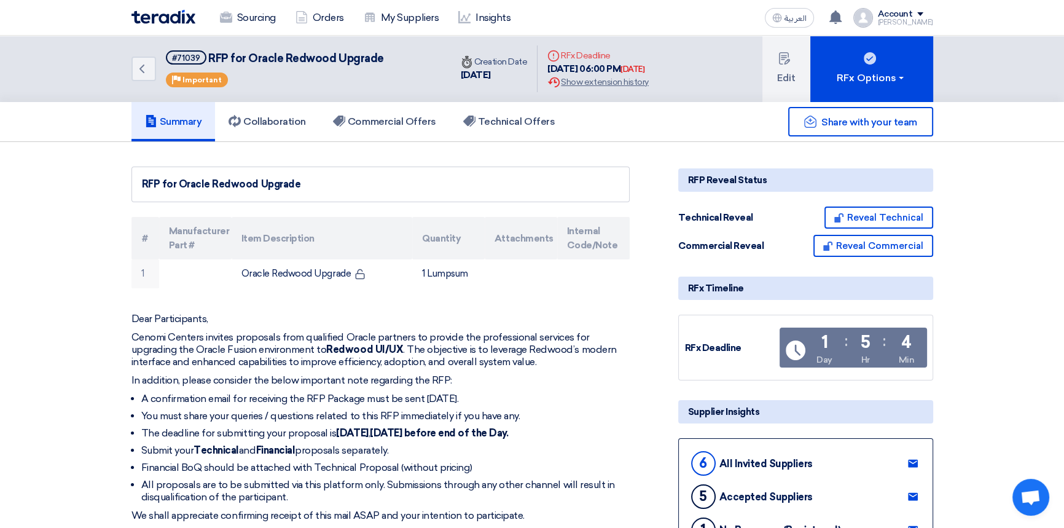
click at [149, 19] on img at bounding box center [164, 17] width 64 height 14
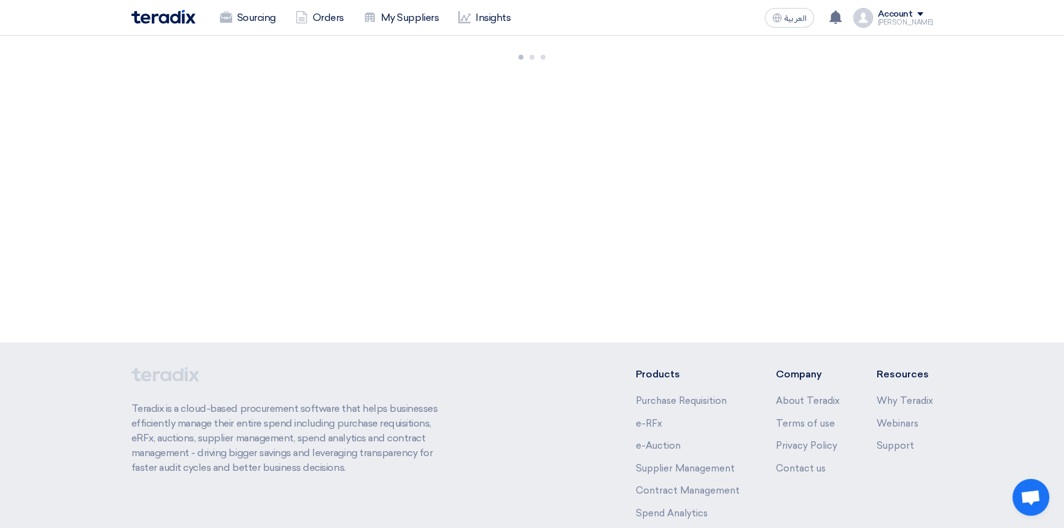
click at [908, 18] on div "Account" at bounding box center [895, 14] width 35 height 10
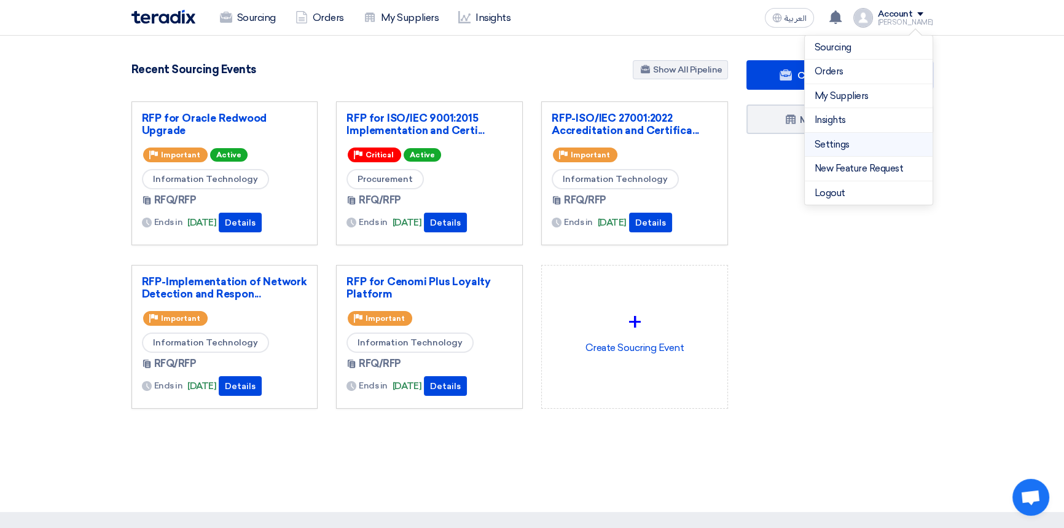
click at [844, 149] on link "Settings" at bounding box center [869, 145] width 108 height 14
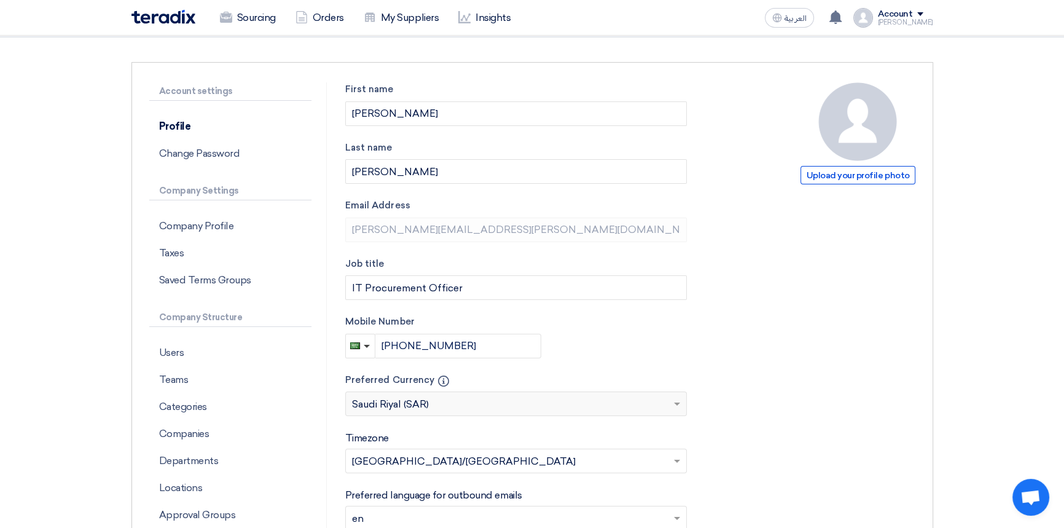
scroll to position [223, 0]
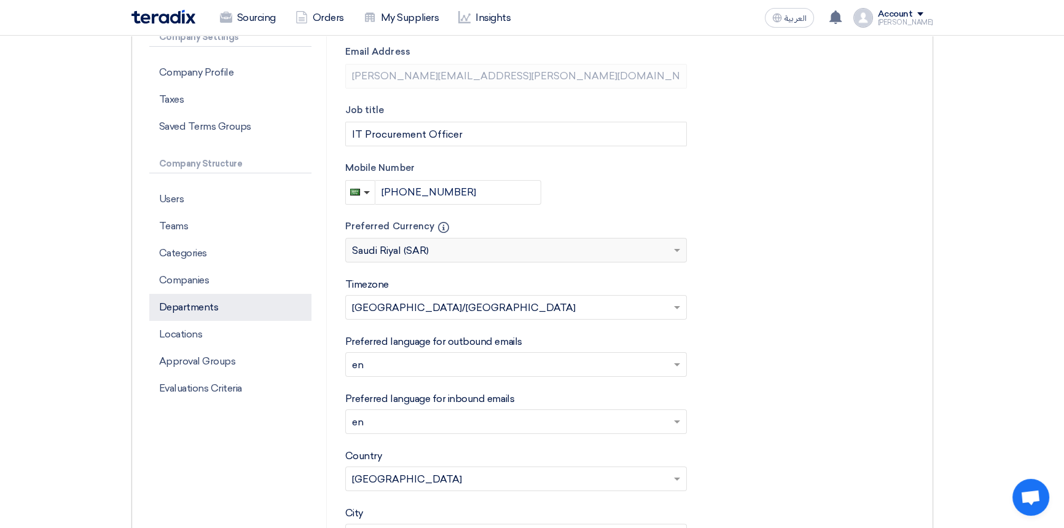
click at [213, 311] on p "Departments" at bounding box center [230, 307] width 162 height 27
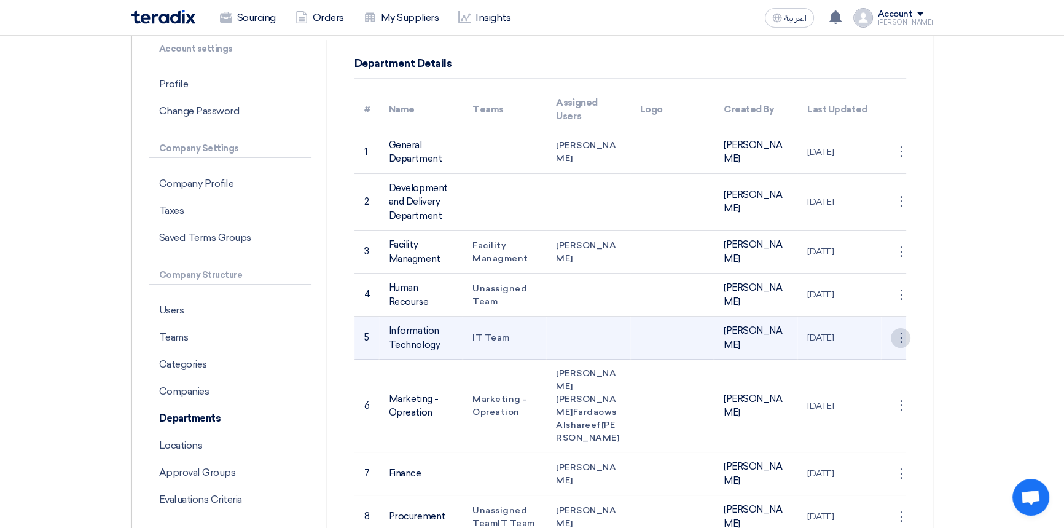
scroll to position [111, 0]
click at [898, 162] on div "⋮" at bounding box center [901, 153] width 20 height 20
click at [868, 361] on link "Save Department" at bounding box center [863, 362] width 96 height 18
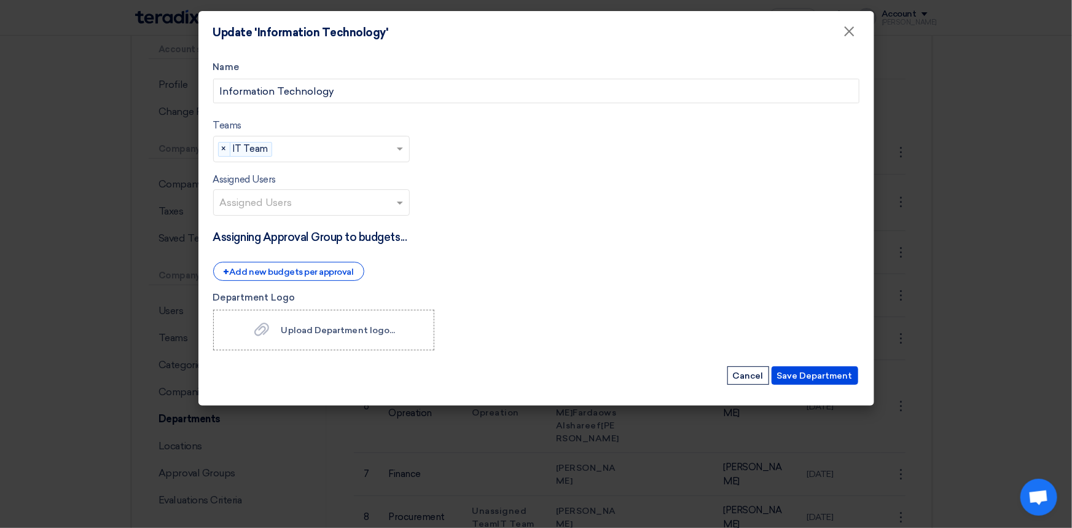
click at [328, 199] on input "text" at bounding box center [313, 204] width 186 height 20
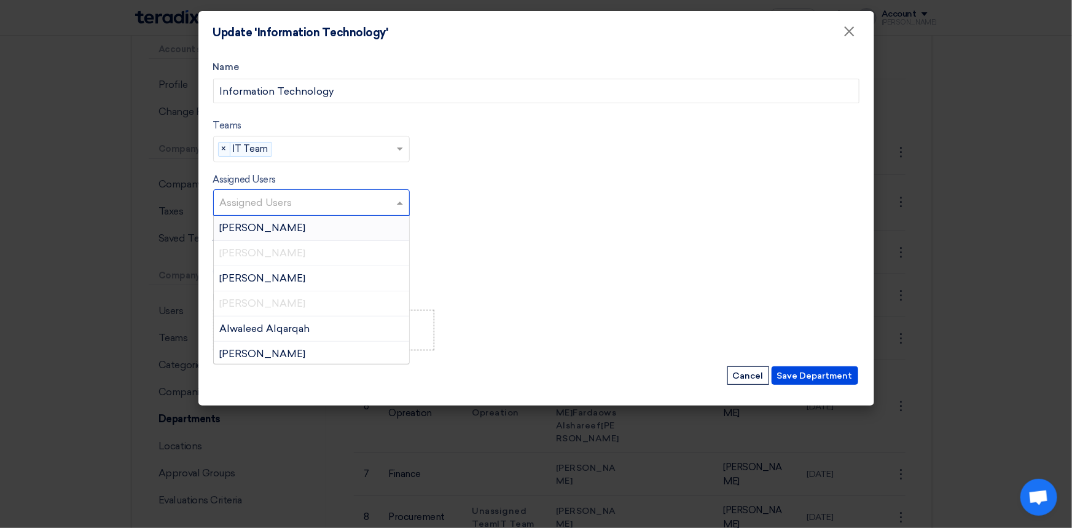
type input "f"
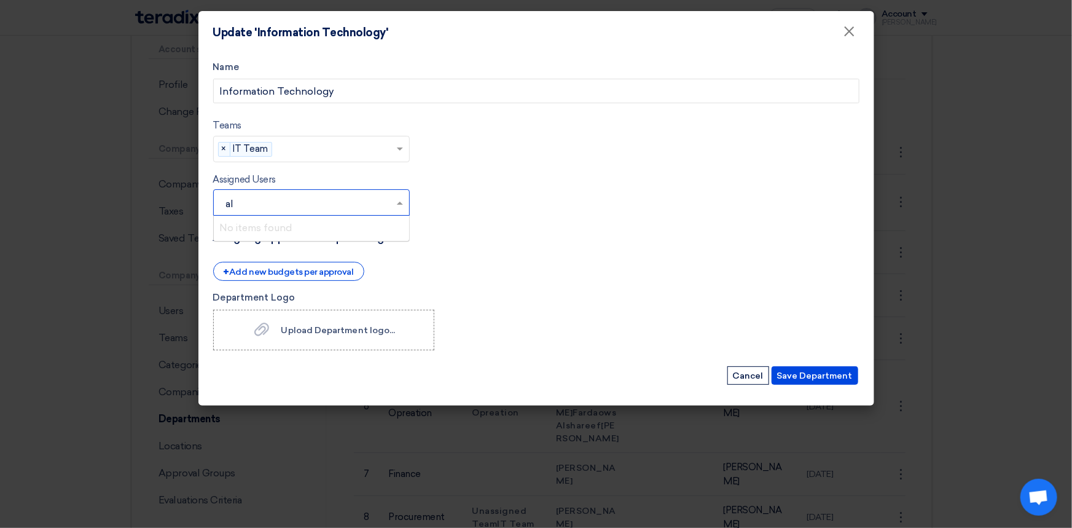
type input "a"
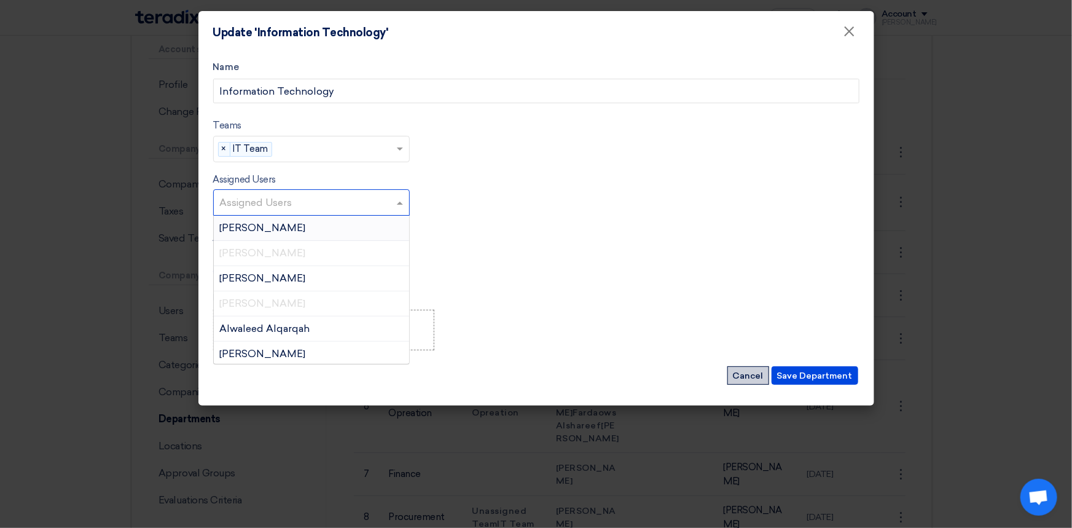
click at [745, 372] on button "Cancel" at bounding box center [749, 375] width 42 height 18
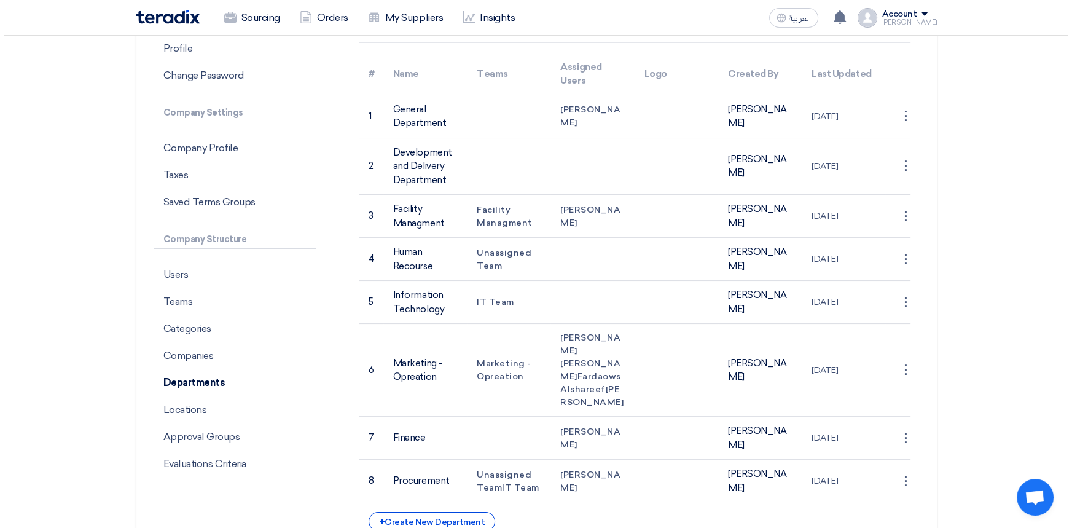
scroll to position [167, 0]
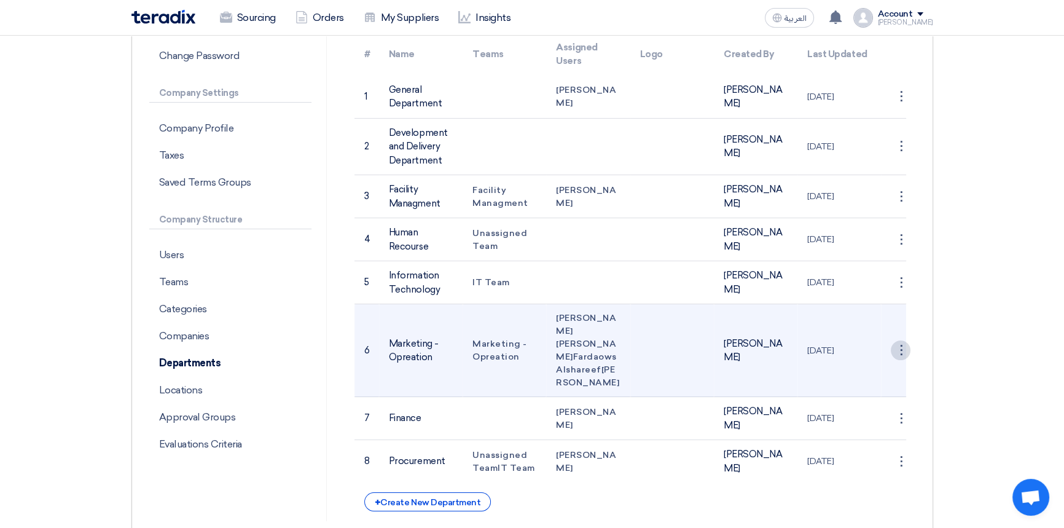
click at [896, 106] on div "⋮" at bounding box center [901, 97] width 20 height 20
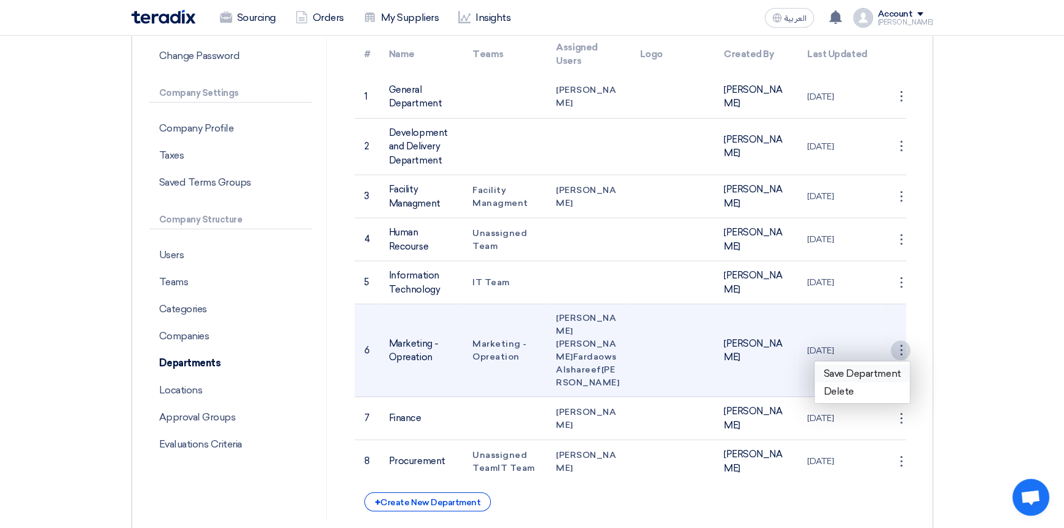
click at [858, 380] on link "Save Department" at bounding box center [863, 373] width 96 height 18
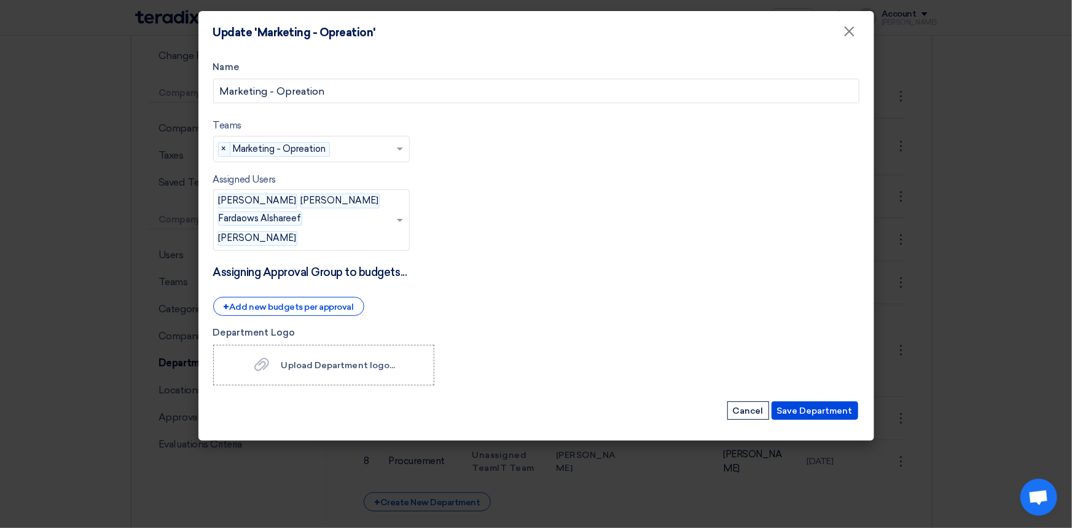
click at [395, 235] on input "text" at bounding box center [348, 239] width 93 height 20
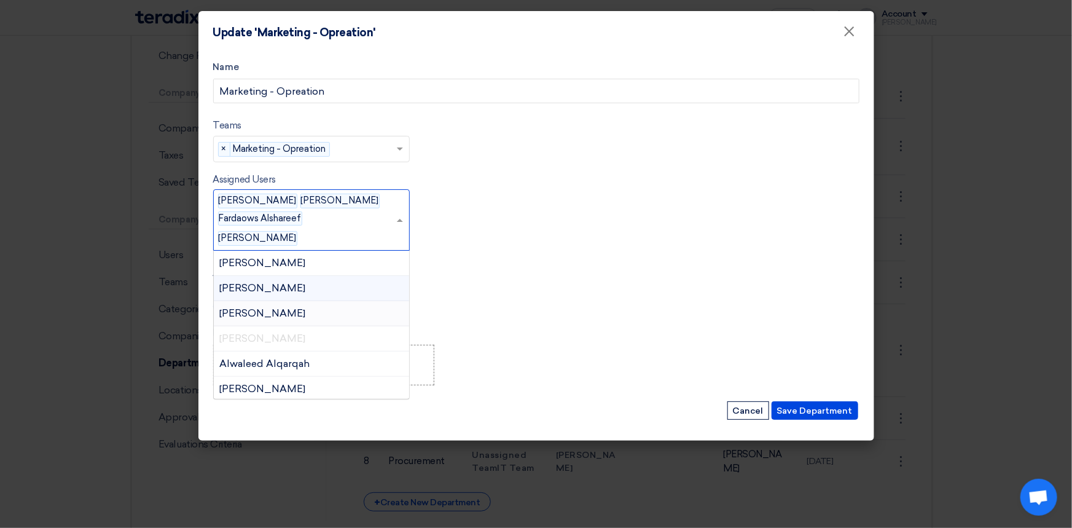
click at [299, 336] on span "[PERSON_NAME]" at bounding box center [263, 339] width 86 height 12
type input "f"
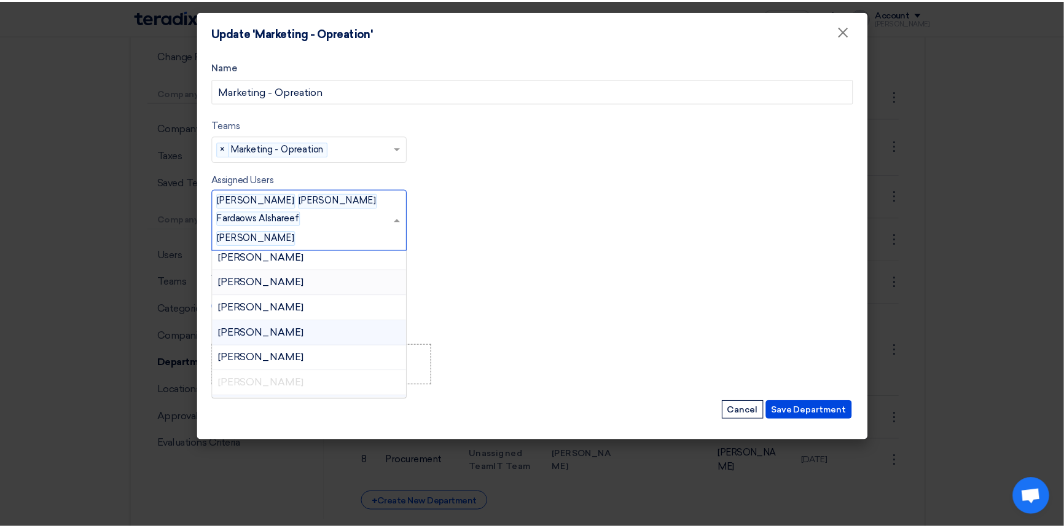
scroll to position [223, 0]
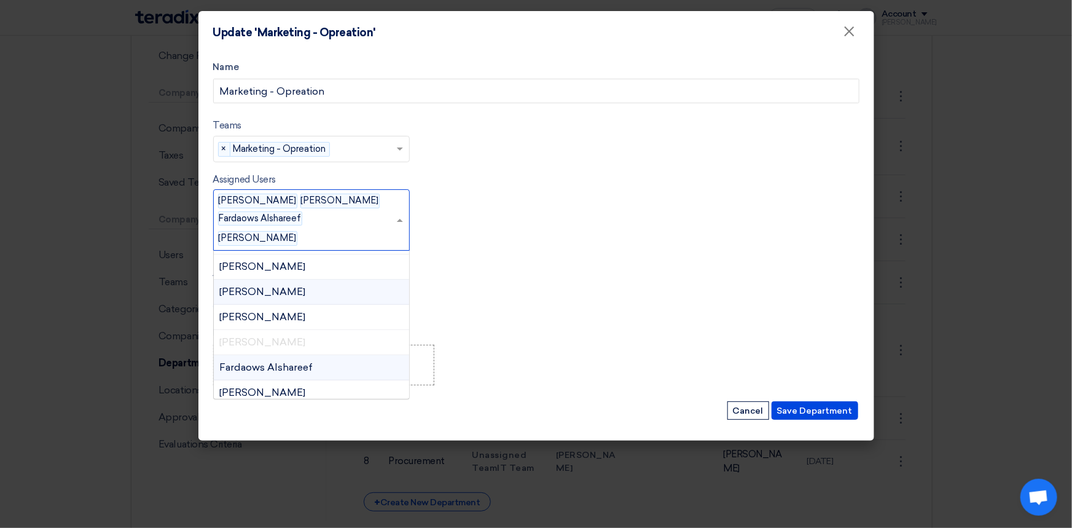
click at [267, 336] on span "[PERSON_NAME]" at bounding box center [263, 342] width 86 height 12
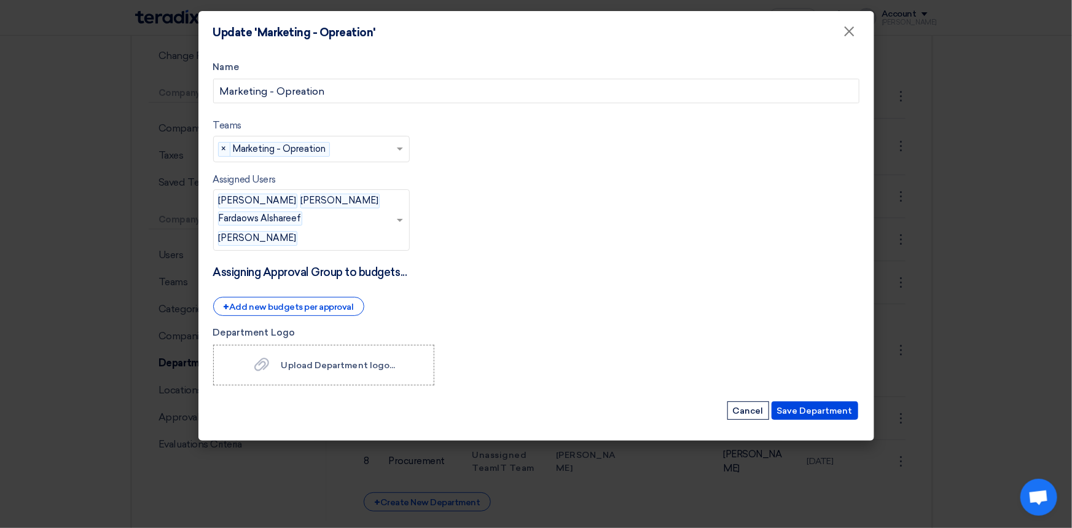
click at [502, 305] on form "Name Marketing - Opreation Teams teams... × Marketing - Opreation × Assigned Us…" at bounding box center [536, 240] width 647 height 361
click at [760, 411] on button "Cancel" at bounding box center [749, 410] width 42 height 18
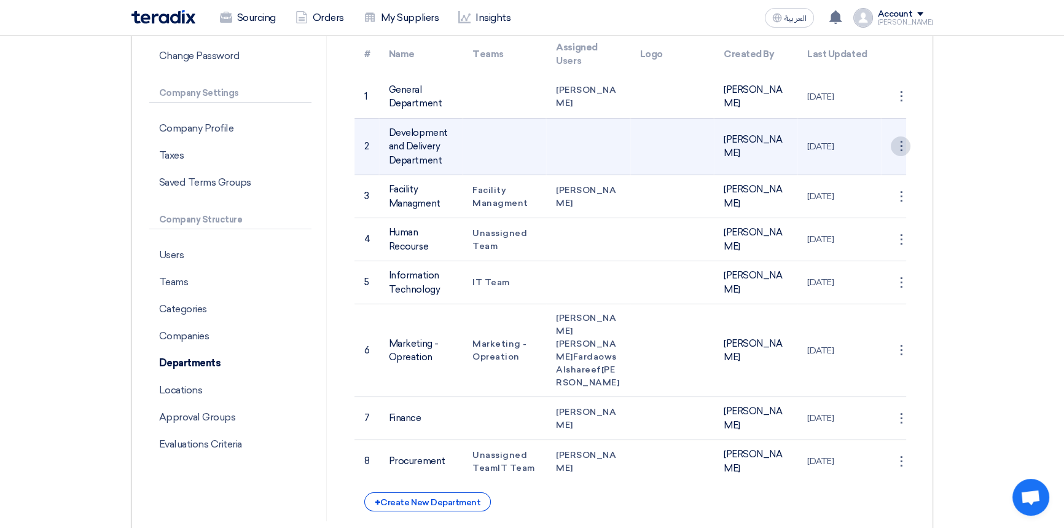
click at [900, 106] on div "⋮" at bounding box center [901, 97] width 20 height 20
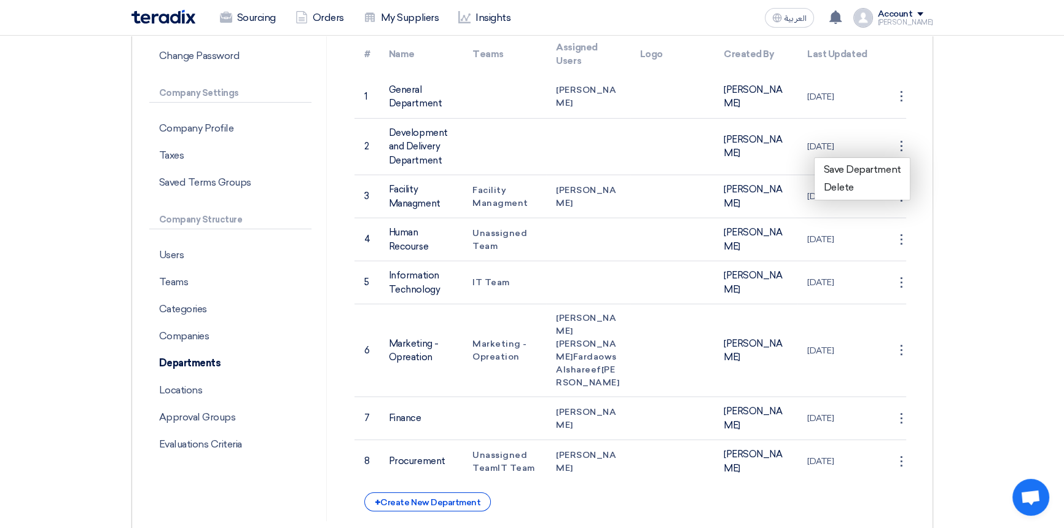
click at [971, 254] on section "Account settings Profile Change Password Company Settings Company Profile Taxes…" at bounding box center [532, 253] width 1064 height 626
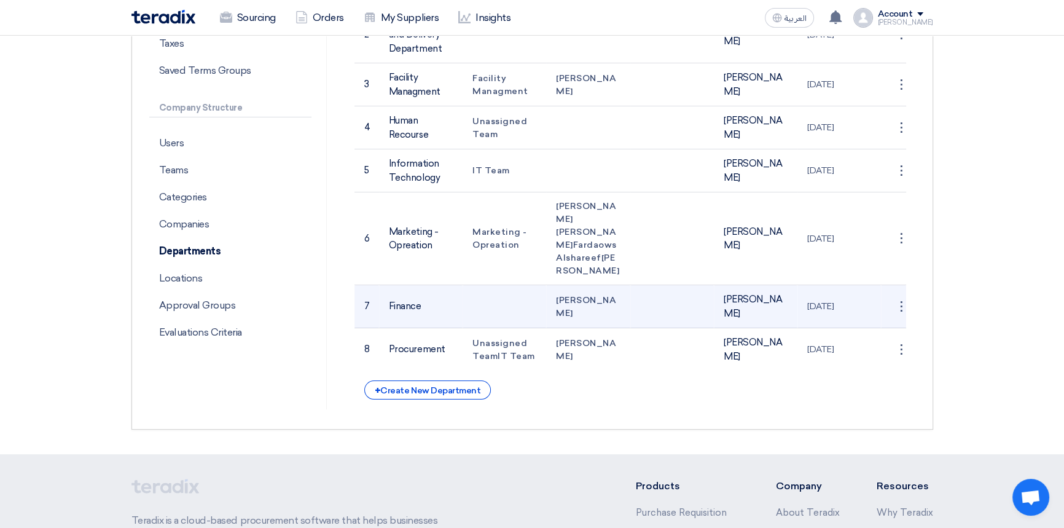
scroll to position [0, 0]
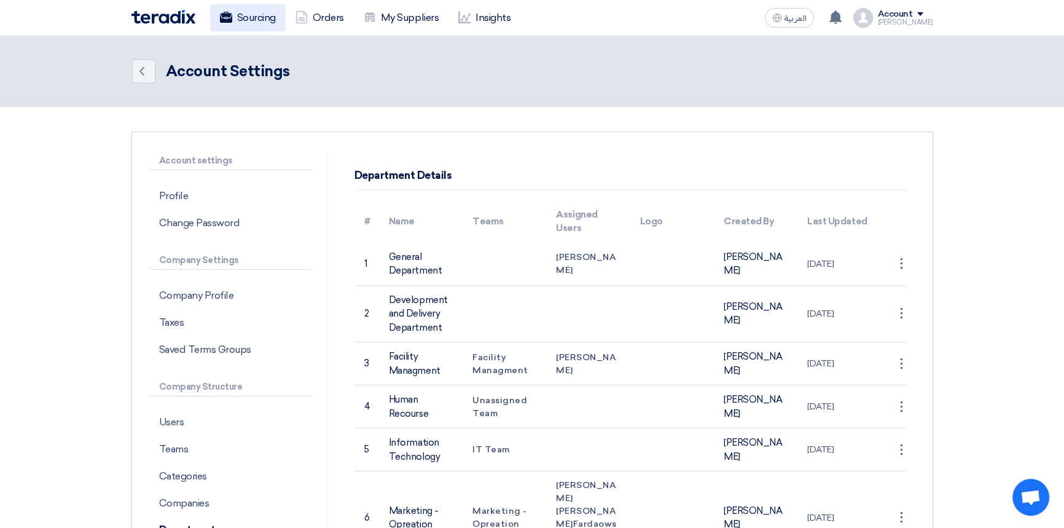
click at [245, 18] on link "Sourcing" at bounding box center [248, 17] width 76 height 27
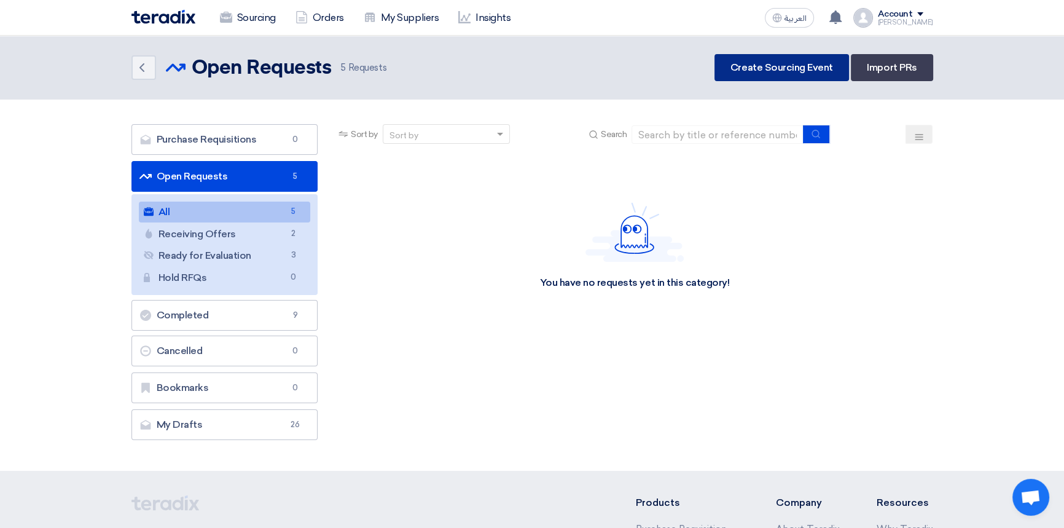
click at [758, 67] on link "Create Sourcing Event" at bounding box center [782, 67] width 135 height 27
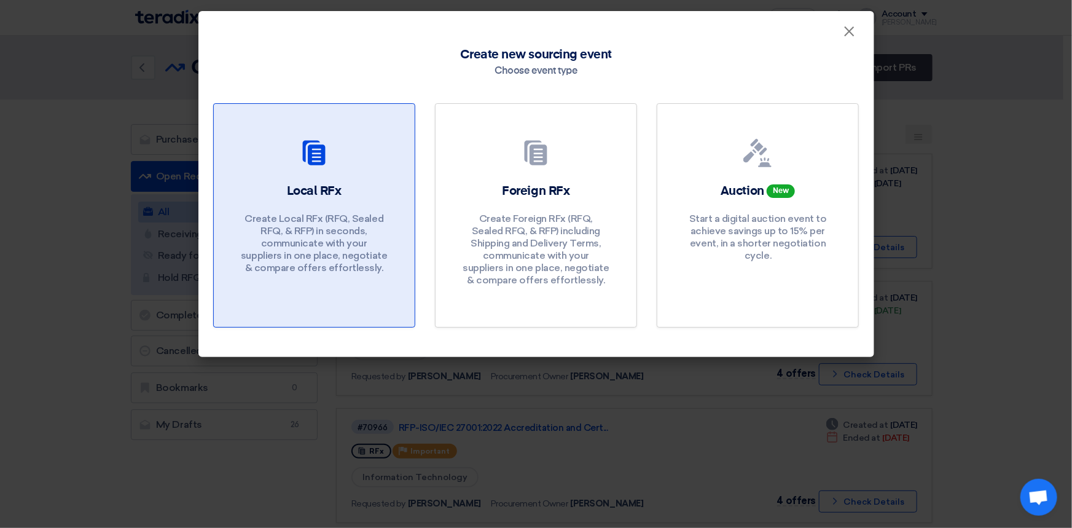
click at [366, 224] on p "Create Local RFx (RFQ, Sealed RFQ, & RFP) in seconds, communicate with your sup…" at bounding box center [314, 243] width 148 height 61
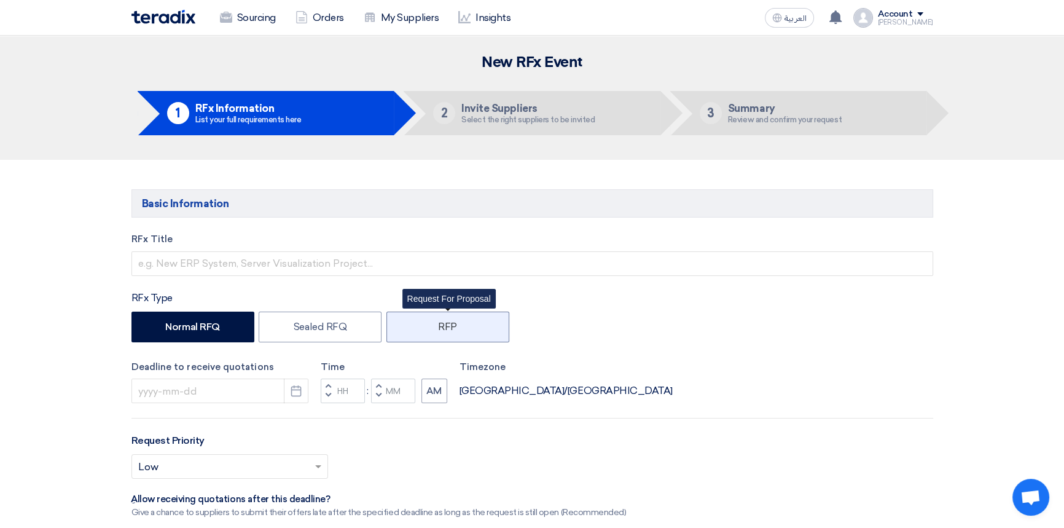
click at [438, 335] on label "RFP" at bounding box center [448, 327] width 123 height 31
click at [438, 330] on input "RFP" at bounding box center [442, 326] width 8 height 8
radio input "true"
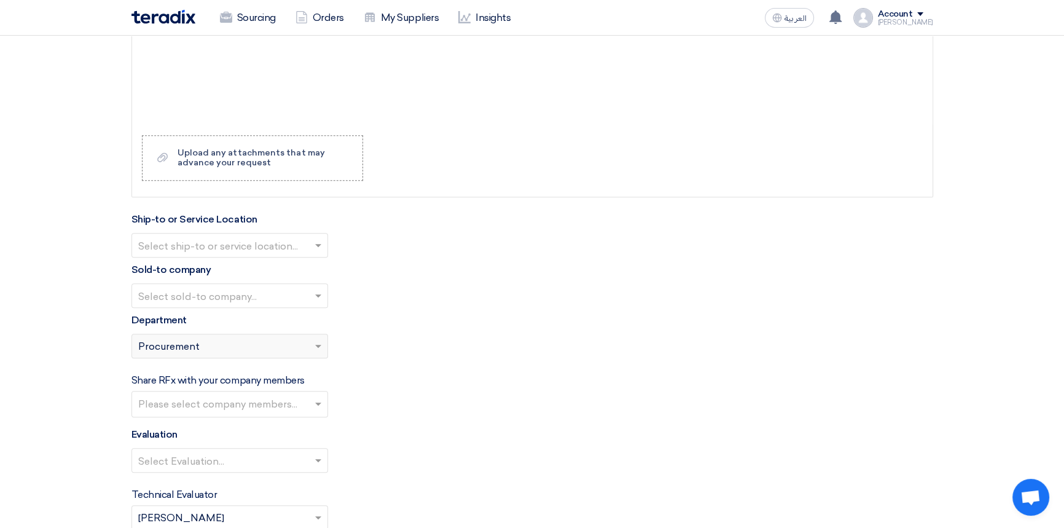
scroll to position [1564, 0]
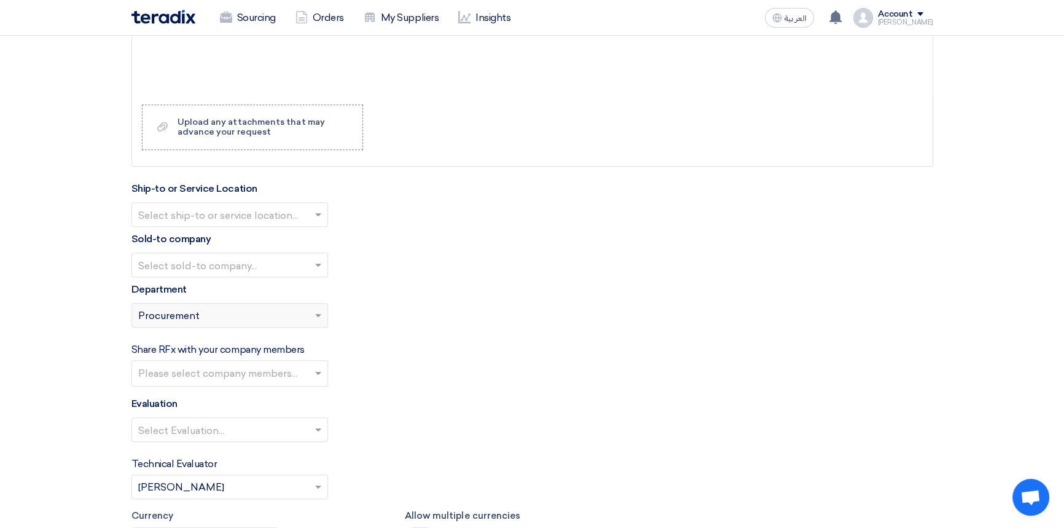
click at [269, 320] on div "Please select department... × Procurement" at bounding box center [222, 315] width 180 height 15
click at [269, 318] on div "Please select department... × Procurement" at bounding box center [222, 315] width 180 height 15
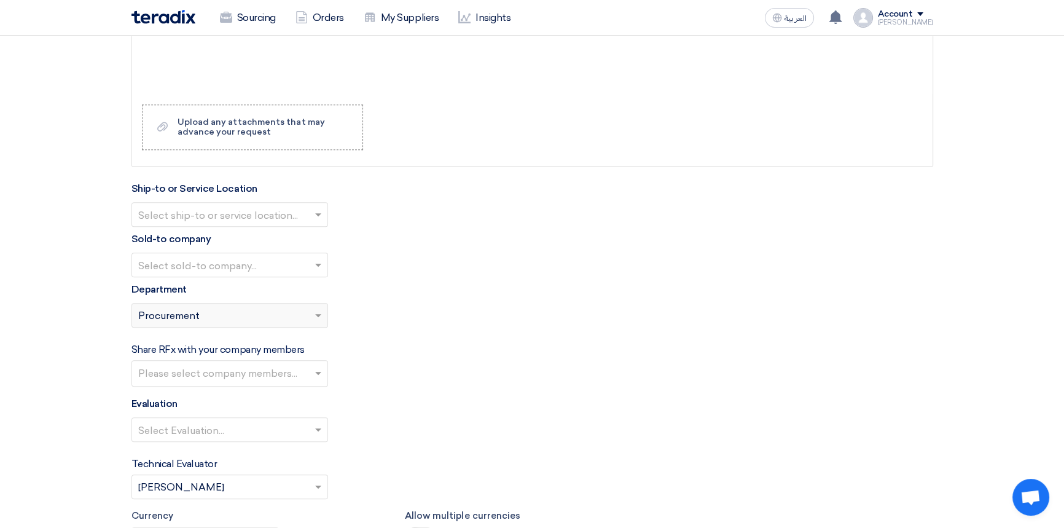
click at [269, 318] on div "Please select department... × Procurement" at bounding box center [222, 315] width 180 height 15
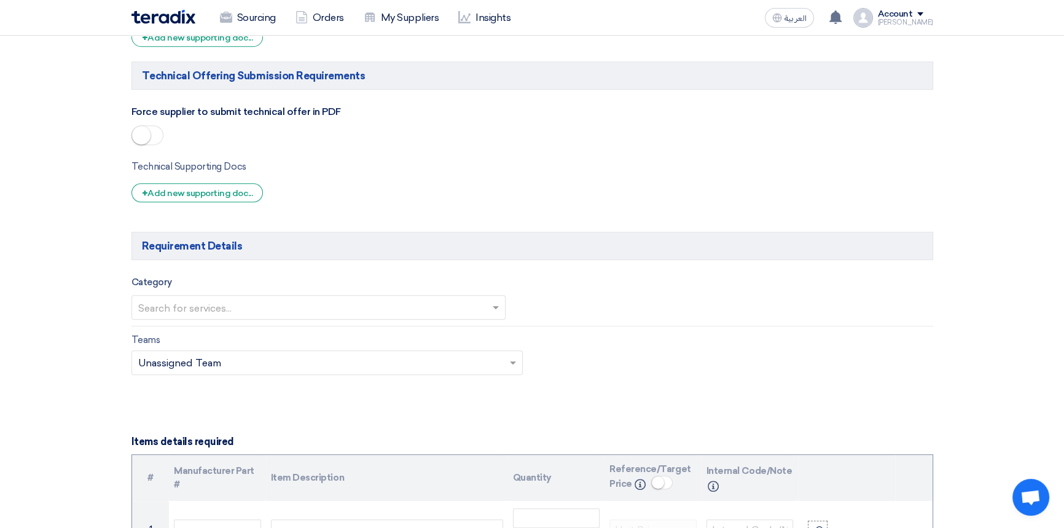
scroll to position [894, 0]
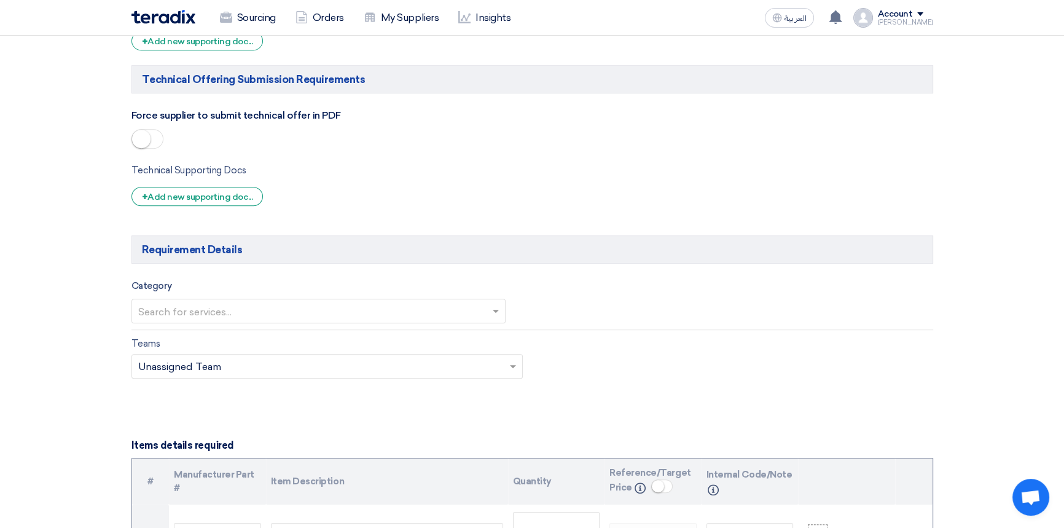
click at [275, 313] on input "text" at bounding box center [312, 312] width 349 height 20
click at [215, 383] on span "Information Technology" at bounding box center [195, 386] width 114 height 12
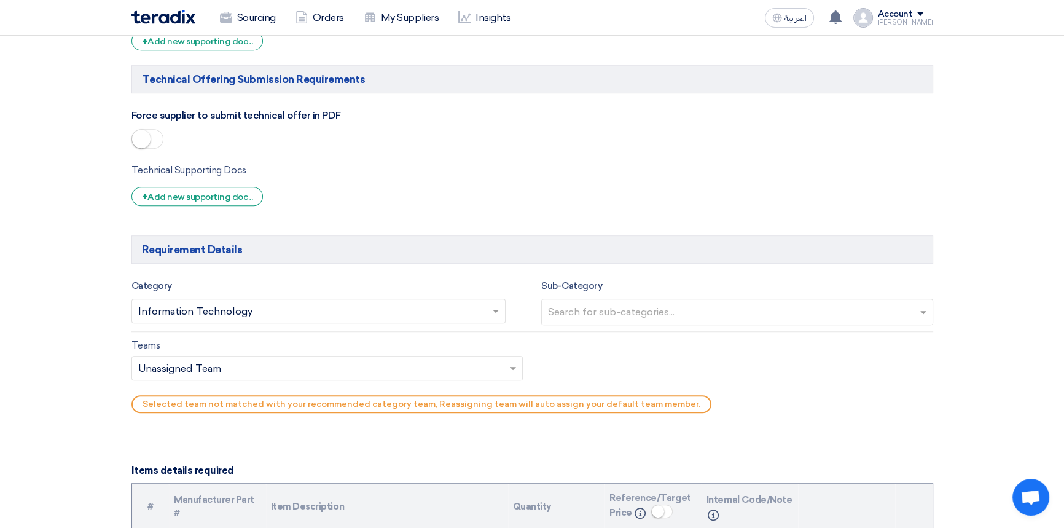
click at [254, 369] on input "text" at bounding box center [321, 369] width 366 height 20
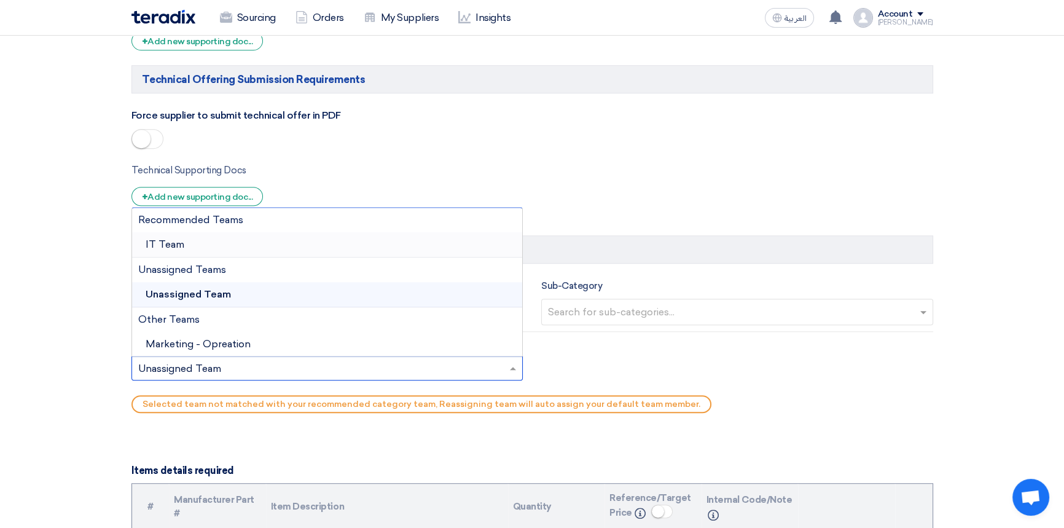
click at [218, 245] on div "IT Team" at bounding box center [327, 244] width 391 height 25
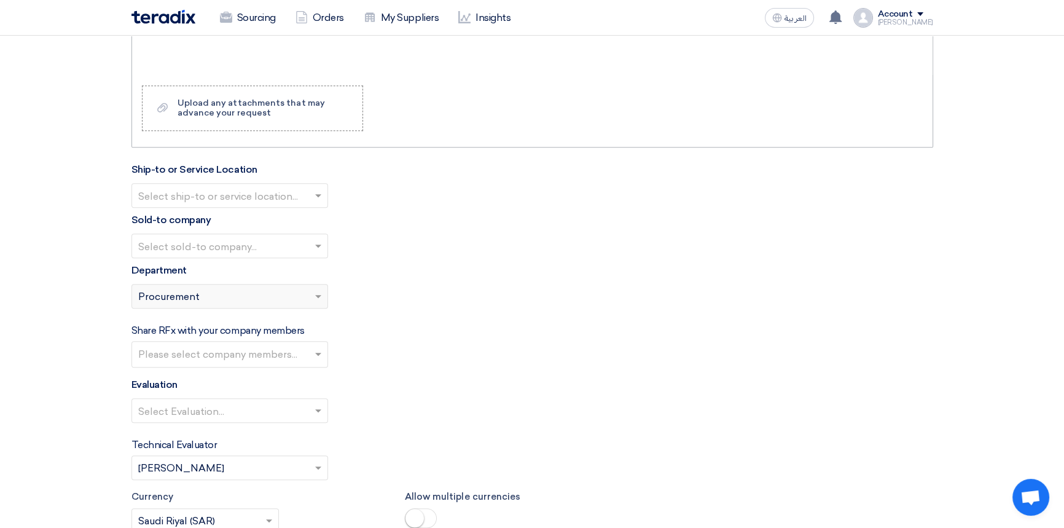
scroll to position [1620, 0]
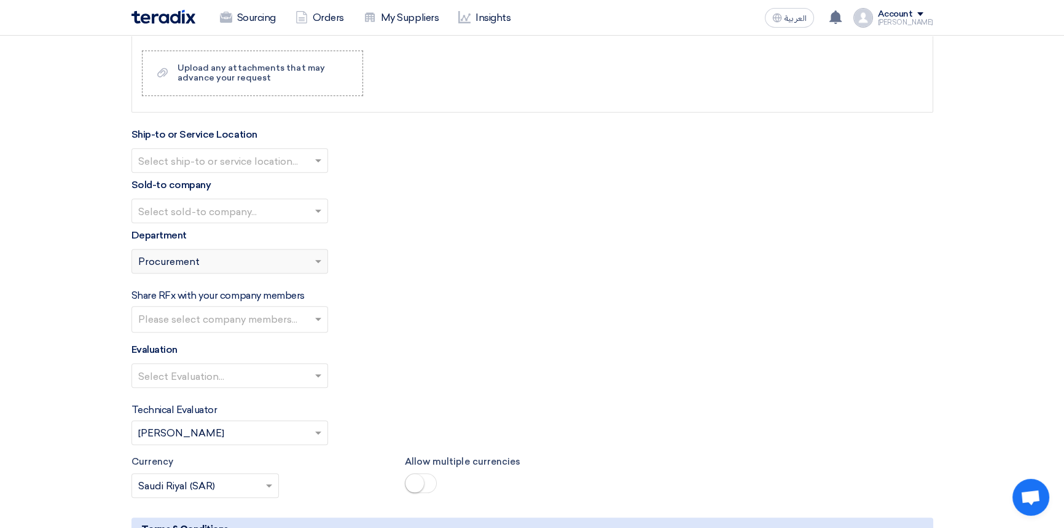
click at [255, 258] on div "Please select department... × Procurement" at bounding box center [222, 261] width 180 height 15
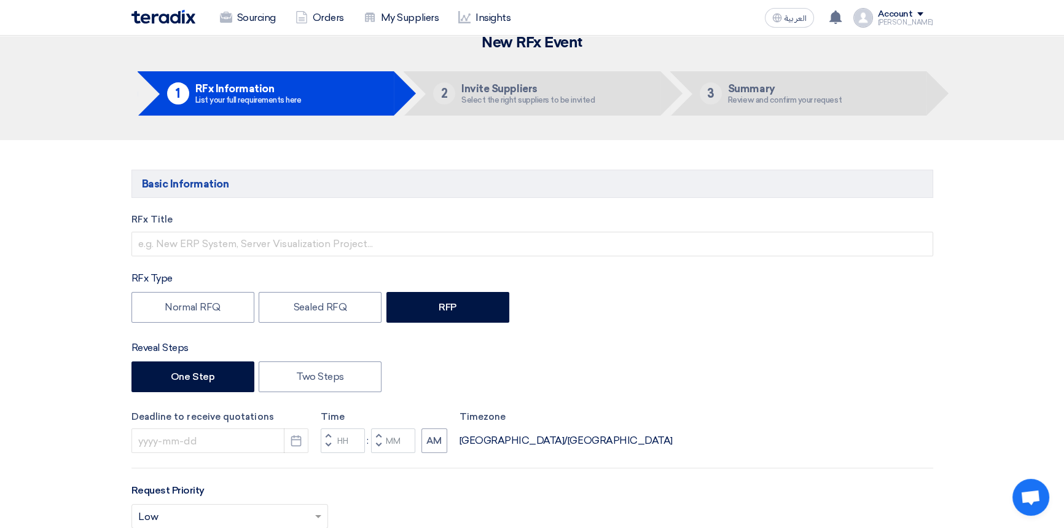
scroll to position [0, 0]
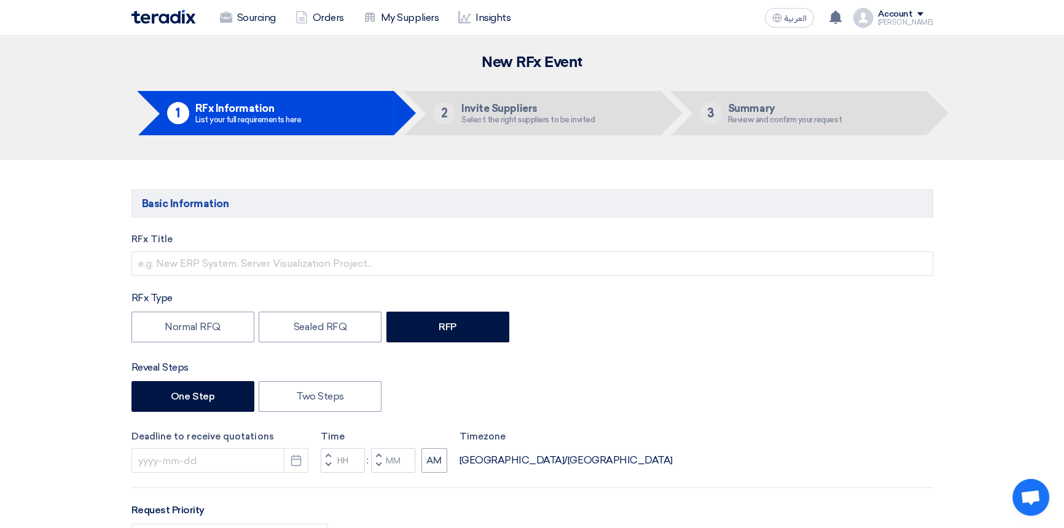
click at [151, 13] on img at bounding box center [164, 17] width 64 height 14
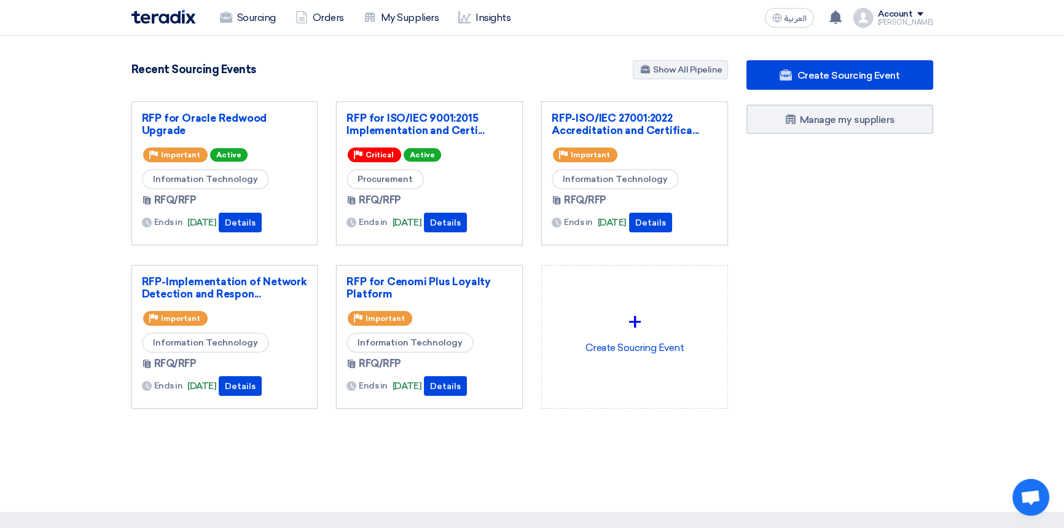
click at [160, 19] on img at bounding box center [164, 17] width 64 height 14
click at [253, 12] on link "Sourcing" at bounding box center [248, 17] width 76 height 27
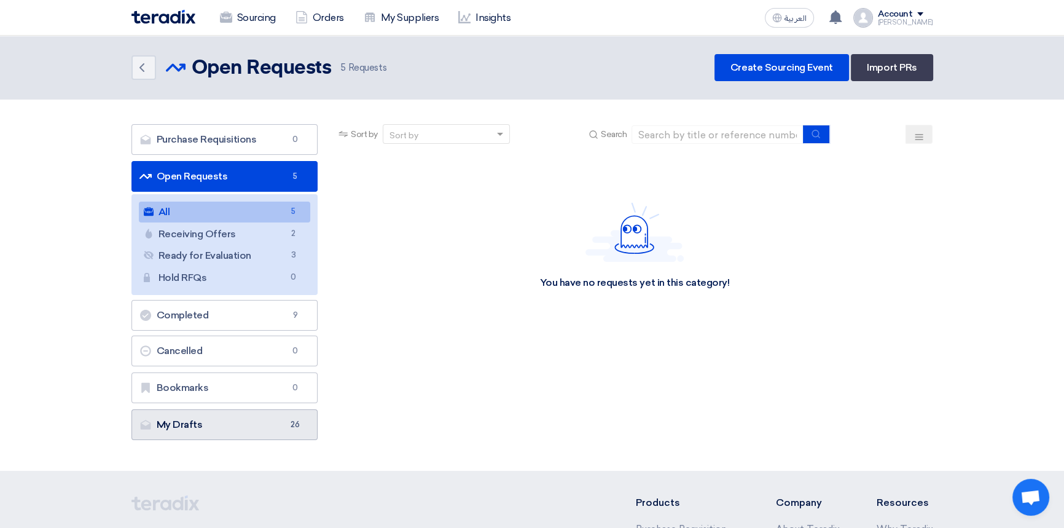
click at [210, 414] on link "My Drafts My Drafts 26" at bounding box center [225, 424] width 187 height 31
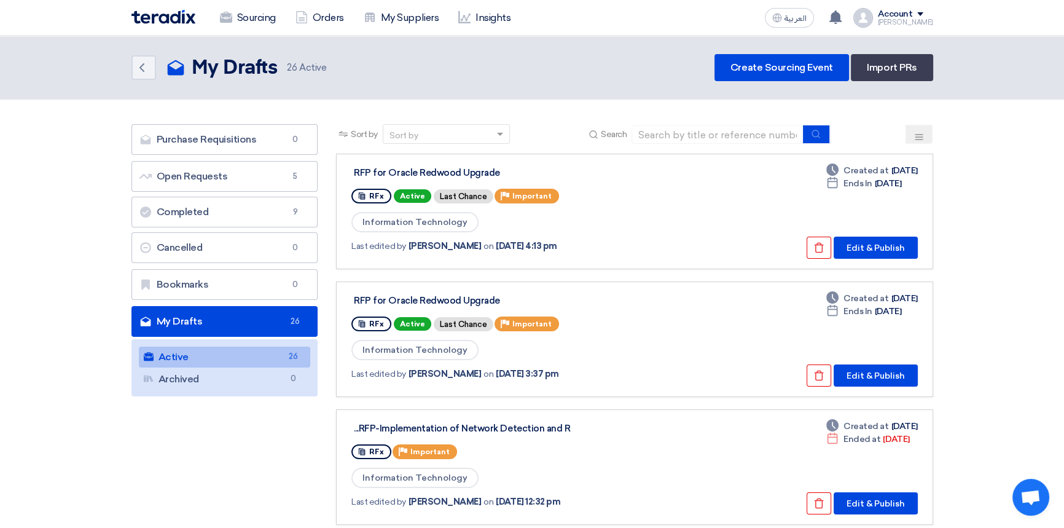
click at [232, 308] on link "My Drafts My Drafts 26" at bounding box center [225, 321] width 187 height 31
click at [190, 358] on link "Active Active 26" at bounding box center [225, 357] width 172 height 21
click at [817, 248] on use at bounding box center [818, 248] width 9 height 10
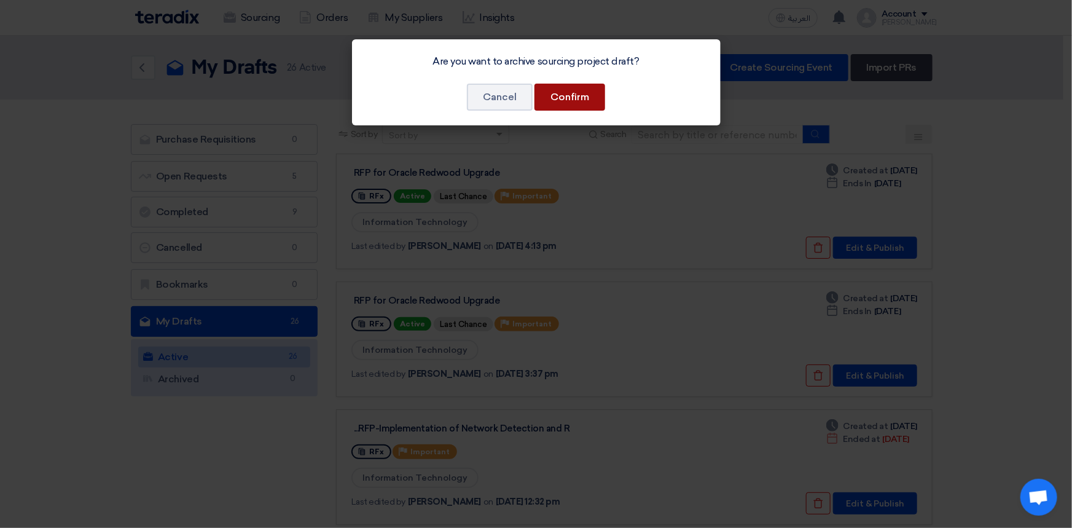
click at [570, 97] on button "Confirm" at bounding box center [570, 97] width 71 height 27
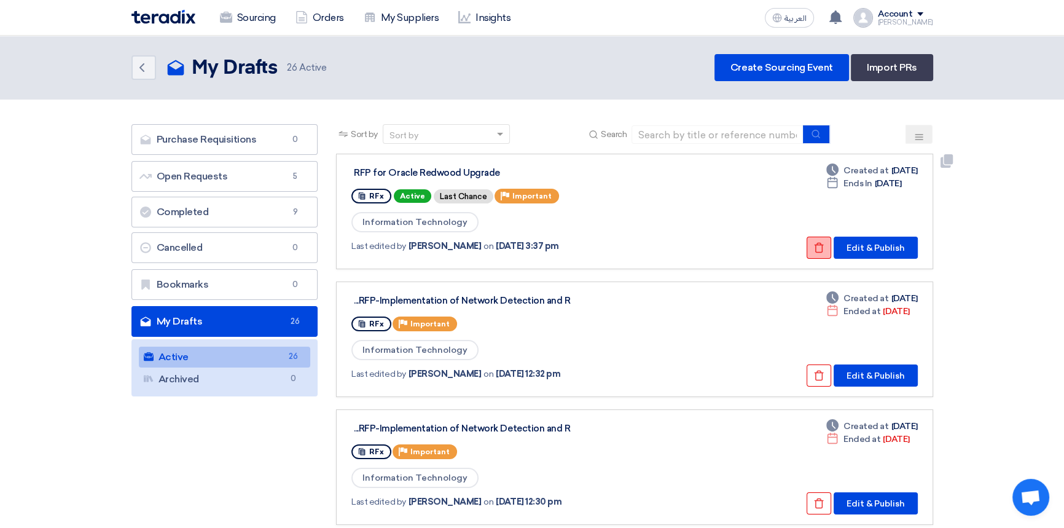
click at [820, 244] on use at bounding box center [818, 248] width 9 height 10
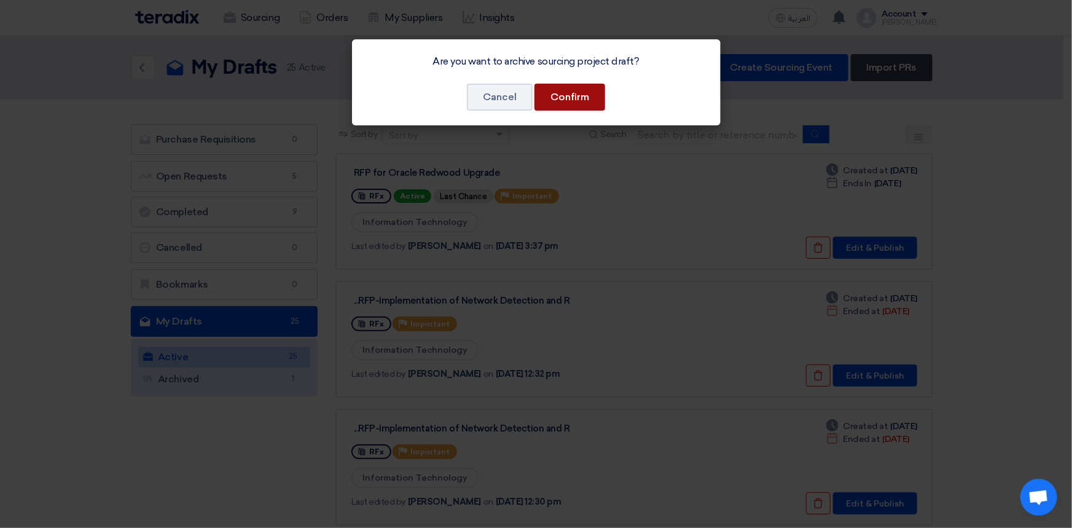
click at [583, 106] on button "Confirm" at bounding box center [570, 97] width 71 height 27
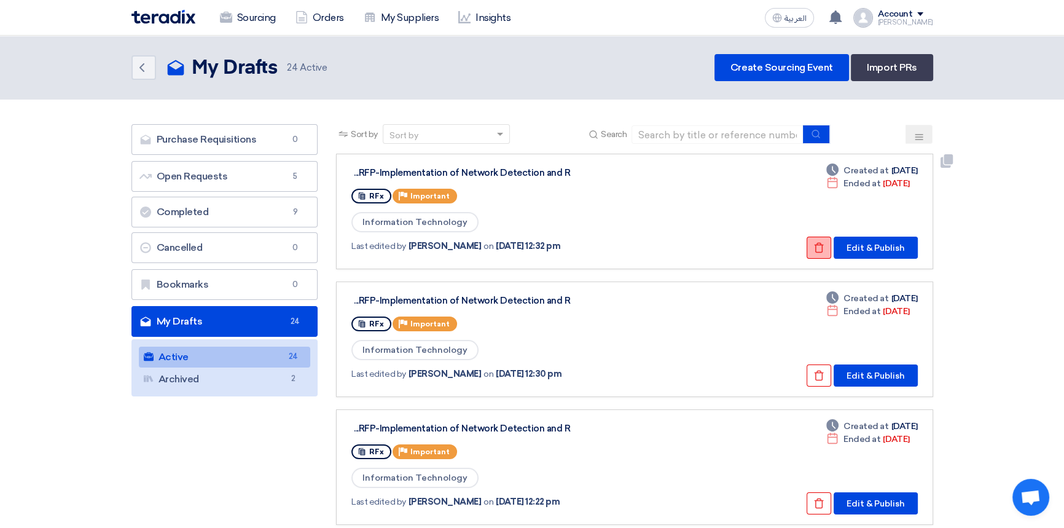
click at [819, 246] on icon "Check details" at bounding box center [819, 247] width 11 height 11
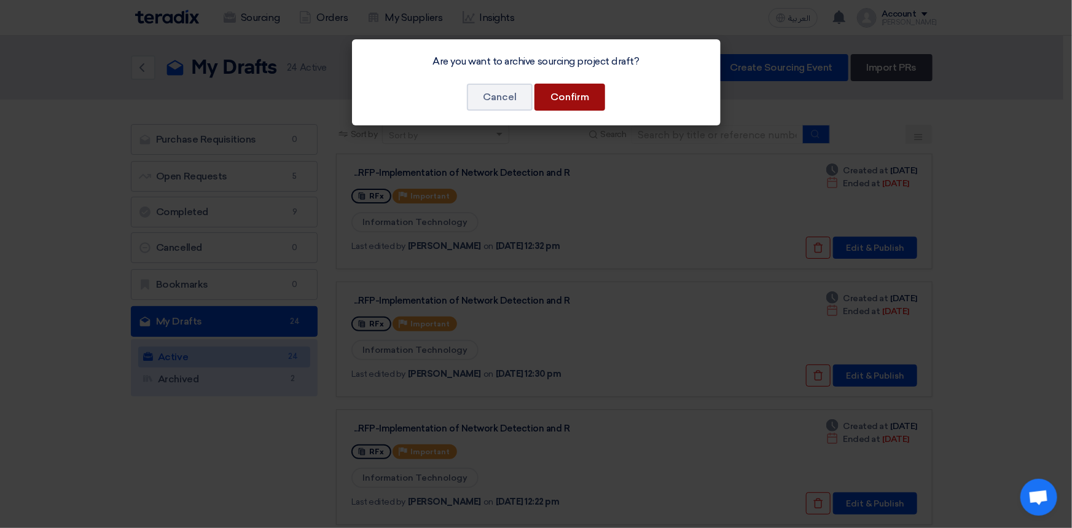
click at [571, 97] on button "Confirm" at bounding box center [570, 97] width 71 height 27
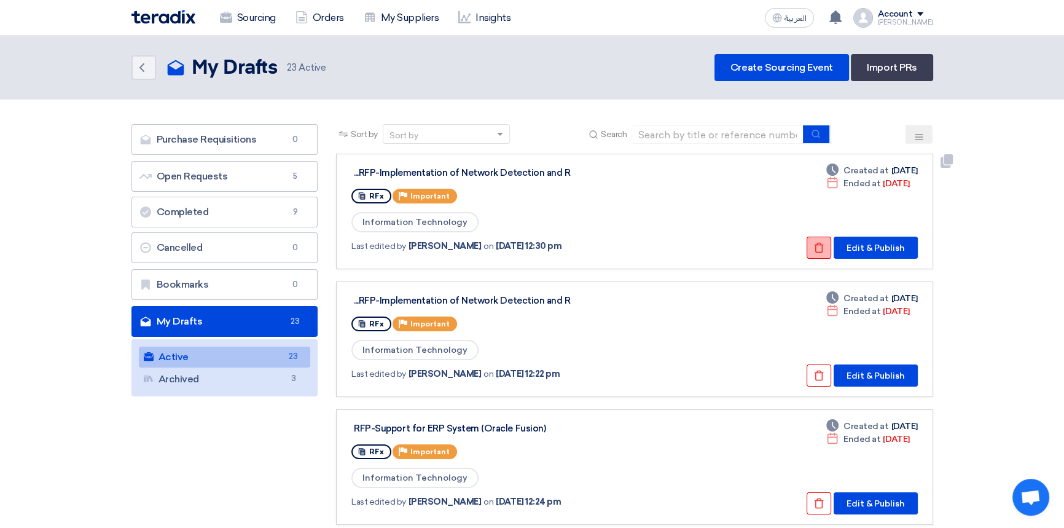
click at [820, 248] on icon "Check details" at bounding box center [819, 247] width 11 height 11
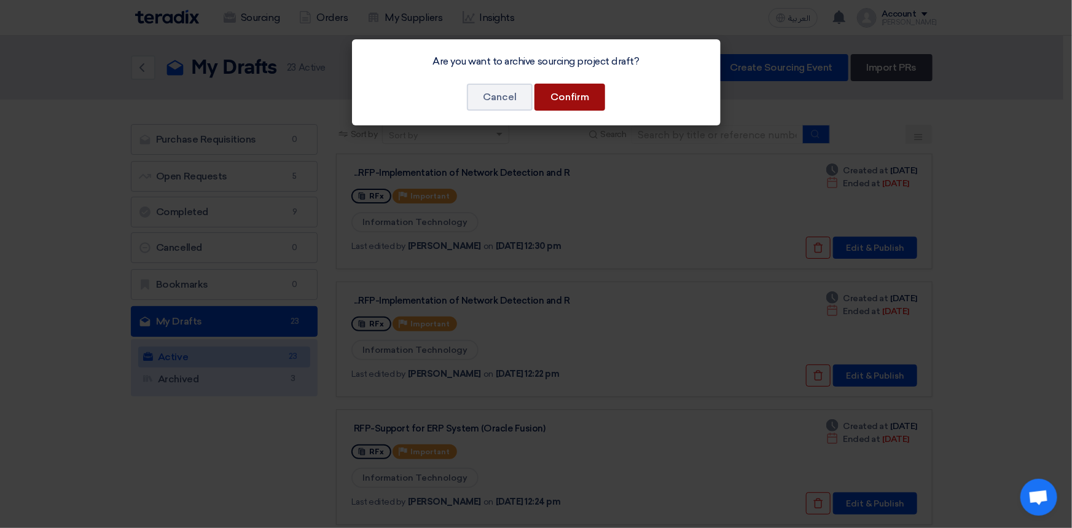
click at [575, 98] on button "Confirm" at bounding box center [570, 97] width 71 height 27
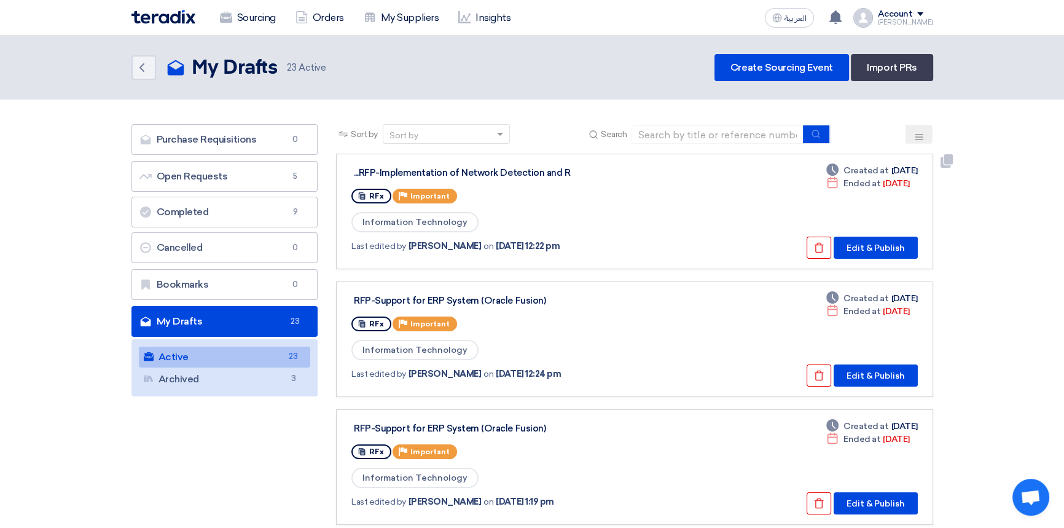
click at [833, 246] on div "Check details Edit & Publish" at bounding box center [860, 248] width 116 height 22
click at [819, 247] on icon "Check details" at bounding box center [819, 247] width 11 height 11
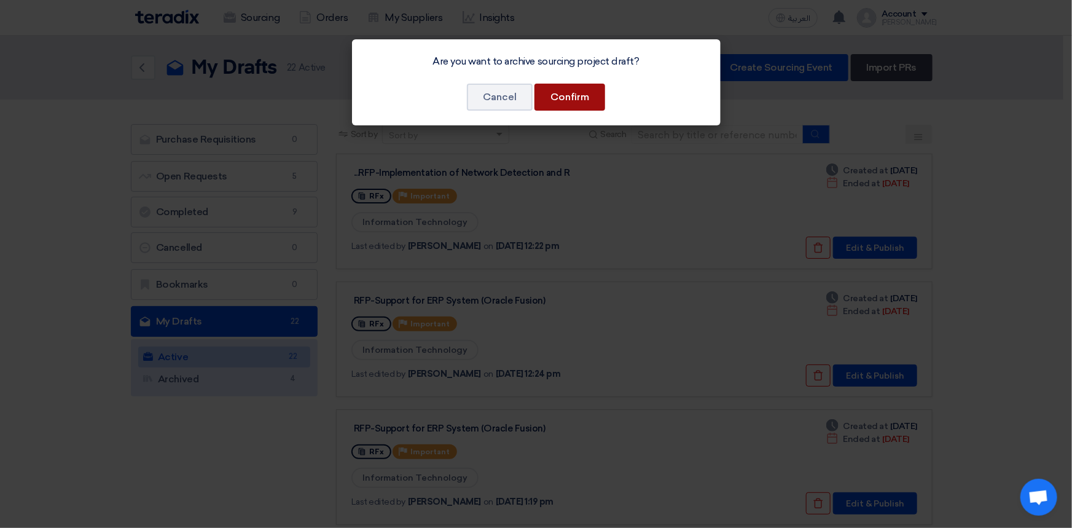
click at [584, 90] on button "Confirm" at bounding box center [570, 97] width 71 height 27
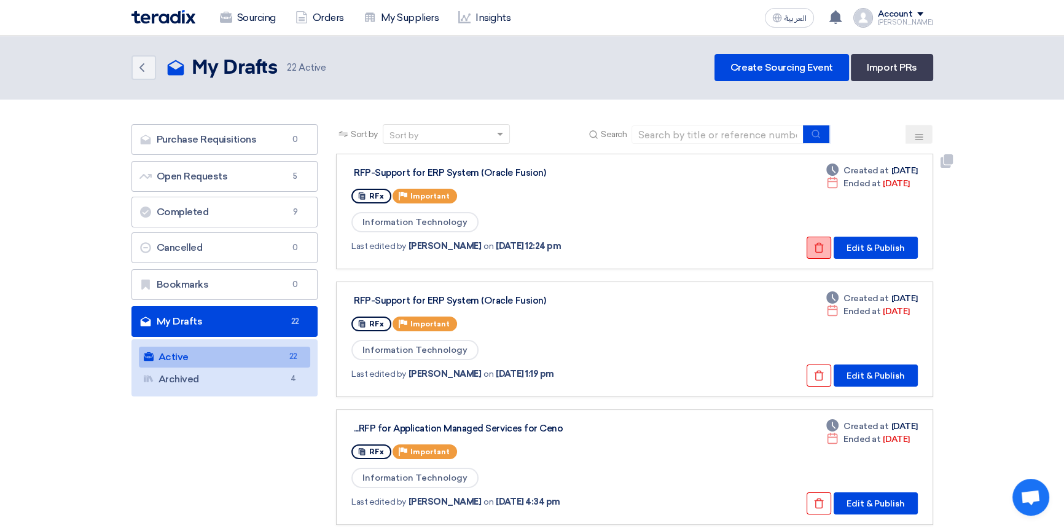
click at [823, 246] on icon "Check details" at bounding box center [819, 247] width 11 height 11
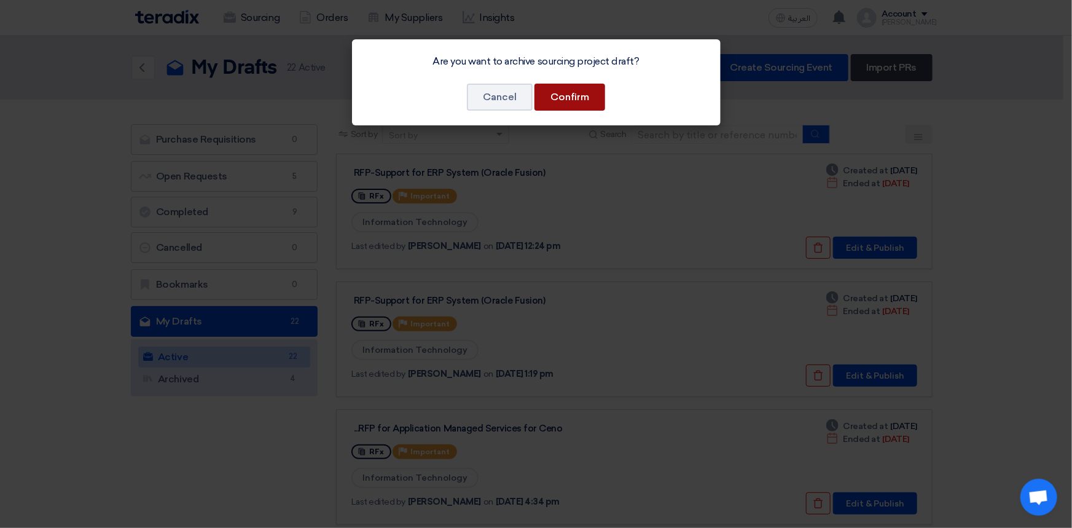
click at [585, 100] on button "Confirm" at bounding box center [570, 97] width 71 height 27
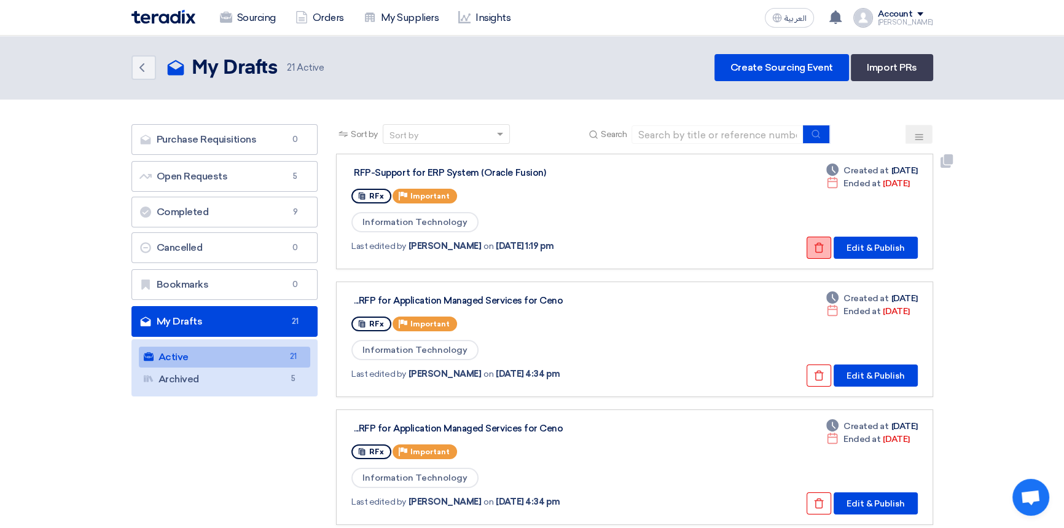
click at [812, 243] on button "Check details" at bounding box center [819, 248] width 25 height 22
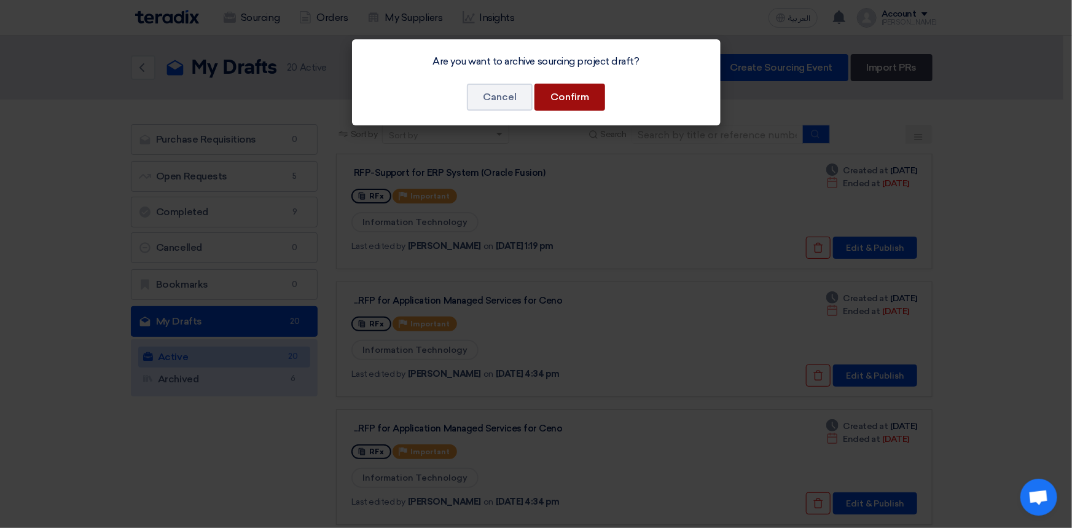
click at [576, 104] on button "Confirm" at bounding box center [570, 97] width 71 height 27
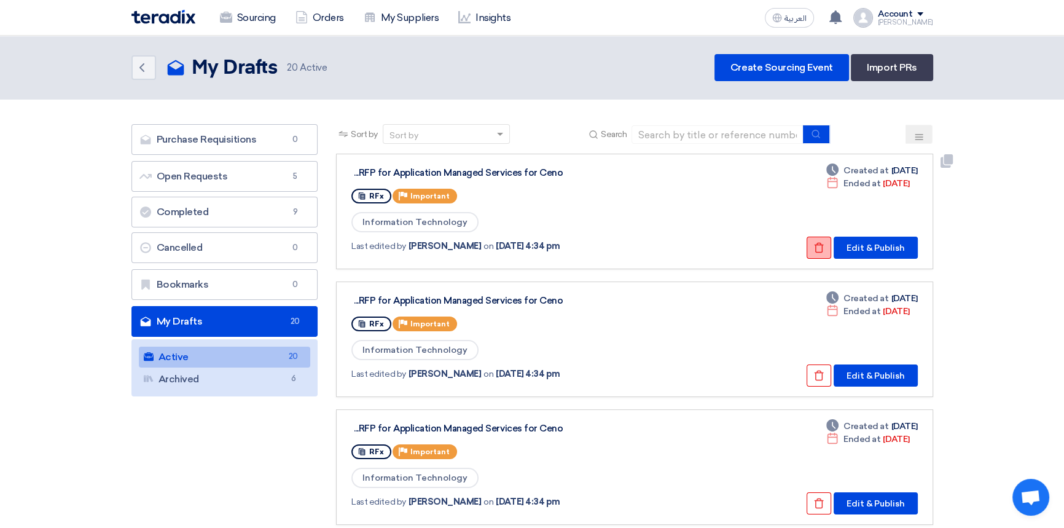
click at [815, 245] on icon "Check details" at bounding box center [819, 247] width 11 height 11
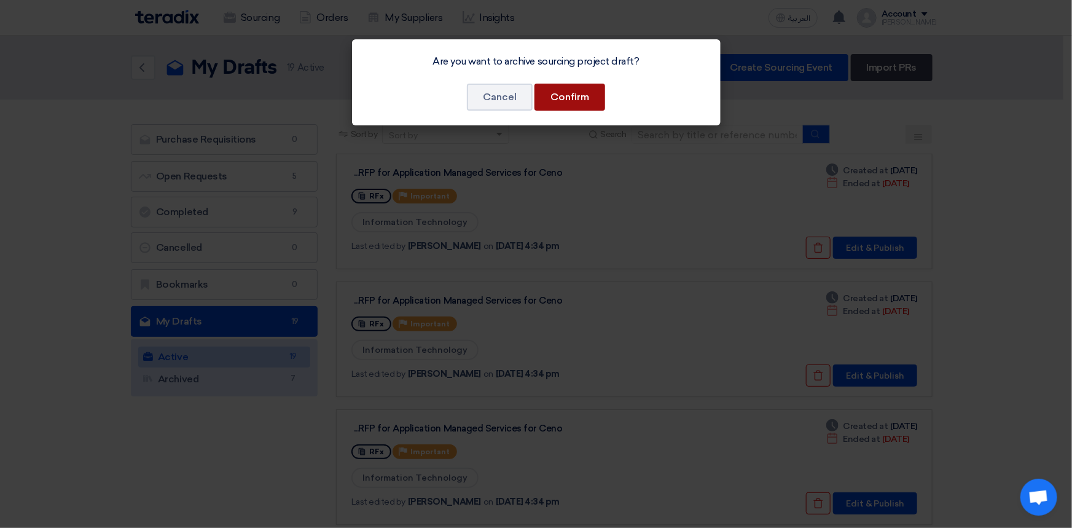
click at [565, 94] on button "Confirm" at bounding box center [570, 97] width 71 height 27
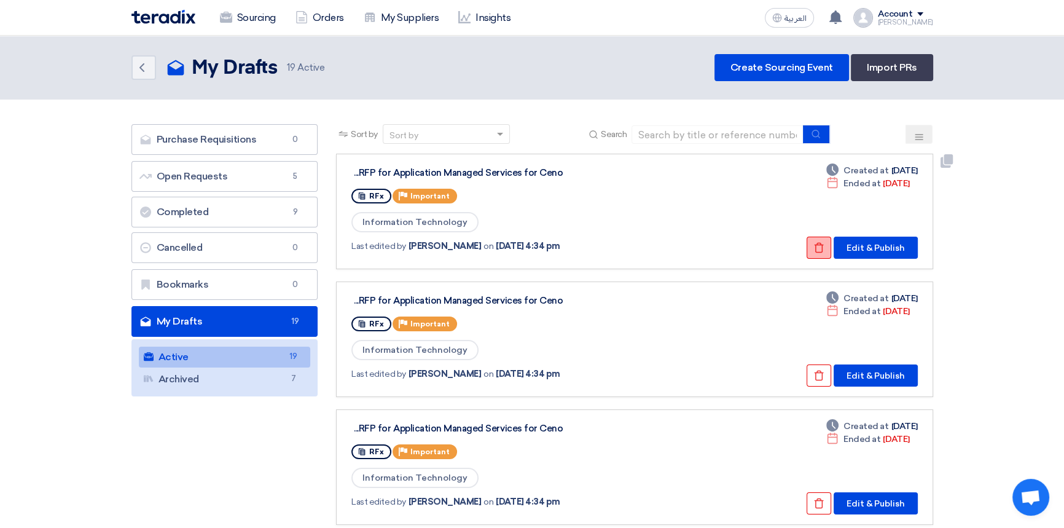
click at [823, 243] on icon "Check details" at bounding box center [819, 247] width 11 height 11
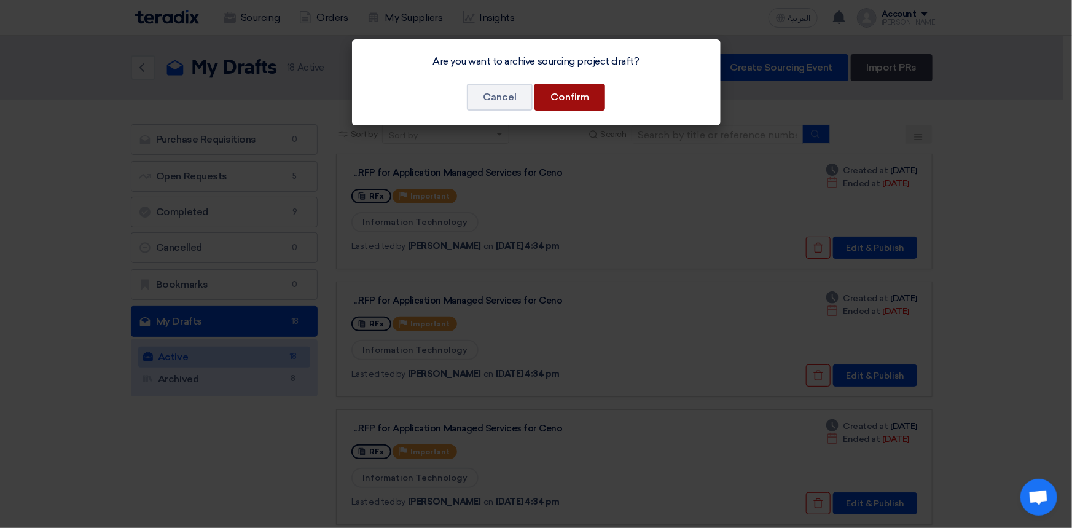
click at [596, 101] on button "Confirm" at bounding box center [570, 97] width 71 height 27
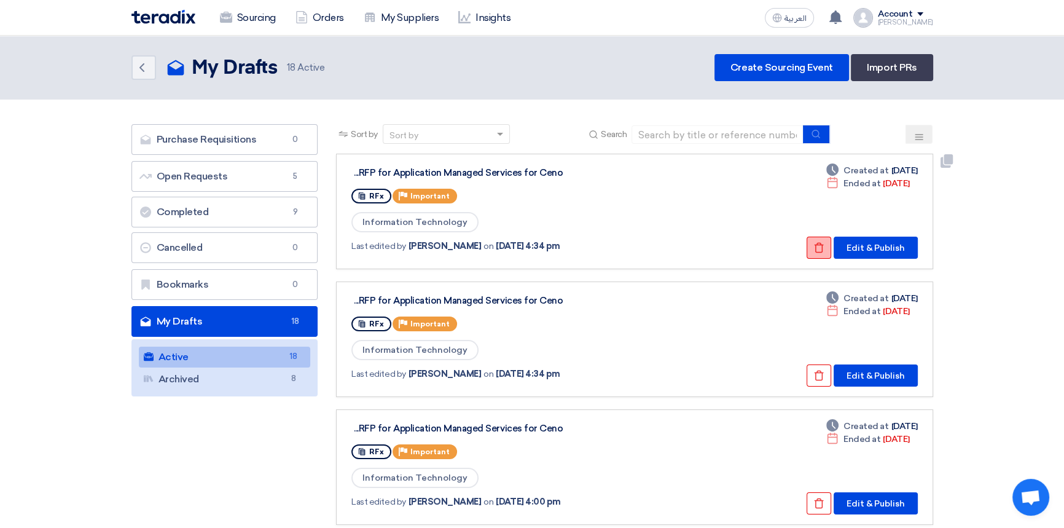
click at [824, 249] on use at bounding box center [818, 248] width 9 height 10
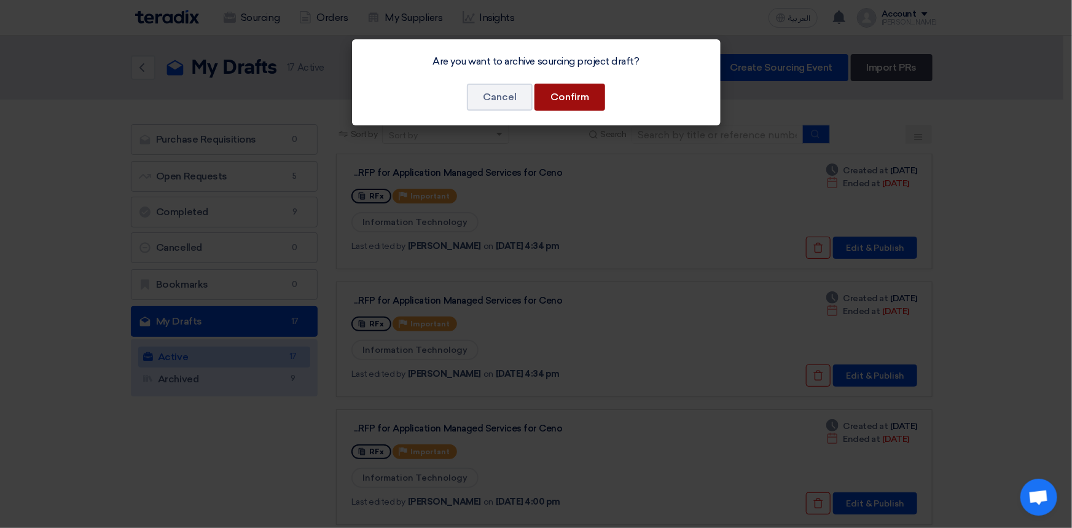
click at [586, 96] on button "Confirm" at bounding box center [570, 97] width 71 height 27
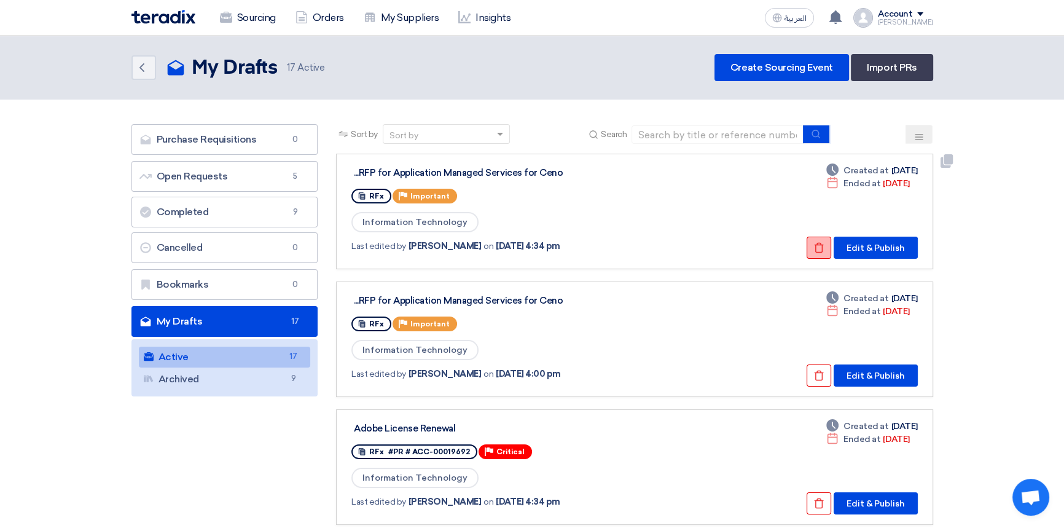
click at [817, 246] on use at bounding box center [818, 248] width 9 height 10
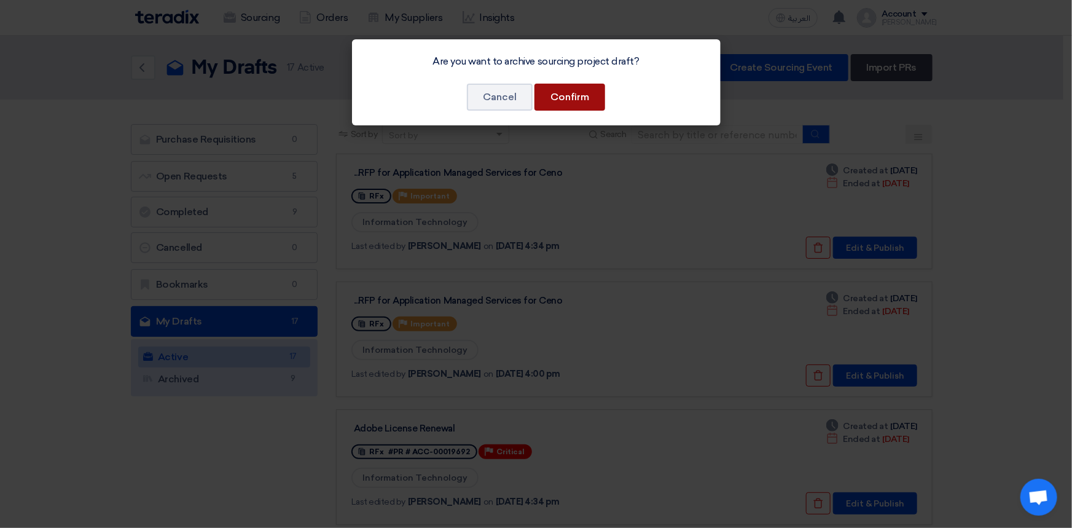
click at [576, 92] on button "Confirm" at bounding box center [570, 97] width 71 height 27
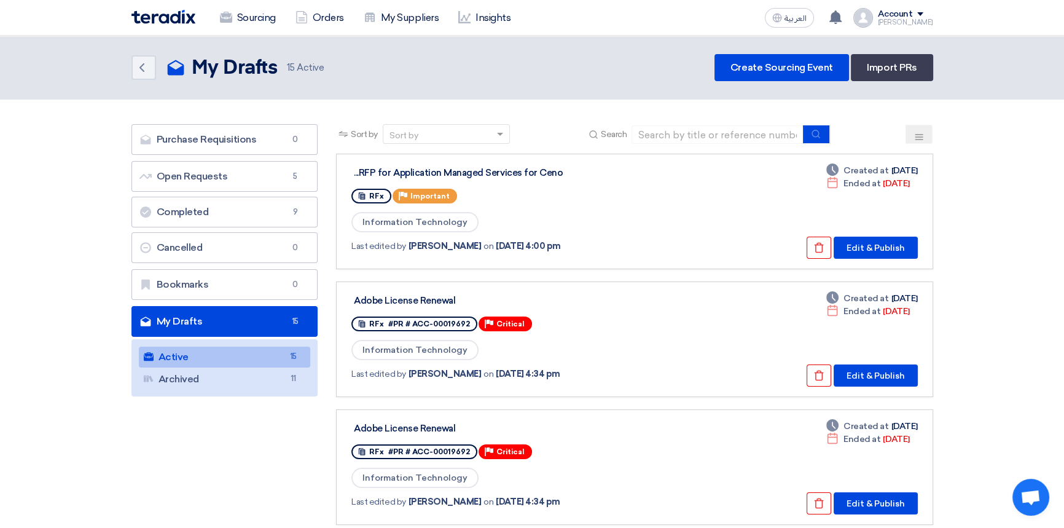
click at [909, 14] on div "Account" at bounding box center [895, 14] width 35 height 10
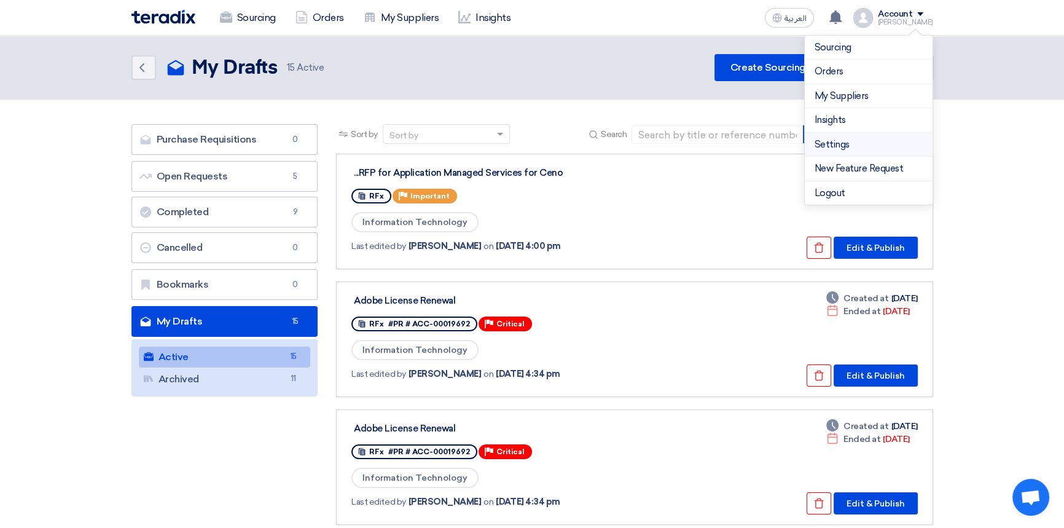
click at [851, 143] on link "Settings" at bounding box center [869, 145] width 108 height 14
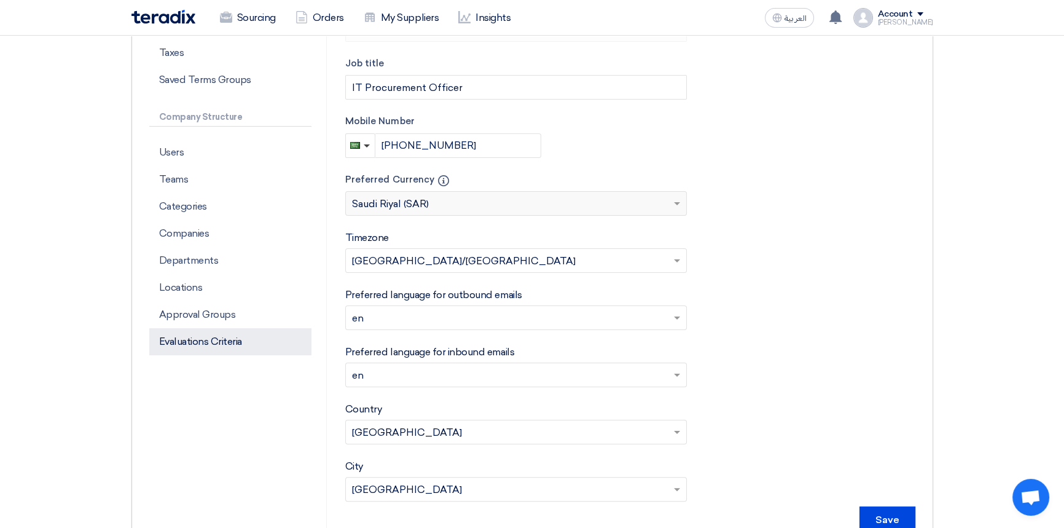
scroll to position [279, 0]
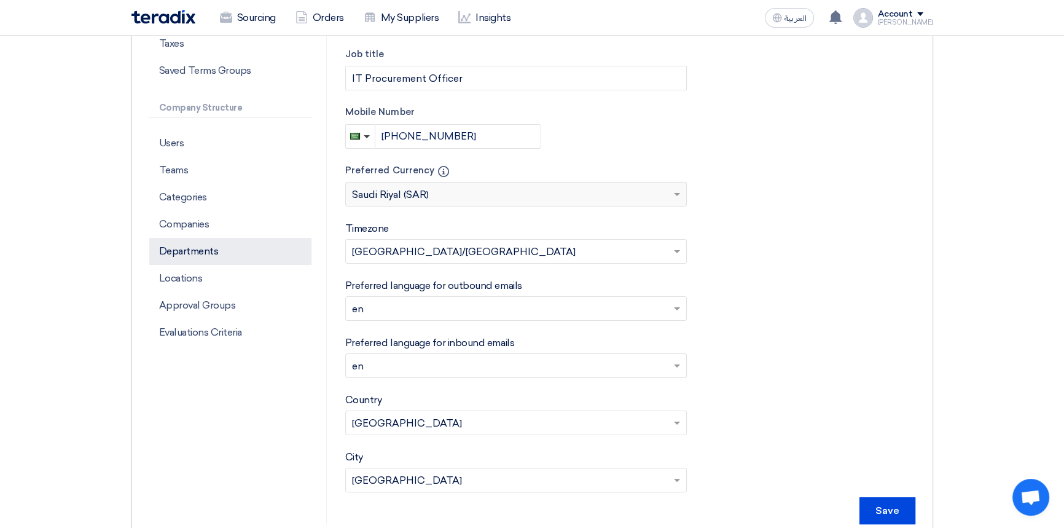
click at [214, 256] on p "Departments" at bounding box center [230, 251] width 162 height 27
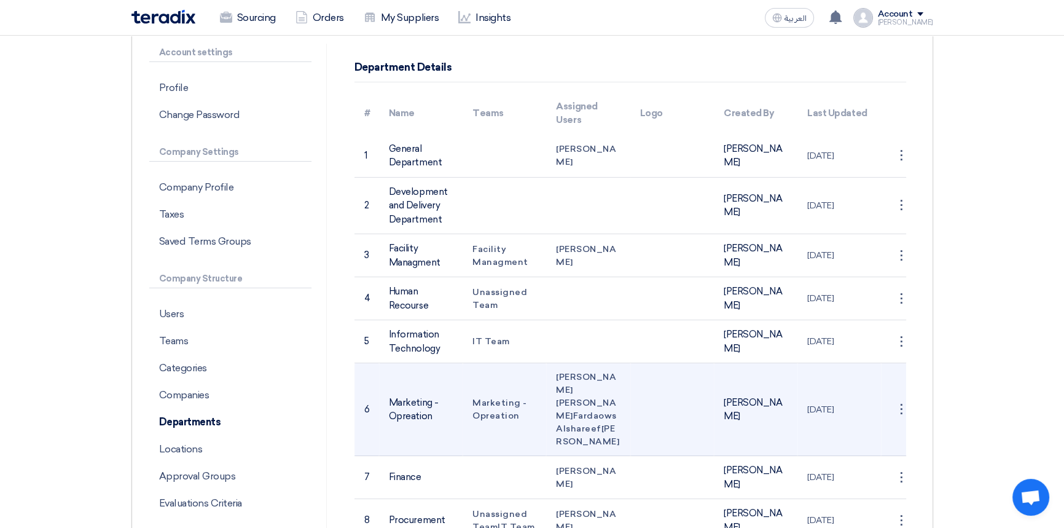
scroll to position [111, 0]
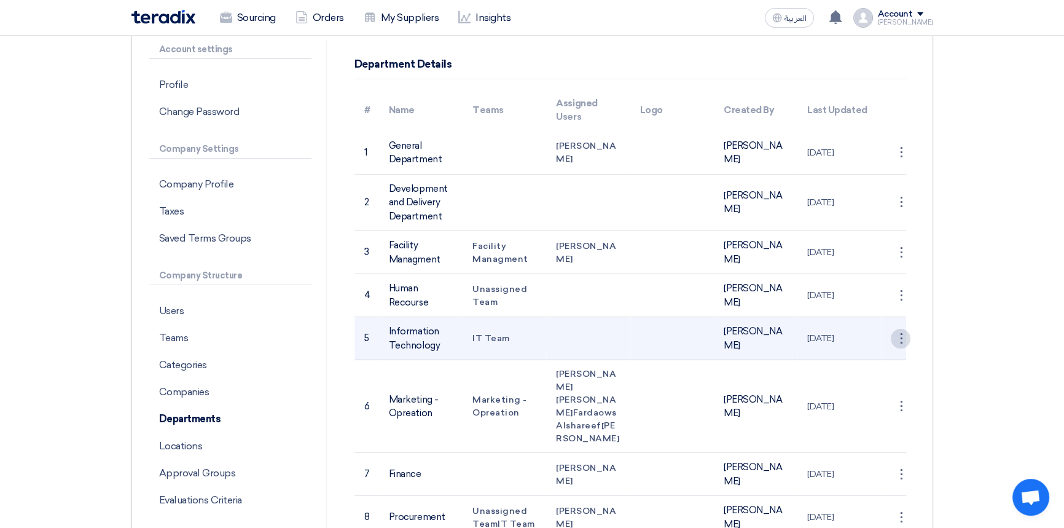
click at [899, 162] on div "⋮" at bounding box center [901, 153] width 20 height 20
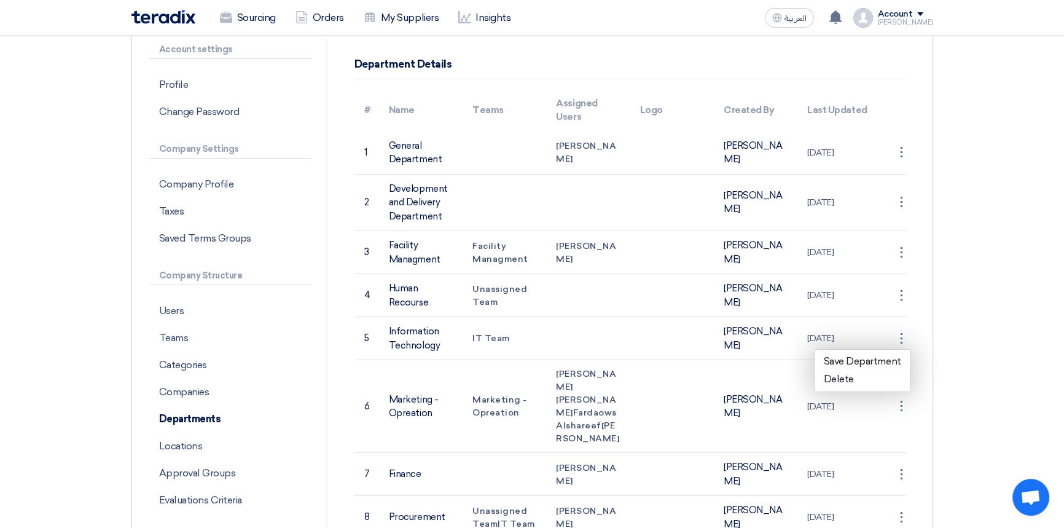
click at [1005, 363] on section "Account settings Profile Change Password Company Settings Company Profile Taxes…" at bounding box center [532, 309] width 1064 height 626
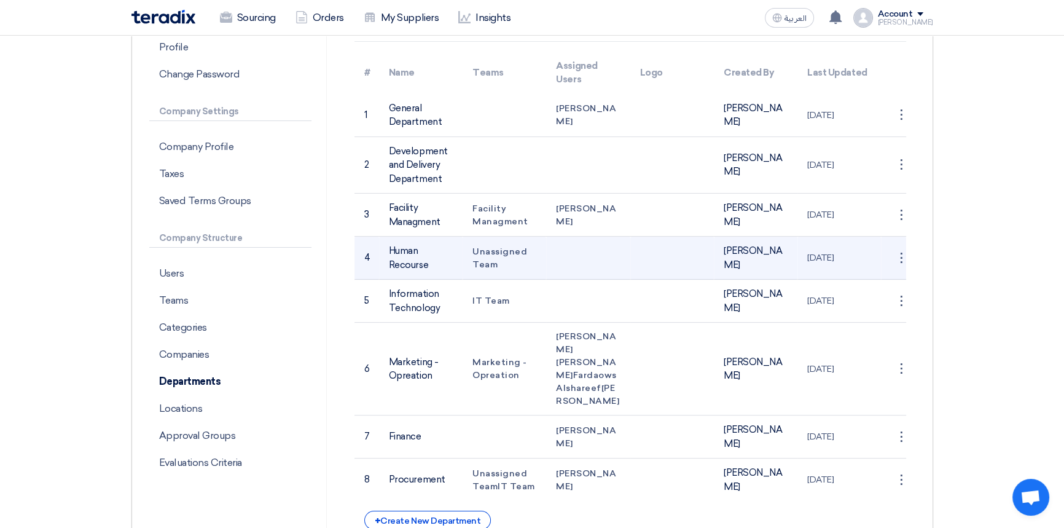
scroll to position [167, 0]
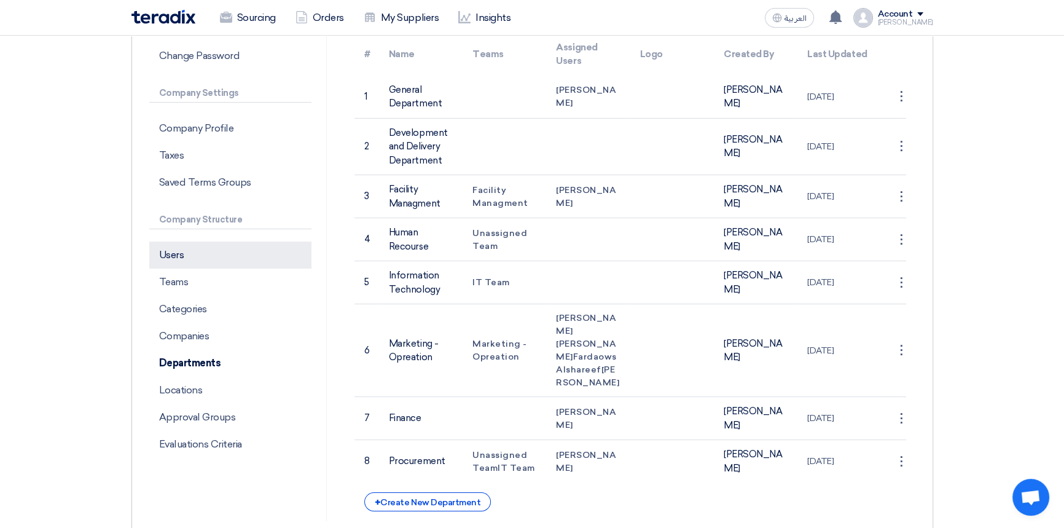
click at [185, 259] on p "Users" at bounding box center [230, 255] width 162 height 27
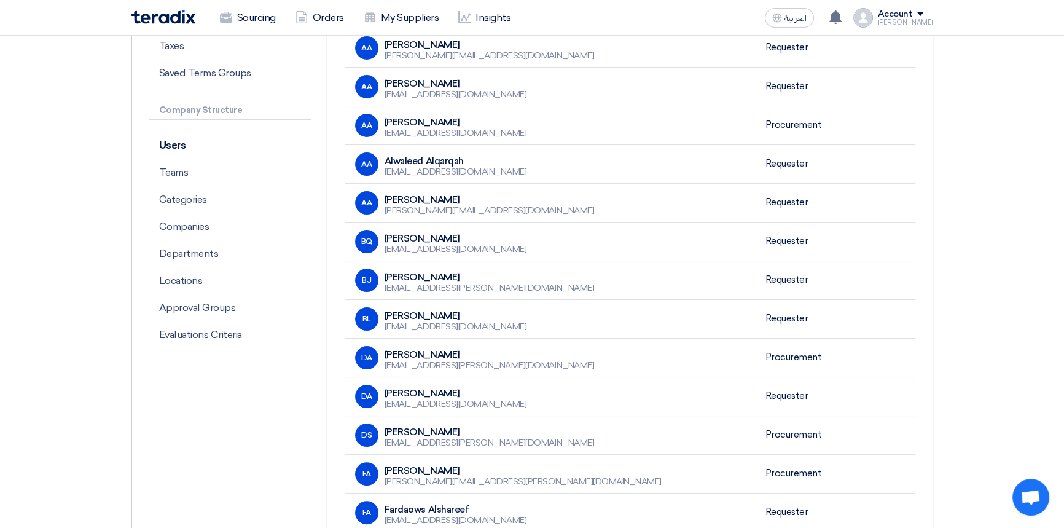
scroll to position [111, 0]
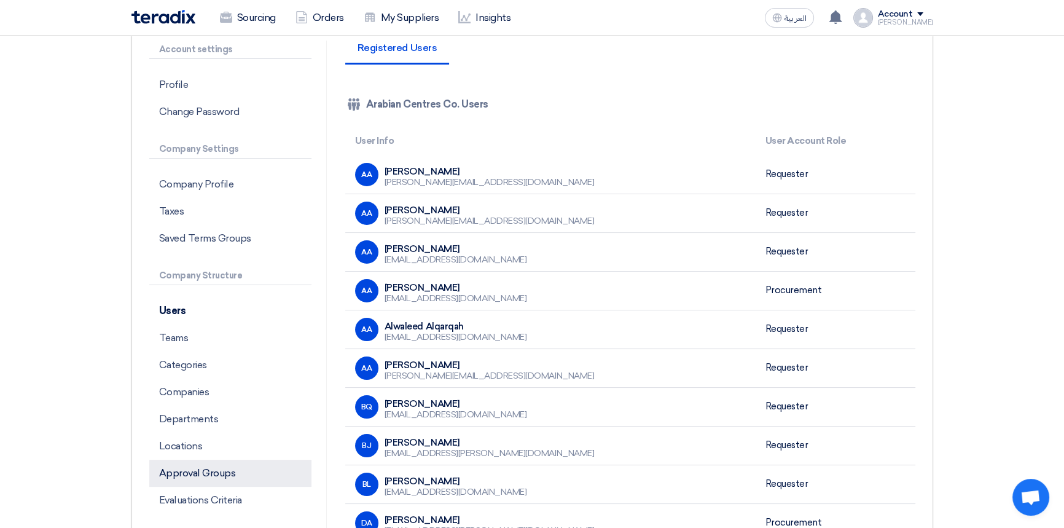
click at [203, 466] on p "Approval Groups" at bounding box center [230, 473] width 162 height 27
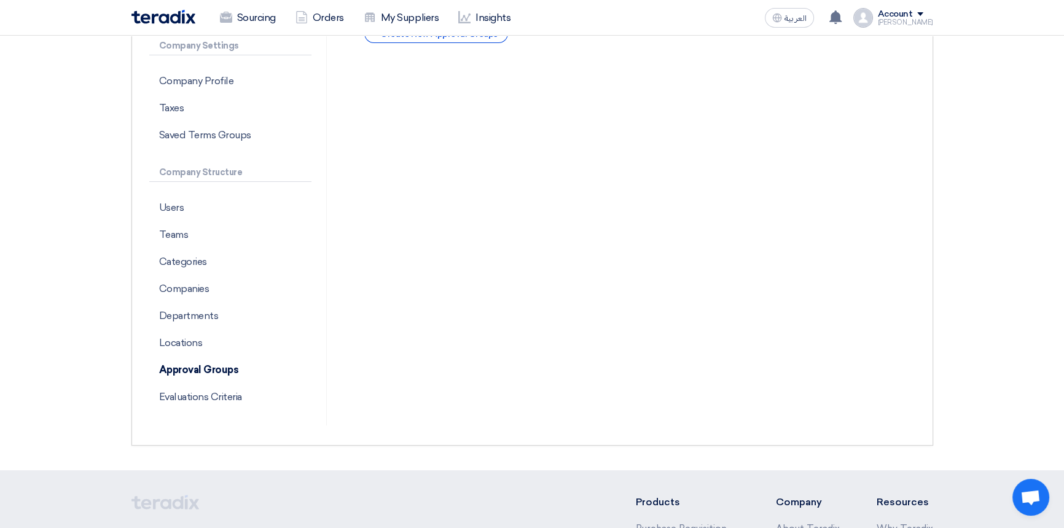
scroll to position [223, 0]
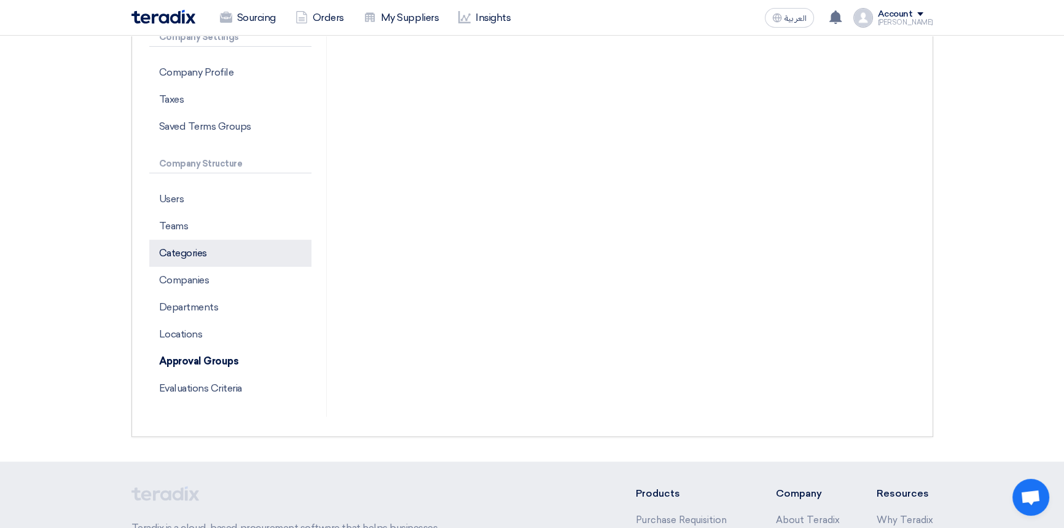
click at [195, 252] on p "Categories" at bounding box center [230, 253] width 162 height 27
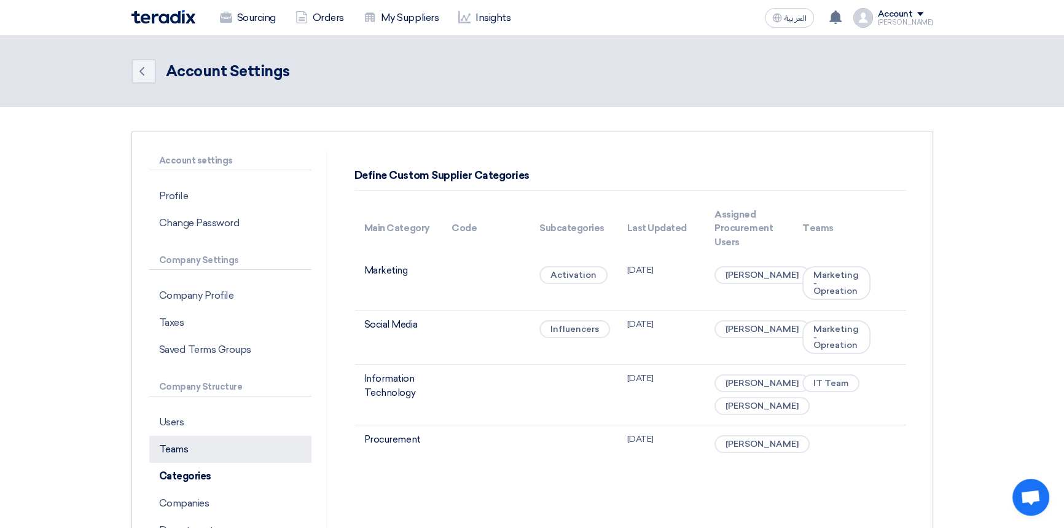
click at [183, 450] on p "Teams" at bounding box center [230, 449] width 162 height 27
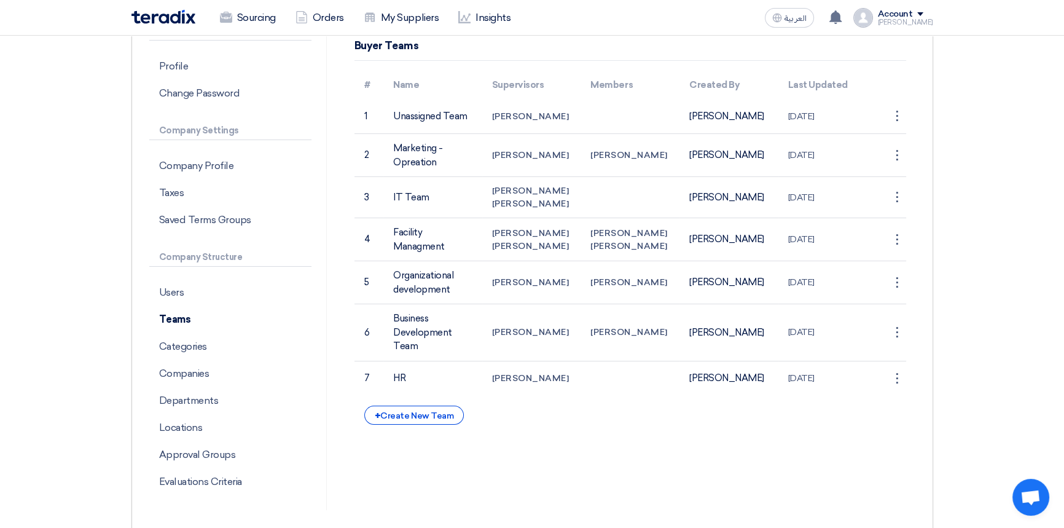
scroll to position [111, 0]
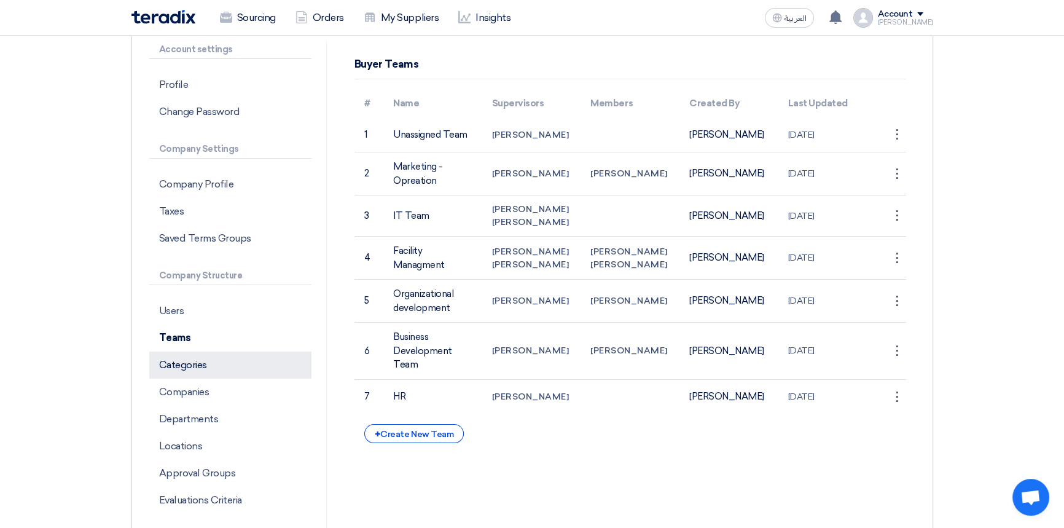
click at [181, 371] on p "Categories" at bounding box center [230, 365] width 162 height 27
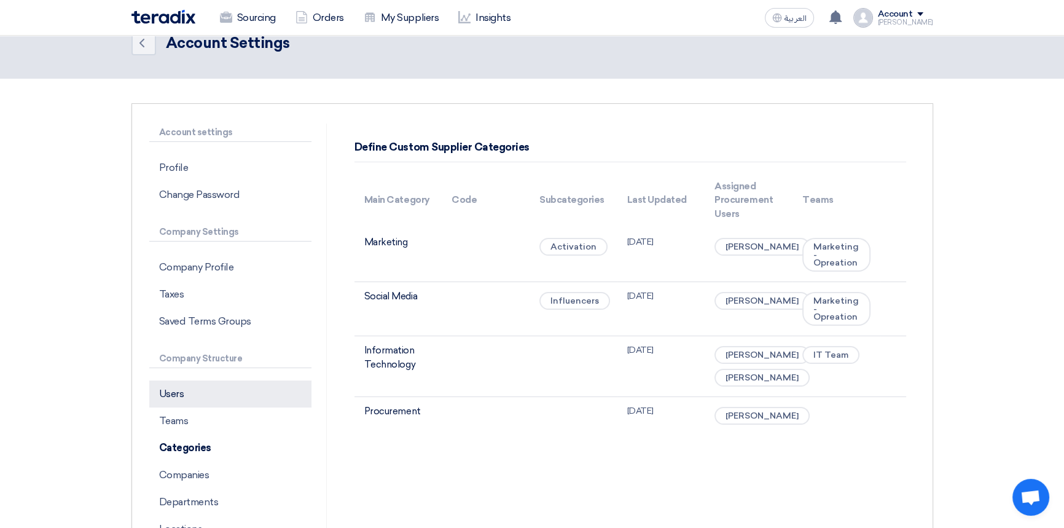
scroll to position [55, 0]
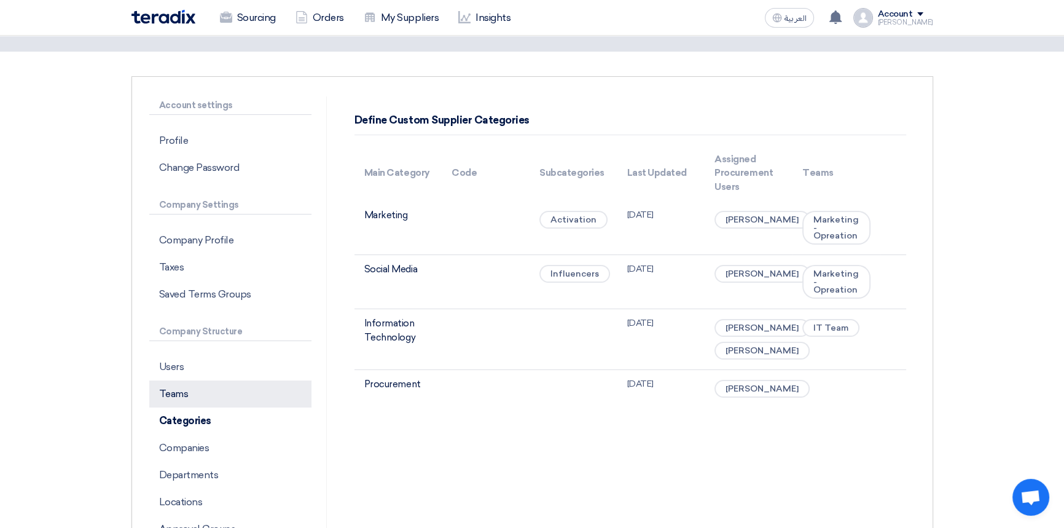
click at [200, 398] on p "Teams" at bounding box center [230, 393] width 162 height 27
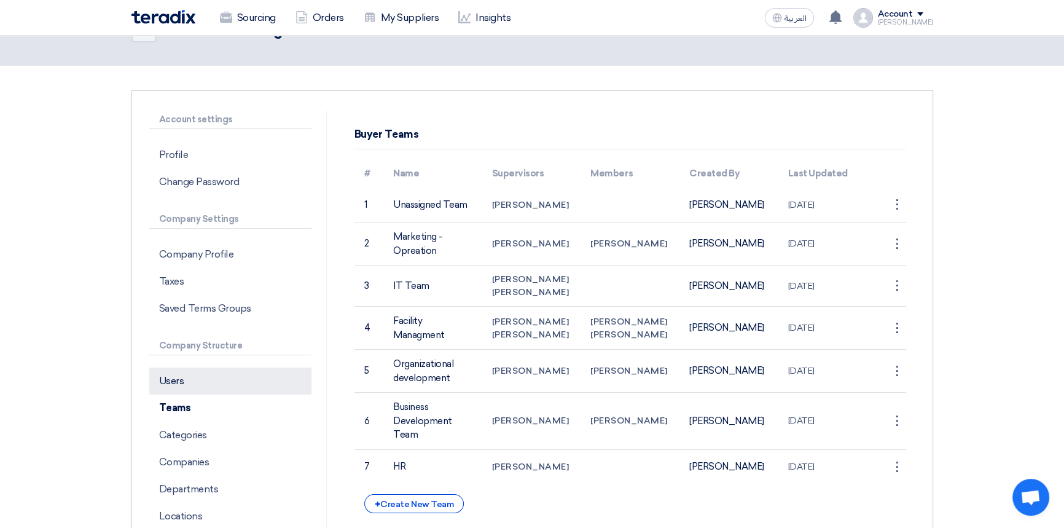
scroll to position [111, 0]
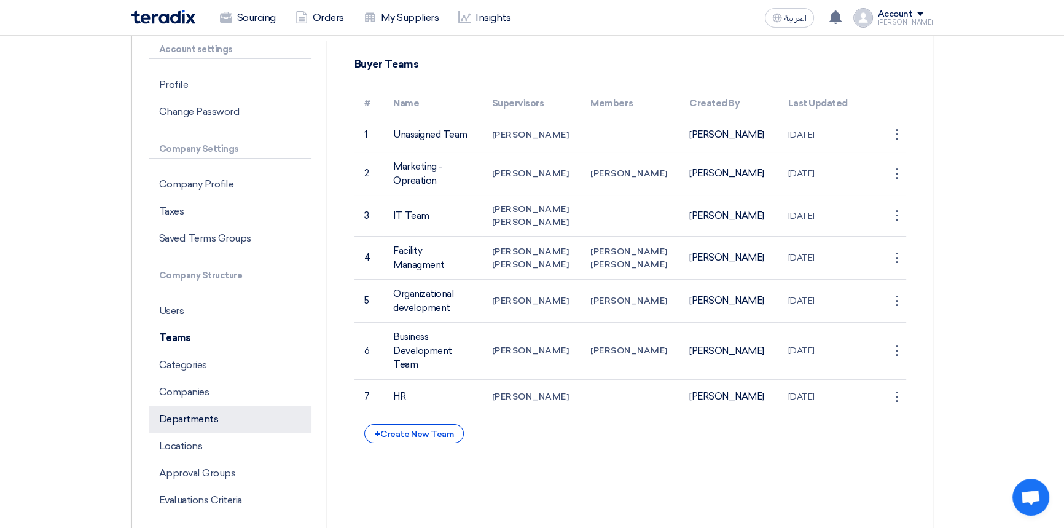
click at [202, 421] on p "Departments" at bounding box center [230, 419] width 162 height 27
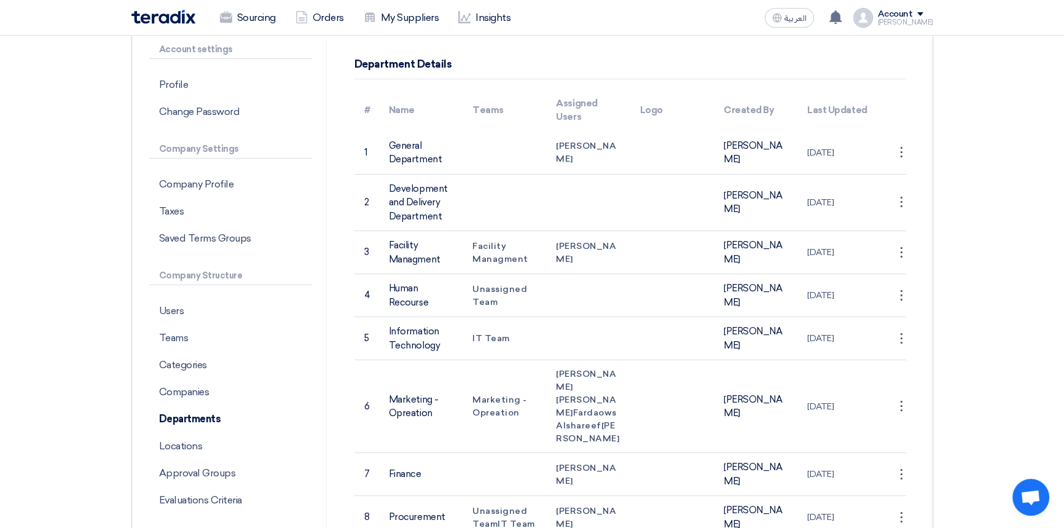
click at [905, 19] on div "[PERSON_NAME]" at bounding box center [905, 22] width 55 height 7
click at [844, 143] on link "Settings" at bounding box center [869, 145] width 108 height 14
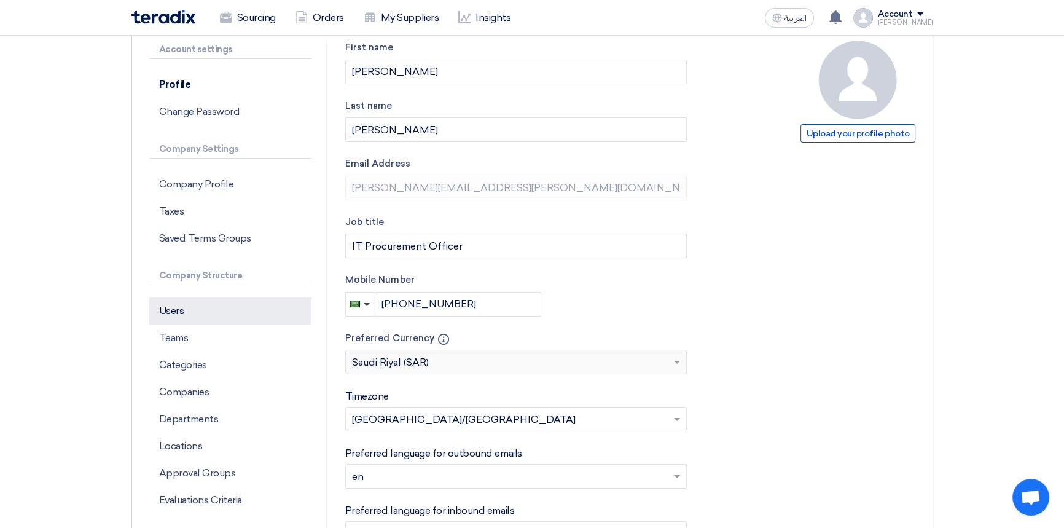
click at [203, 316] on p "Users" at bounding box center [230, 310] width 162 height 27
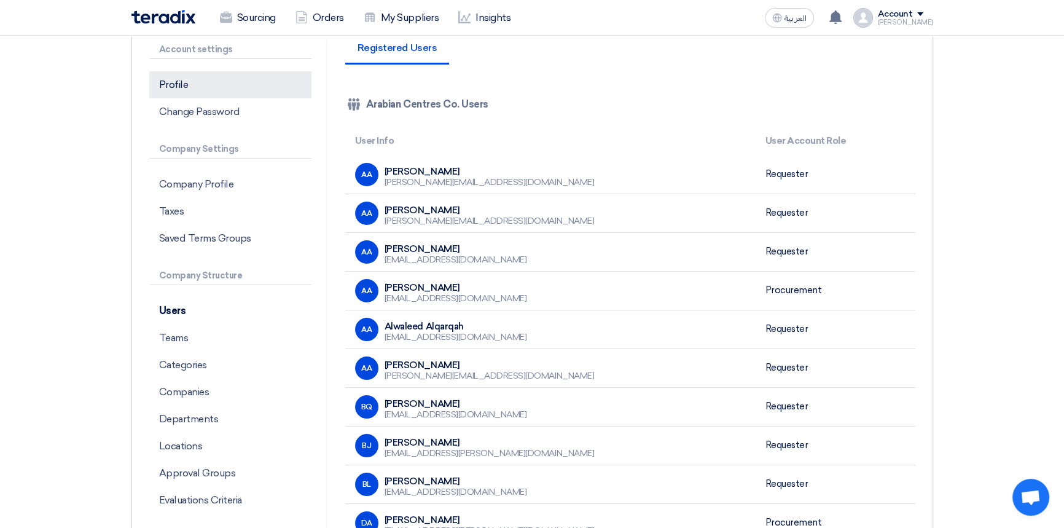
click at [200, 89] on p "Profile" at bounding box center [230, 84] width 162 height 27
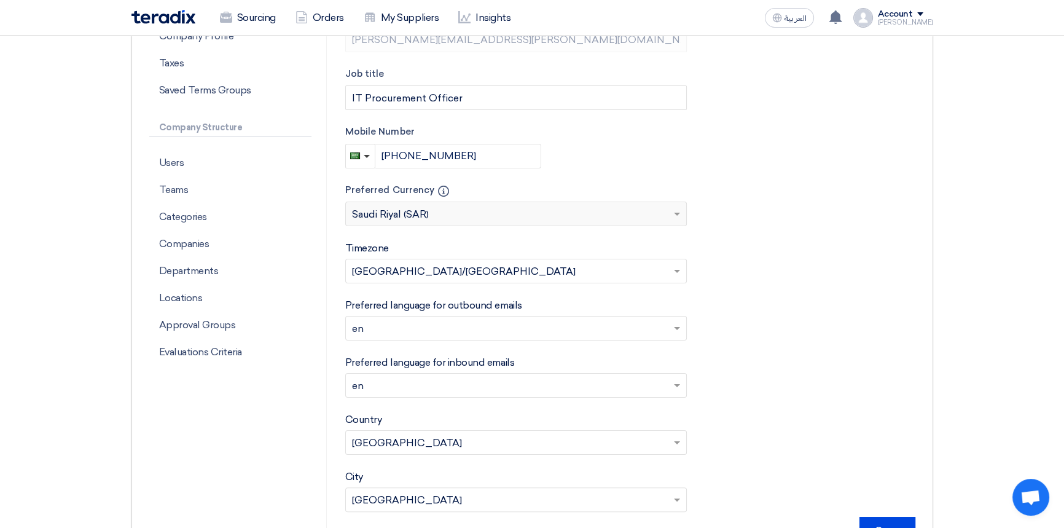
scroll to position [279, 0]
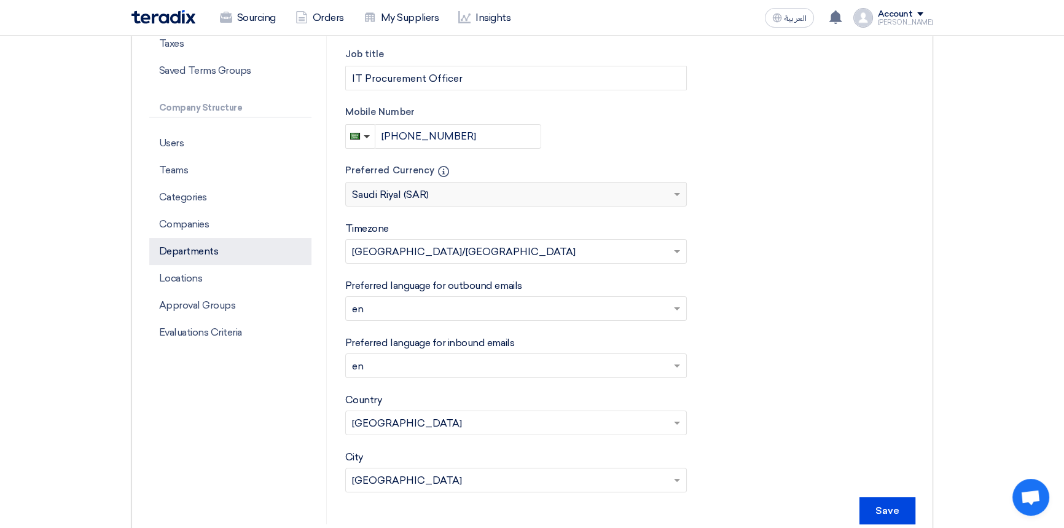
click at [214, 248] on p "Departments" at bounding box center [230, 251] width 162 height 27
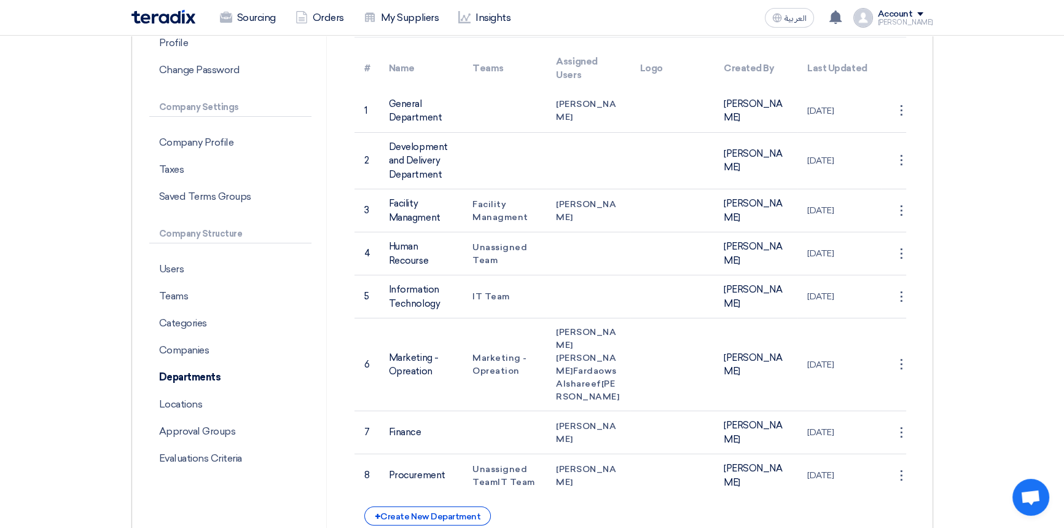
scroll to position [167, 0]
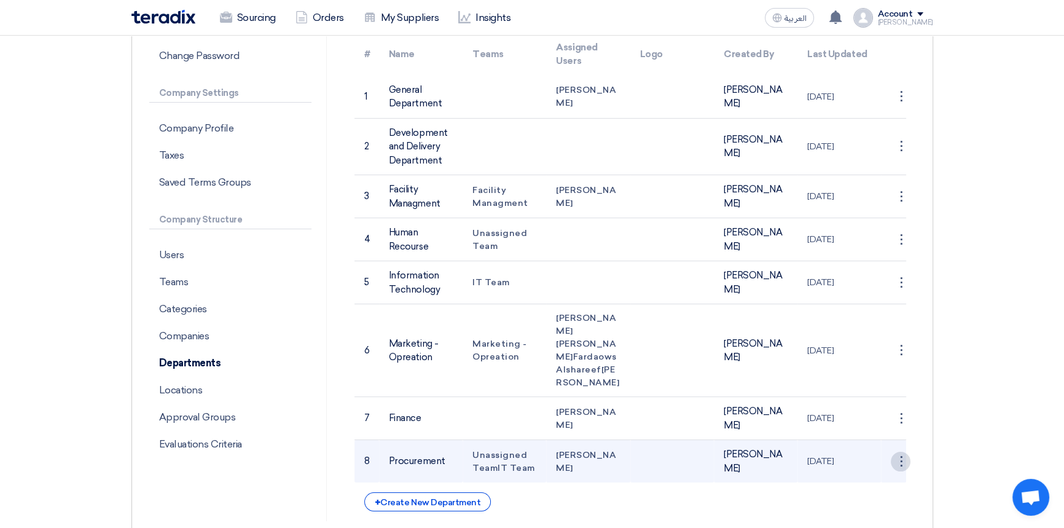
click at [903, 106] on div "⋮" at bounding box center [901, 97] width 20 height 20
click at [860, 494] on link "Save Department" at bounding box center [863, 485] width 96 height 18
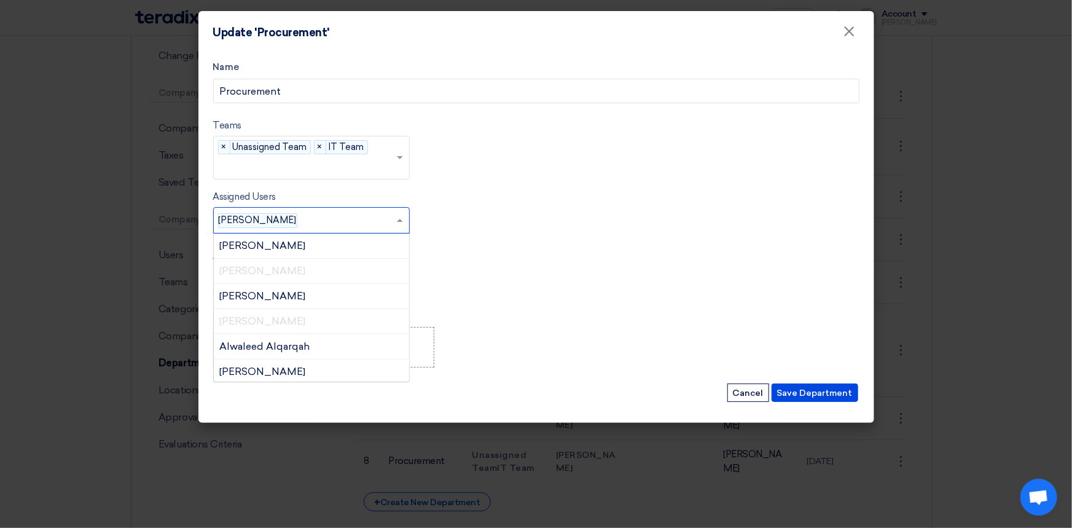
click at [302, 211] on input "text" at bounding box center [348, 221] width 93 height 20
click at [302, 218] on input "text" at bounding box center [348, 221] width 93 height 20
click at [812, 395] on button "Save Department" at bounding box center [815, 393] width 87 height 18
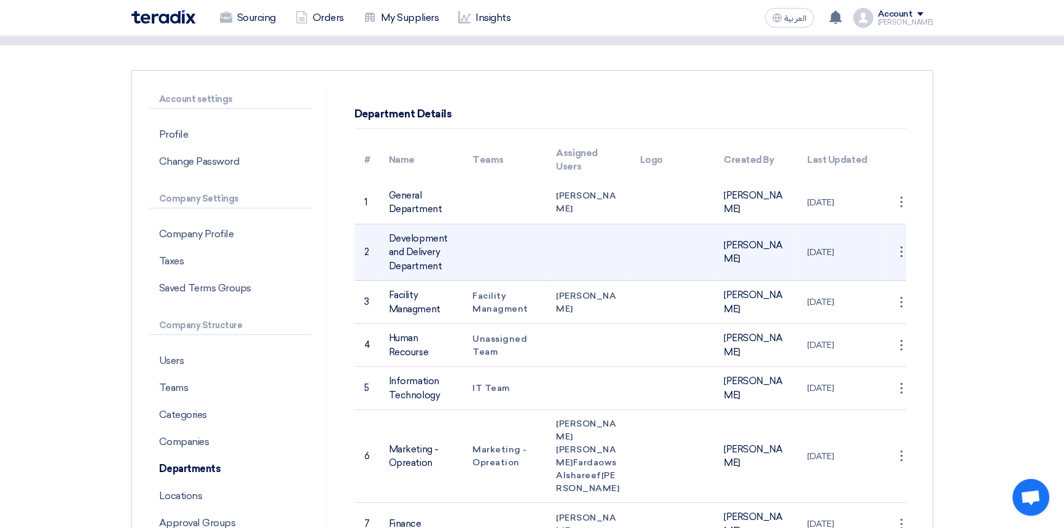
scroll to position [0, 0]
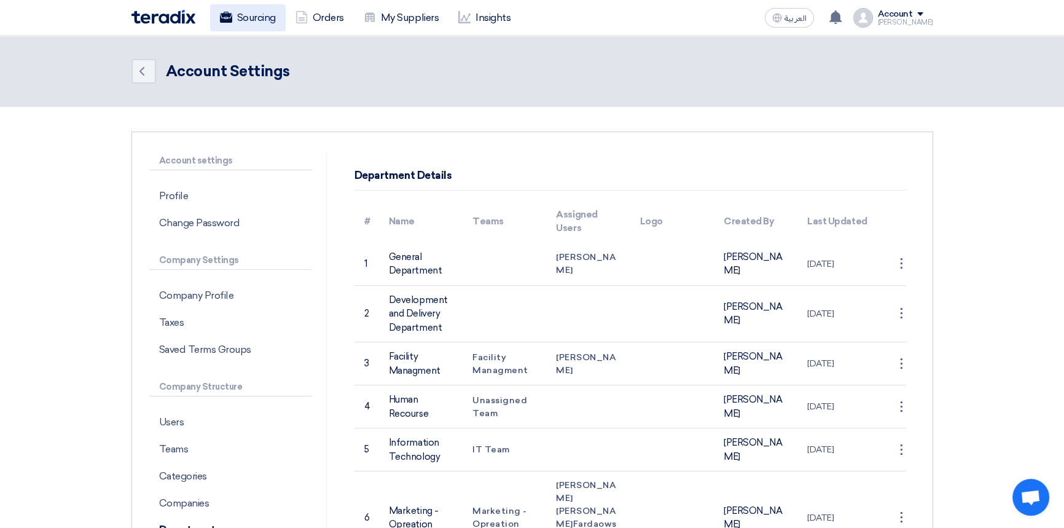
click at [246, 21] on link "Sourcing" at bounding box center [248, 17] width 76 height 27
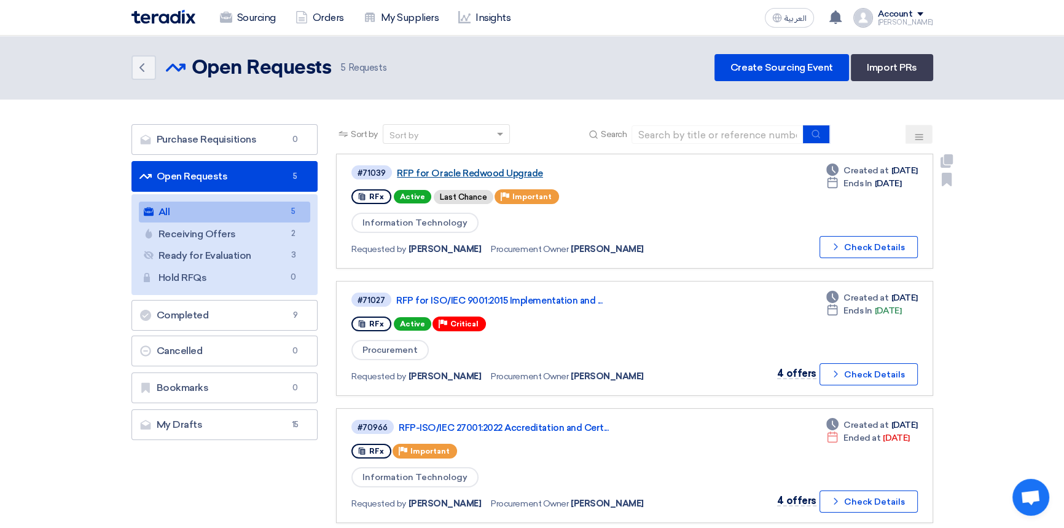
click at [465, 175] on link "RFP for Oracle Redwood Upgrade" at bounding box center [550, 173] width 307 height 11
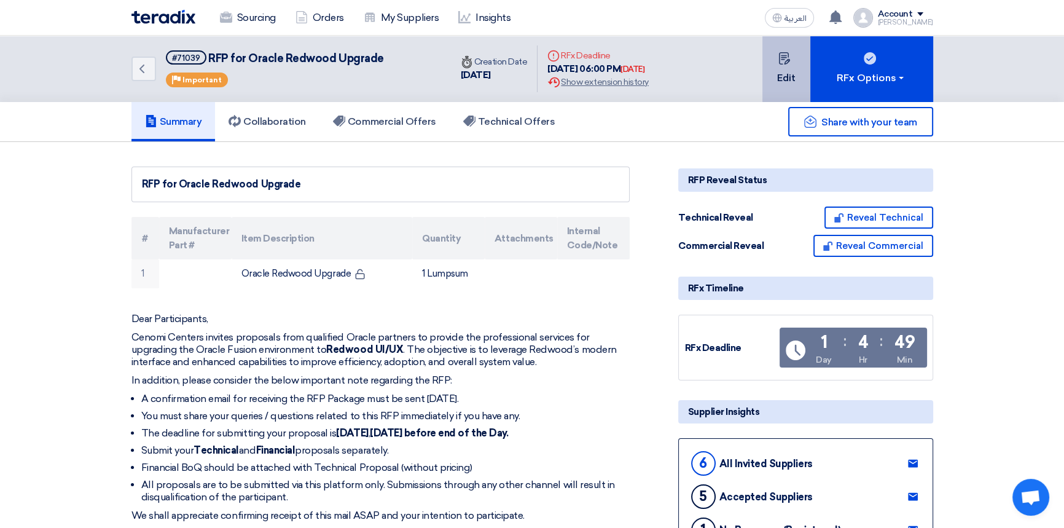
click at [790, 77] on button "Edit" at bounding box center [787, 69] width 48 height 66
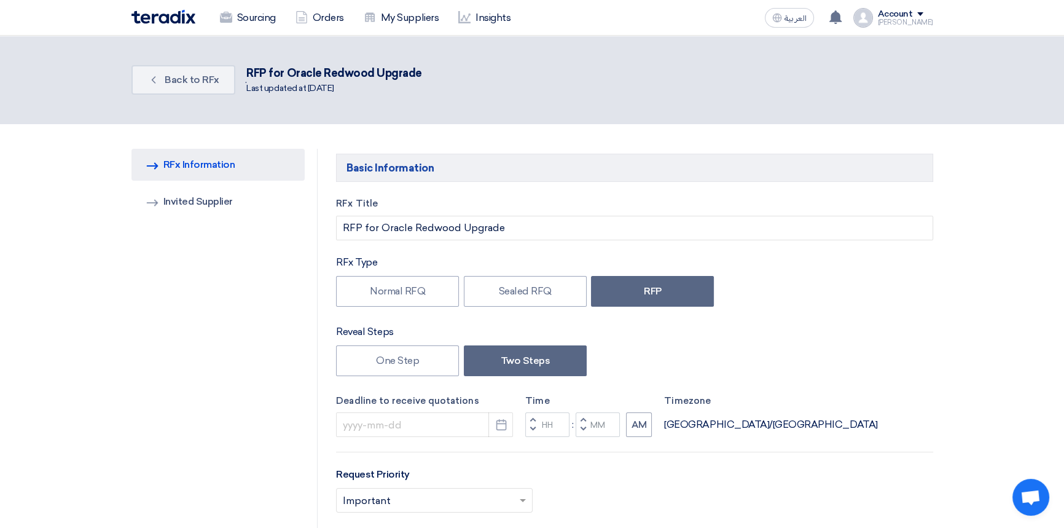
type input "[DATE]"
type input "06"
type input "00"
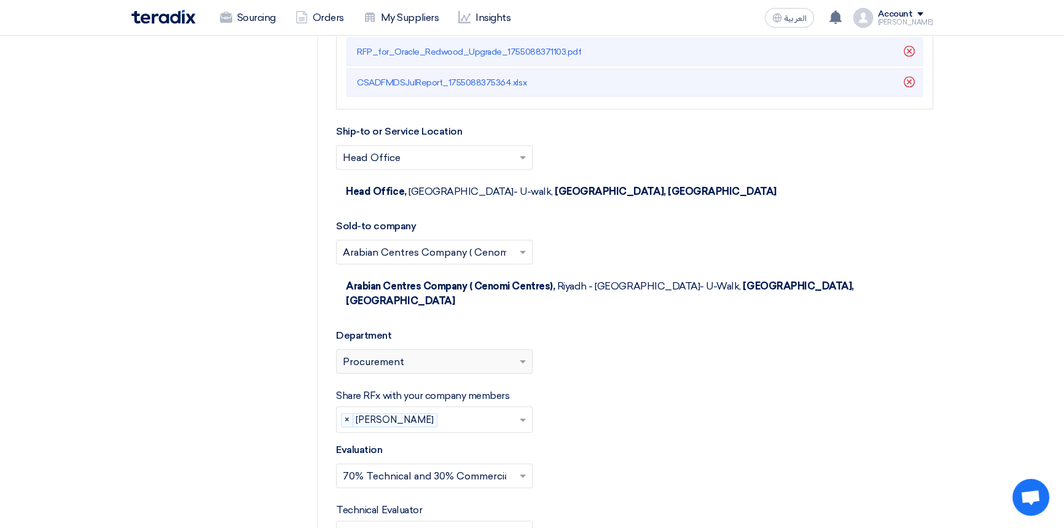
scroll to position [1676, 0]
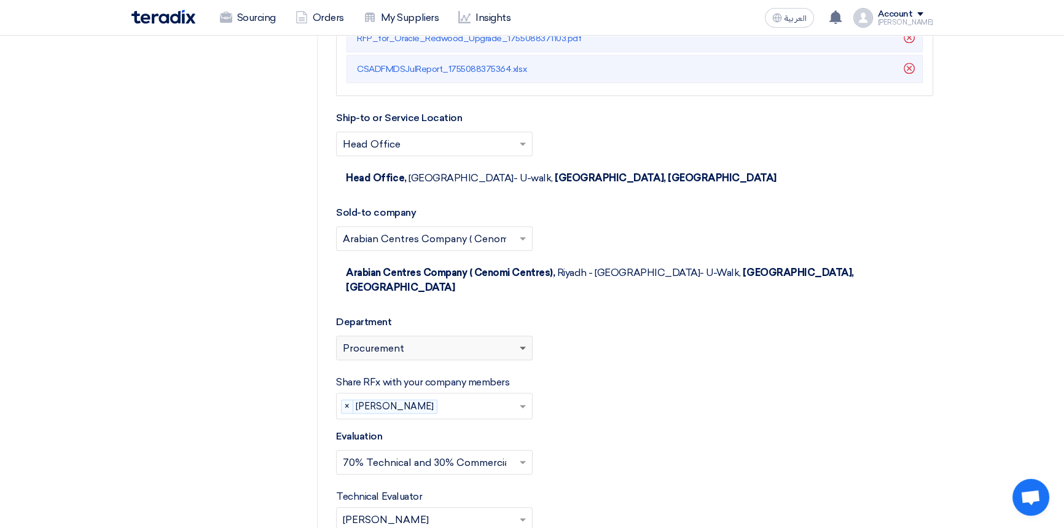
click at [523, 347] on span at bounding box center [523, 349] width 6 height 4
click at [522, 347] on span at bounding box center [523, 349] width 6 height 4
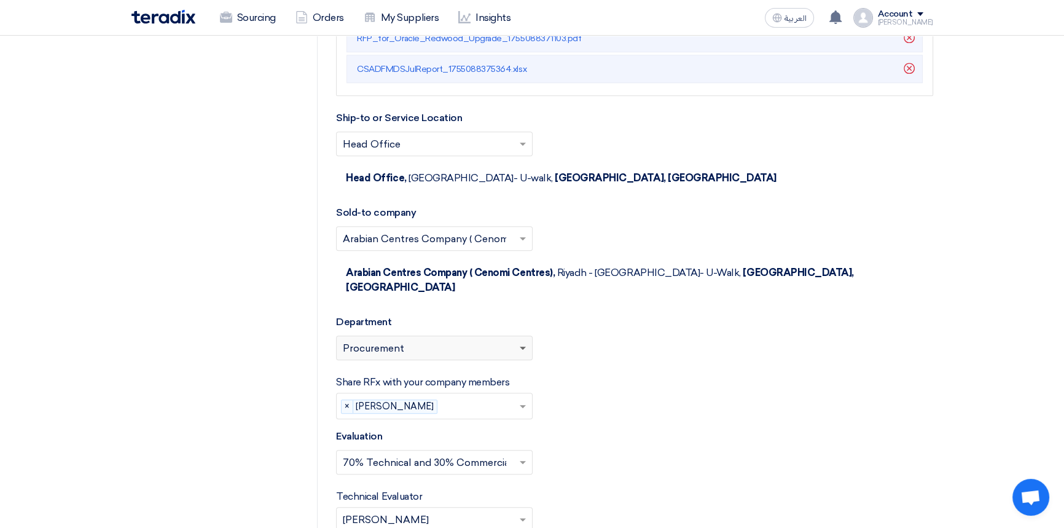
click at [522, 347] on span at bounding box center [523, 349] width 6 height 4
click at [399, 341] on span "Procurement" at bounding box center [373, 348] width 61 height 15
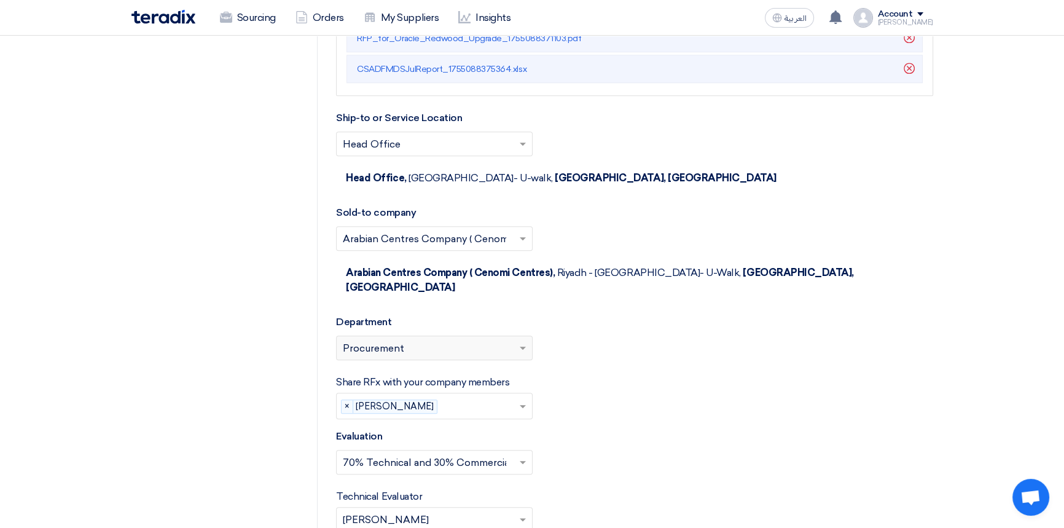
click at [399, 341] on span "Procurement" at bounding box center [373, 348] width 61 height 15
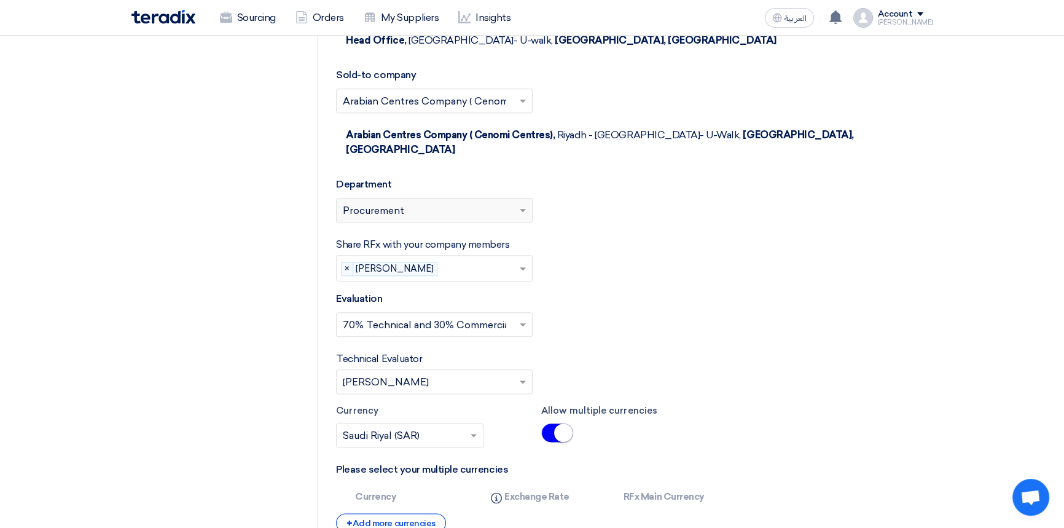
scroll to position [2011, 0]
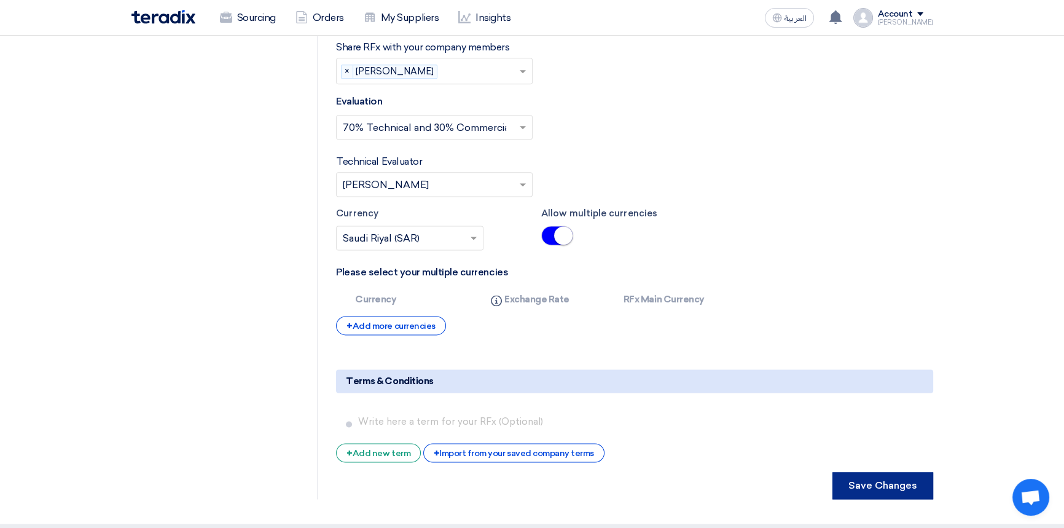
click at [876, 472] on button "Save Changes" at bounding box center [883, 485] width 101 height 27
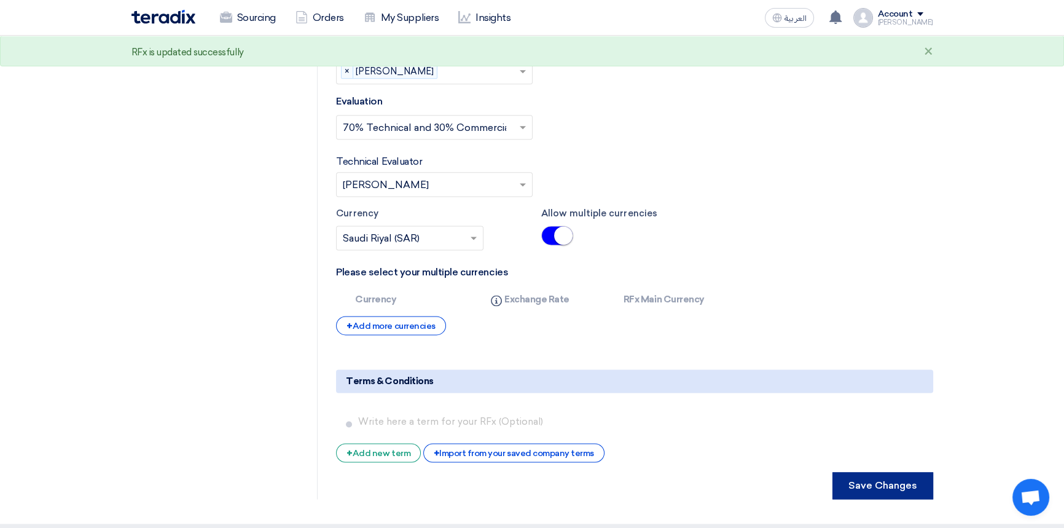
scroll to position [0, 0]
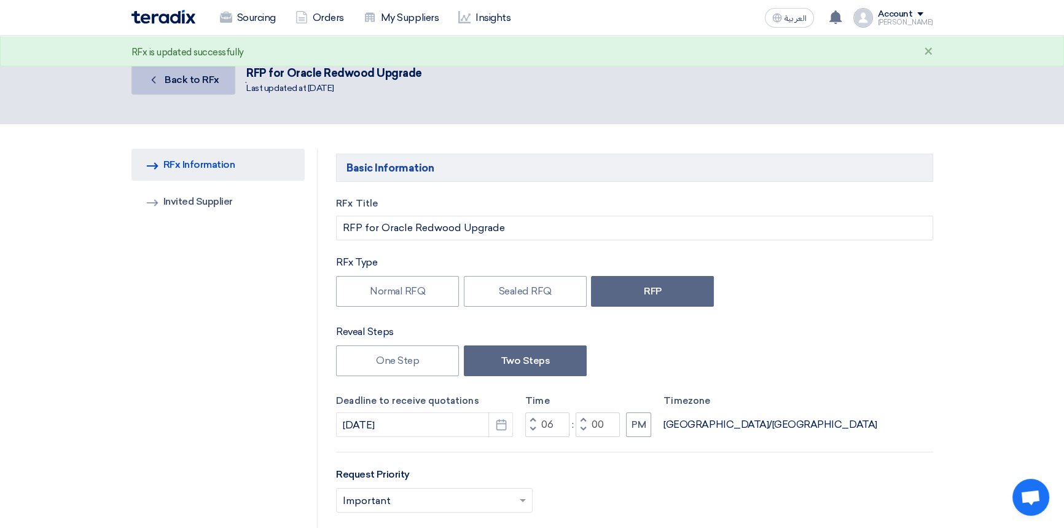
click at [194, 80] on span "Back to RFx" at bounding box center [192, 80] width 55 height 12
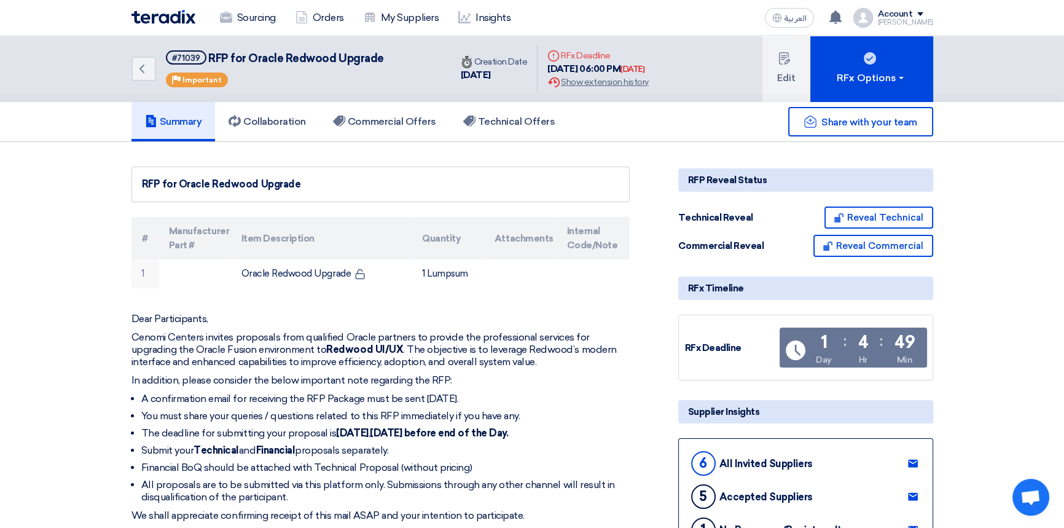
click at [173, 18] on img at bounding box center [164, 17] width 64 height 14
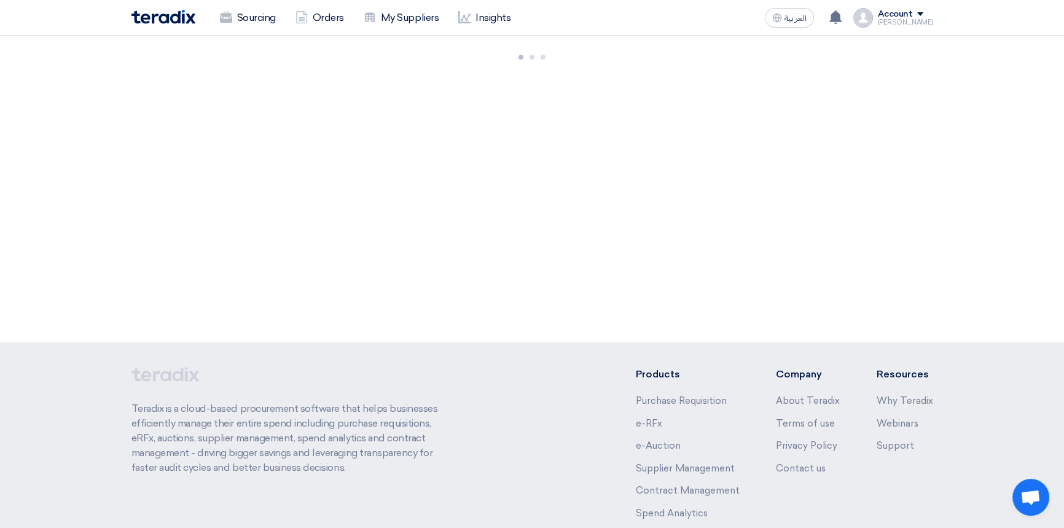
click at [903, 18] on div "Account" at bounding box center [895, 14] width 35 height 10
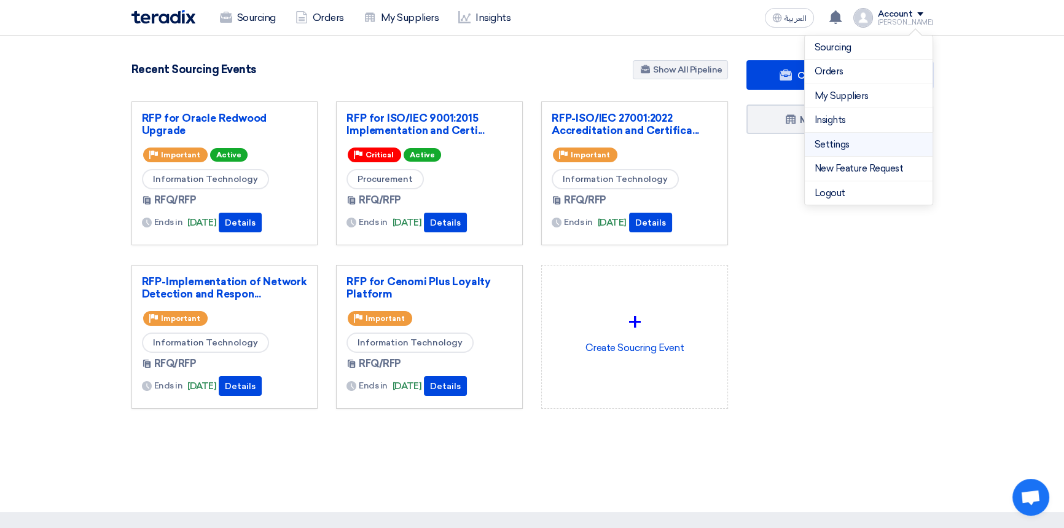
click at [834, 140] on link "Settings" at bounding box center [869, 145] width 108 height 14
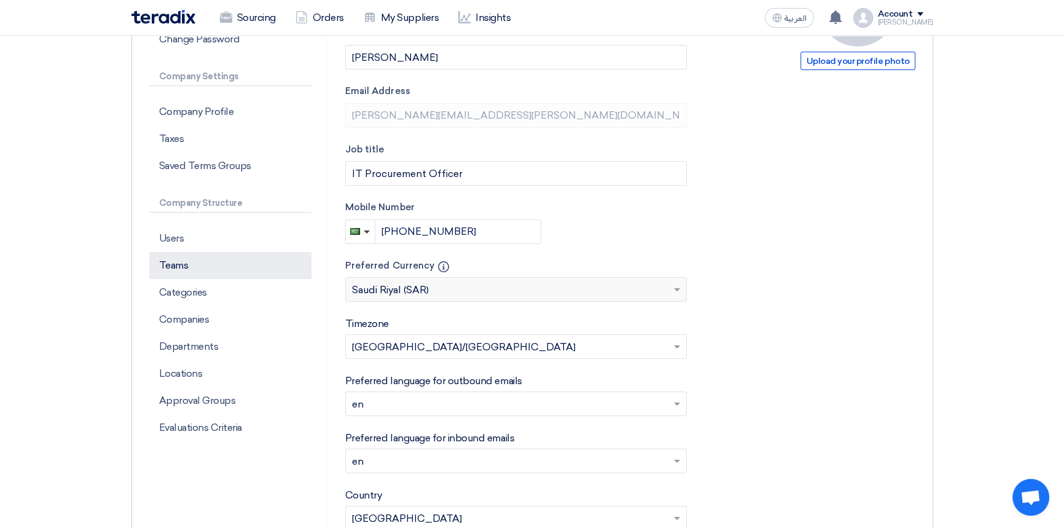
scroll to position [223, 0]
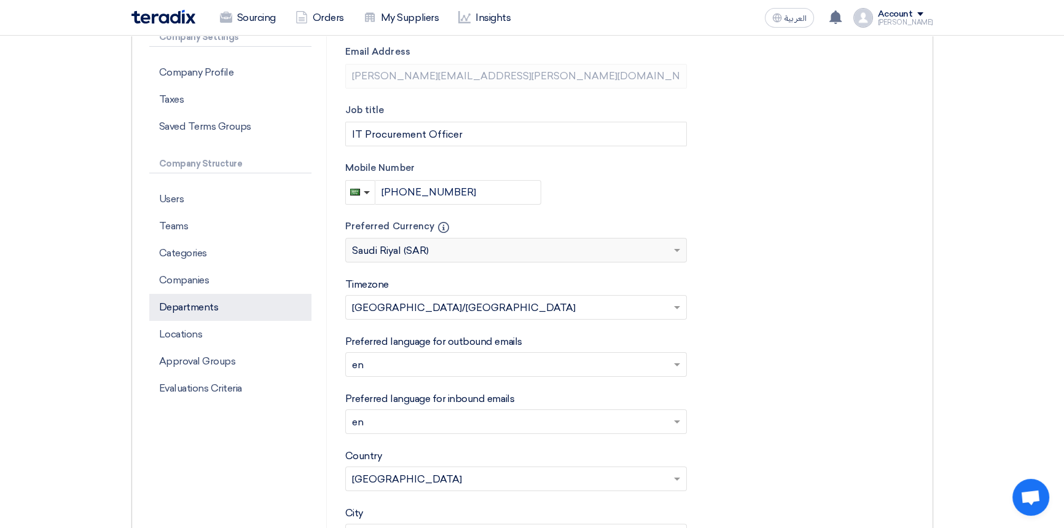
click at [209, 309] on p "Departments" at bounding box center [230, 307] width 162 height 27
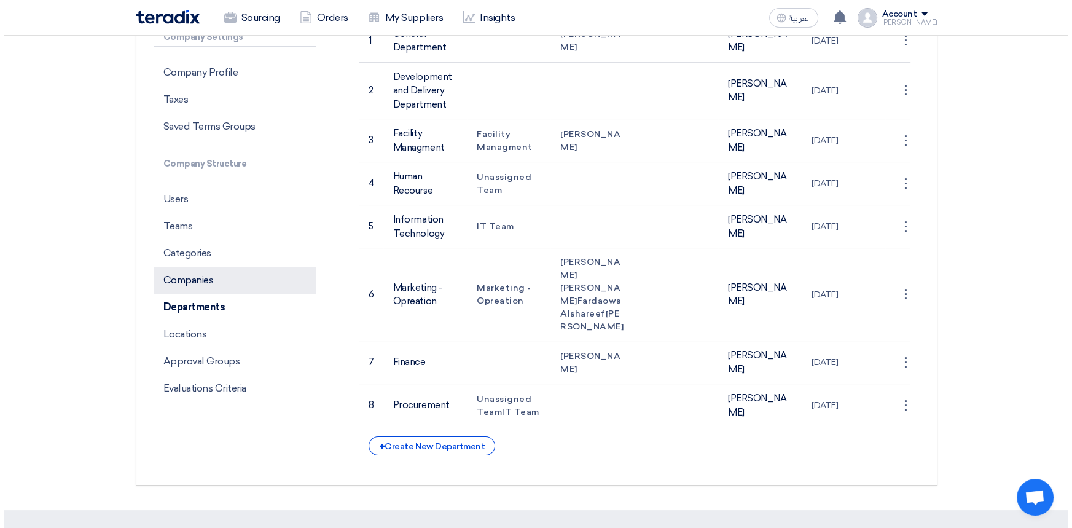
scroll to position [0, 0]
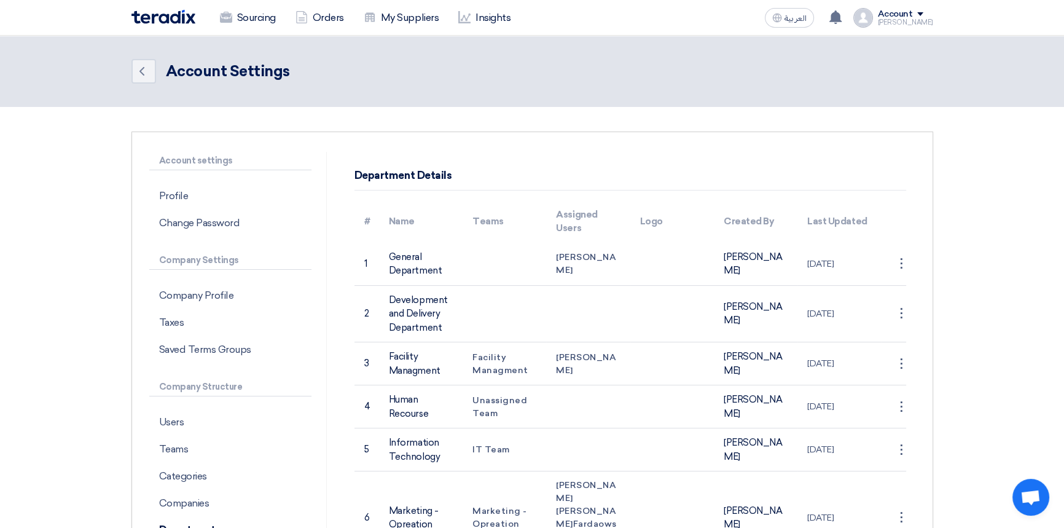
click at [166, 11] on img at bounding box center [164, 17] width 64 height 14
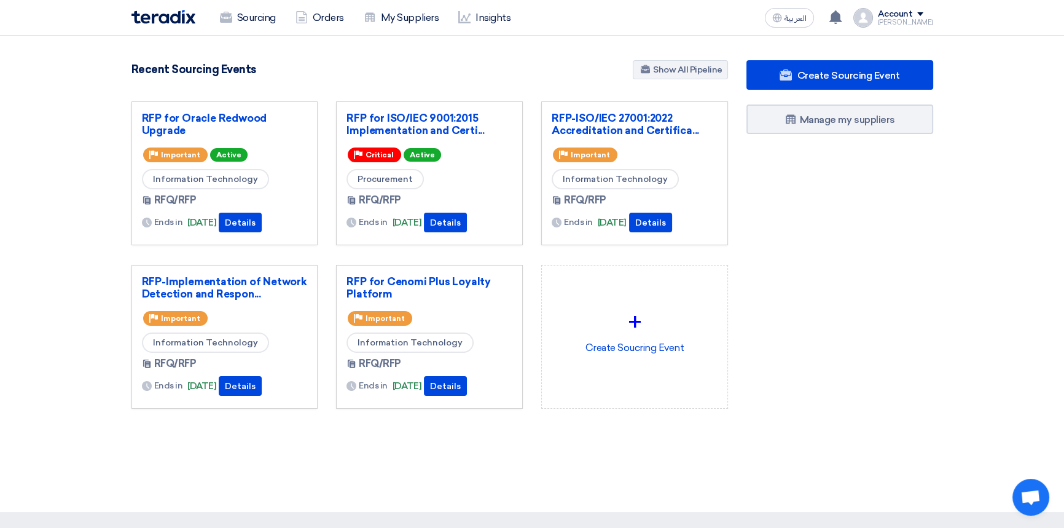
click at [908, 14] on div "Account" at bounding box center [895, 14] width 35 height 10
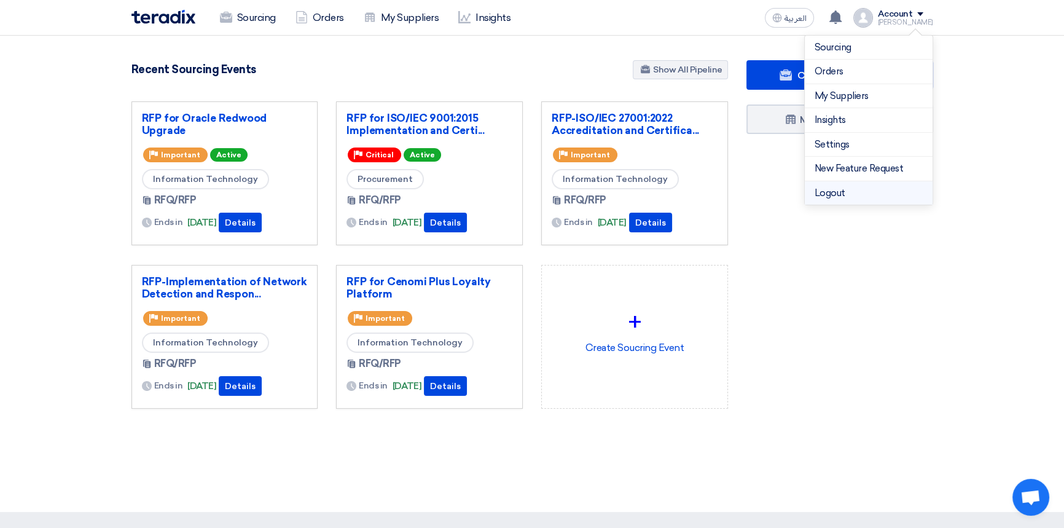
click at [845, 191] on li "Logout" at bounding box center [869, 193] width 128 height 24
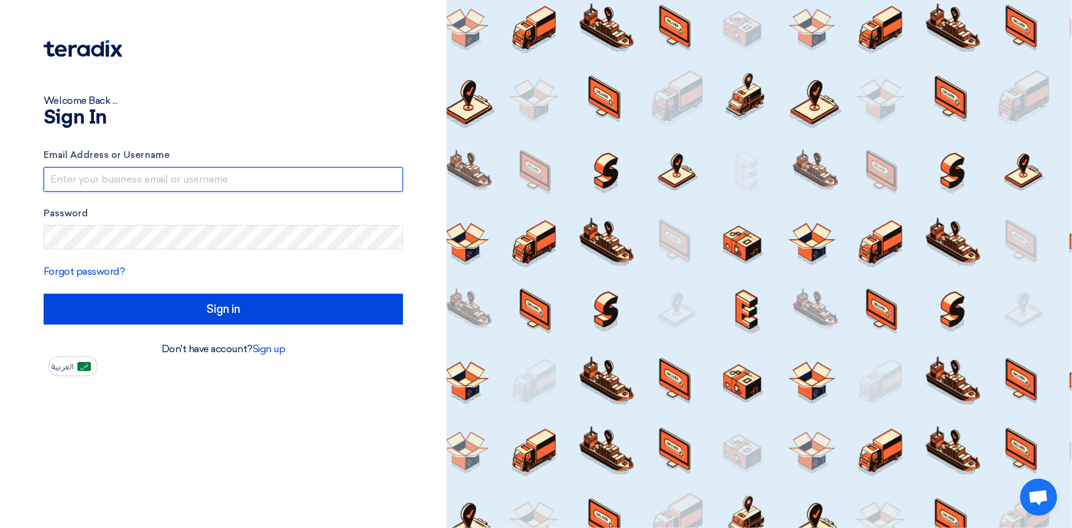
type input "[PERSON_NAME][EMAIL_ADDRESS][PERSON_NAME][DOMAIN_NAME]"
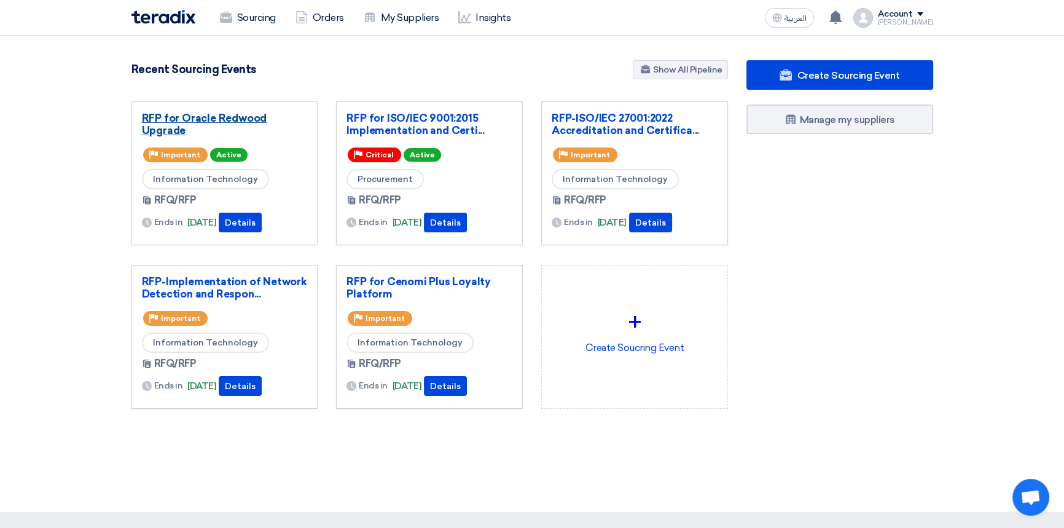
click at [202, 120] on link "RFP for Oracle Redwood Upgrade" at bounding box center [225, 124] width 166 height 25
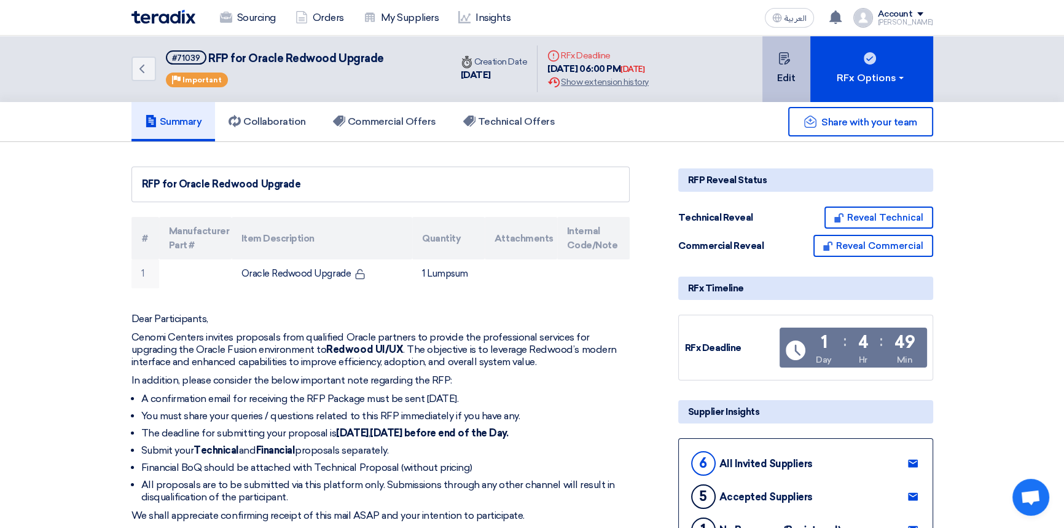
click at [788, 78] on button "Edit" at bounding box center [787, 69] width 48 height 66
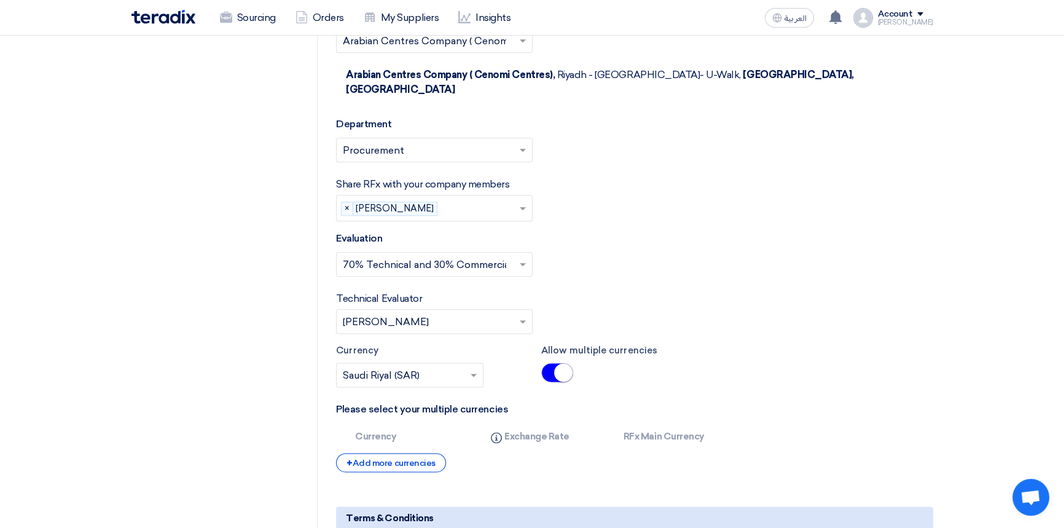
scroll to position [1848, 0]
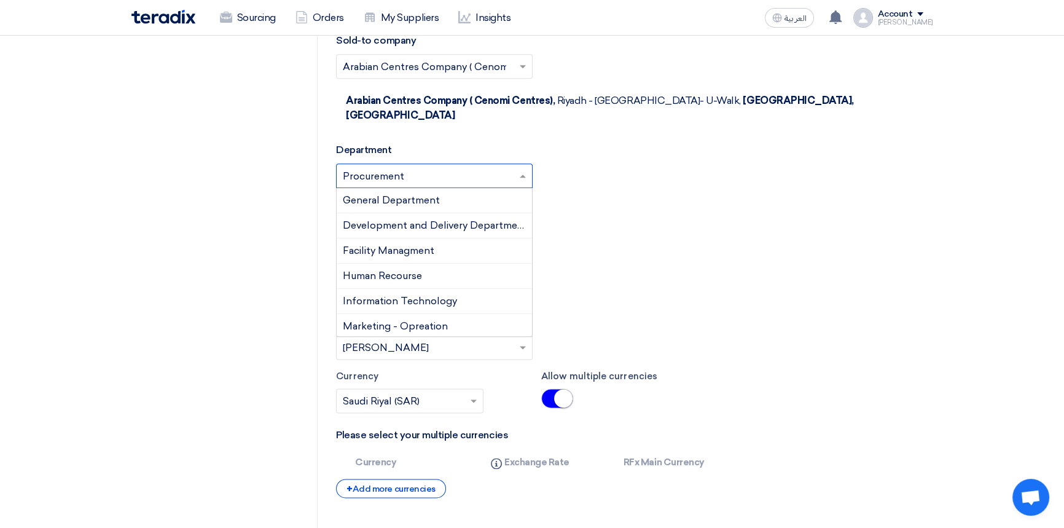
click at [478, 167] on input "text" at bounding box center [428, 177] width 171 height 20
click at [412, 295] on span "Information Technology" at bounding box center [400, 301] width 114 height 12
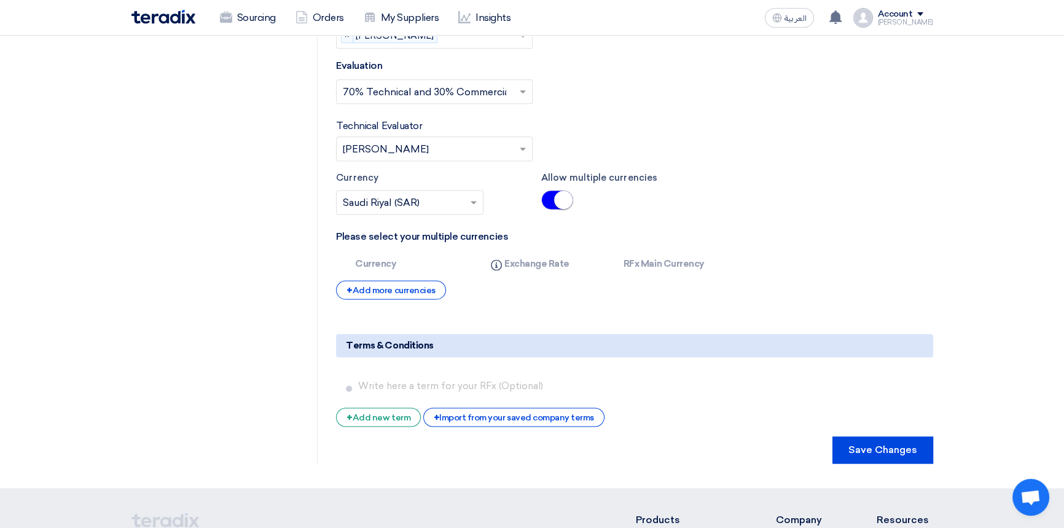
scroll to position [2239, 0]
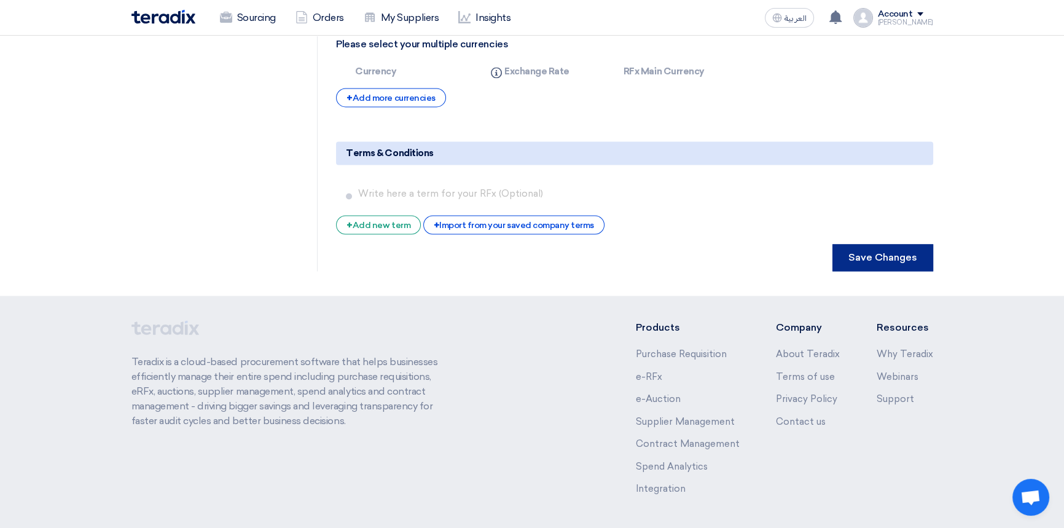
click at [867, 244] on button "Save Changes" at bounding box center [883, 257] width 101 height 27
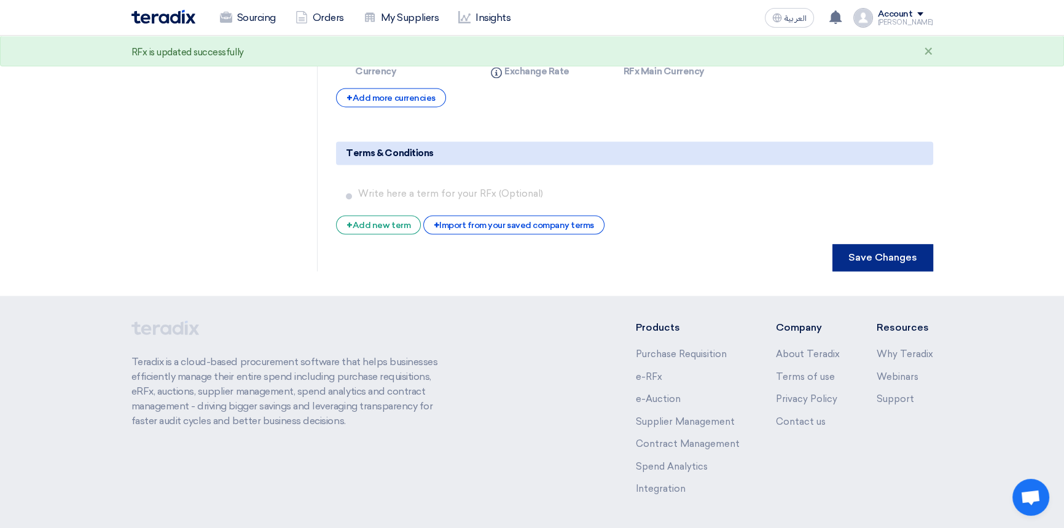
scroll to position [0, 0]
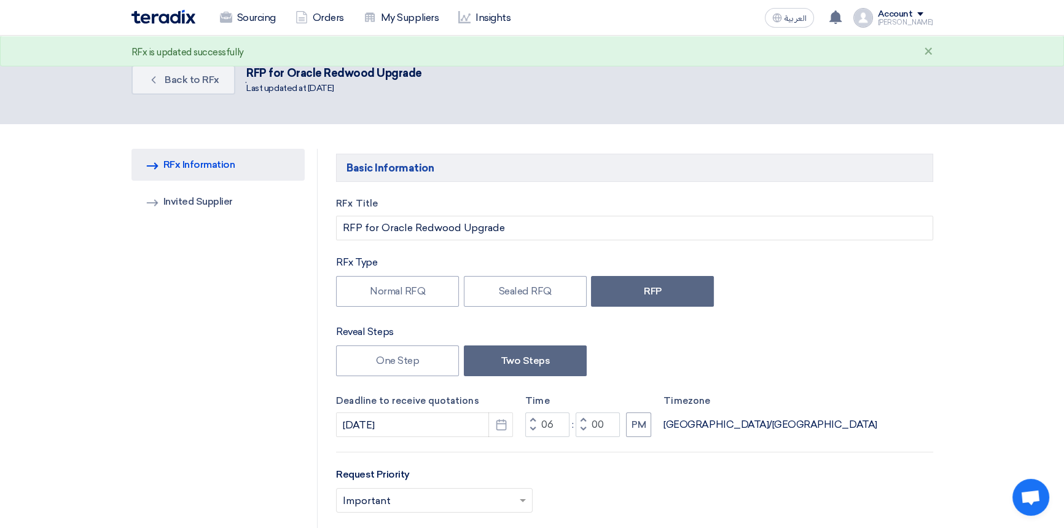
click at [913, 17] on div "Account" at bounding box center [895, 14] width 35 height 10
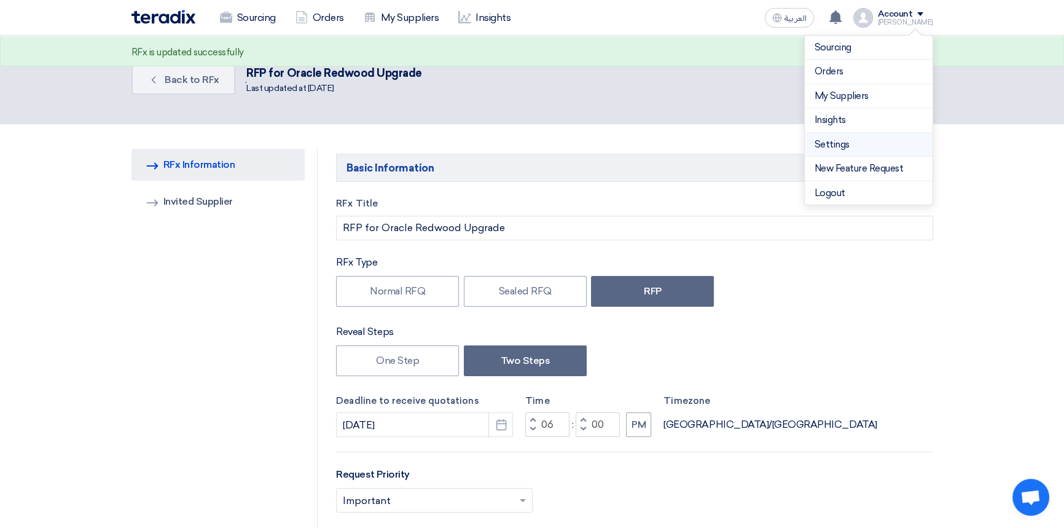
click at [837, 146] on link "Settings" at bounding box center [869, 145] width 108 height 14
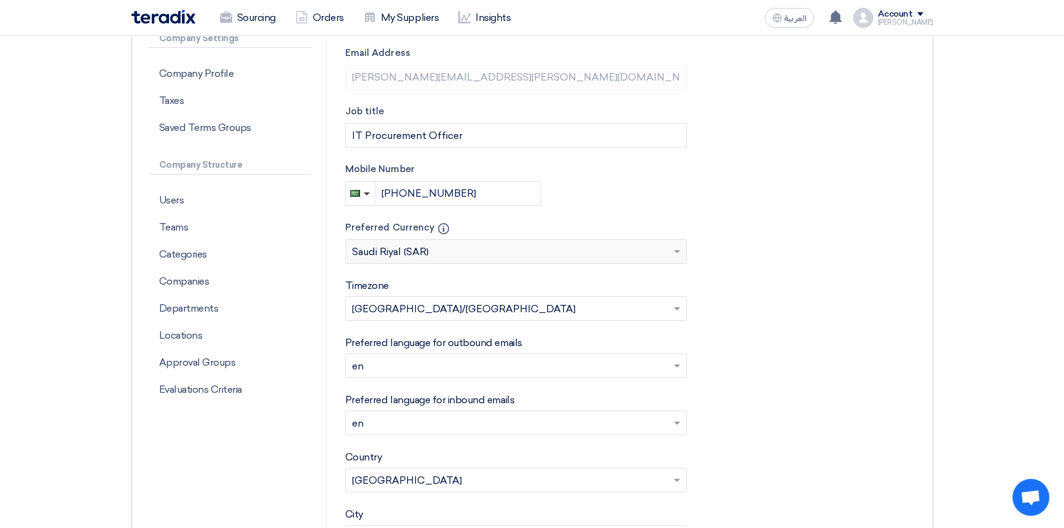
scroll to position [223, 0]
click at [202, 305] on p "Departments" at bounding box center [230, 307] width 162 height 27
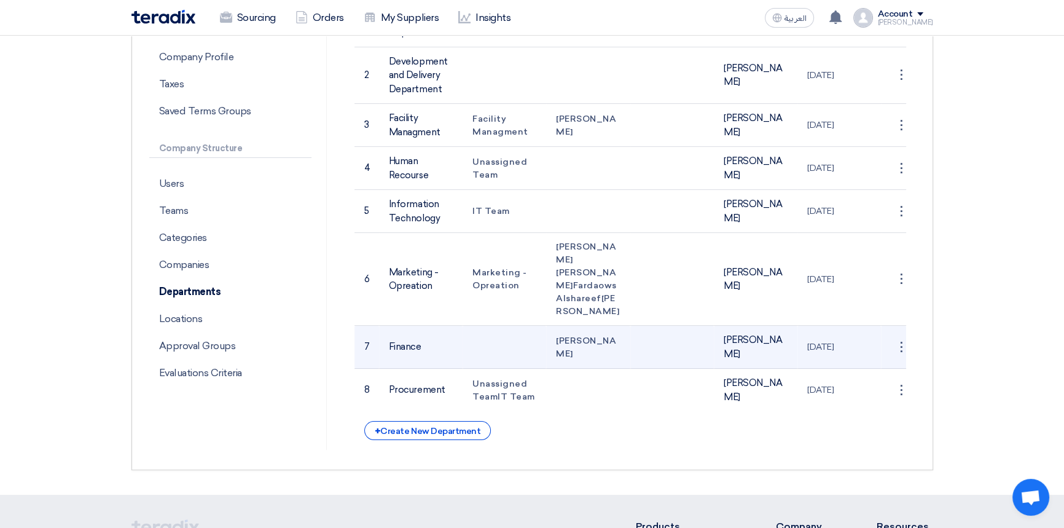
scroll to position [279, 0]
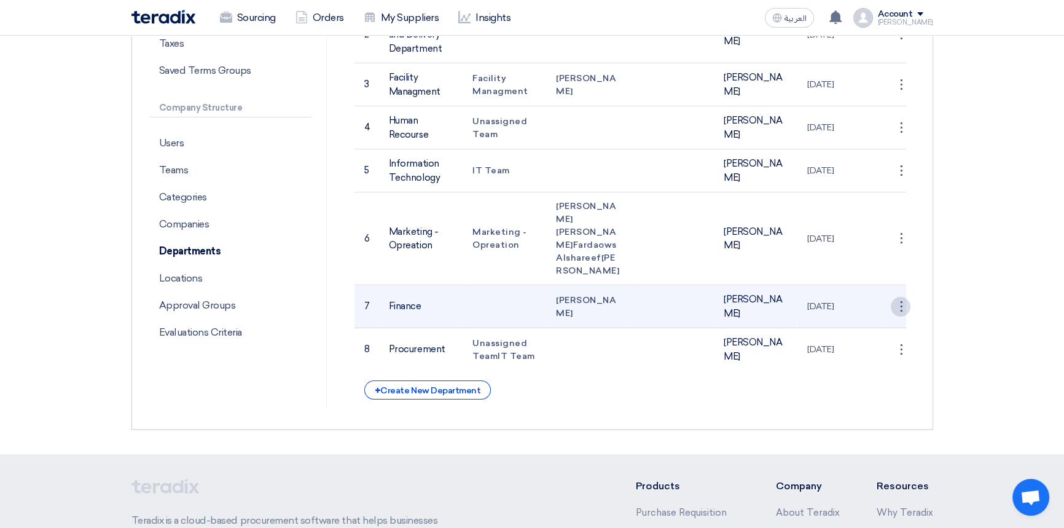
click at [871, 339] on link "Save Department" at bounding box center [863, 330] width 96 height 18
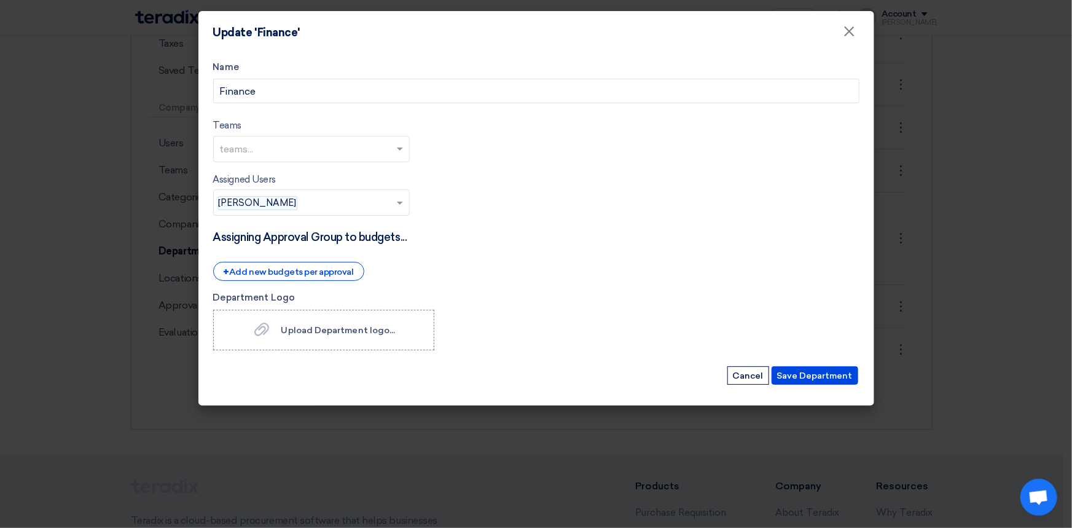
click at [325, 207] on input "text" at bounding box center [348, 204] width 93 height 20
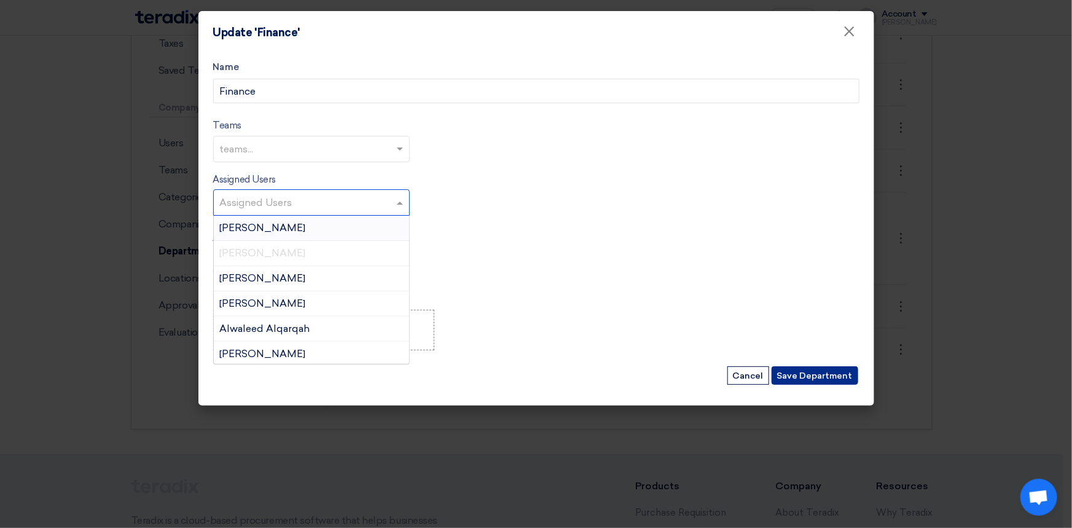
click at [811, 371] on button "Save Department" at bounding box center [815, 375] width 87 height 18
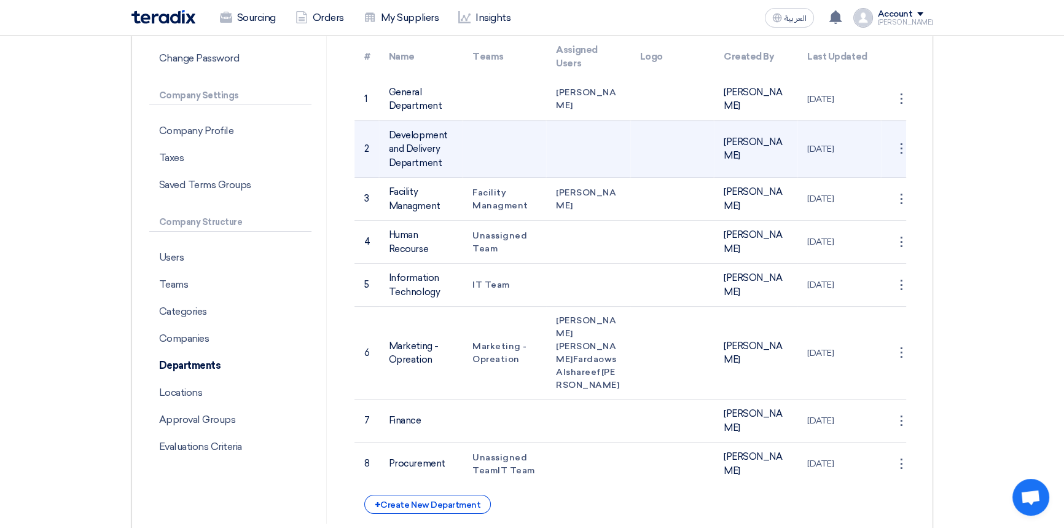
scroll to position [167, 0]
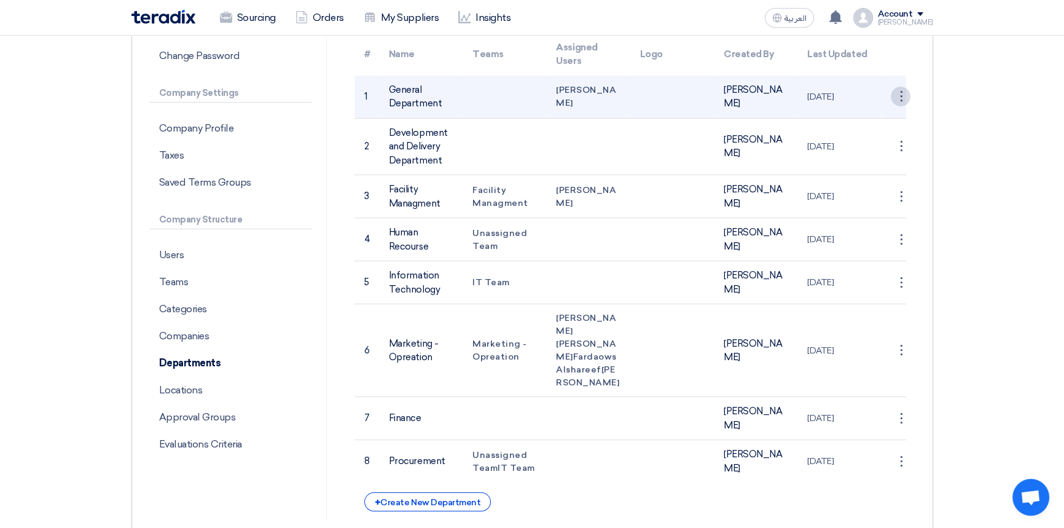
click at [897, 94] on div "⋮" at bounding box center [901, 97] width 20 height 20
click at [860, 125] on link "Save Department" at bounding box center [863, 120] width 96 height 18
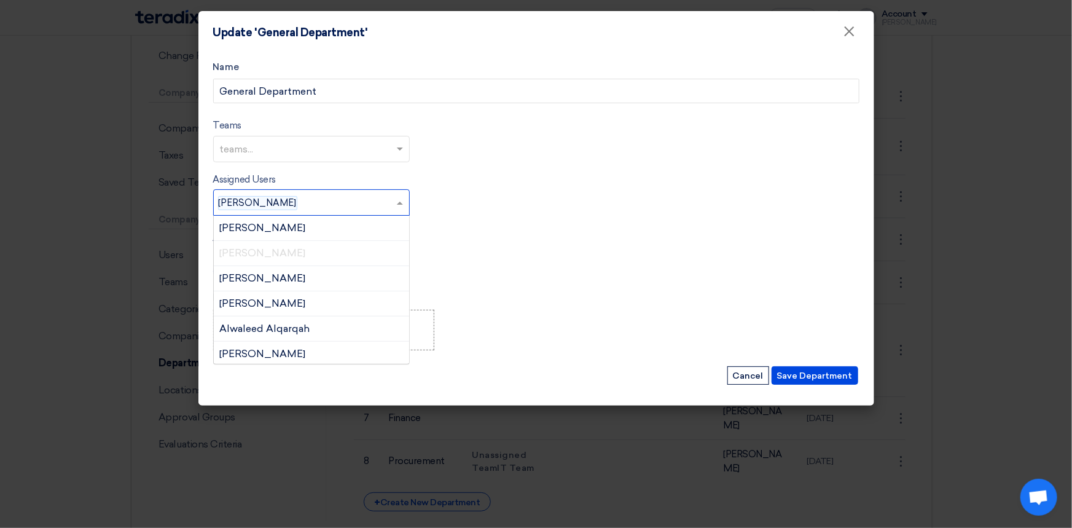
click at [338, 201] on input "text" at bounding box center [348, 204] width 93 height 20
click at [811, 371] on button "Save Department" at bounding box center [815, 375] width 87 height 18
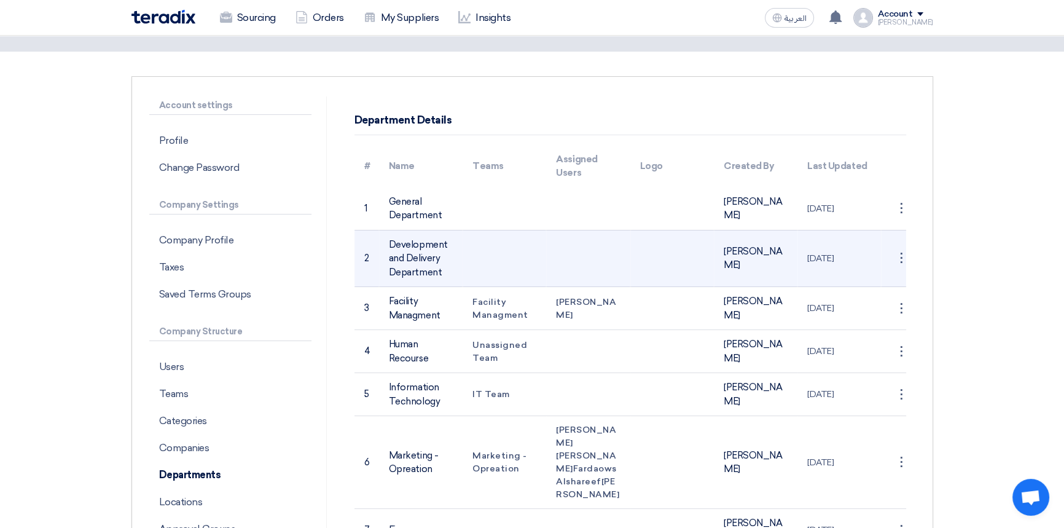
scroll to position [0, 0]
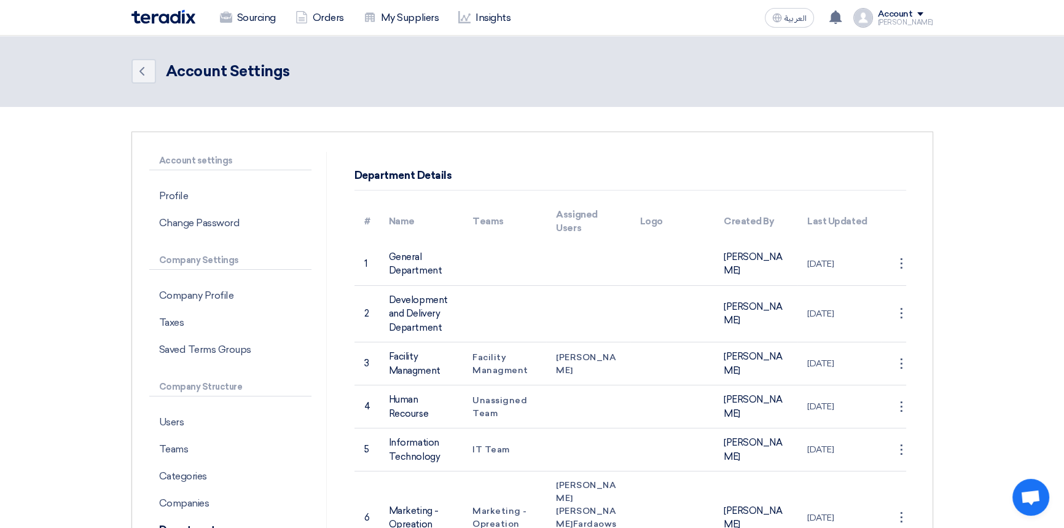
click at [908, 11] on div "Account" at bounding box center [895, 14] width 35 height 10
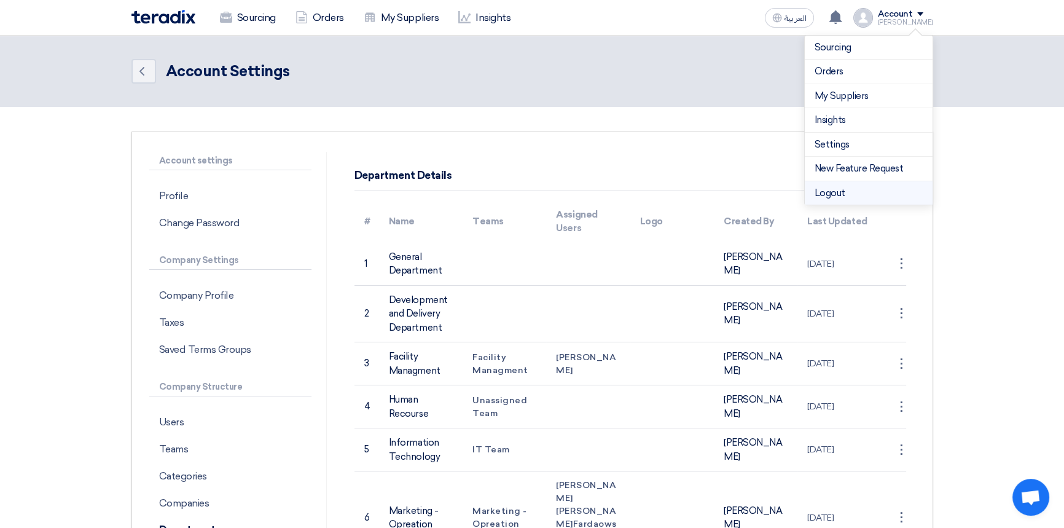
click at [835, 193] on li "Logout" at bounding box center [869, 193] width 128 height 24
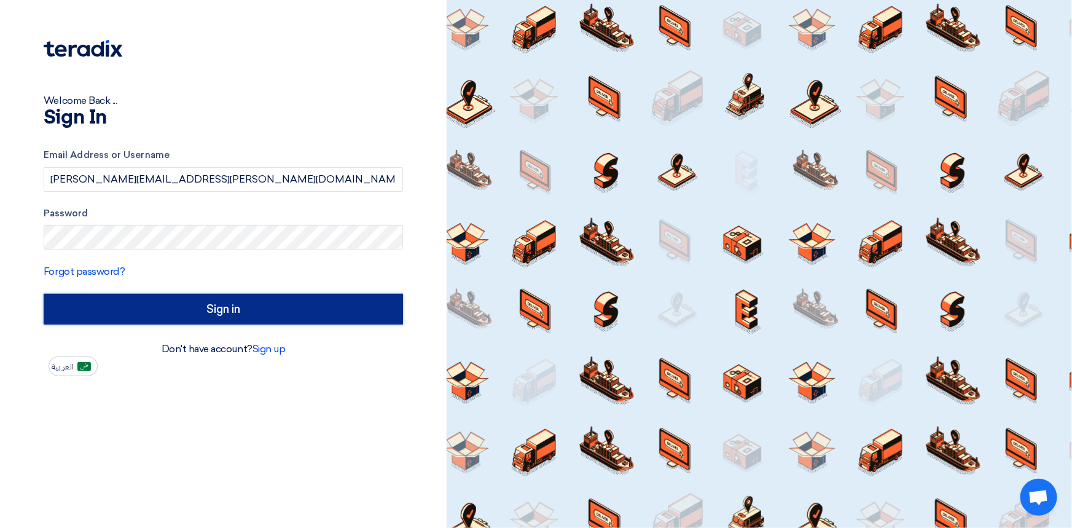
click at [277, 313] on input "Sign in" at bounding box center [224, 309] width 360 height 31
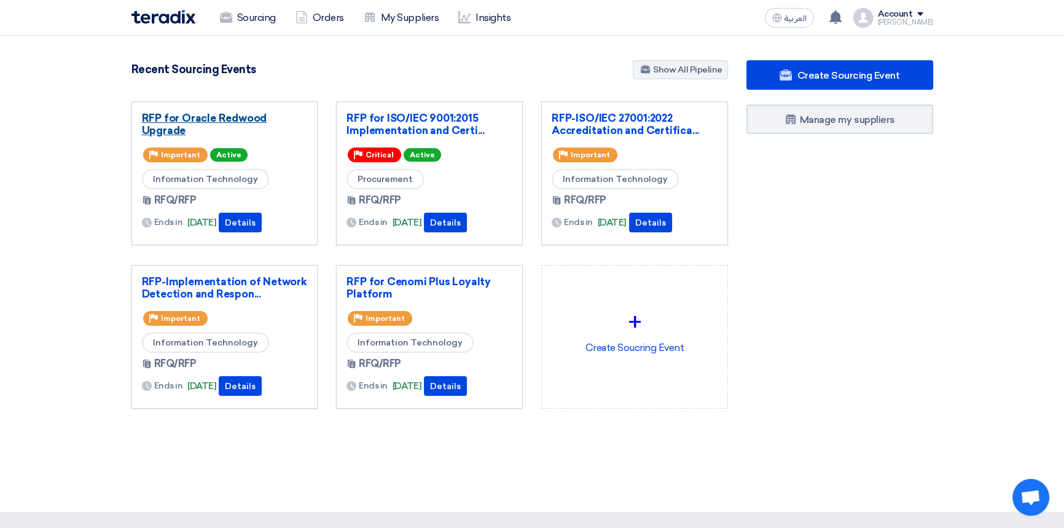
click at [208, 122] on link "RFP for Oracle Redwood Upgrade" at bounding box center [225, 124] width 166 height 25
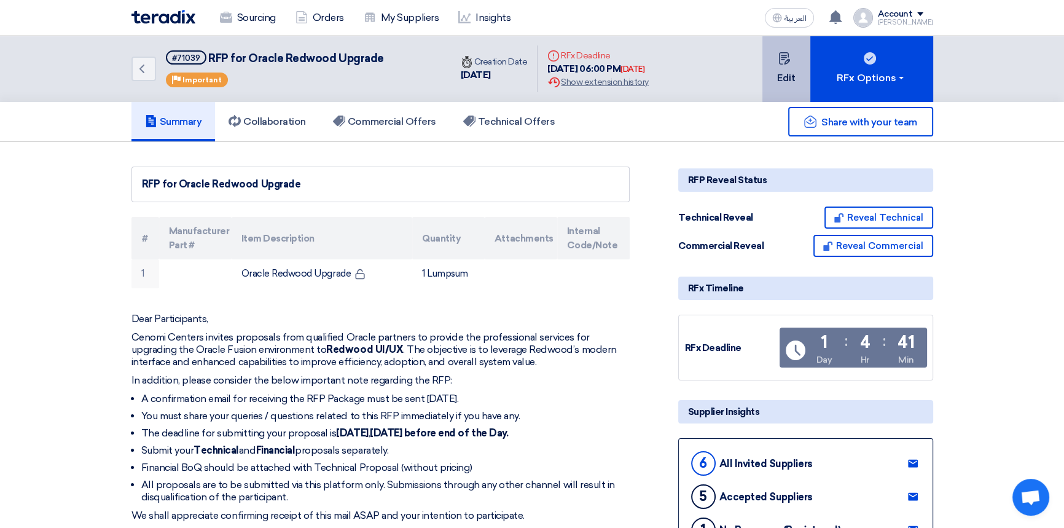
click at [776, 76] on button "Edit" at bounding box center [787, 69] width 48 height 66
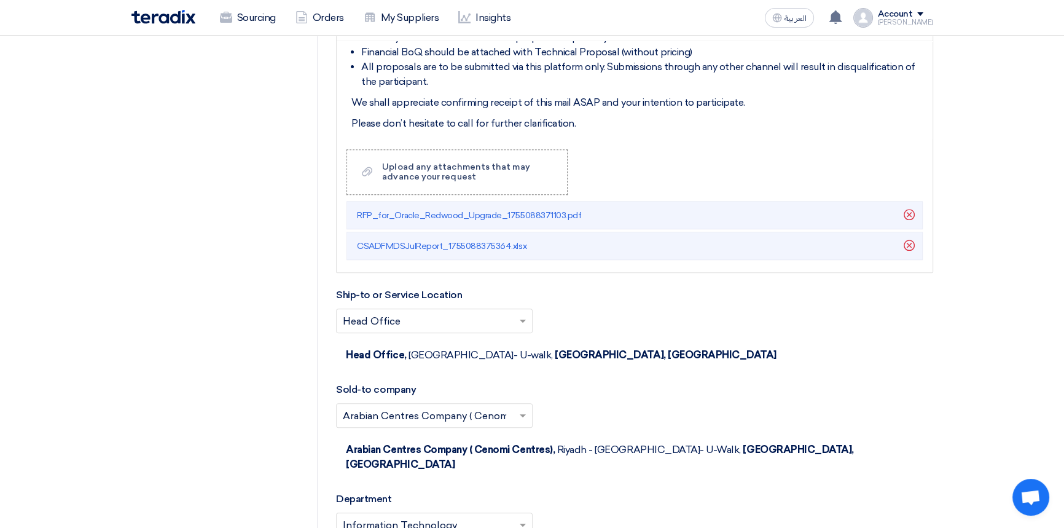
scroll to position [1620, 0]
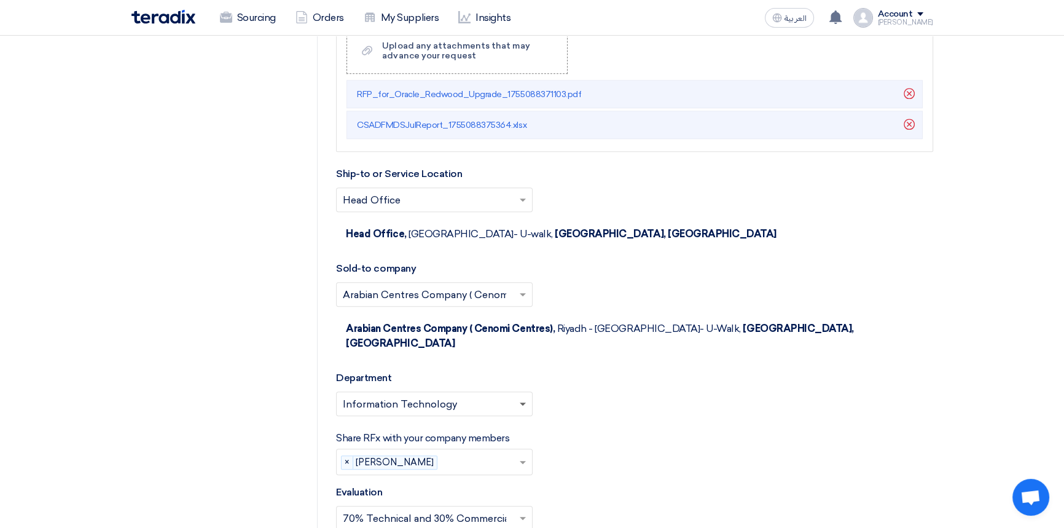
click at [524, 403] on span at bounding box center [523, 405] width 6 height 4
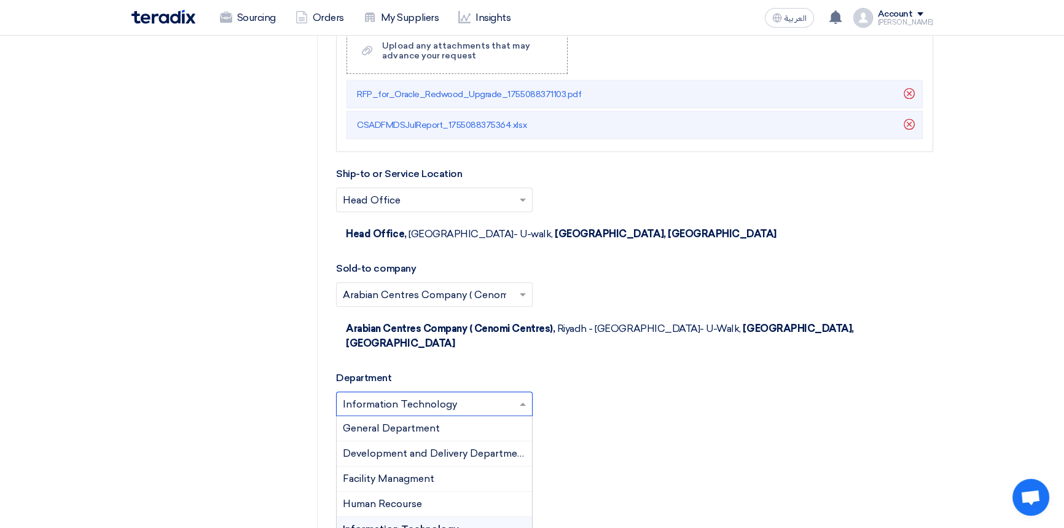
click at [457, 523] on span "Information Technology" at bounding box center [401, 529] width 116 height 12
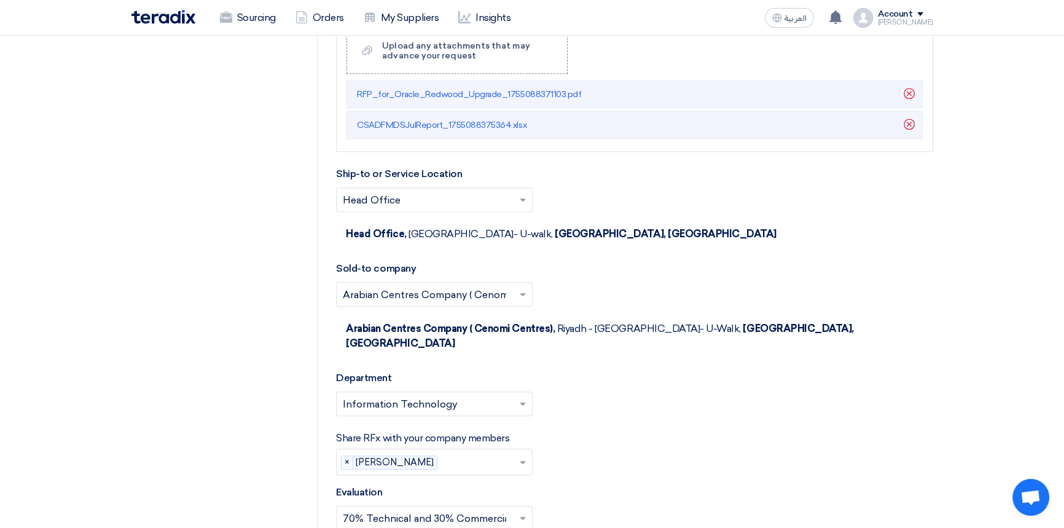
click at [717, 431] on div "Share RFx with your company members Please select company members... × [PERSON_…" at bounding box center [634, 453] width 597 height 44
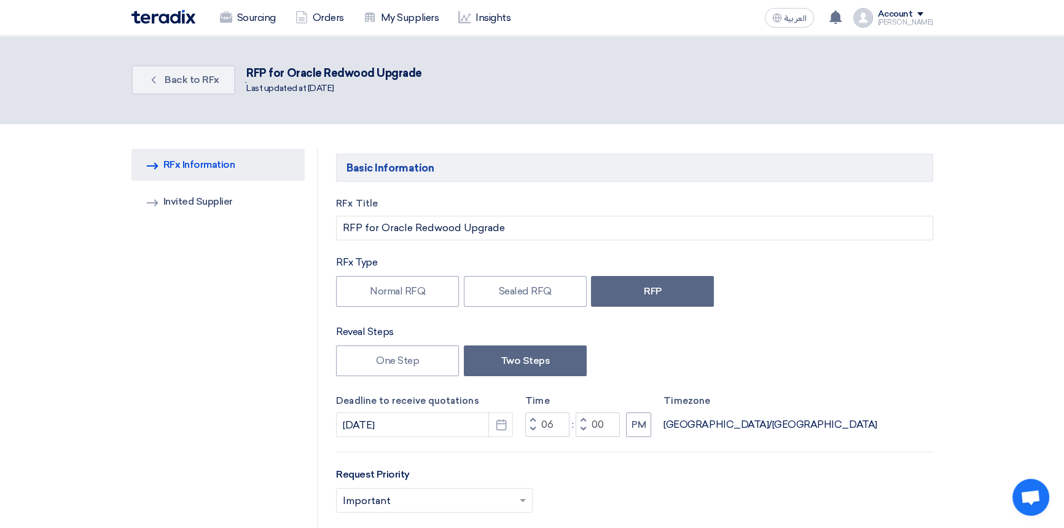
scroll to position [0, 0]
click at [184, 84] on span "Back to RFx" at bounding box center [192, 80] width 55 height 12
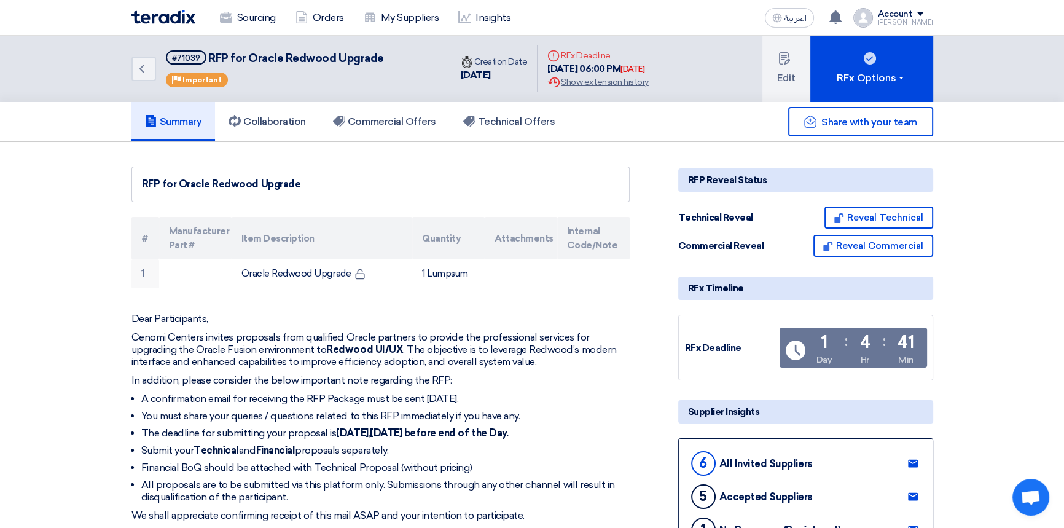
click at [912, 12] on div "Account" at bounding box center [895, 14] width 35 height 10
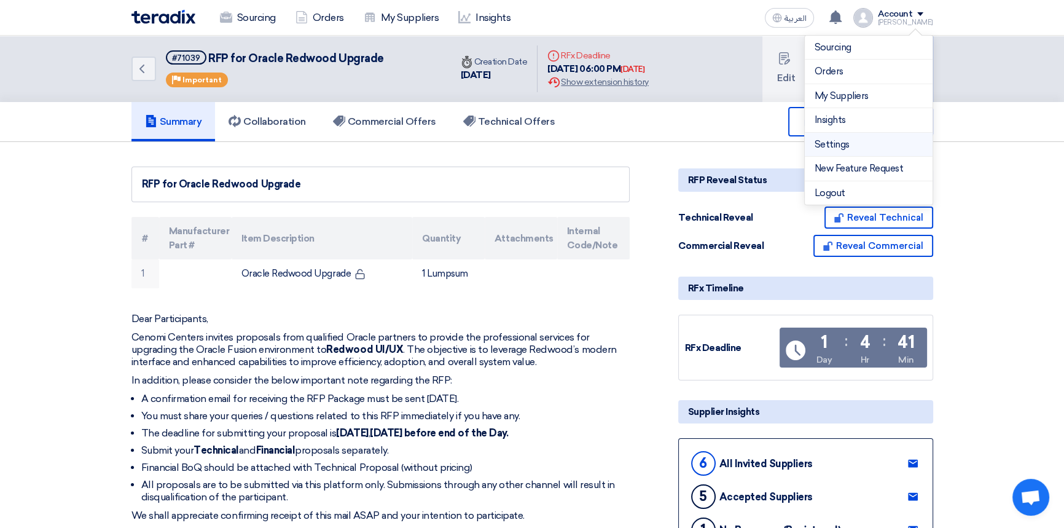
click at [845, 142] on link "Settings" at bounding box center [869, 145] width 108 height 14
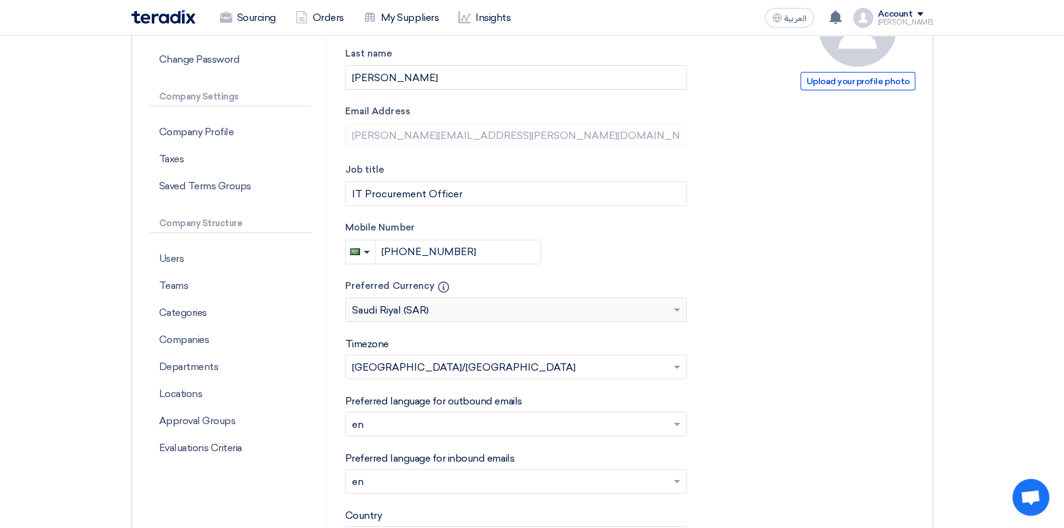
scroll to position [391, 0]
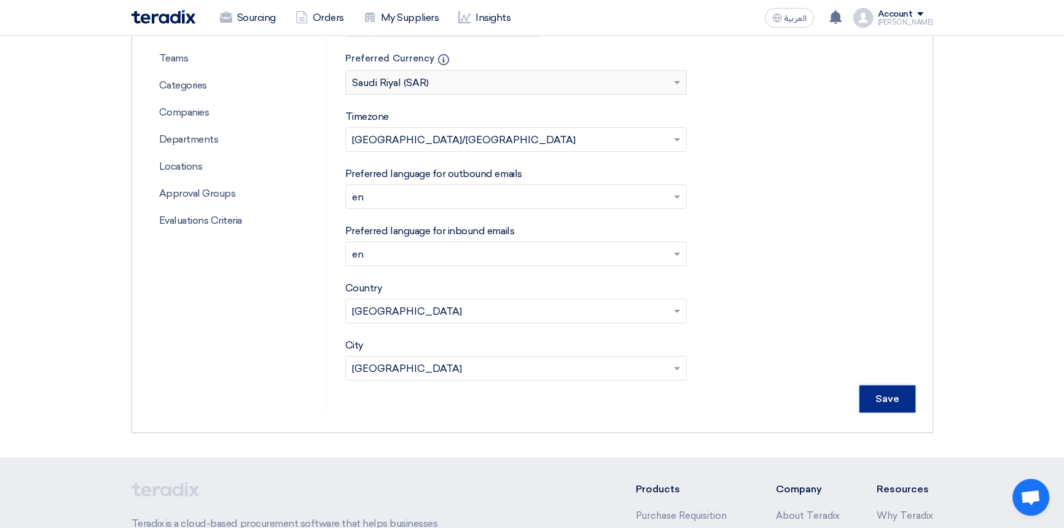
click at [895, 407] on input "Save" at bounding box center [888, 398] width 56 height 27
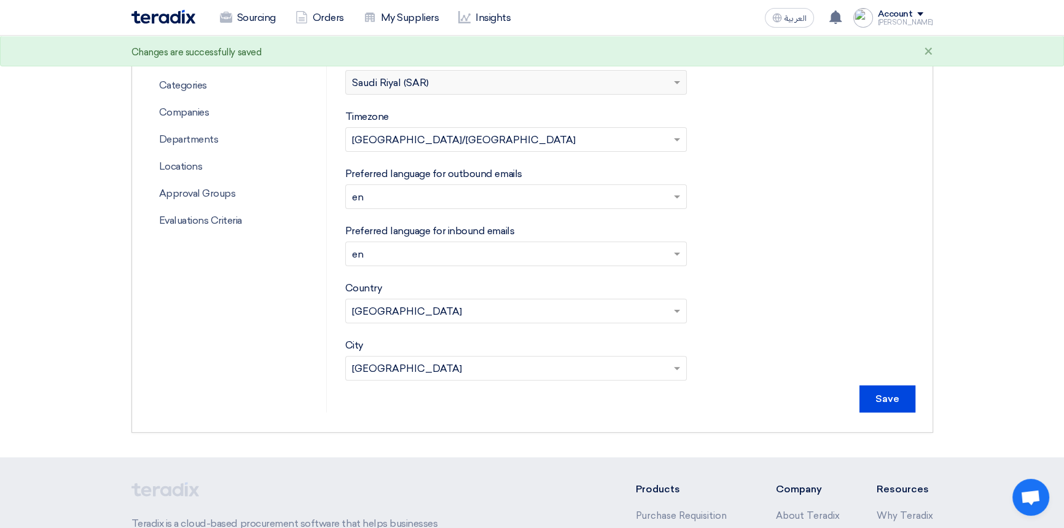
click at [164, 14] on img at bounding box center [164, 17] width 64 height 14
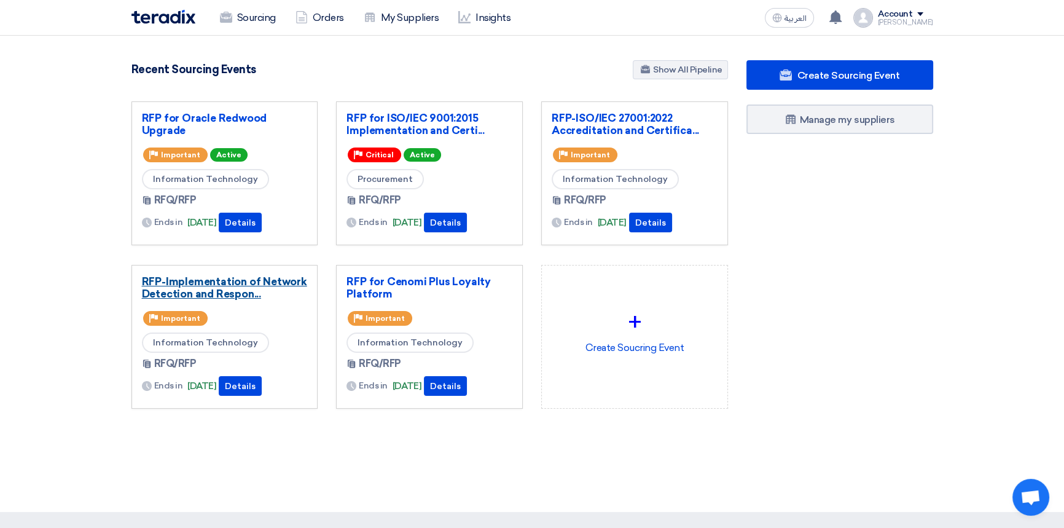
click at [229, 286] on link "RFP-Implementation of Network Detection and Respon..." at bounding box center [225, 287] width 166 height 25
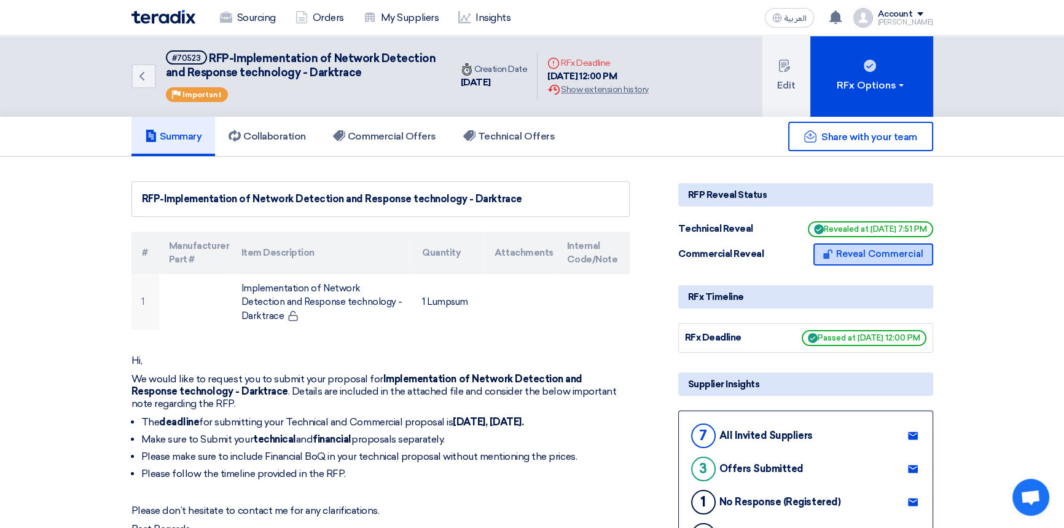
click at [877, 253] on button "Reveal Commercial" at bounding box center [874, 254] width 120 height 22
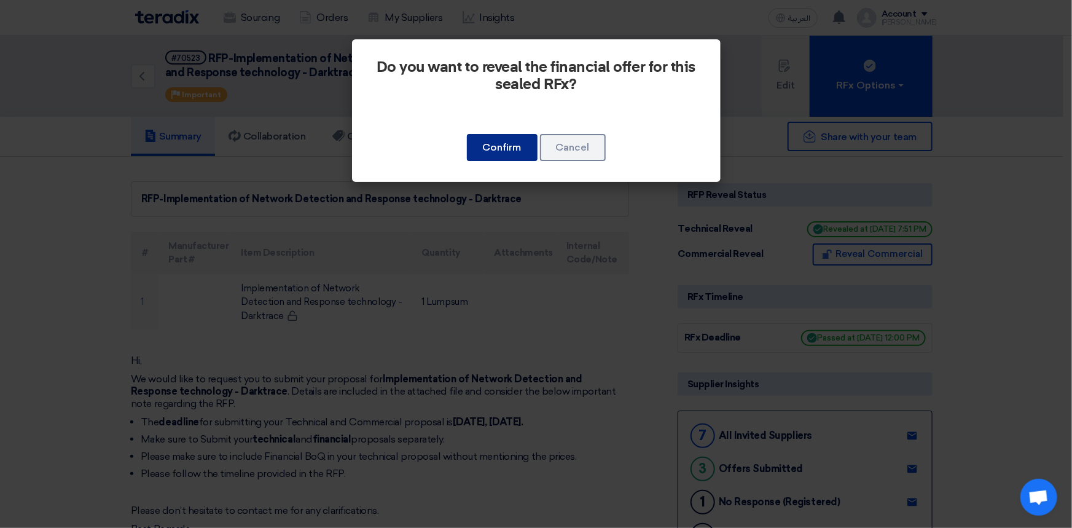
click at [504, 142] on button "Confirm" at bounding box center [502, 147] width 71 height 27
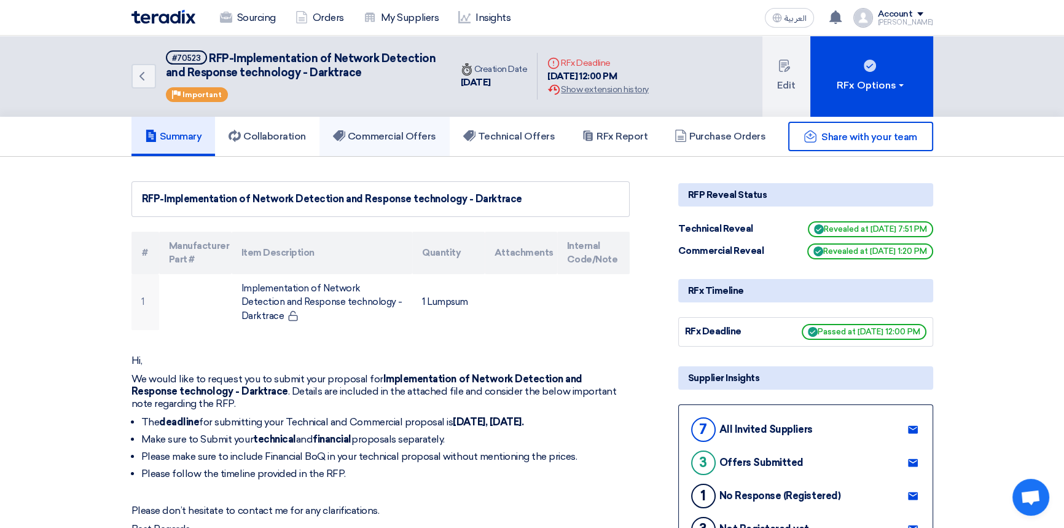
click at [389, 139] on h5 "Commercial Offers" at bounding box center [384, 136] width 103 height 12
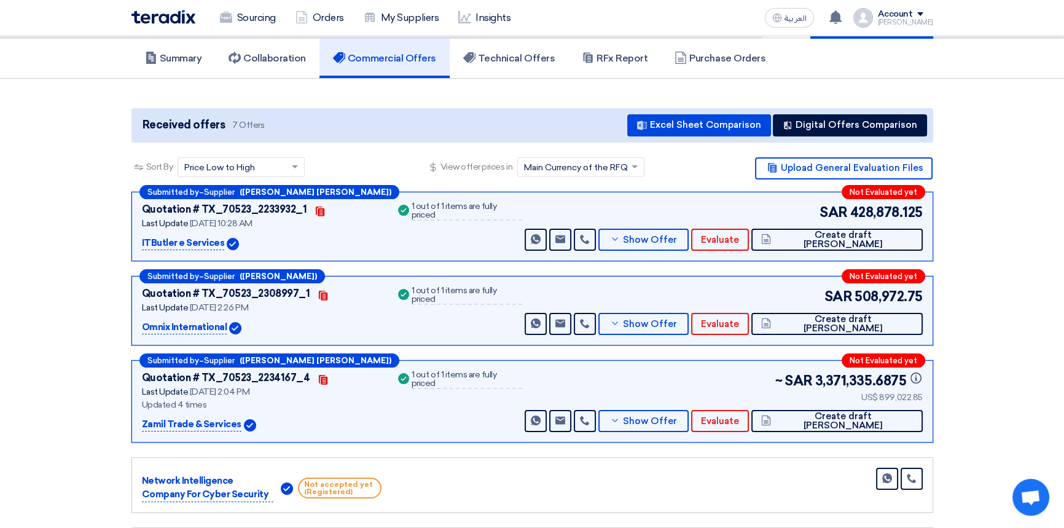
scroll to position [55, 0]
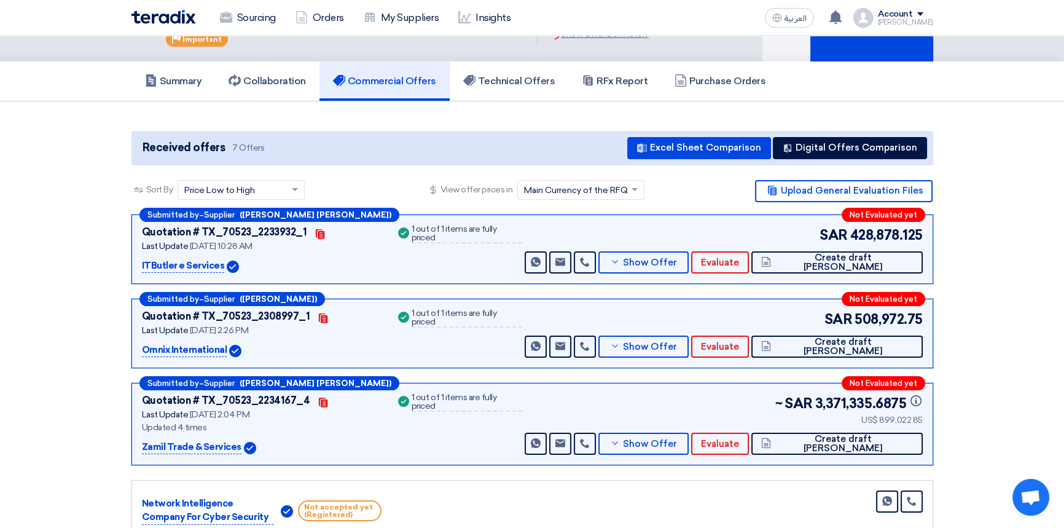
drag, startPoint x: 1020, startPoint y: 283, endPoint x: 903, endPoint y: 314, distance: 121.5
click at [1020, 283] on section "Received offers 7 Offers Excel Sheet Comparison Digital Offers Comparison Sort …" at bounding box center [532, 419] width 1064 height 637
click at [677, 261] on span "Show Offer" at bounding box center [650, 262] width 54 height 9
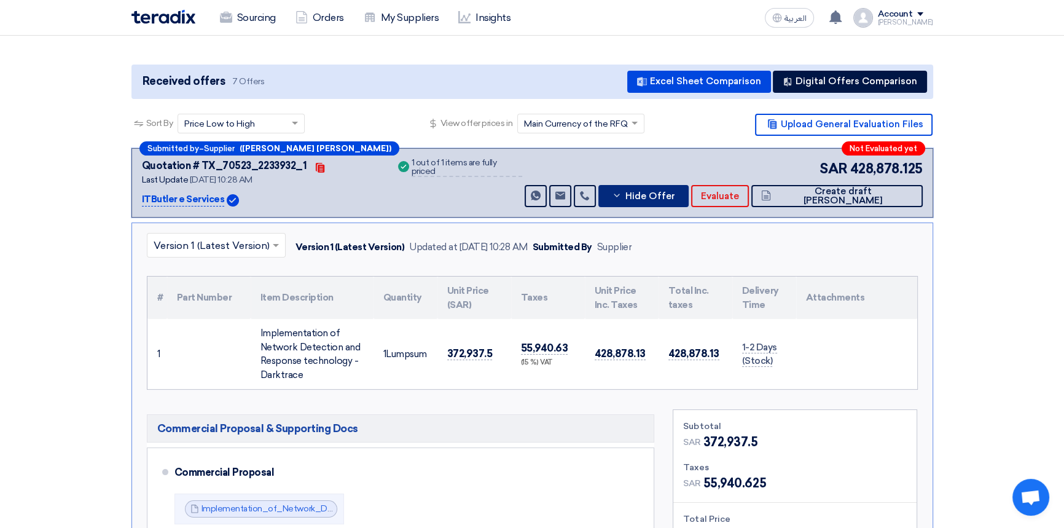
scroll to position [223, 0]
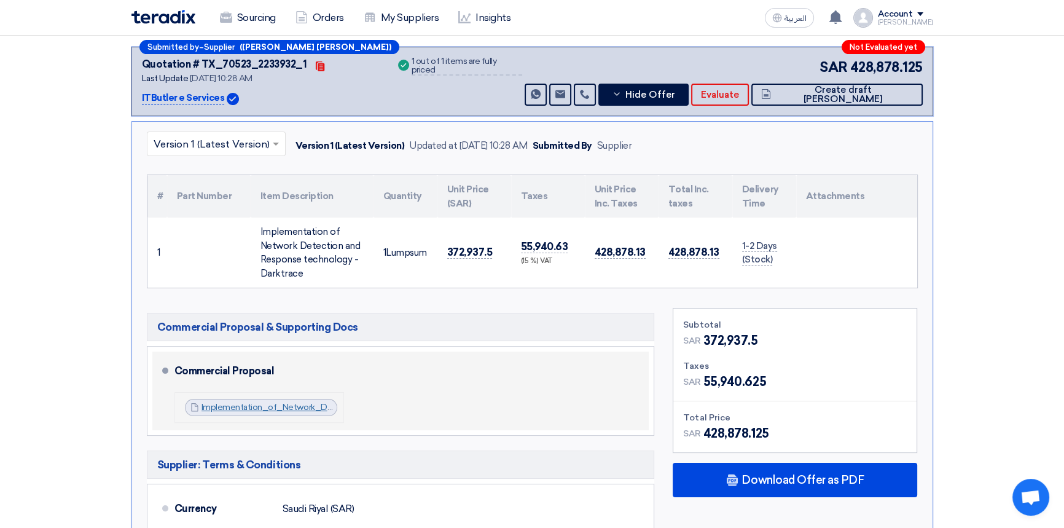
click at [285, 409] on link "Implementation_of_Network_Detection_and_Response_Financial_V_1753341809784.pdf" at bounding box center [380, 407] width 356 height 10
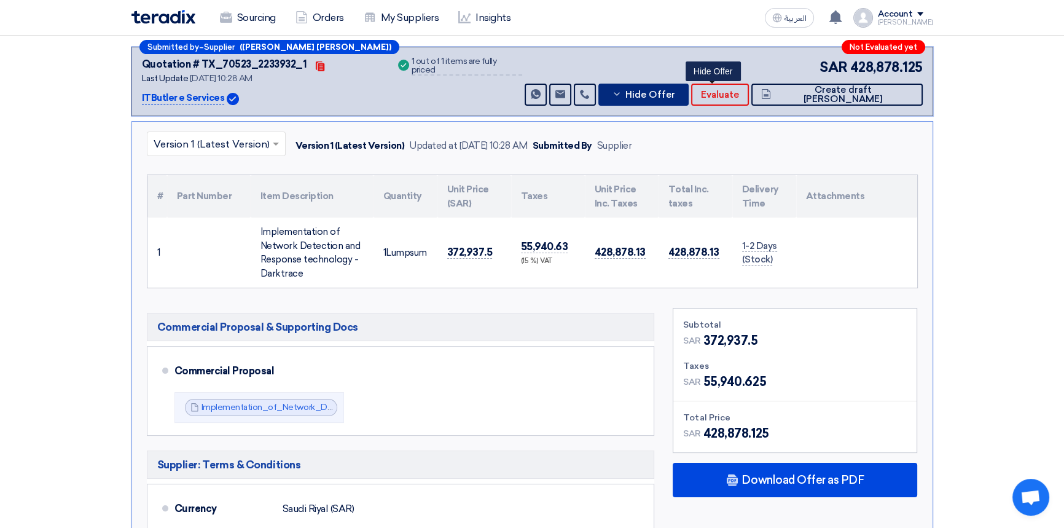
click at [675, 97] on span "Hide Offer" at bounding box center [650, 94] width 50 height 9
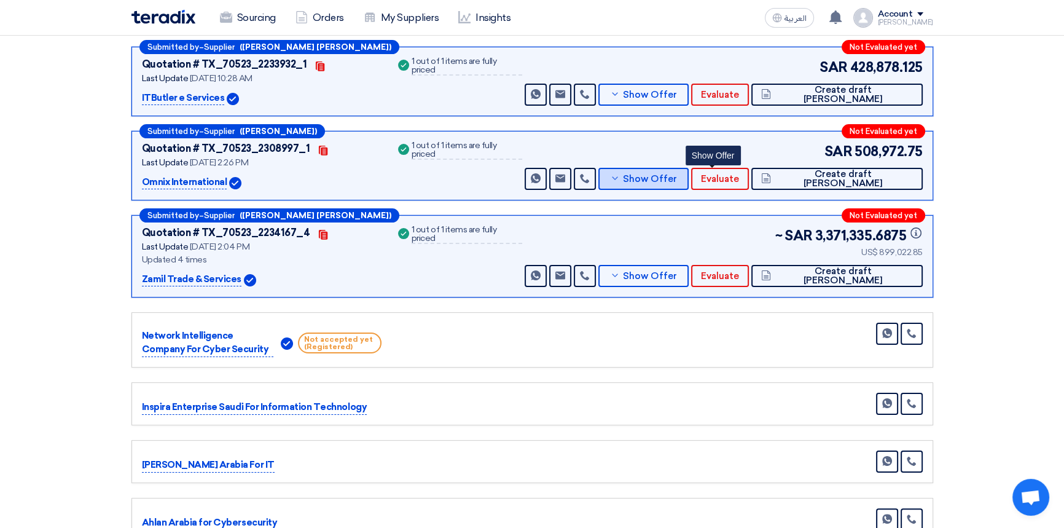
click at [677, 181] on span "Show Offer" at bounding box center [650, 179] width 54 height 9
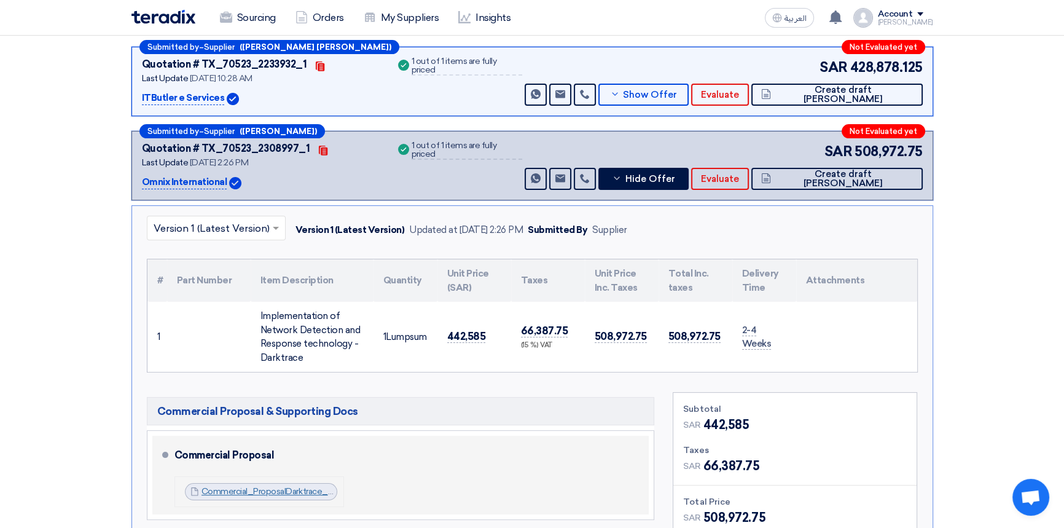
click at [281, 491] on link "Commercial_ProposalDarktrace_NDRCENOMI_1755170411325.pdf" at bounding box center [329, 491] width 254 height 10
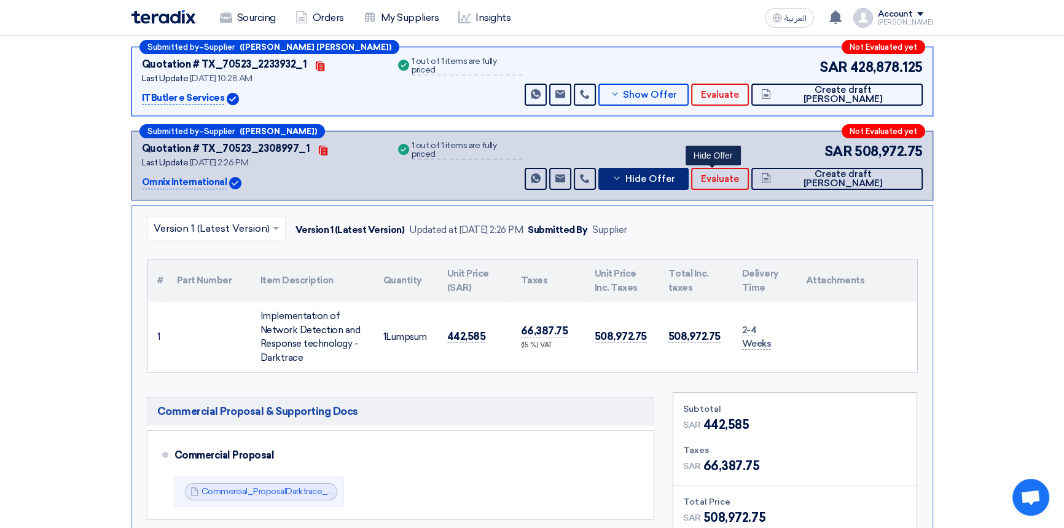
click at [675, 175] on span "Hide Offer" at bounding box center [650, 179] width 50 height 9
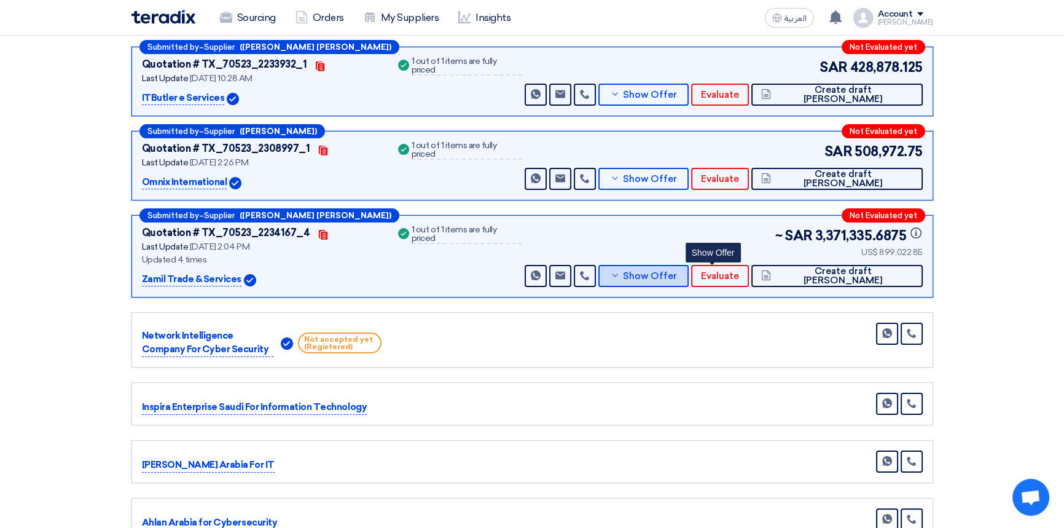
click at [677, 273] on span "Show Offer" at bounding box center [650, 276] width 54 height 9
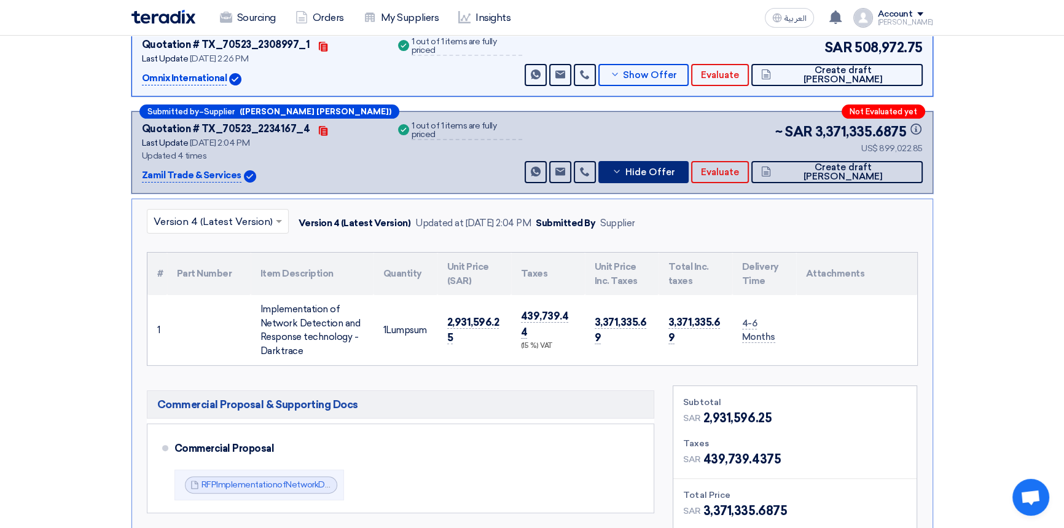
scroll to position [335, 0]
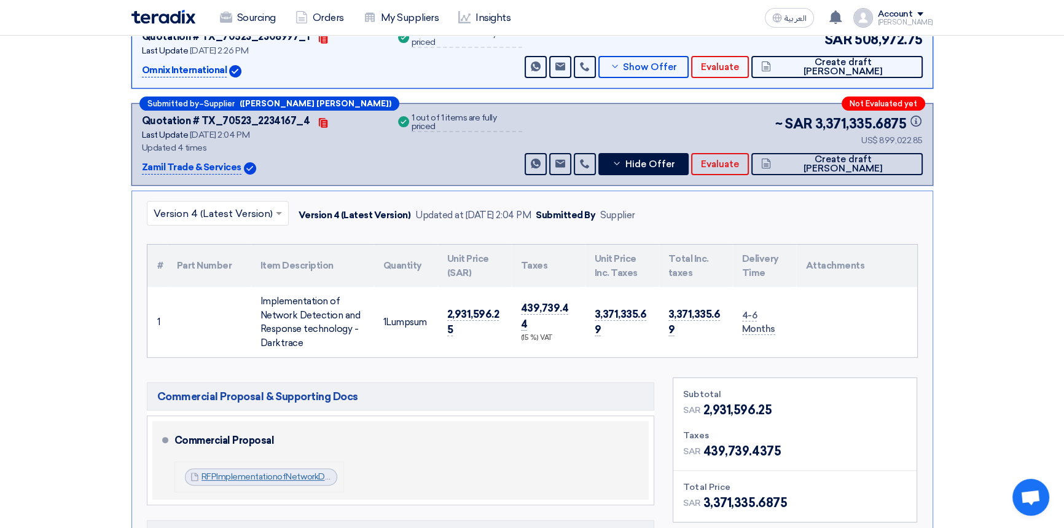
click at [288, 475] on link "RFPImplementationofNetworkDetectionandResponsetechnologyDarktraceBOW_1755598523…" at bounding box center [397, 476] width 390 height 10
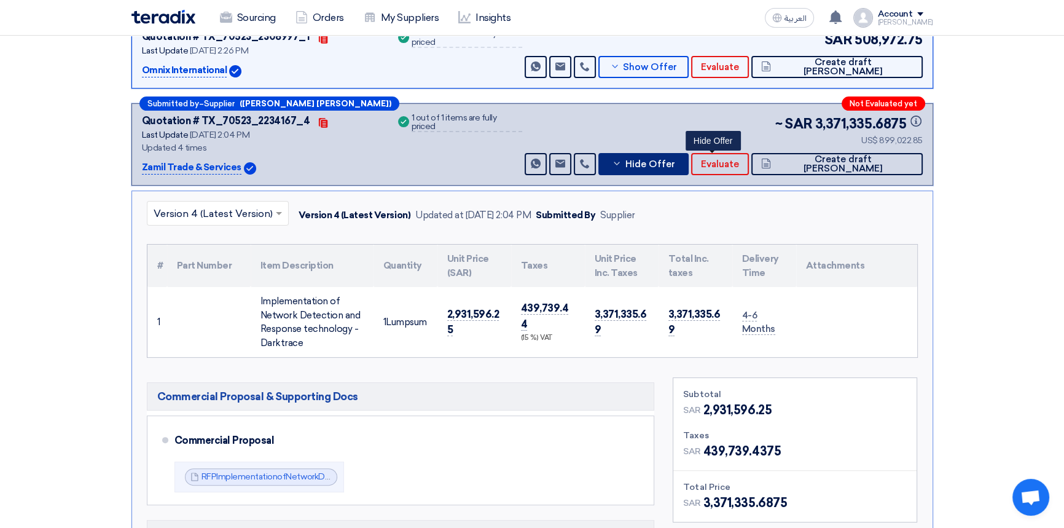
drag, startPoint x: 699, startPoint y: 166, endPoint x: 696, endPoint y: 193, distance: 27.2
click at [675, 166] on span "Hide Offer" at bounding box center [650, 164] width 50 height 9
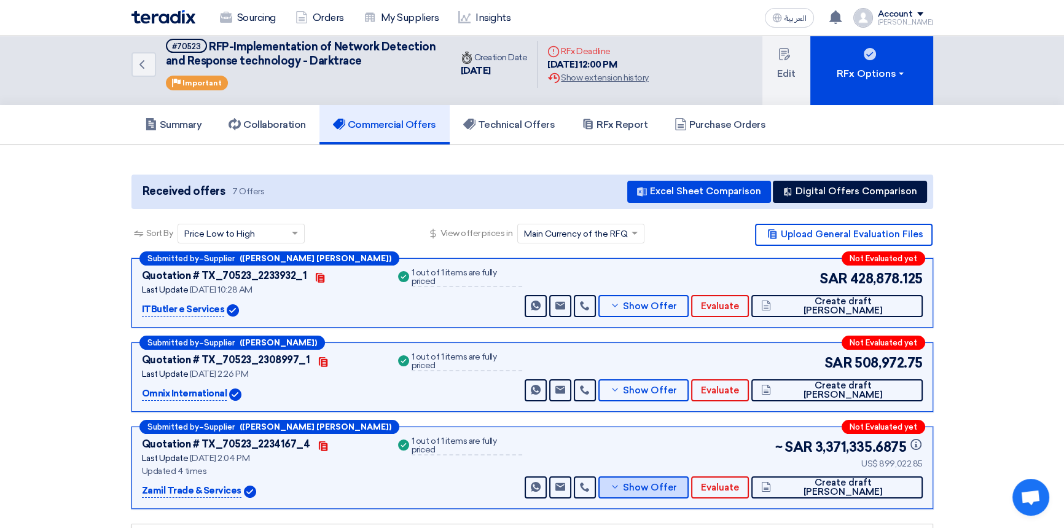
scroll to position [0, 0]
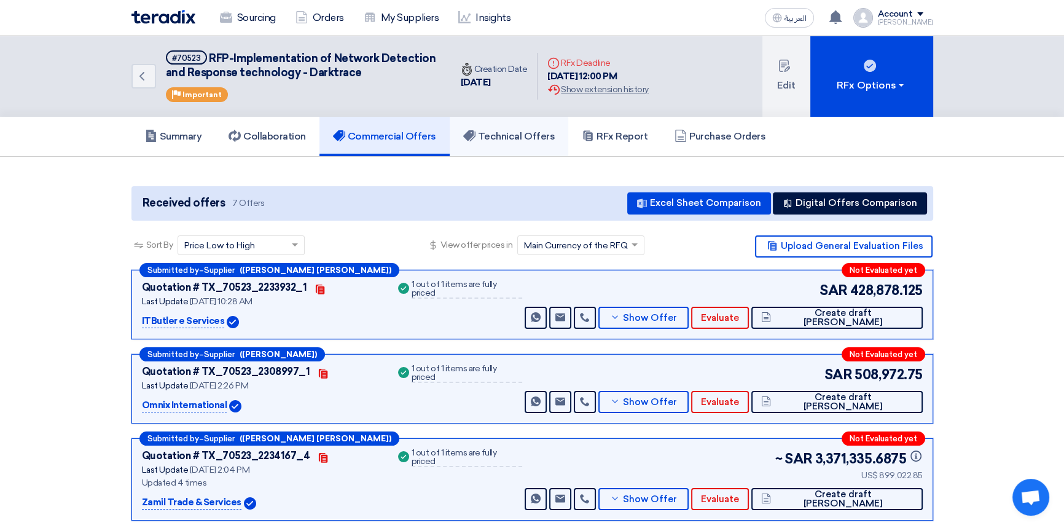
click at [501, 130] on h5 "Technical Offers" at bounding box center [509, 136] width 92 height 12
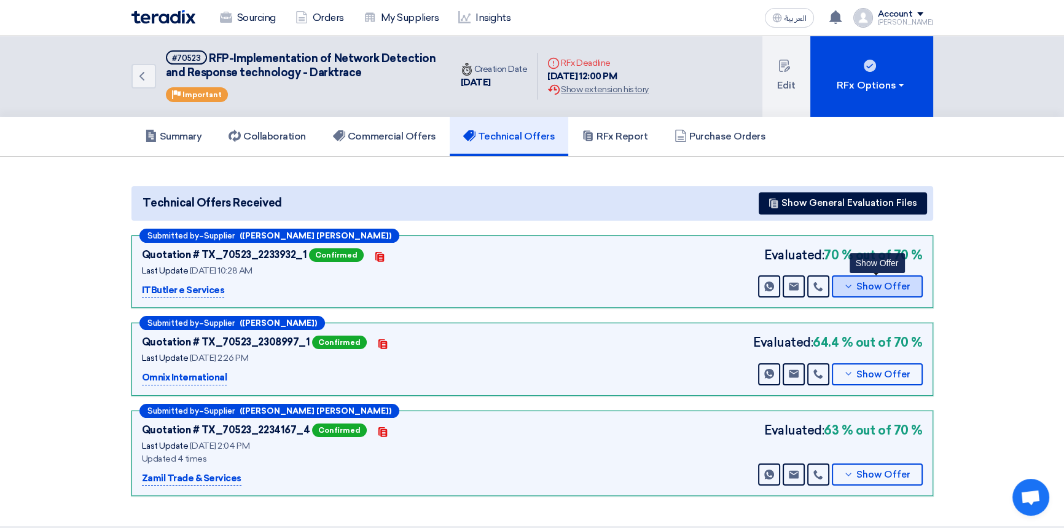
click at [871, 288] on span "Show Offer" at bounding box center [884, 286] width 54 height 9
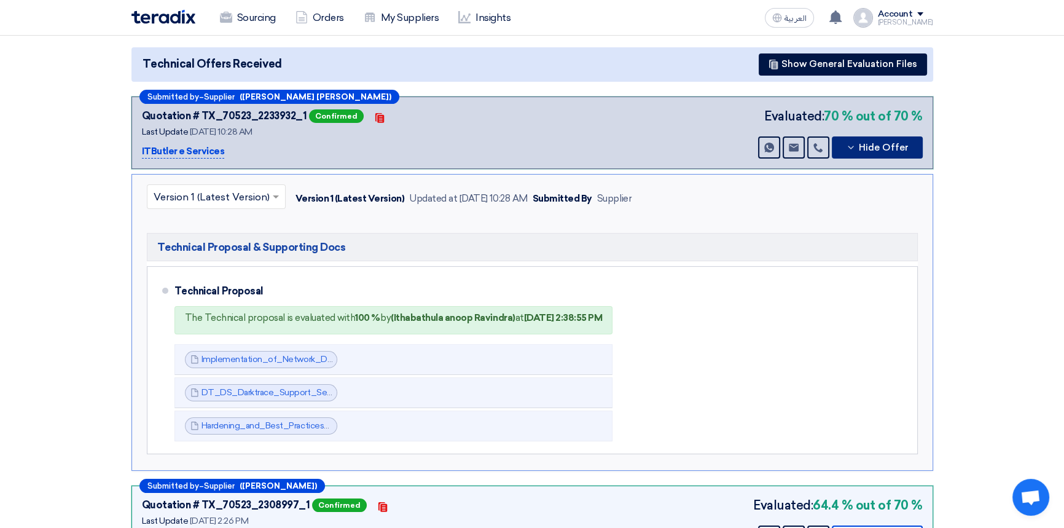
scroll to position [167, 0]
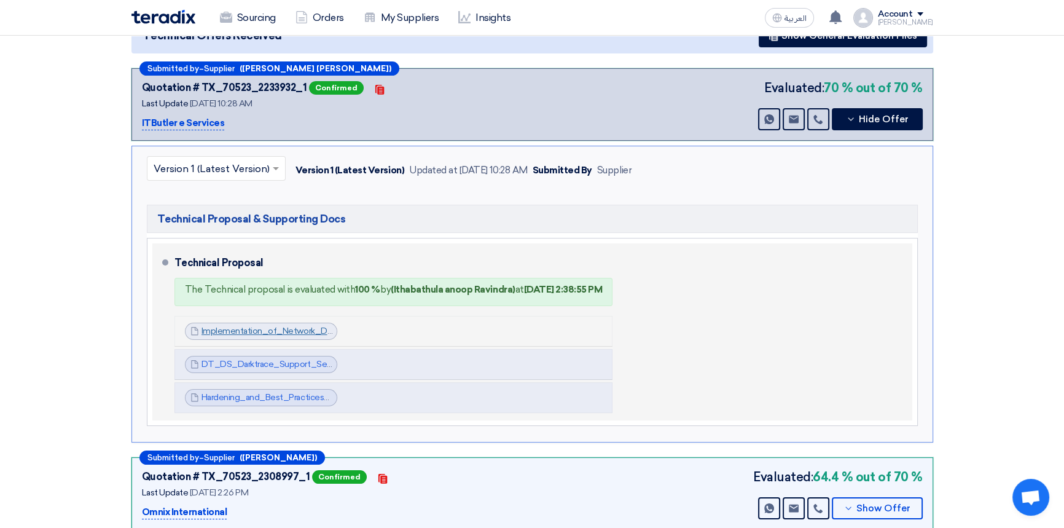
click at [257, 334] on link "Implementation_of_Network_Detection_and_Response_v_1753341850017.pdf" at bounding box center [358, 331] width 313 height 10
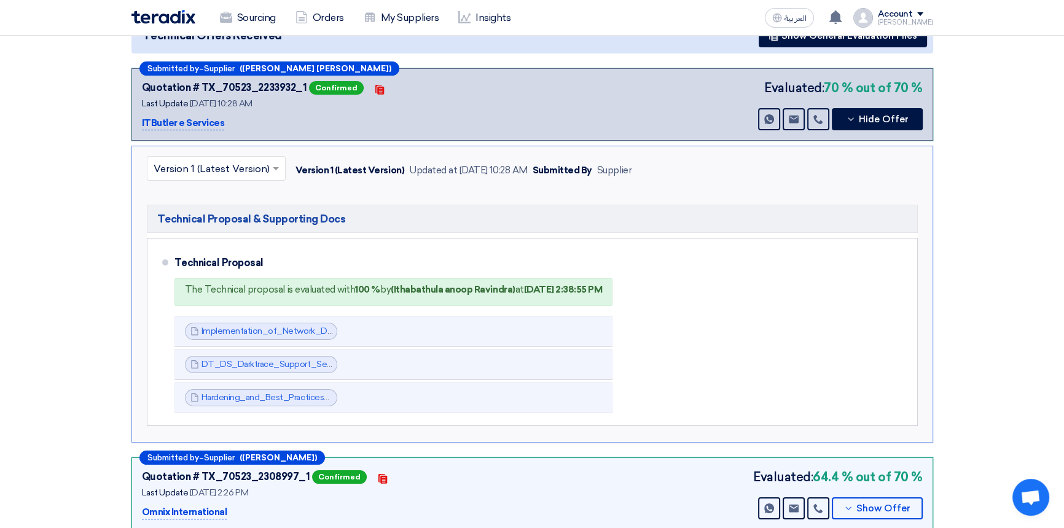
drag, startPoint x: 765, startPoint y: 163, endPoint x: 782, endPoint y: 171, distance: 19.3
click at [765, 163] on div "× Version 1 (Latest Version) Version 1 (Latest Version) Updated at [DATE] 10:28…" at bounding box center [532, 170] width 771 height 29
click at [886, 119] on span "Hide Offer" at bounding box center [884, 119] width 50 height 9
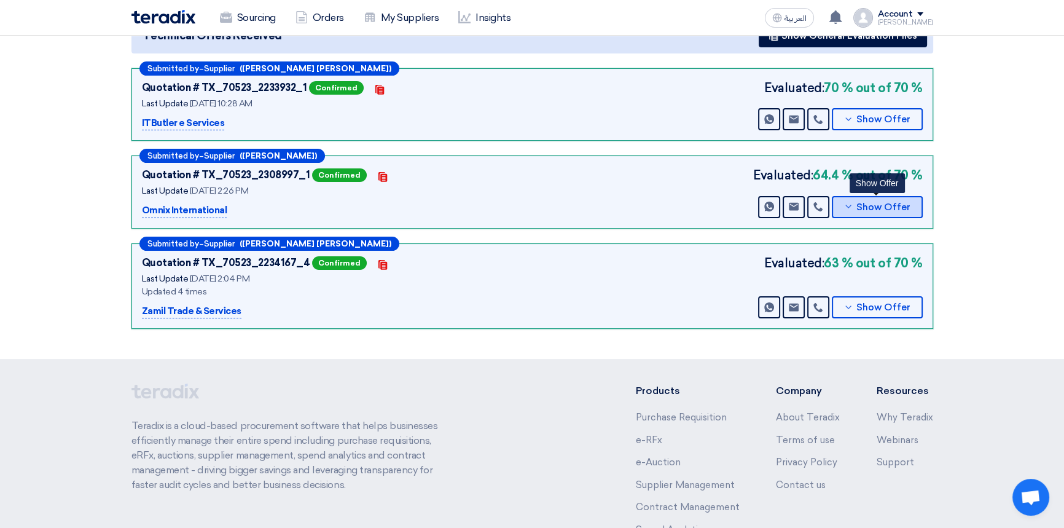
click at [894, 210] on span "Show Offer" at bounding box center [884, 207] width 54 height 9
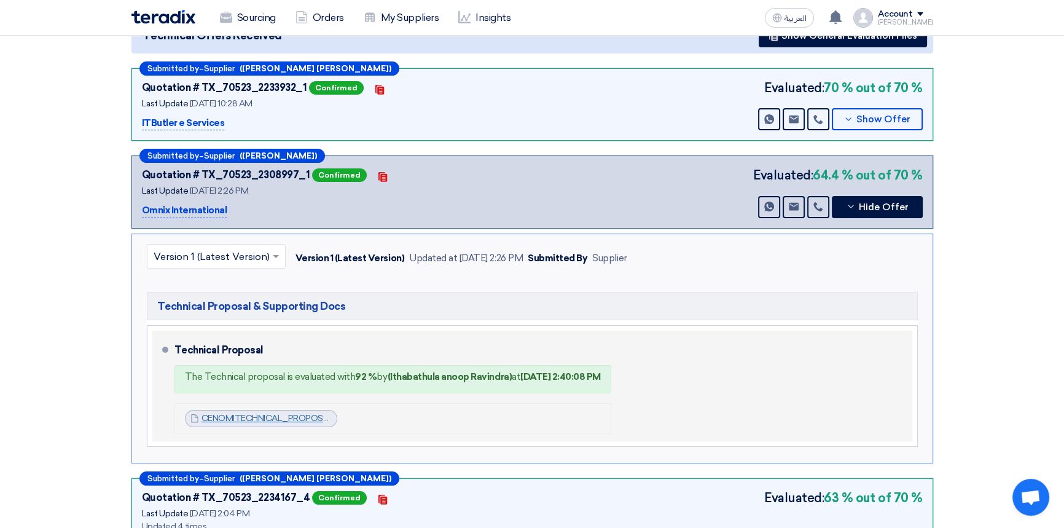
click at [314, 419] on link "CENOMITECHNICAL_PROPOSAL_1755170420645.pdf" at bounding box center [310, 418] width 216 height 10
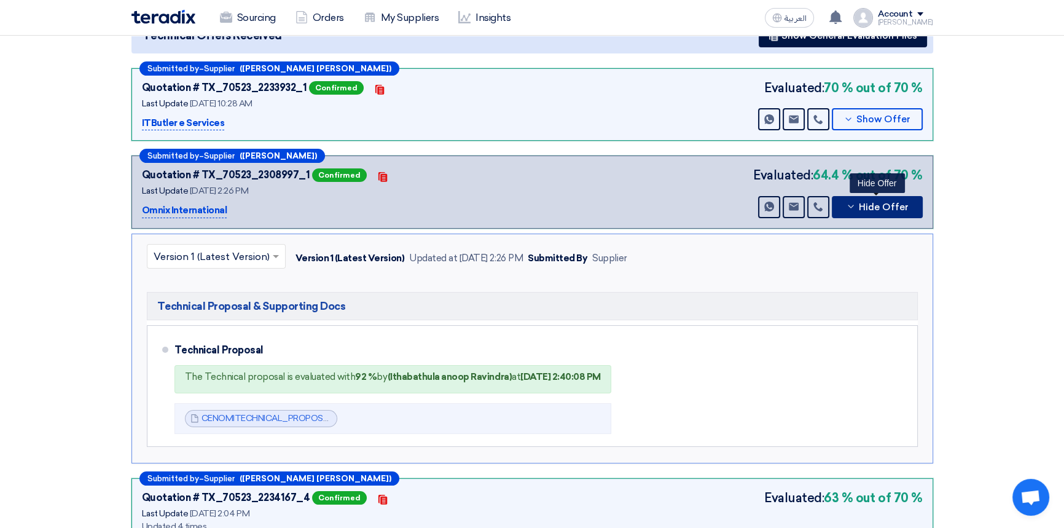
click at [897, 203] on span "Hide Offer" at bounding box center [884, 207] width 50 height 9
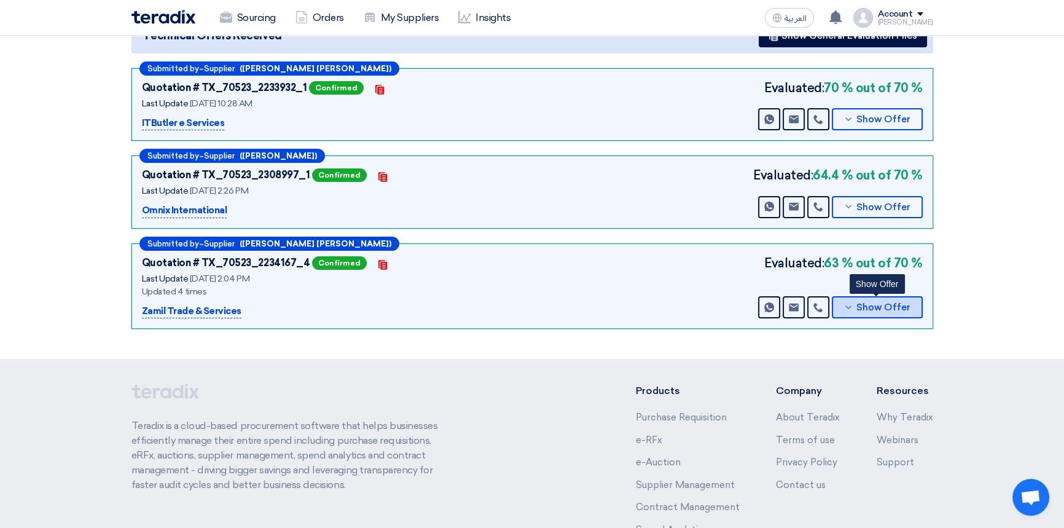
click at [862, 313] on button "Show Offer" at bounding box center [877, 307] width 91 height 22
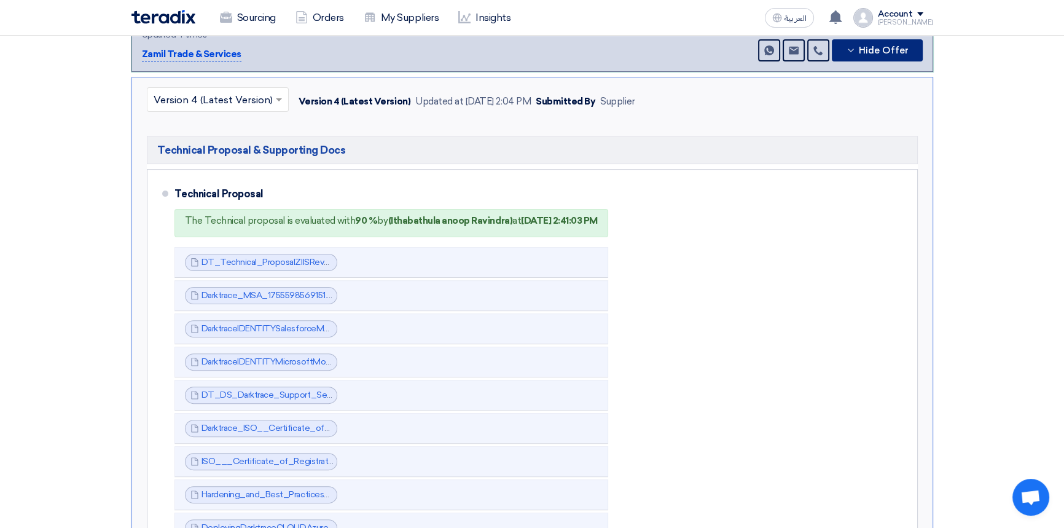
scroll to position [447, 0]
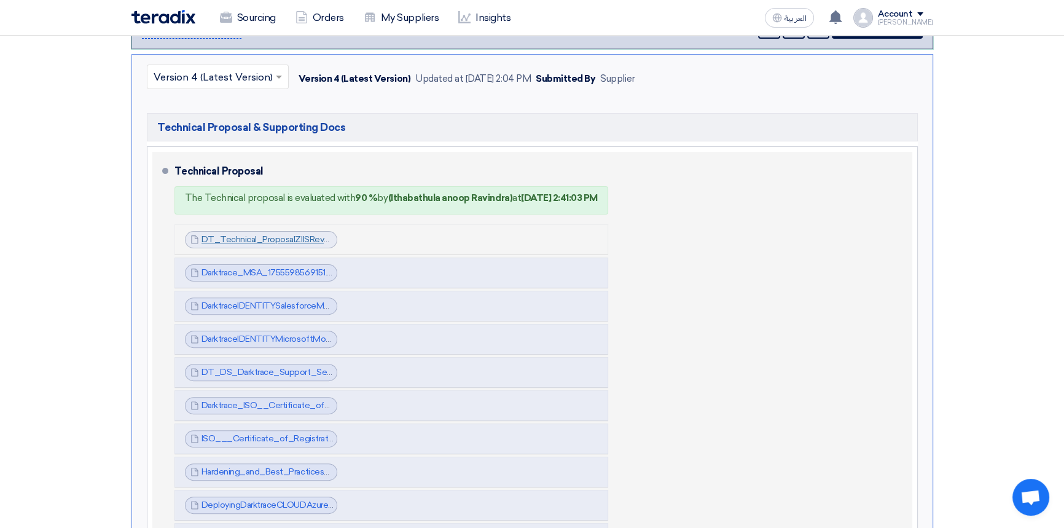
click at [271, 240] on link "DT_Technical_ProposalZIISRev_1755598540929.pdf" at bounding box center [305, 239] width 207 height 10
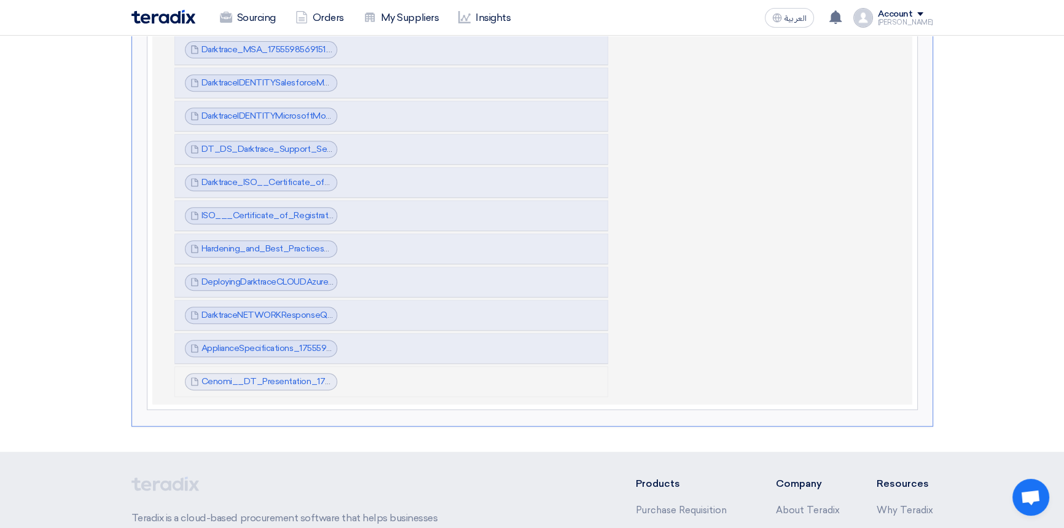
scroll to position [670, 0]
click at [300, 380] on link "Cenomi__DT_Presentation_1755601373551.pdf" at bounding box center [296, 381] width 188 height 10
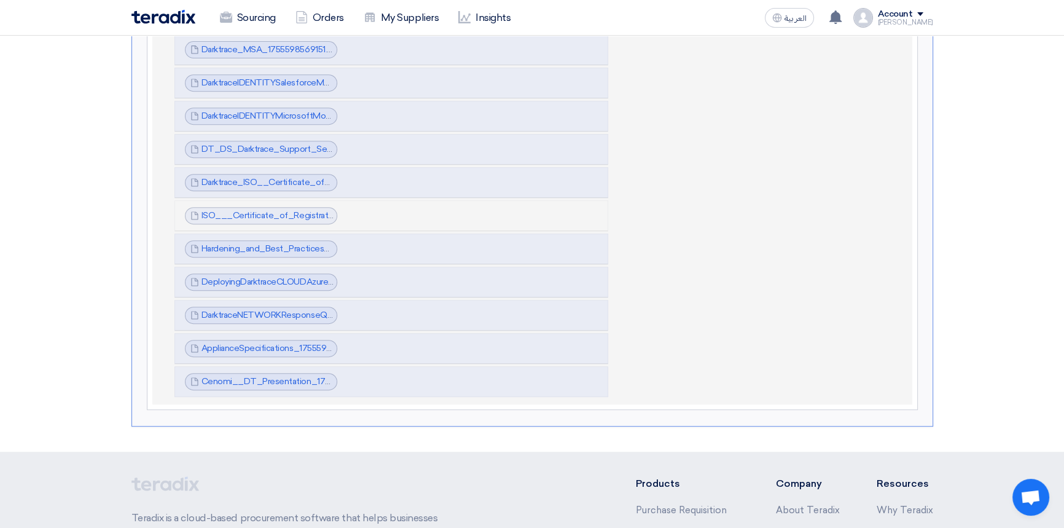
scroll to position [223, 0]
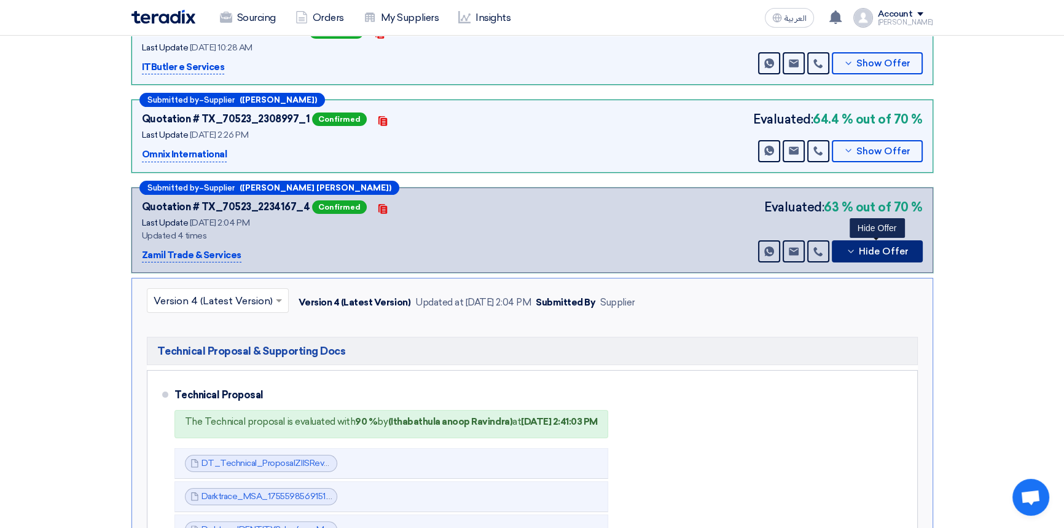
drag, startPoint x: 887, startPoint y: 247, endPoint x: 890, endPoint y: 258, distance: 11.3
click at [887, 247] on span "Hide Offer" at bounding box center [884, 251] width 50 height 9
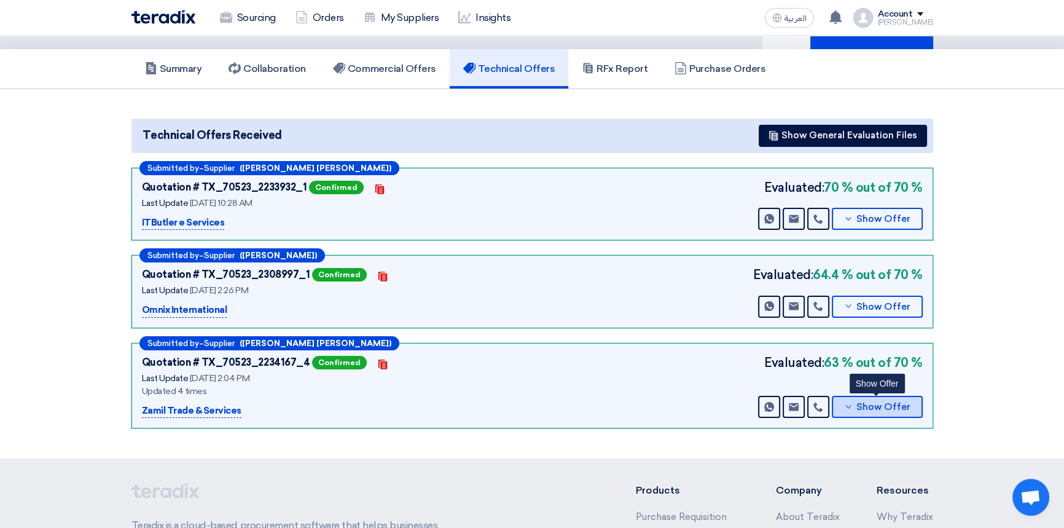
scroll to position [0, 0]
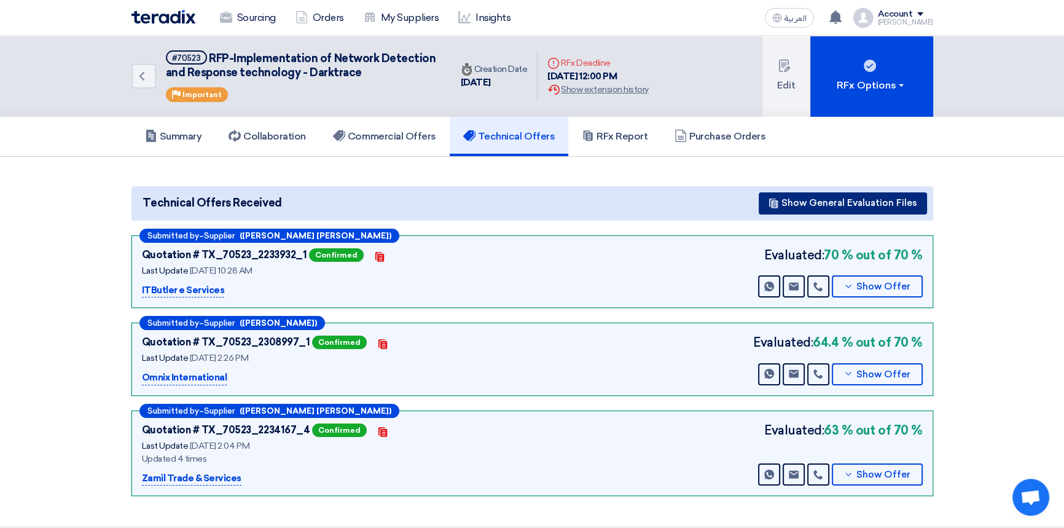
click at [880, 205] on button "Show General Evaluation Files" at bounding box center [843, 203] width 168 height 22
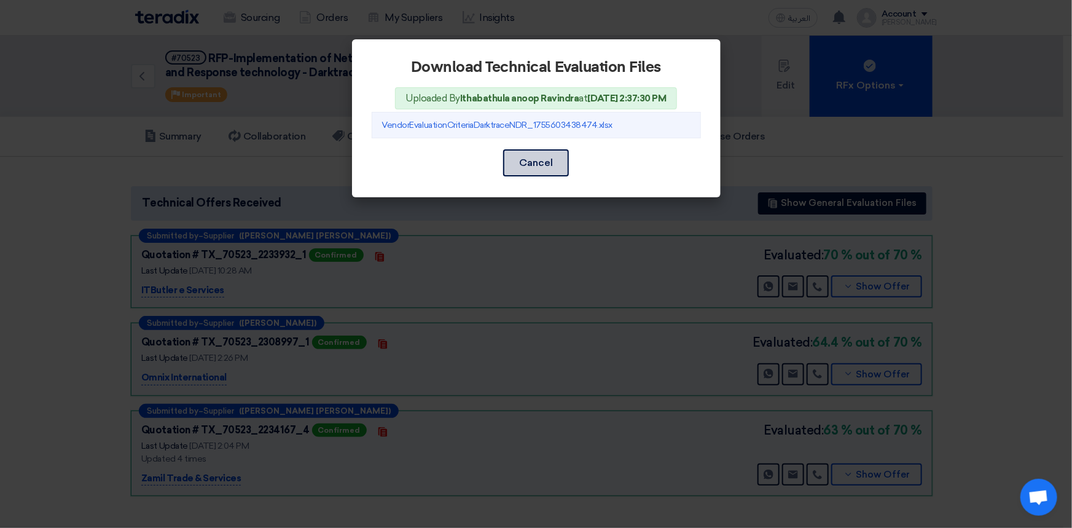
drag, startPoint x: 557, startPoint y: 164, endPoint x: 612, endPoint y: 276, distance: 124.5
click at [557, 164] on button "Cancel" at bounding box center [536, 162] width 66 height 27
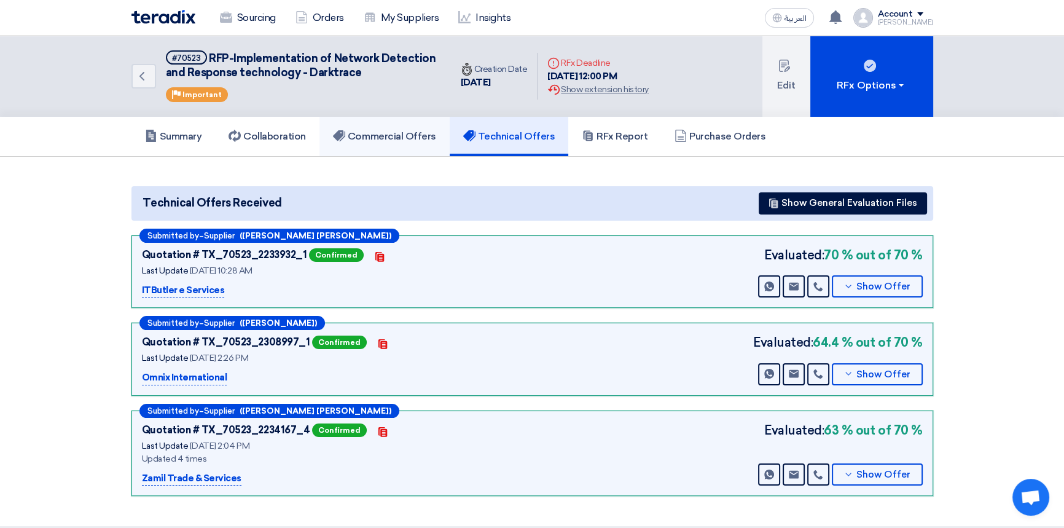
click at [398, 134] on h5 "Commercial Offers" at bounding box center [384, 136] width 103 height 12
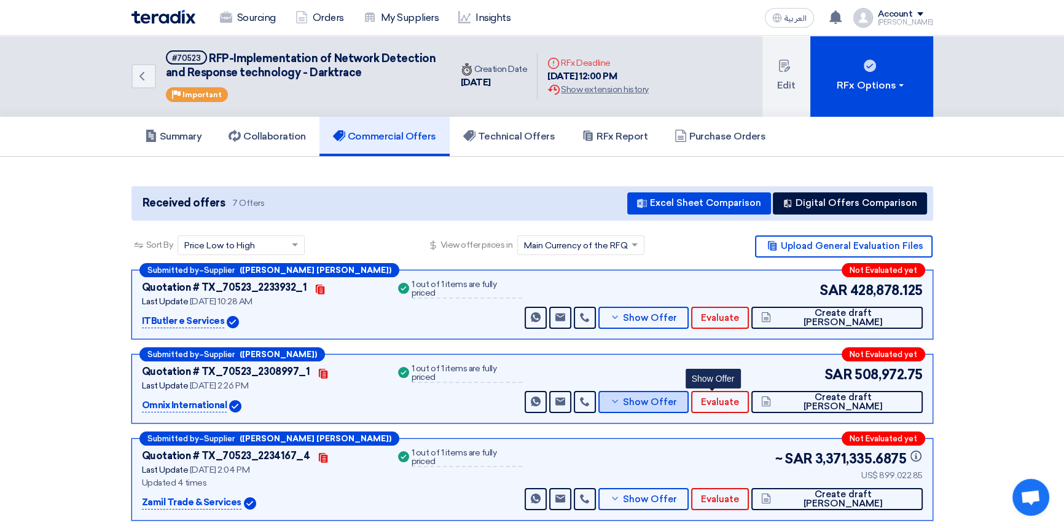
click at [690, 393] on button "Show Offer" at bounding box center [644, 402] width 91 height 22
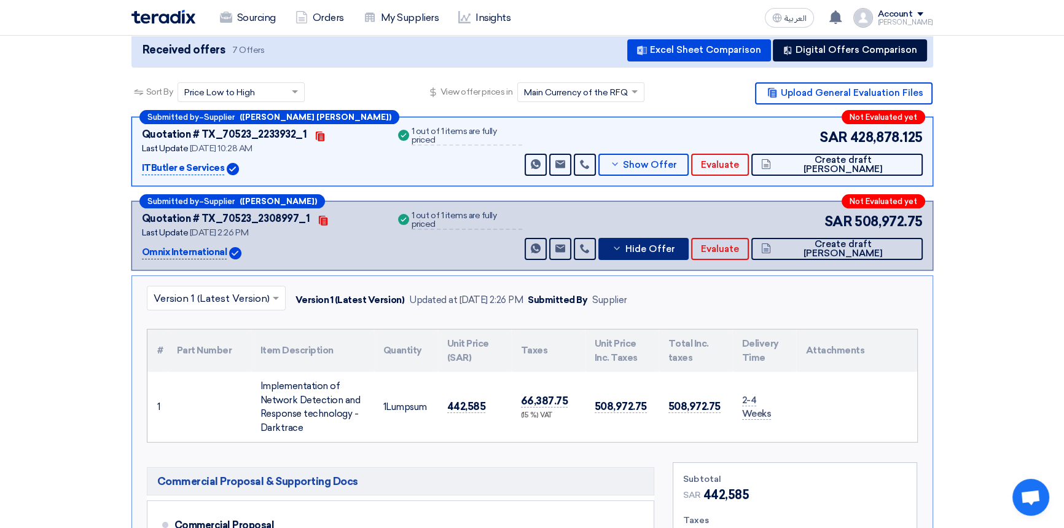
scroll to position [223, 0]
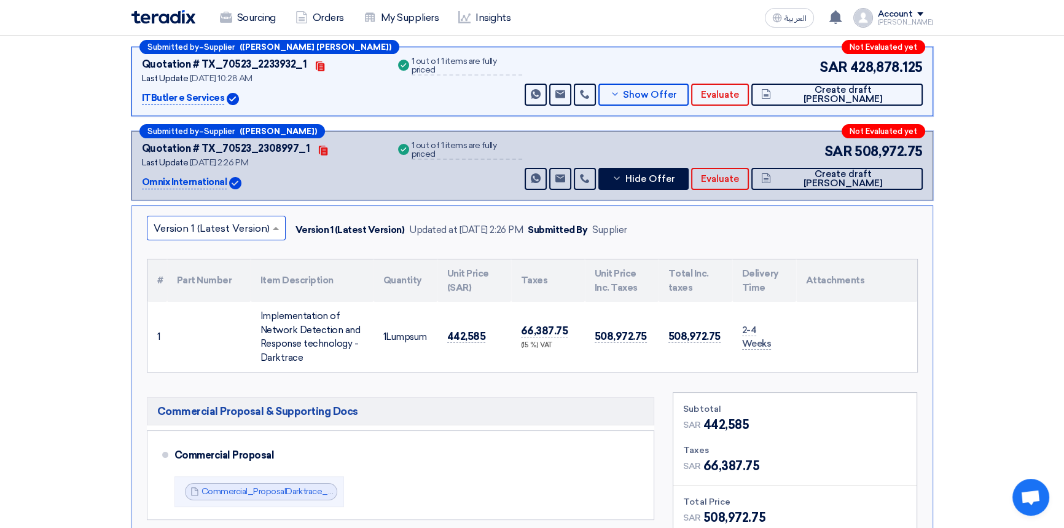
click at [207, 219] on input "text" at bounding box center [210, 229] width 113 height 20
click at [202, 224] on input "text" at bounding box center [210, 229] width 113 height 20
click at [942, 288] on section "Received offers 7 Offers Excel Sheet Comparison Digital Offers Comparison Sort …" at bounding box center [532, 523] width 1064 height 1179
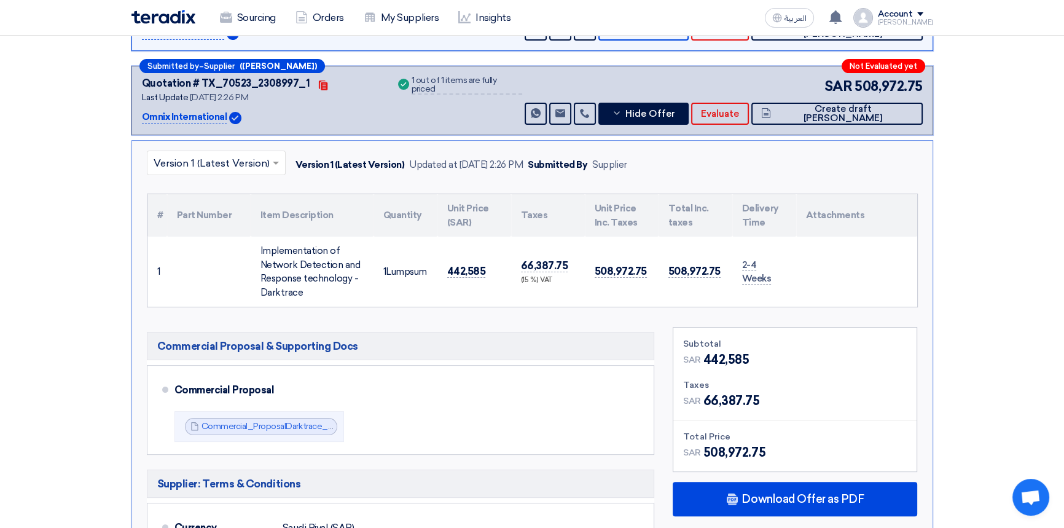
scroll to position [279, 0]
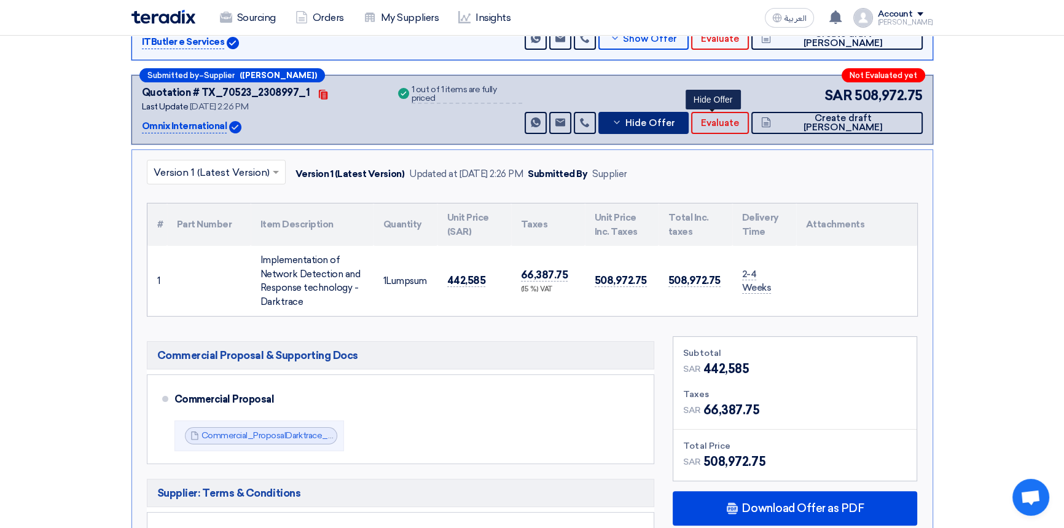
click at [675, 119] on span "Hide Offer" at bounding box center [650, 123] width 50 height 9
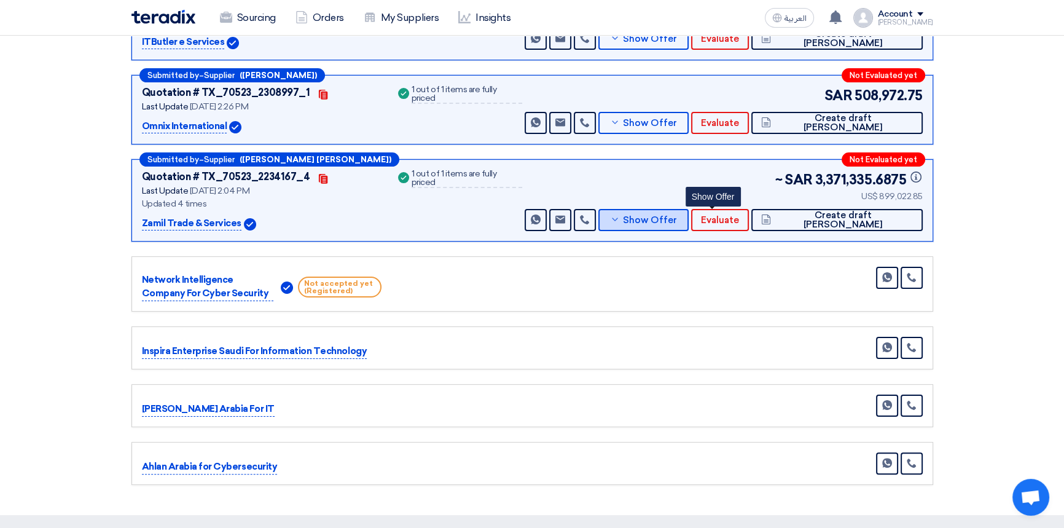
click at [677, 221] on span "Show Offer" at bounding box center [650, 220] width 54 height 9
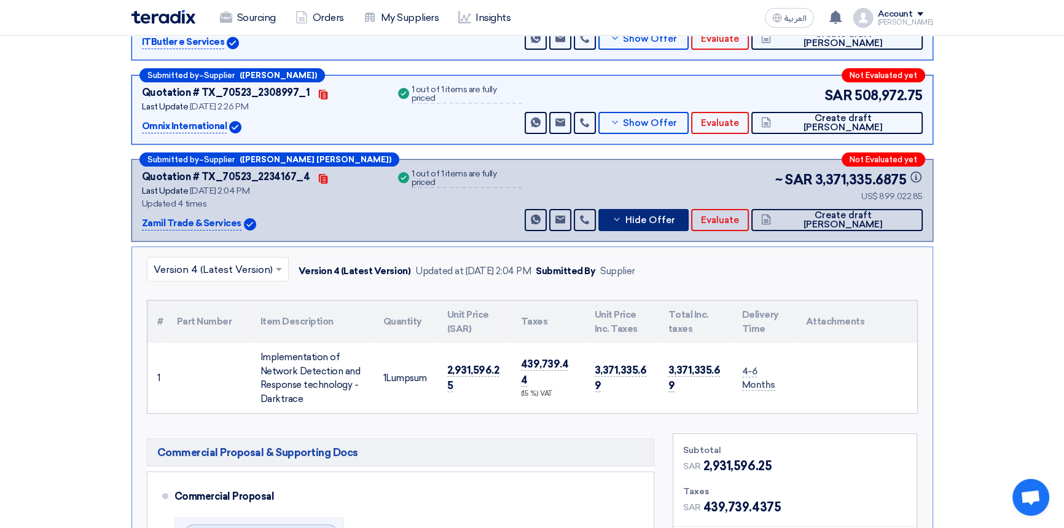
scroll to position [335, 0]
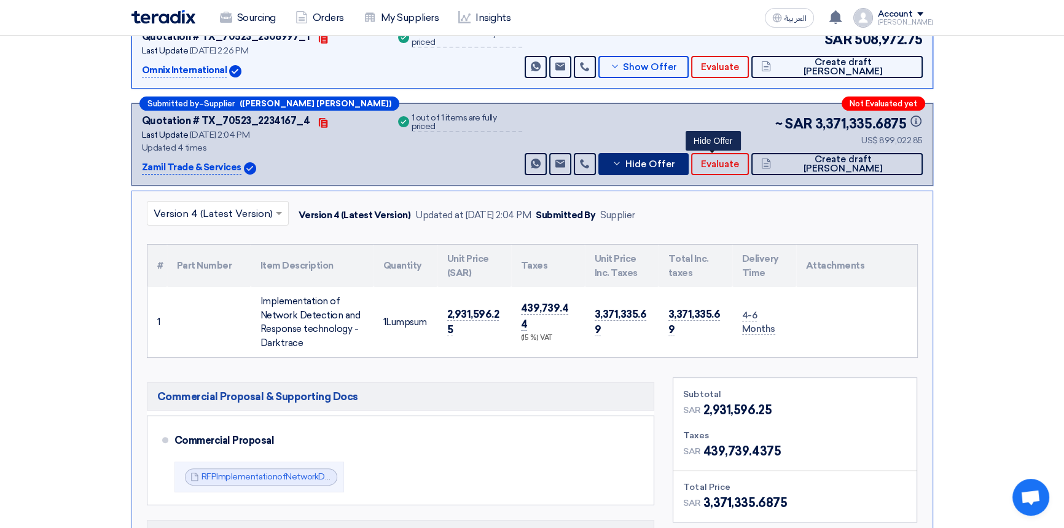
click at [675, 167] on span "Hide Offer" at bounding box center [650, 164] width 50 height 9
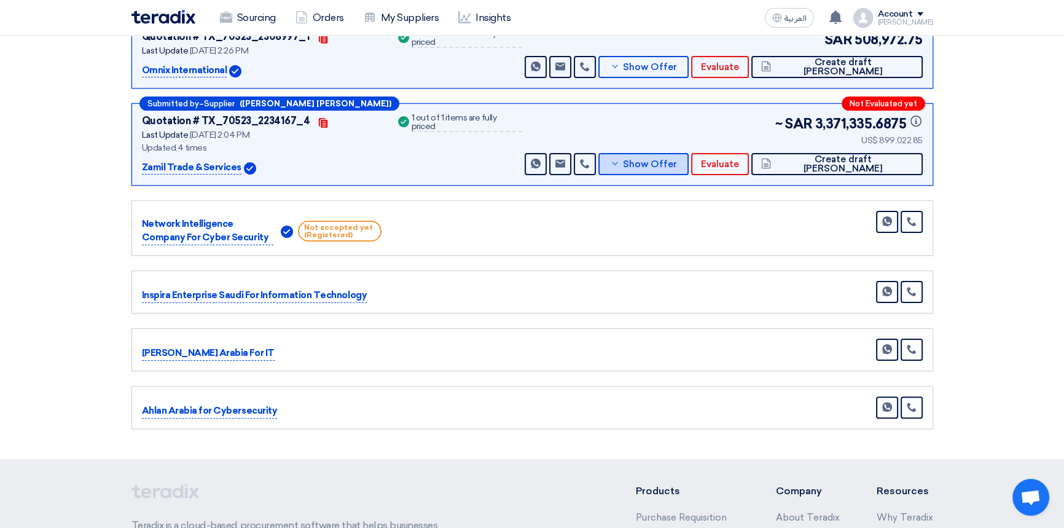
click at [677, 160] on span "Show Offer" at bounding box center [650, 164] width 54 height 9
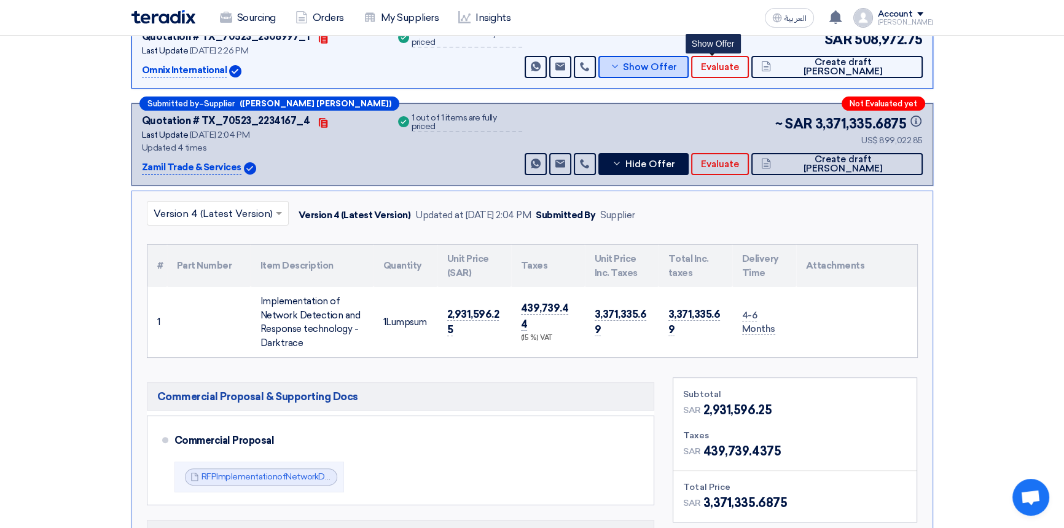
click at [677, 70] on span "Show Offer" at bounding box center [650, 67] width 54 height 9
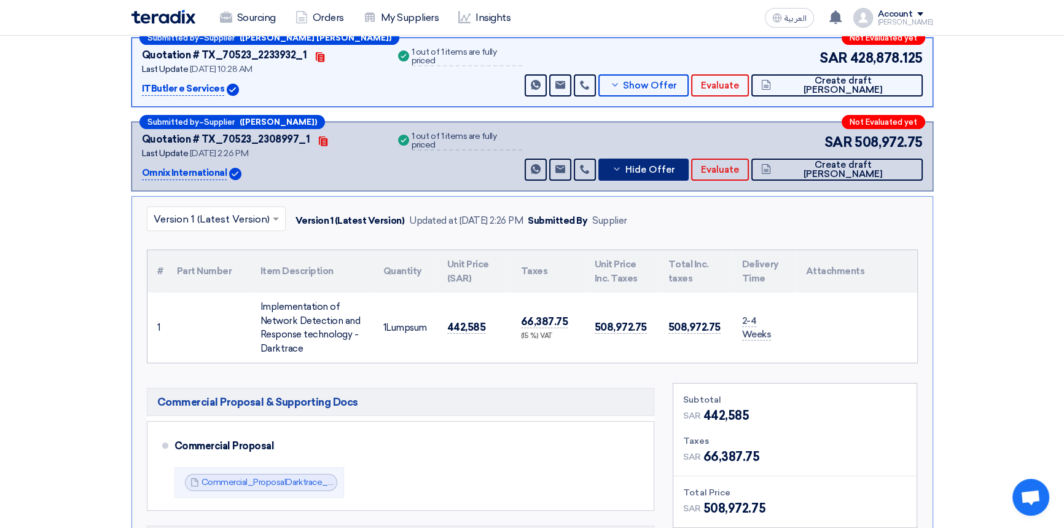
scroll to position [223, 0]
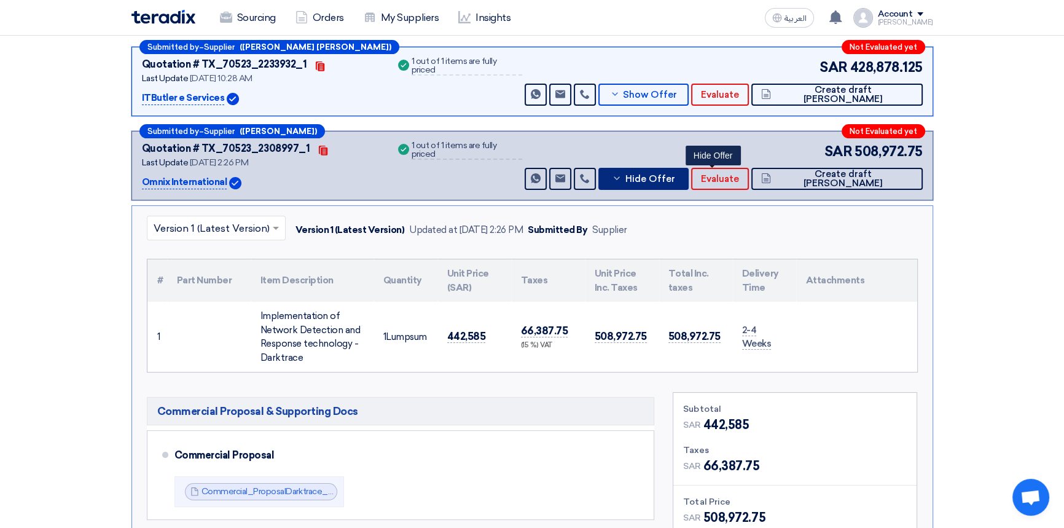
click at [675, 181] on span "Hide Offer" at bounding box center [650, 179] width 50 height 9
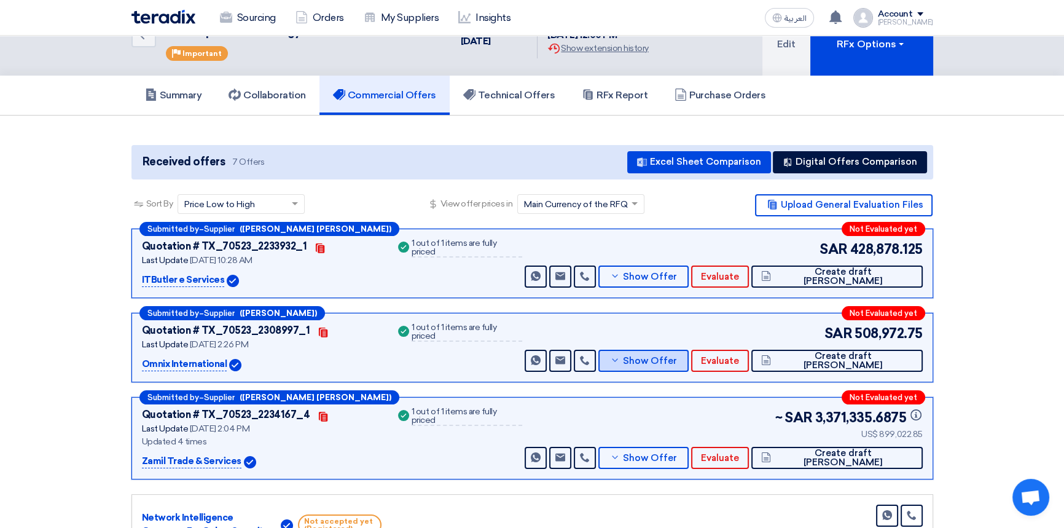
scroll to position [0, 0]
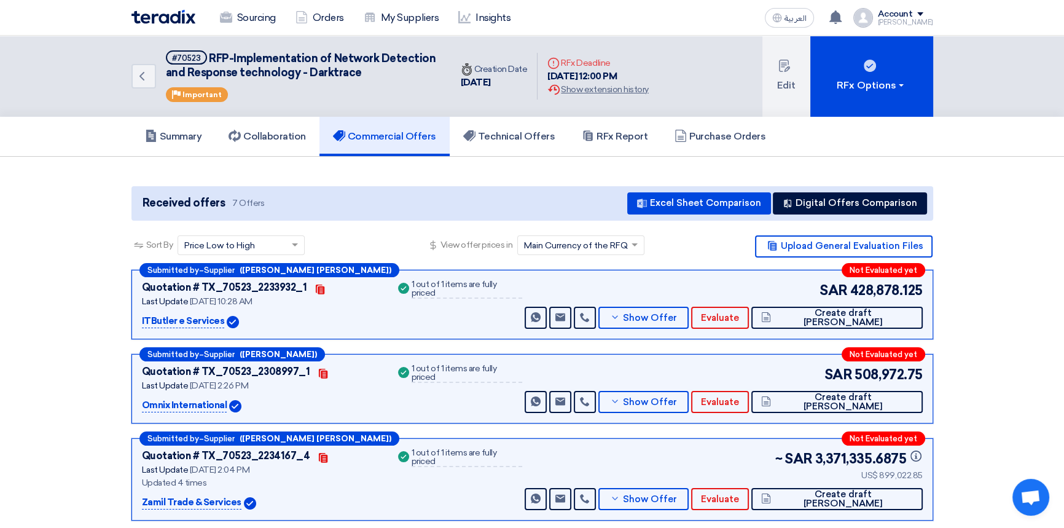
click at [1020, 191] on section "Received offers 7 Offers Excel Sheet Comparison Digital Offers Comparison Sort …" at bounding box center [532, 475] width 1064 height 637
click at [677, 318] on span "Show Offer" at bounding box center [650, 317] width 54 height 9
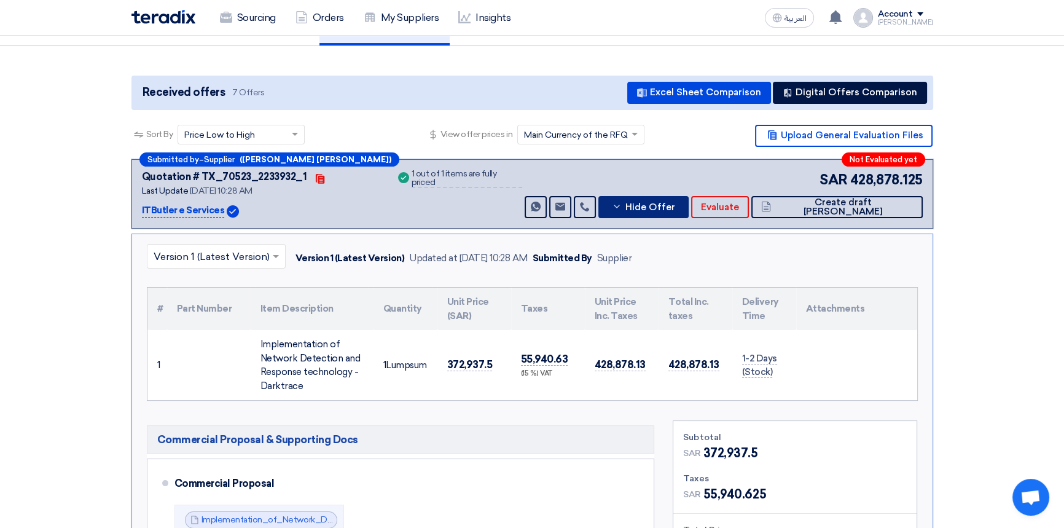
scroll to position [111, 0]
